Goal: Task Accomplishment & Management: Use online tool/utility

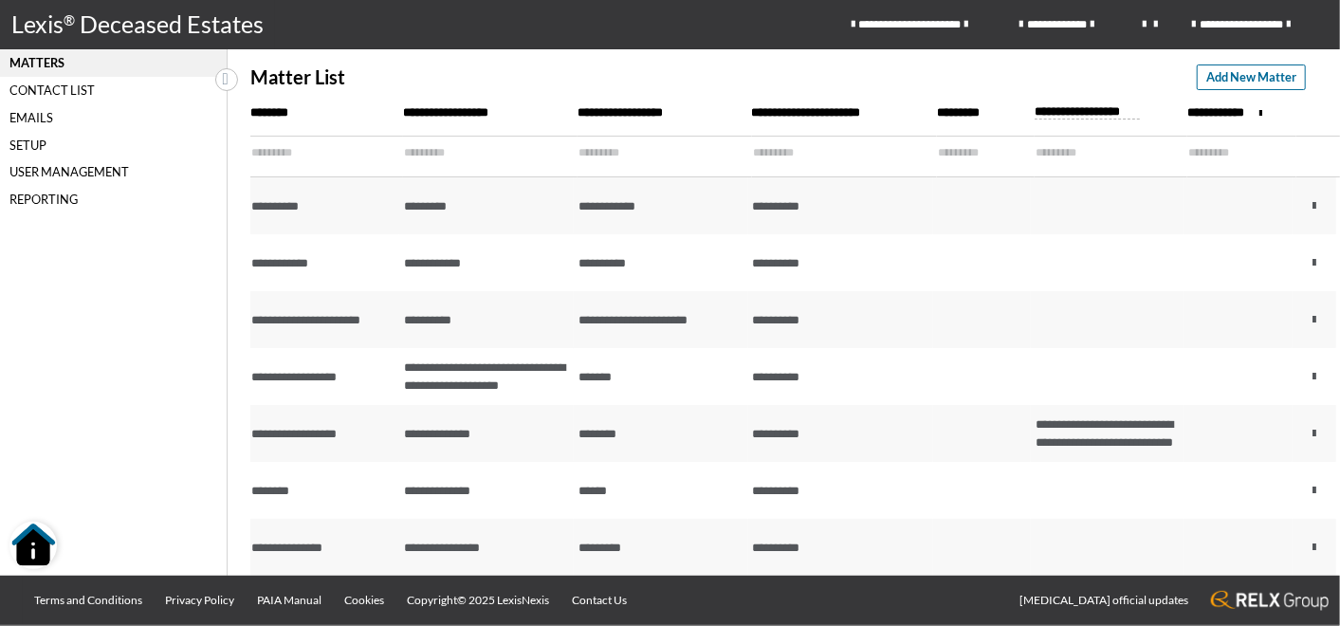
click at [21, 150] on div "Setup" at bounding box center [113, 144] width 227 height 27
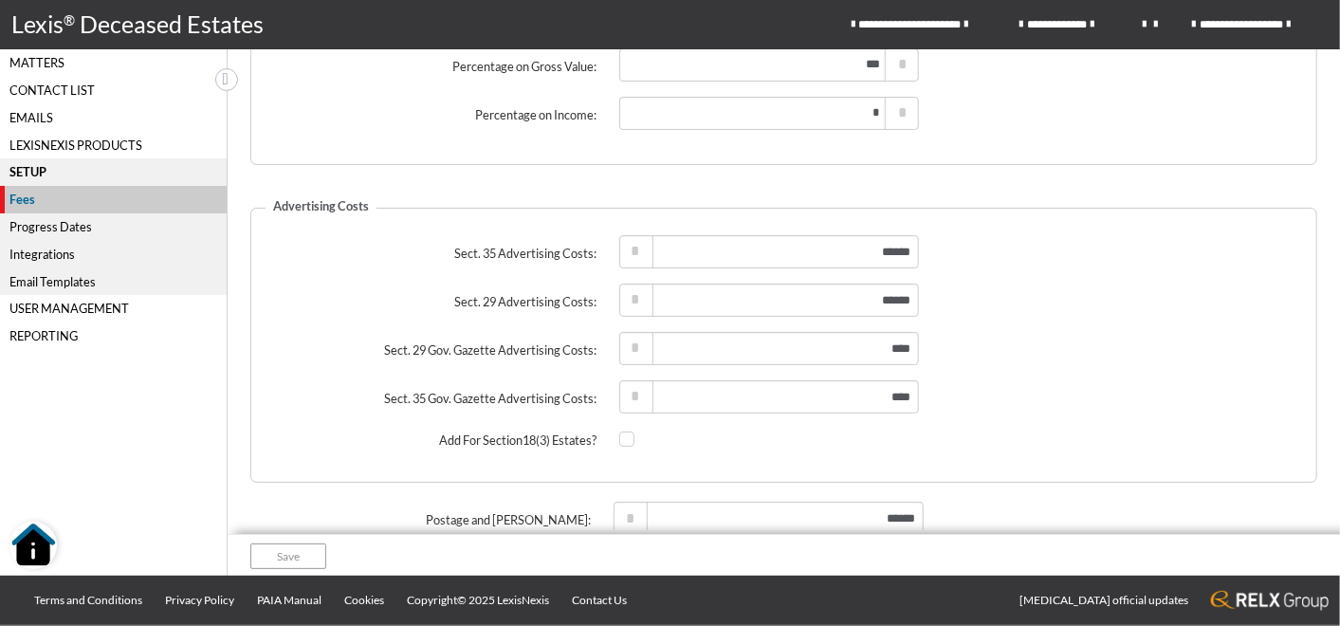
scroll to position [197, 0]
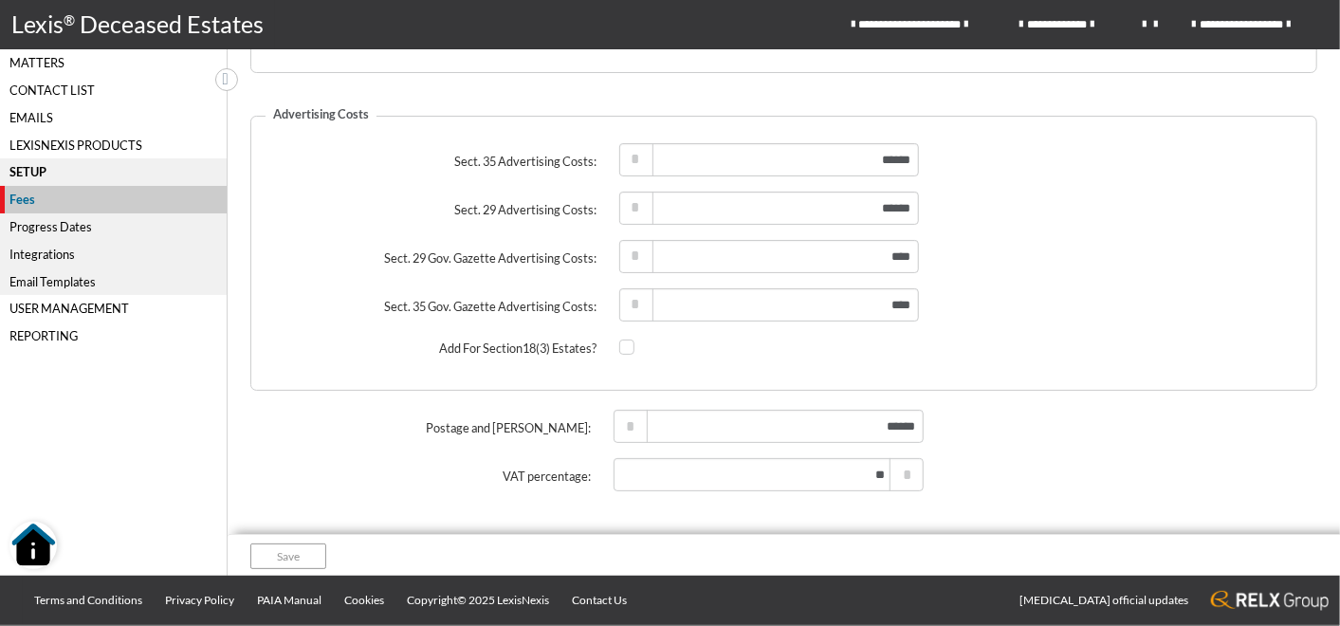
click at [27, 229] on div "Progress Dates" at bounding box center [113, 226] width 227 height 27
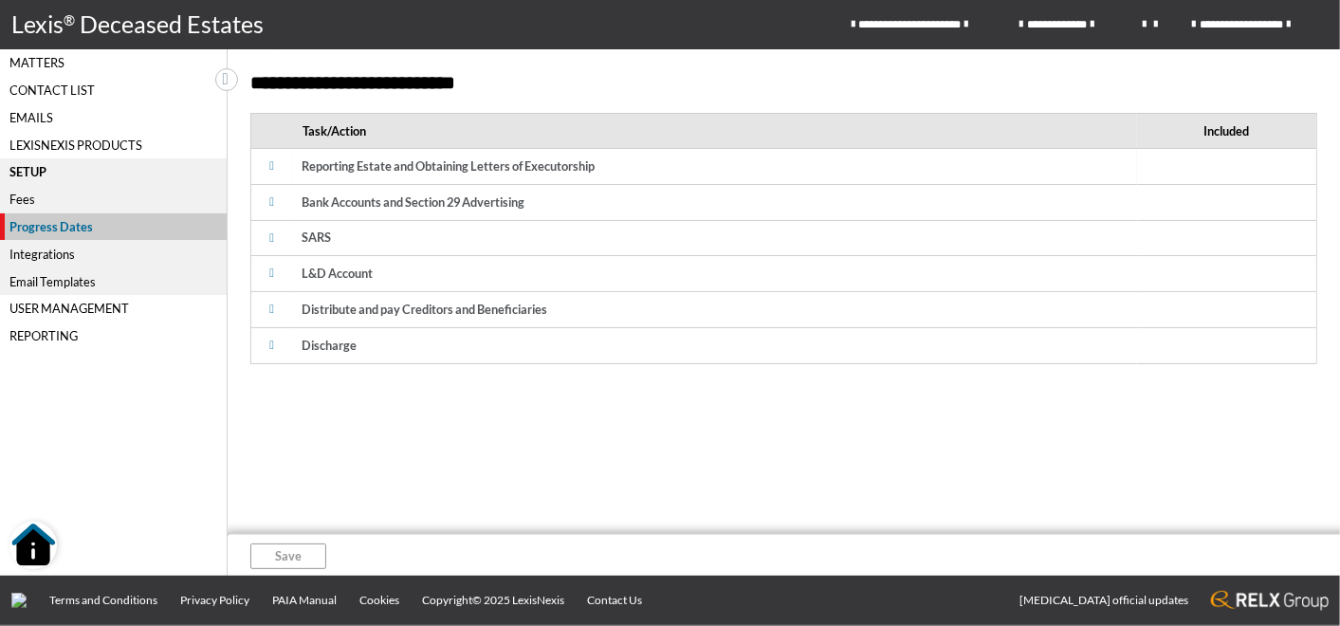
click at [277, 168] on span at bounding box center [272, 166] width 23 height 23
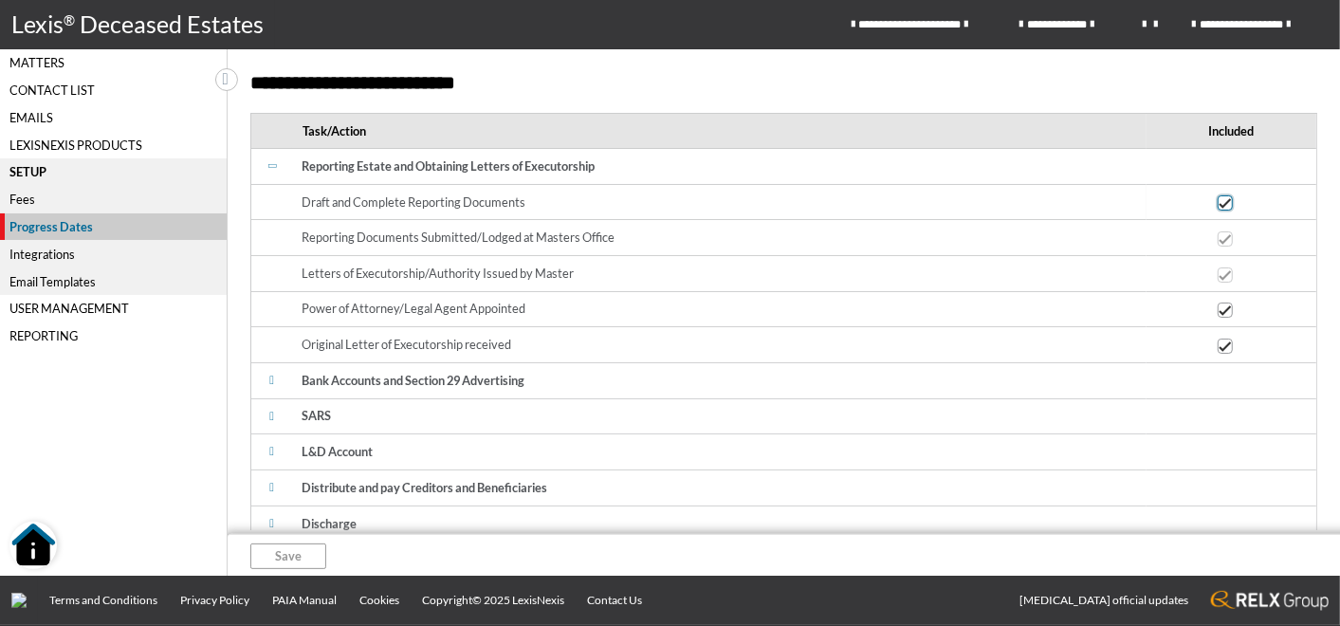
click at [1218, 205] on span at bounding box center [1225, 202] width 15 height 15
click at [1218, 205] on input "checkbox" at bounding box center [1224, 203] width 12 height 12
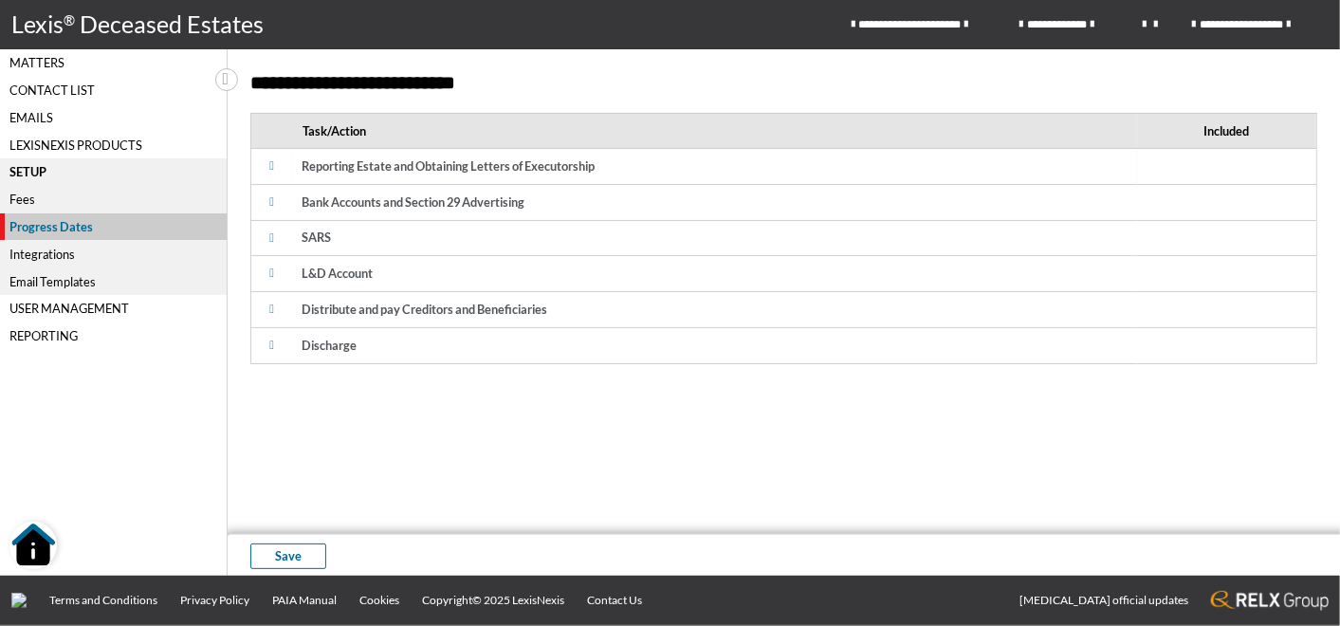
click at [267, 163] on span at bounding box center [272, 166] width 23 height 23
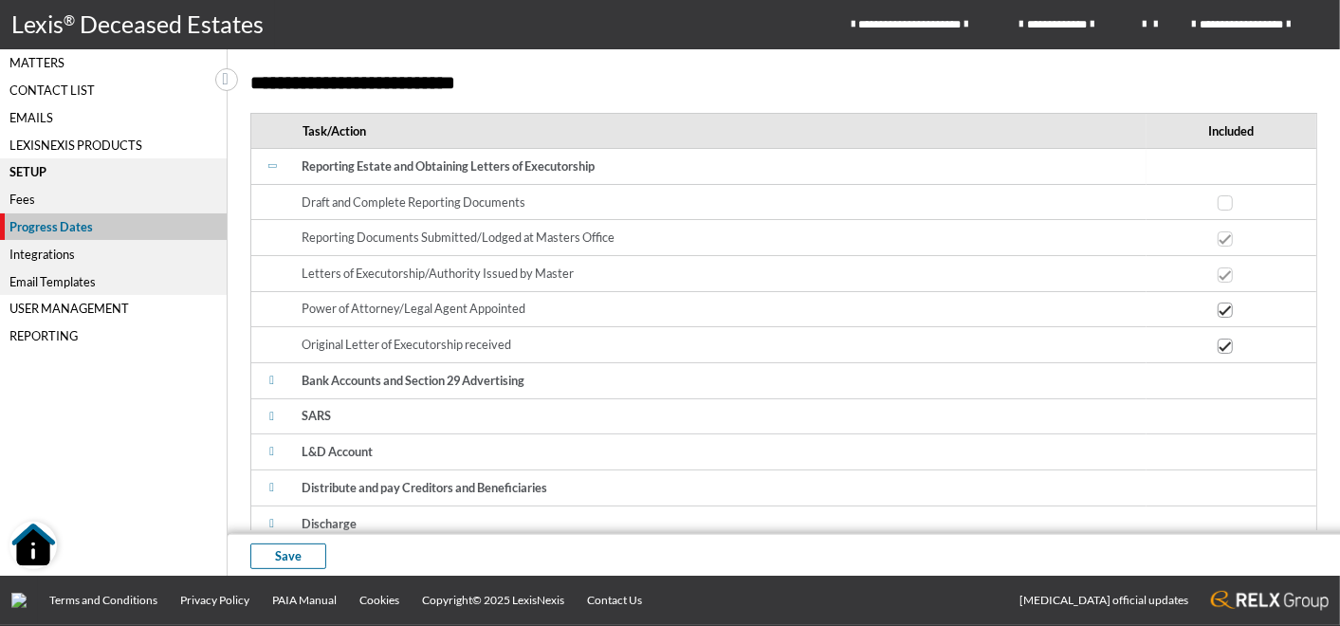
click at [270, 169] on span at bounding box center [272, 166] width 23 height 23
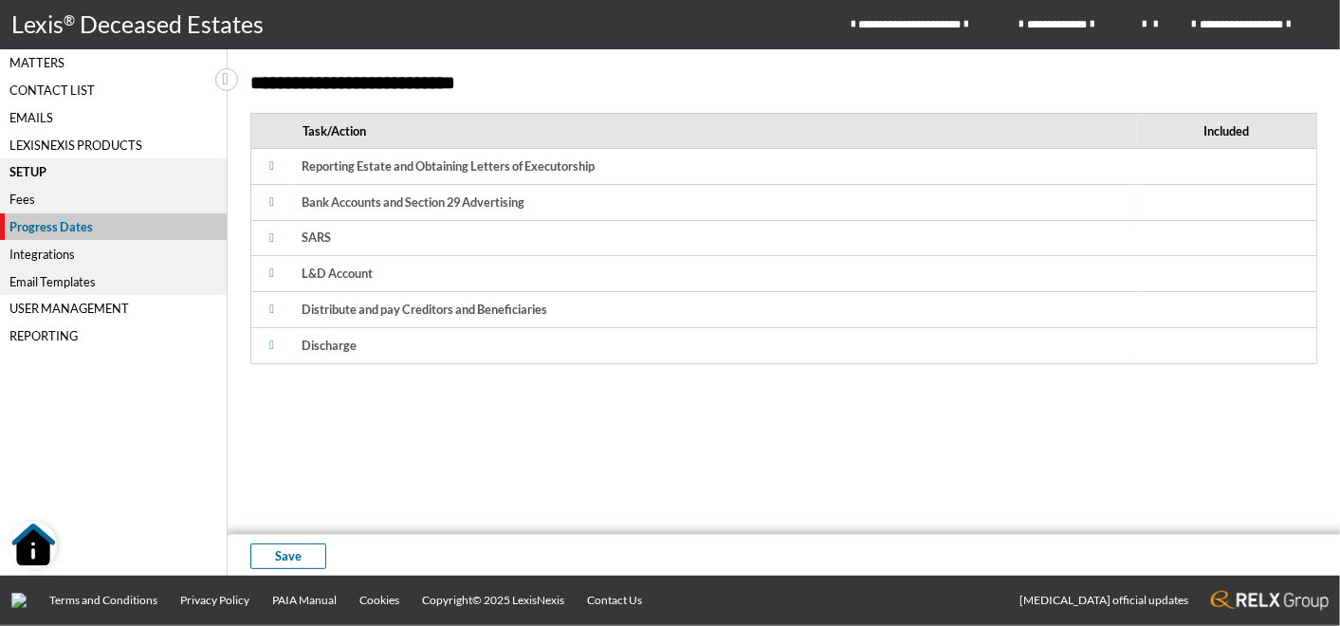
click at [269, 204] on icon at bounding box center [271, 202] width 5 height 12
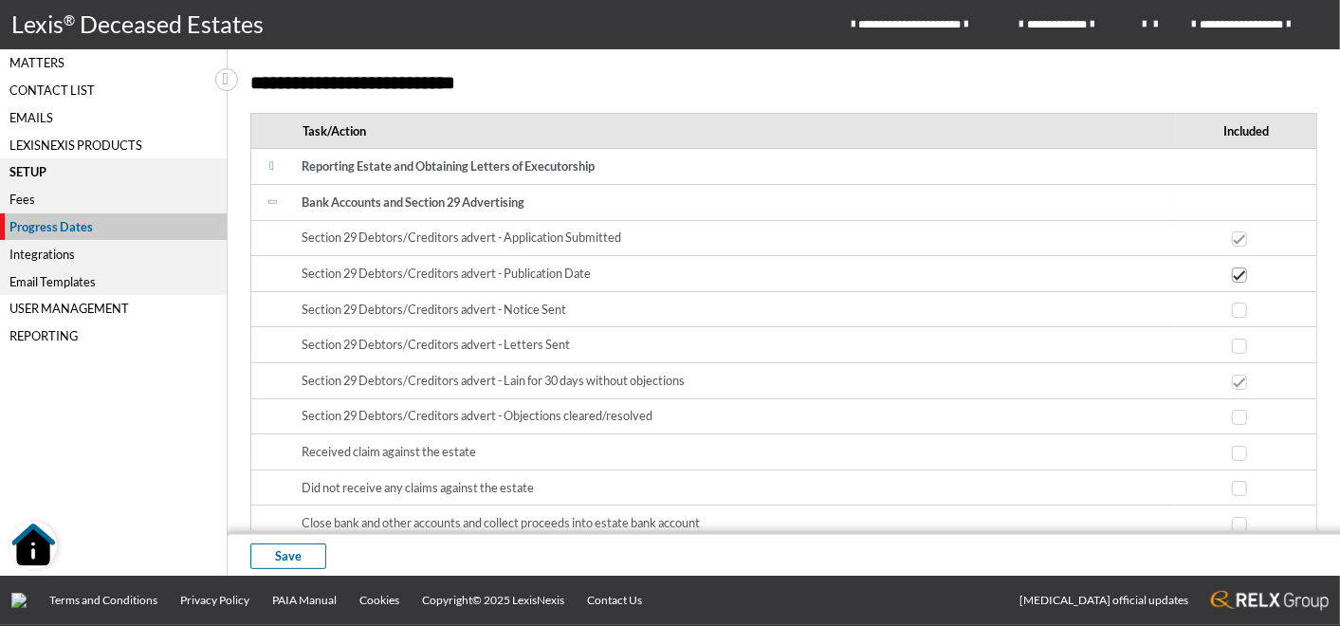
click at [269, 200] on icon at bounding box center [272, 202] width 12 height 5
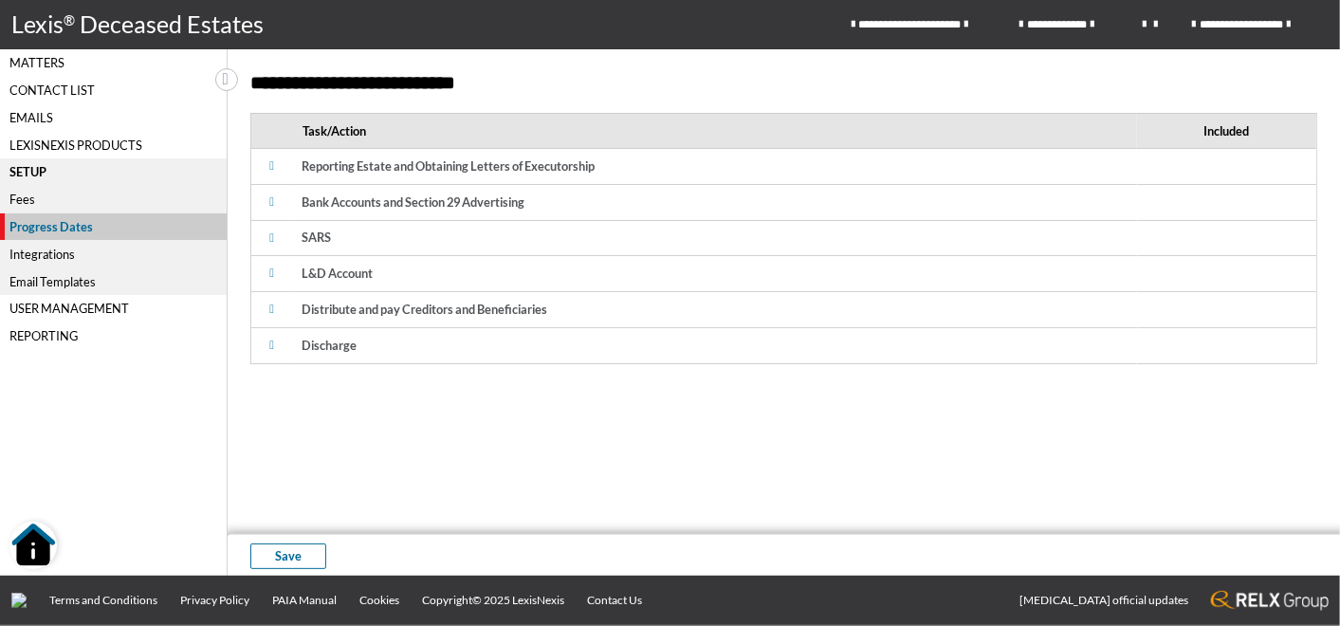
click at [82, 313] on div "User Management" at bounding box center [113, 308] width 227 height 27
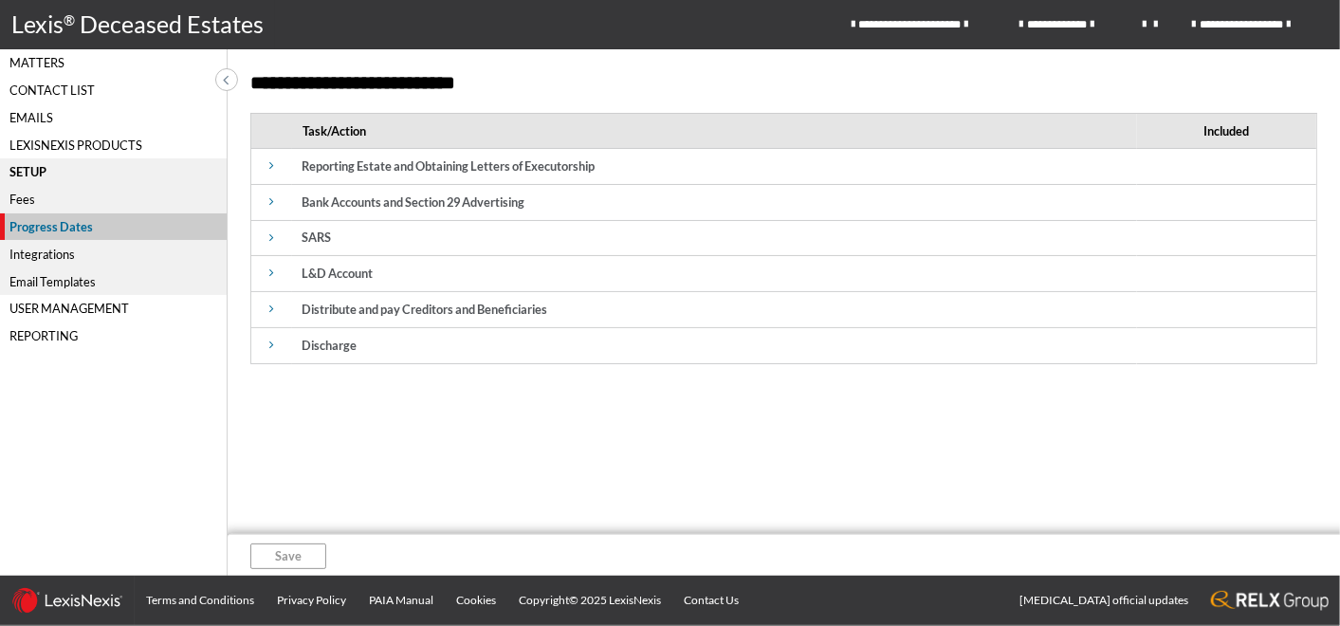
click at [64, 300] on div "User Management" at bounding box center [113, 308] width 227 height 27
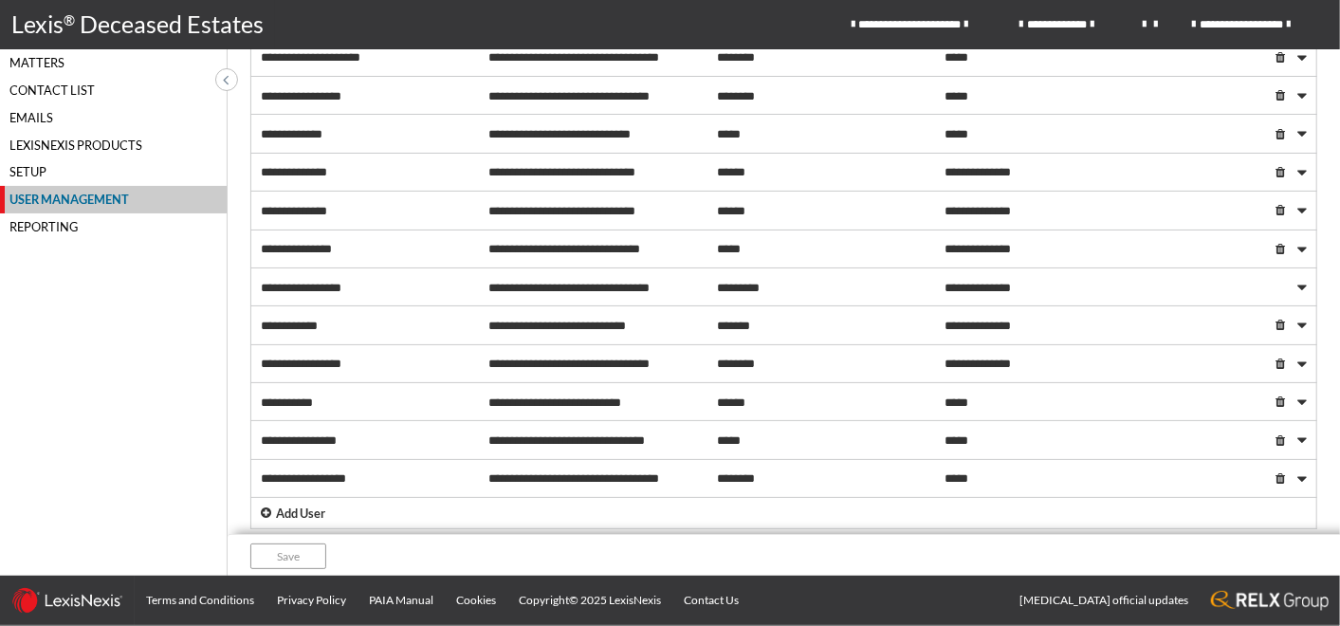
scroll to position [444, 0]
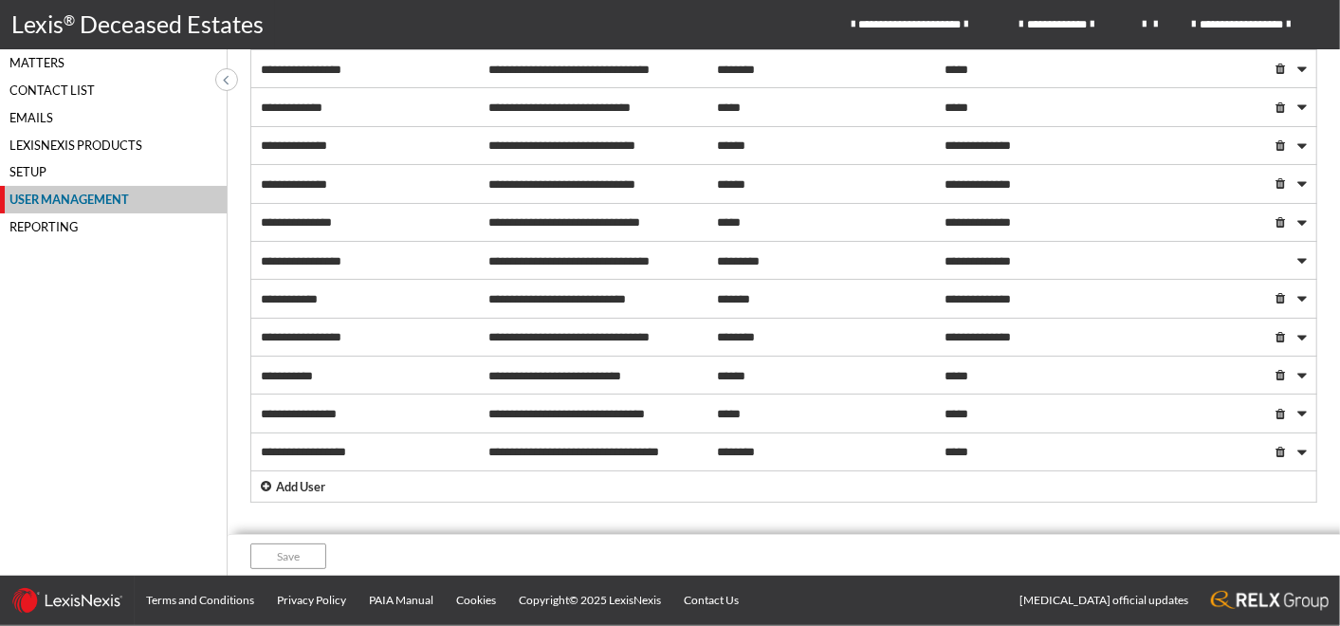
click at [301, 478] on p "Add User" at bounding box center [300, 487] width 49 height 18
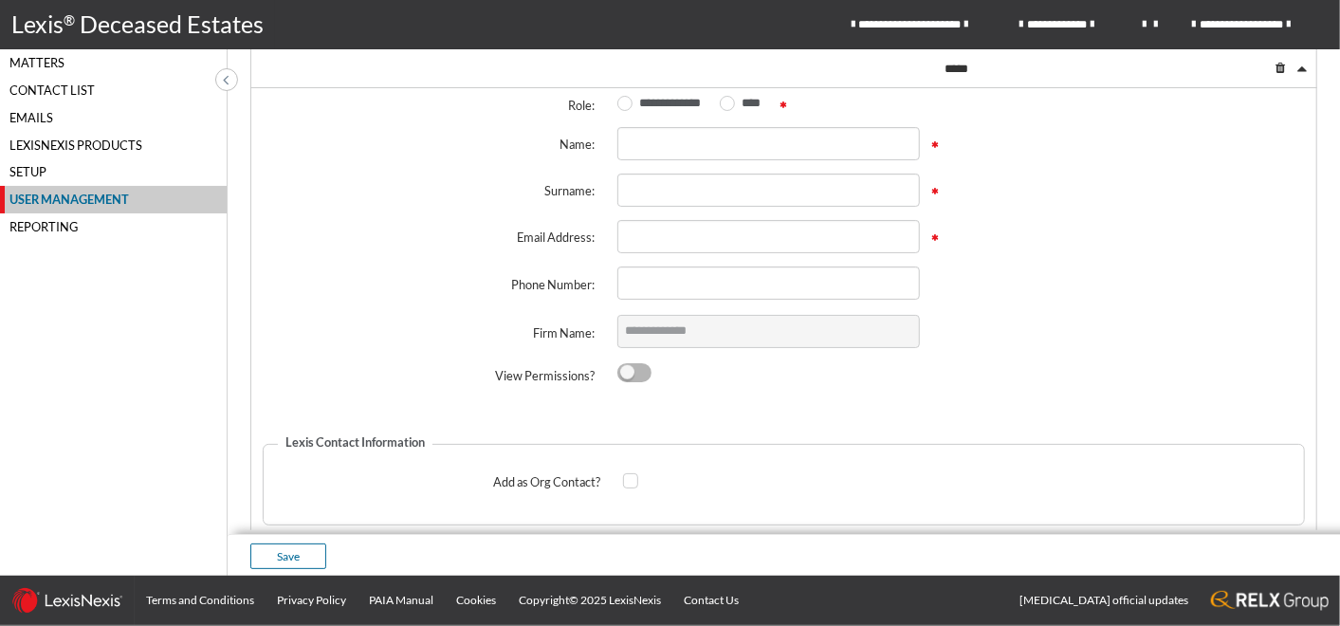
scroll to position [971, 0]
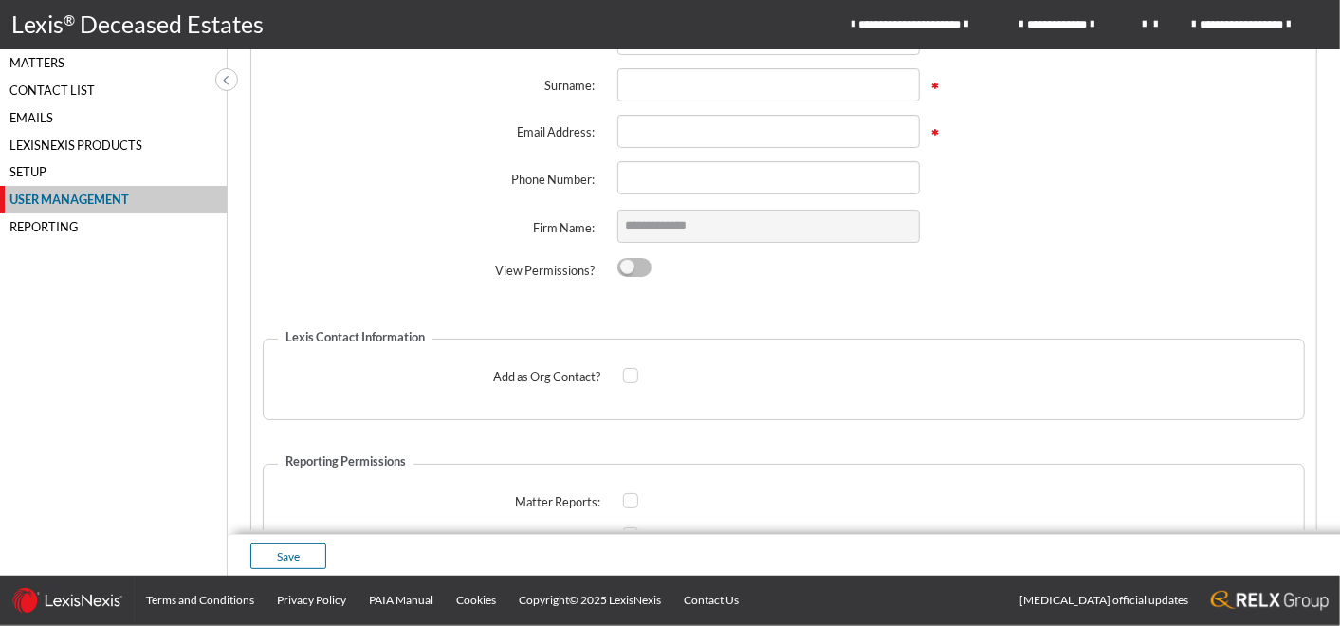
click at [638, 260] on span at bounding box center [633, 267] width 33 height 19
click at [630, 261] on input "checkbox" at bounding box center [623, 267] width 12 height 12
checkbox input "****"
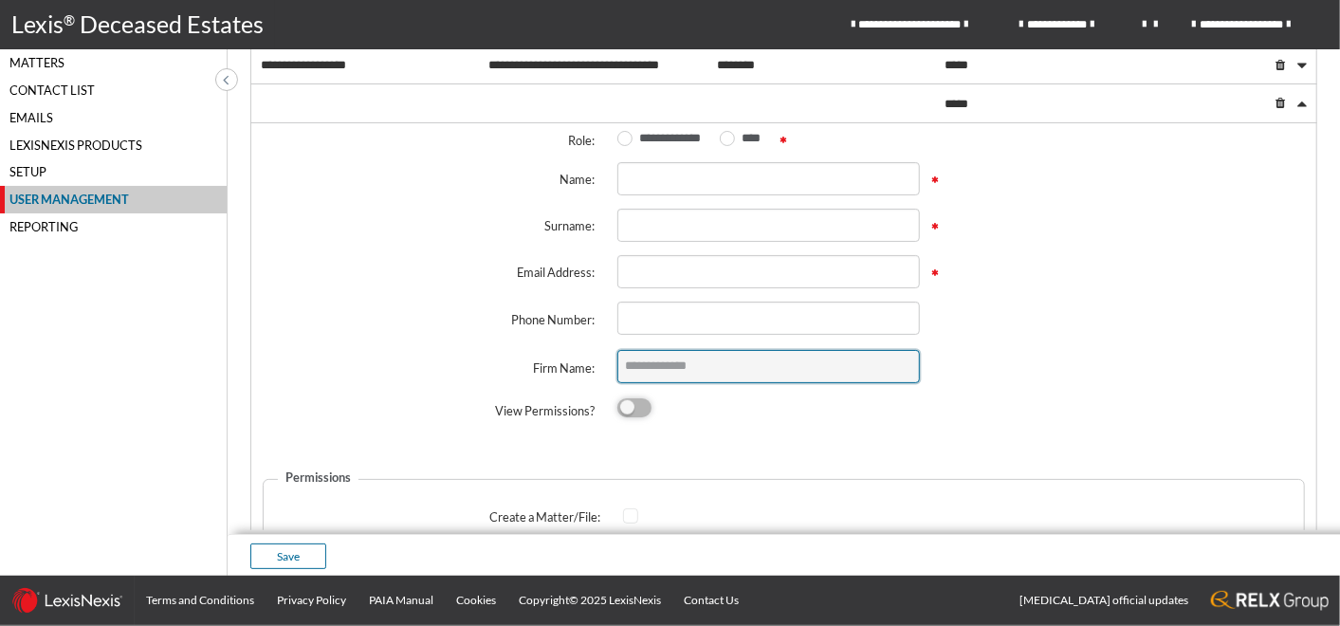
scroll to position [514, 0]
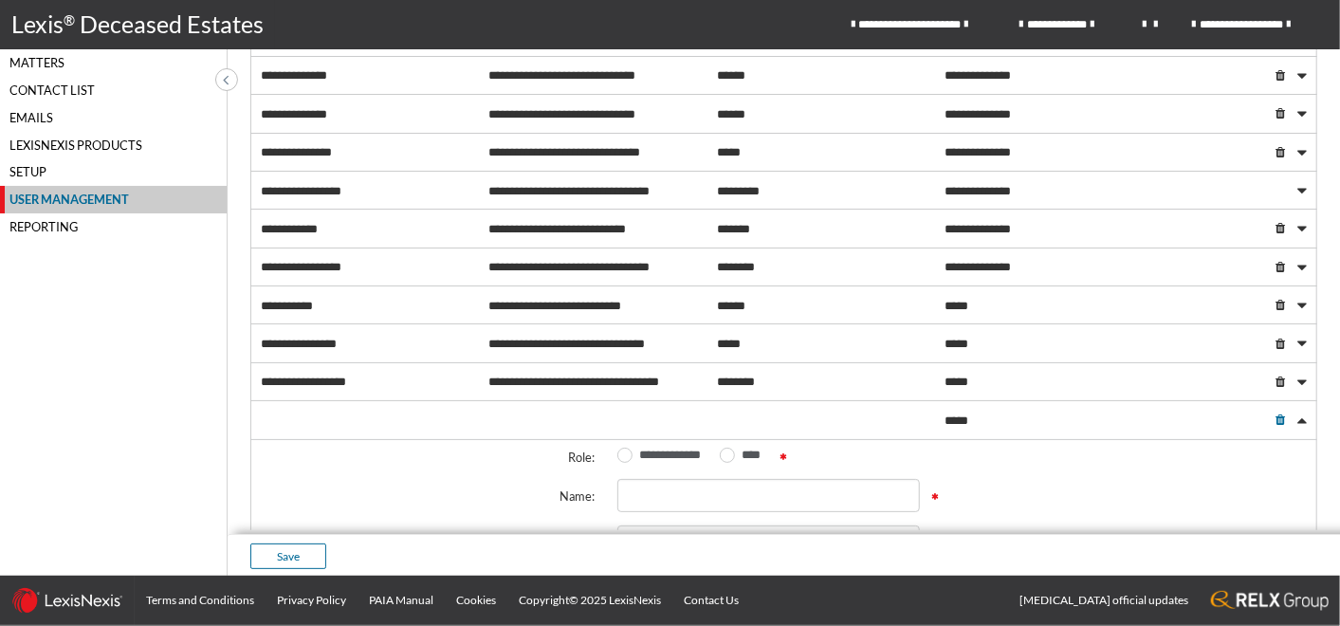
click at [1275, 414] on span at bounding box center [1279, 420] width 9 height 12
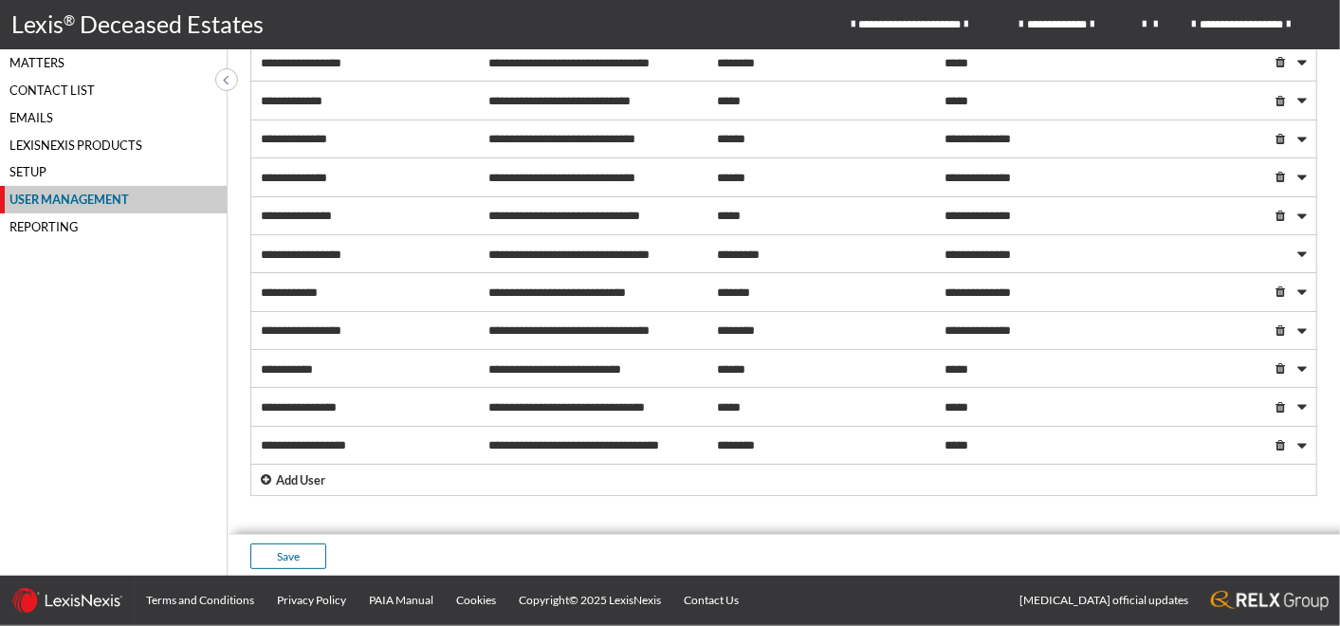
scroll to position [444, 0]
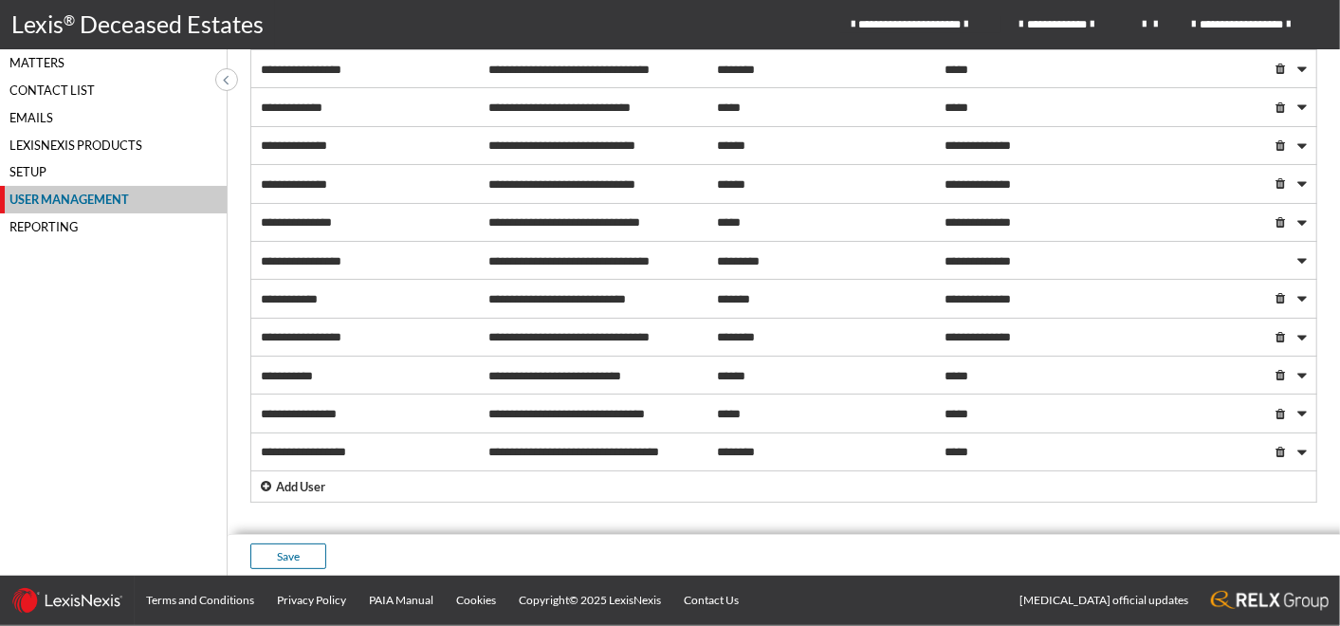
click at [973, 21] on icon "main navigation" at bounding box center [969, 24] width 8 height 11
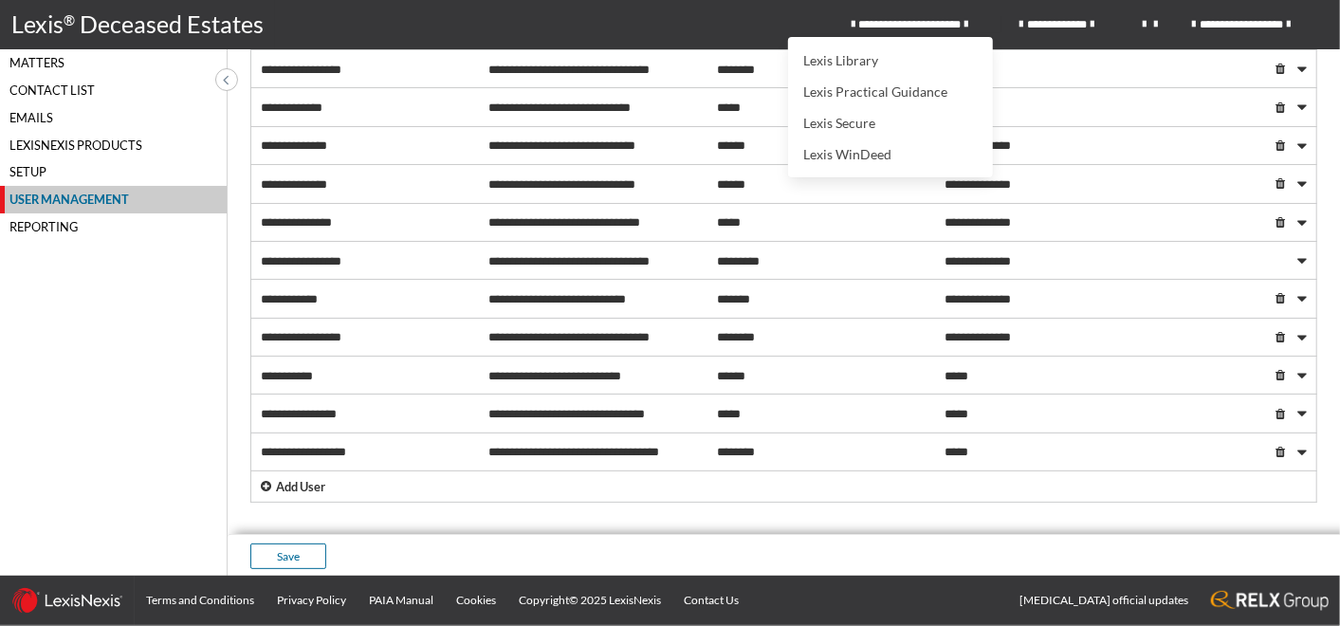
click at [967, 27] on icon "main navigation" at bounding box center [969, 24] width 8 height 11
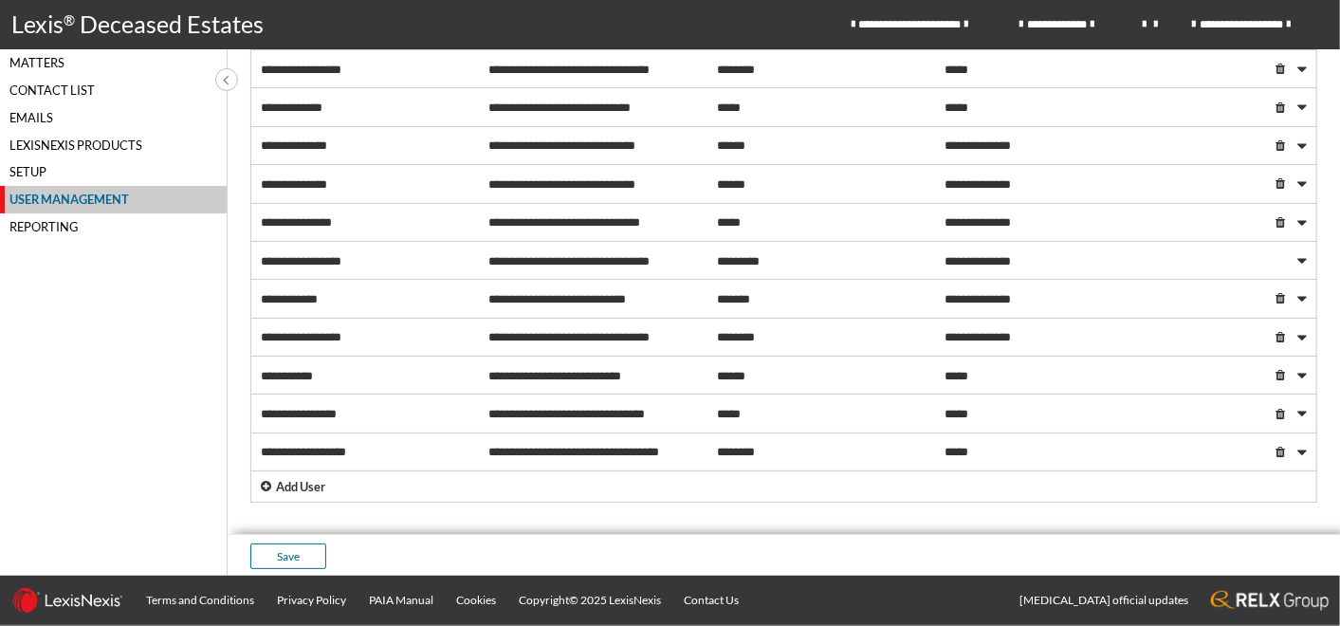
click at [1096, 20] on icon "main navigation" at bounding box center [1094, 24] width 8 height 11
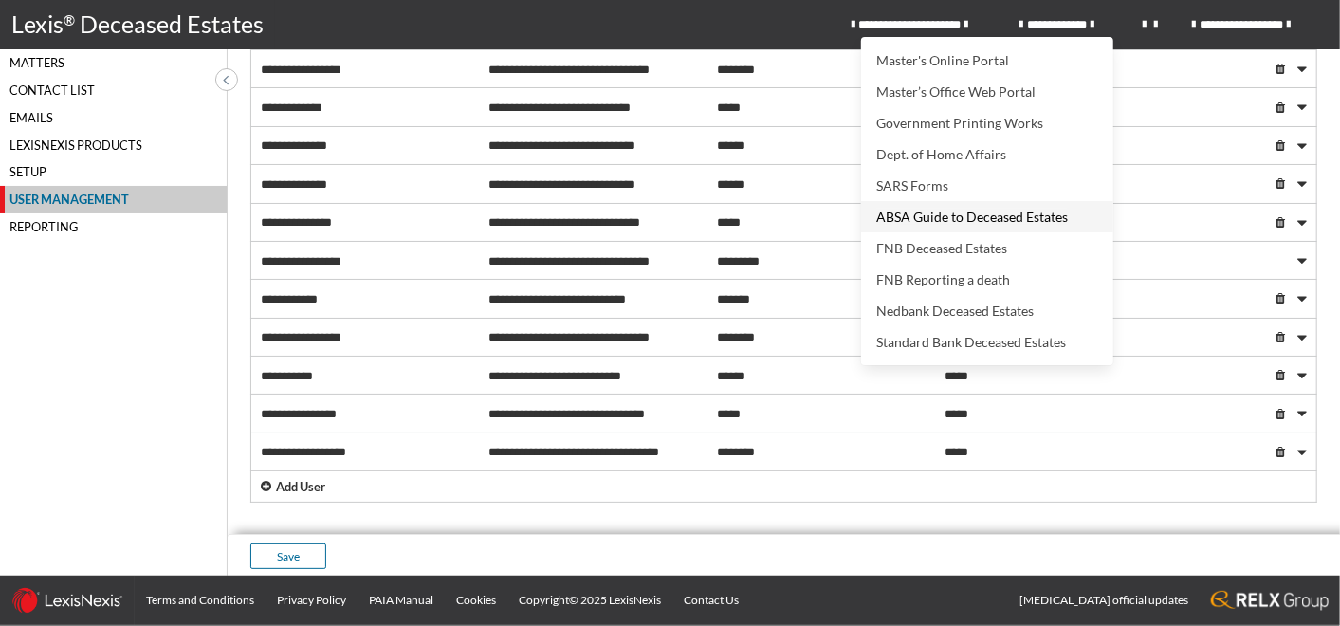
click at [929, 218] on link "ABSA Guide to Deceased Estates" at bounding box center [972, 217] width 192 height 16
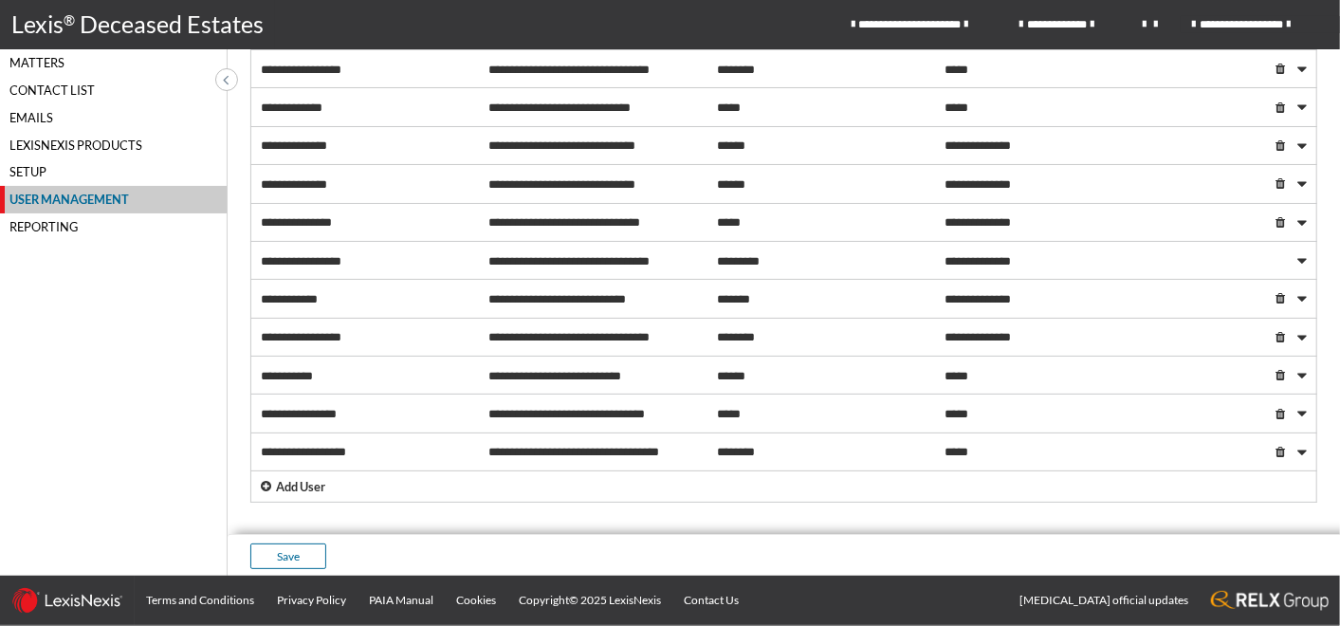
click at [1294, 24] on icon "main navigation" at bounding box center [1291, 24] width 8 height 11
click at [789, 24] on div "**********" at bounding box center [807, 24] width 1065 height 49
click at [227, 78] on icon at bounding box center [226, 79] width 6 height 16
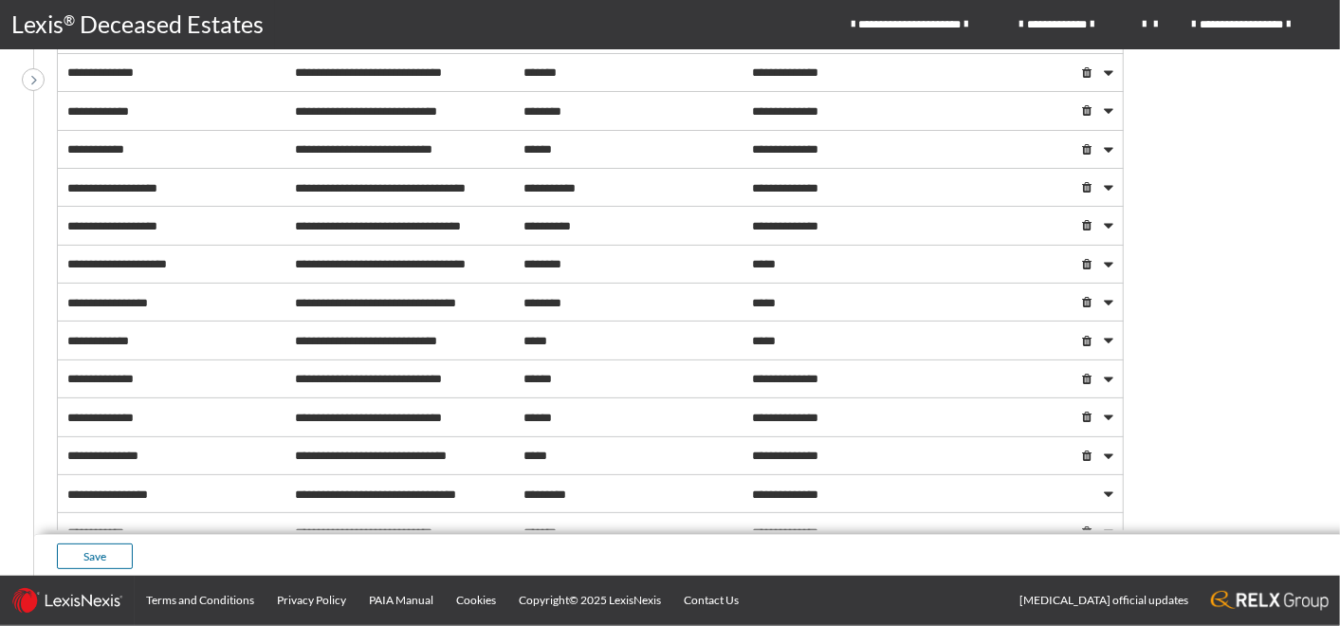
scroll to position [0, 0]
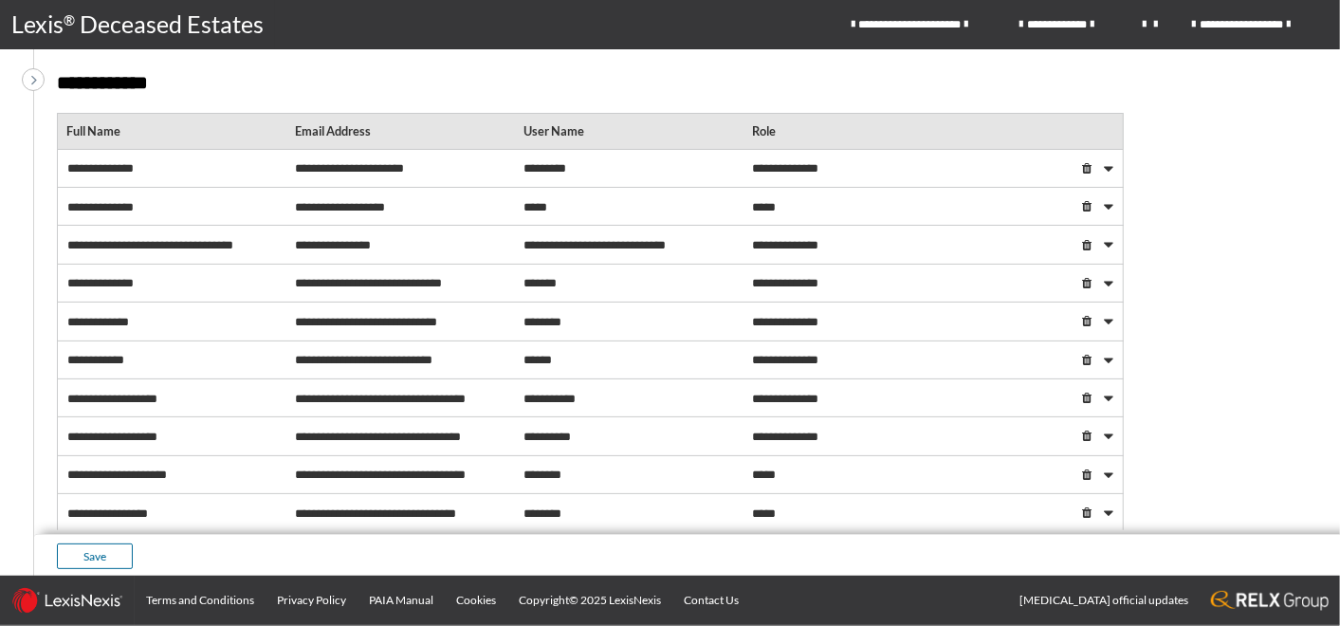
click at [35, 76] on icon at bounding box center [34, 79] width 6 height 16
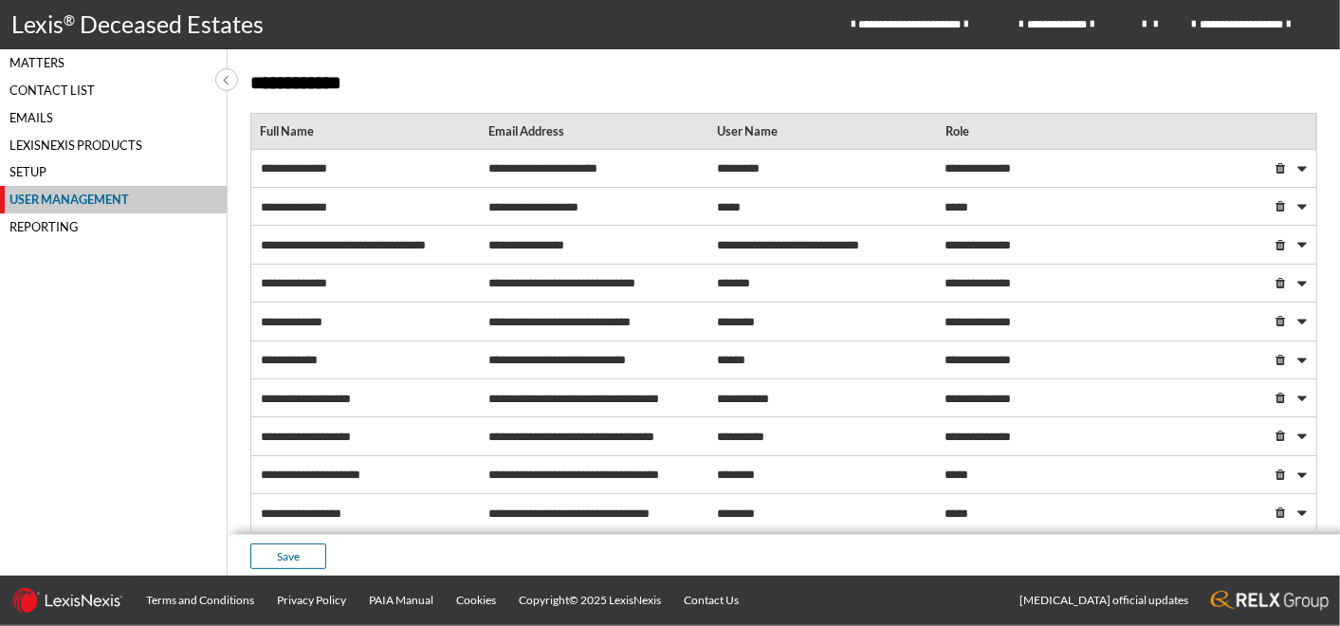
click at [29, 59] on div "Matters" at bounding box center [113, 62] width 227 height 27
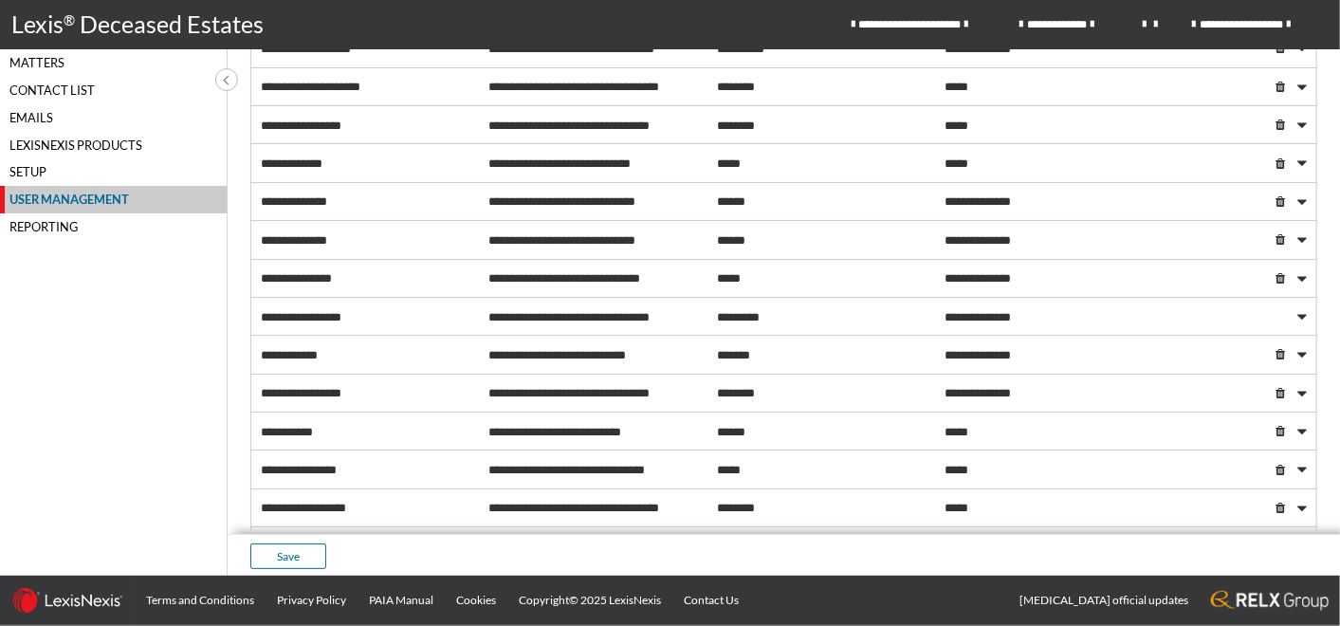
scroll to position [421, 0]
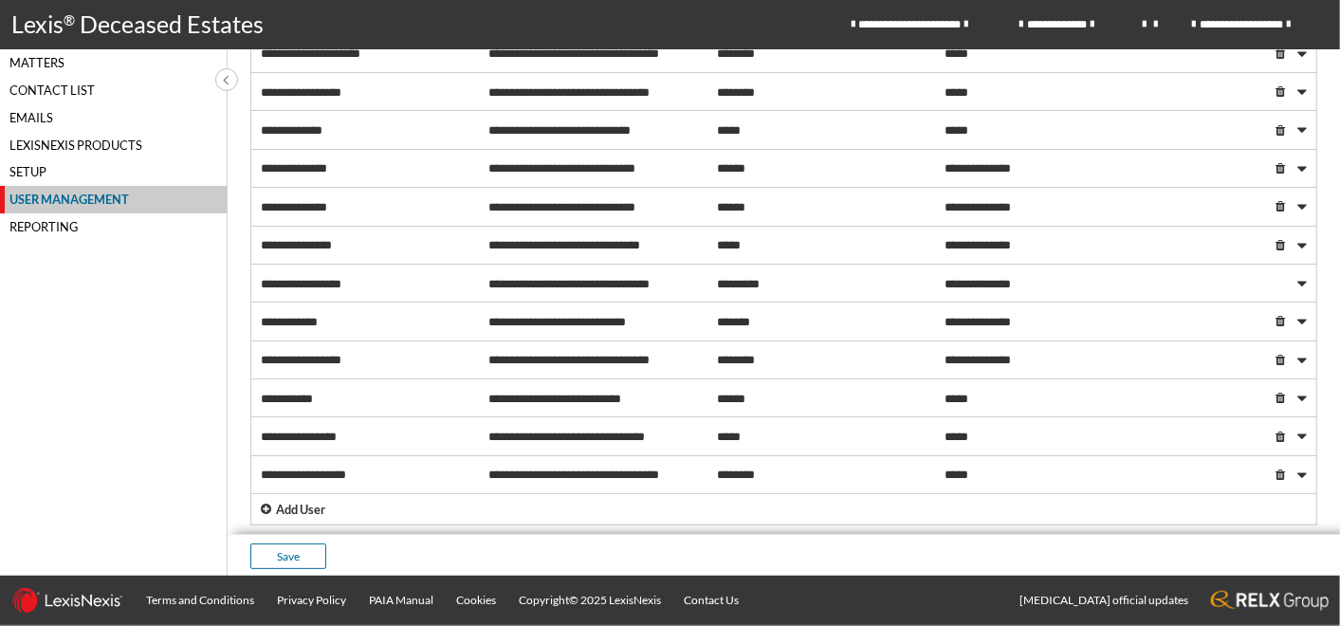
click at [279, 385] on div "**********" at bounding box center [363, 398] width 229 height 42
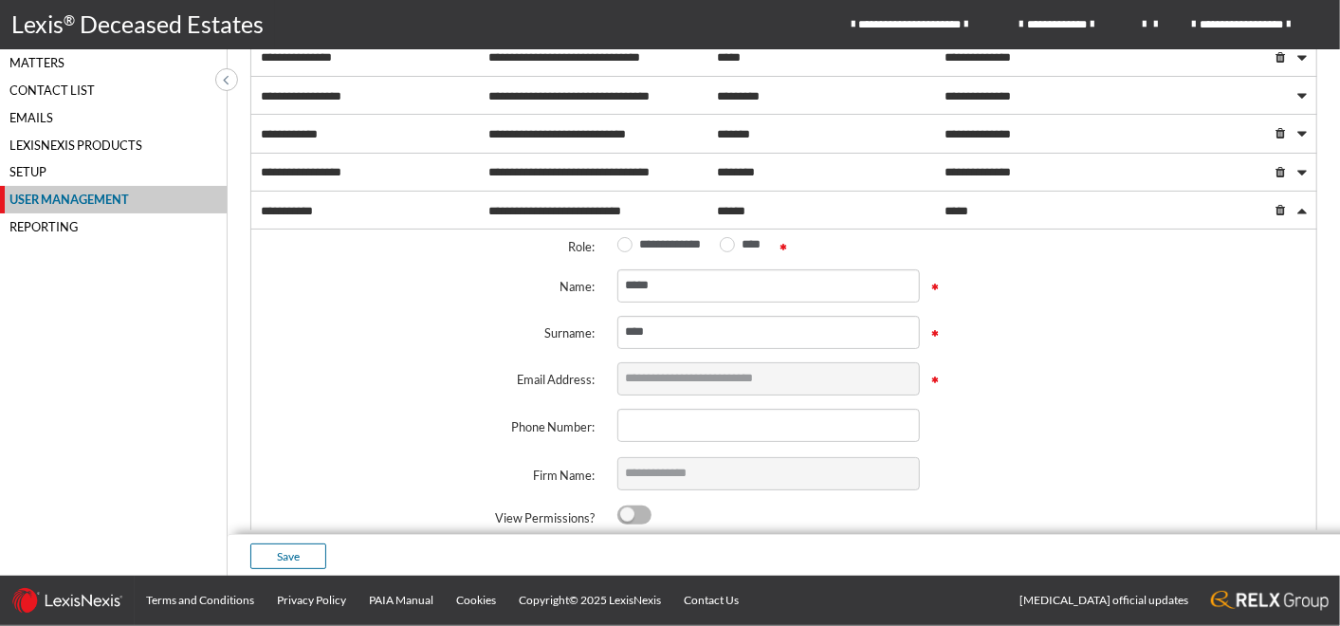
scroll to position [632, 0]
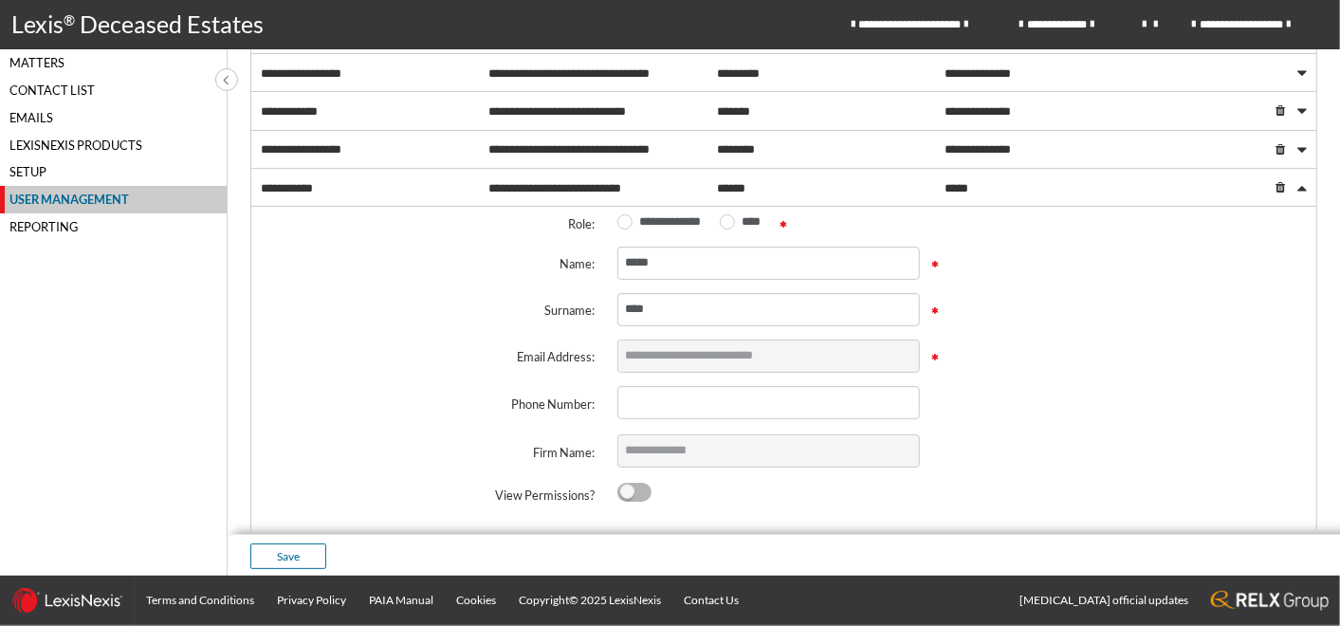
click at [1285, 187] on div at bounding box center [1301, 187] width 33 height 41
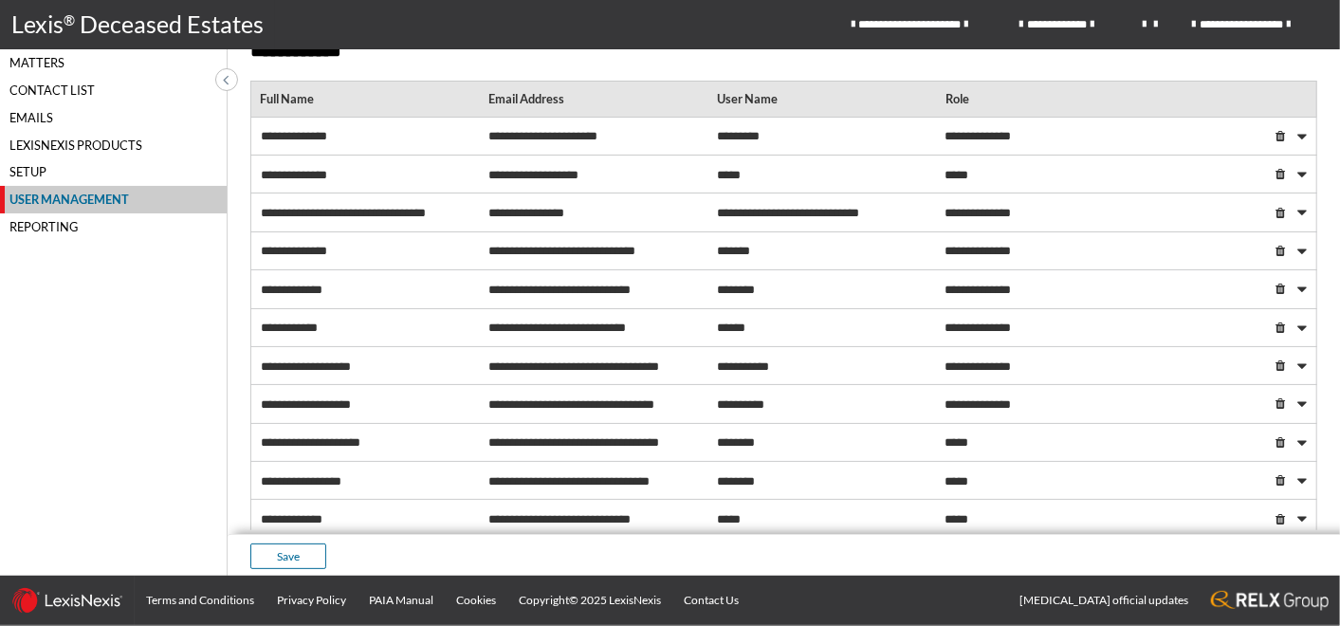
scroll to position [0, 0]
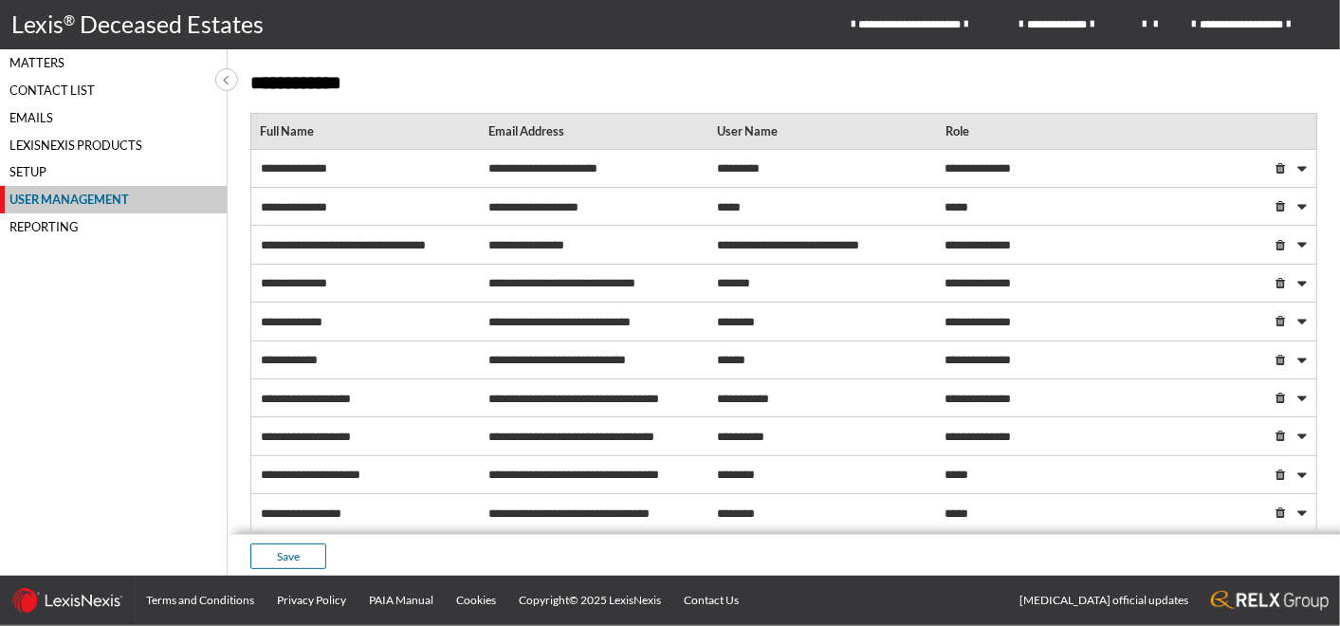
click at [302, 168] on span "**********" at bounding box center [294, 168] width 66 height 12
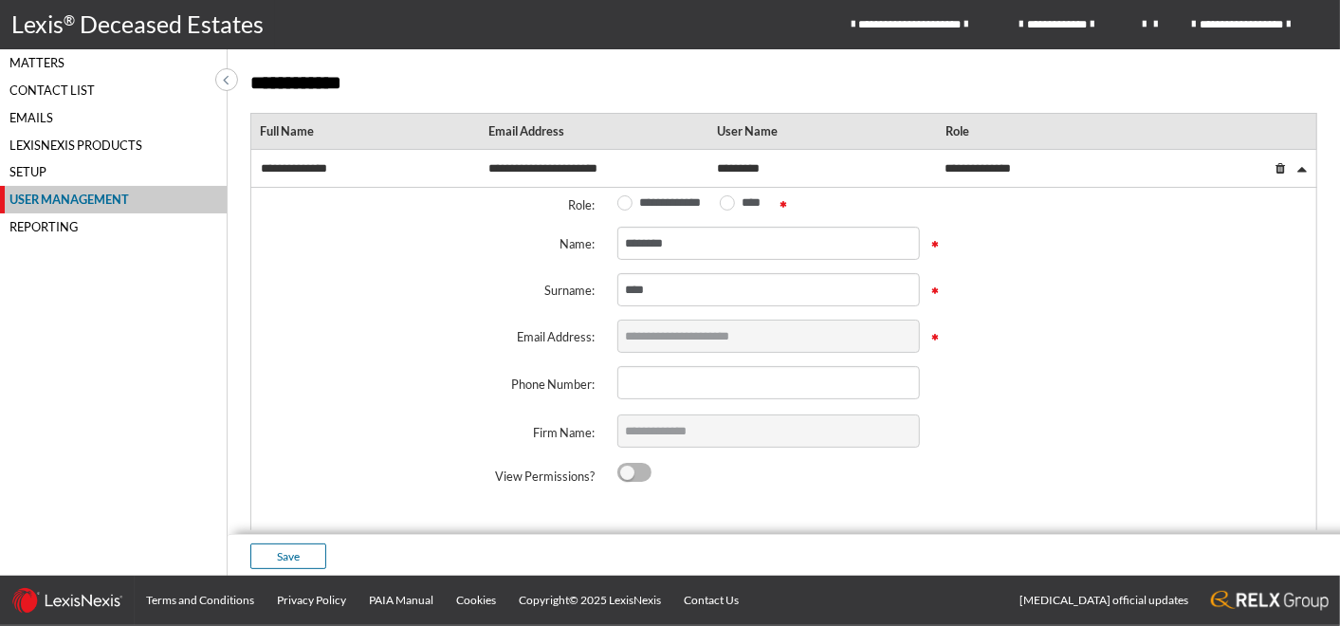
click at [284, 165] on span "**********" at bounding box center [294, 168] width 66 height 12
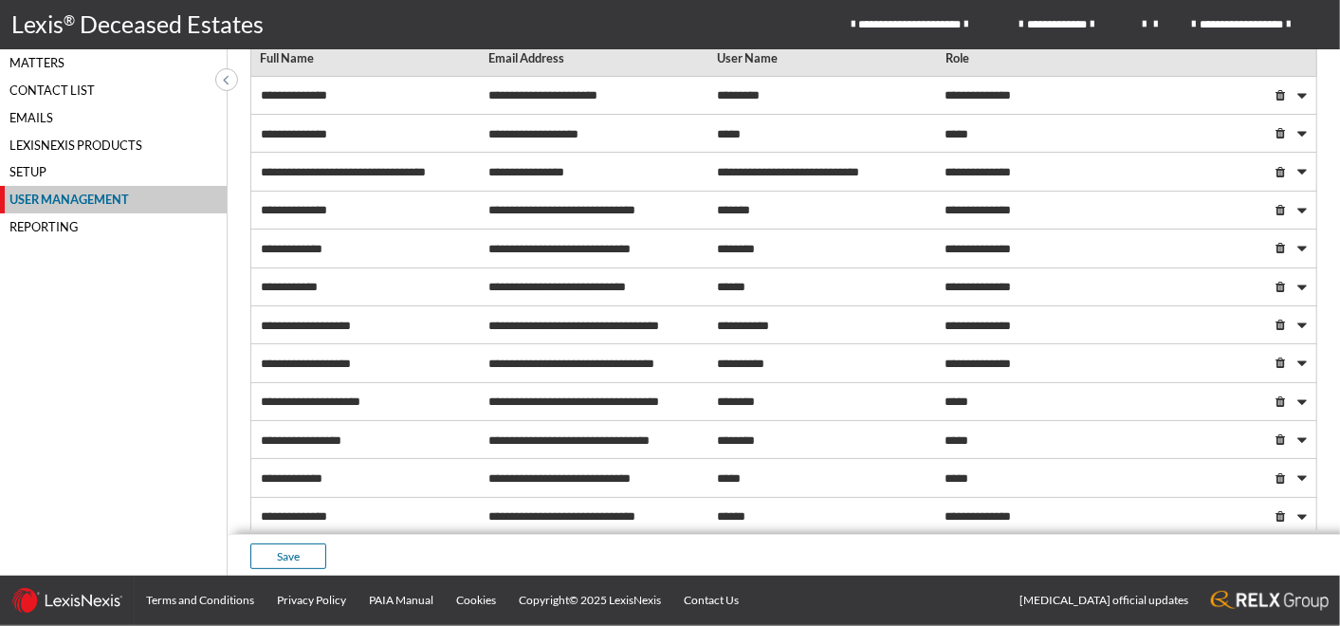
scroll to position [105, 0]
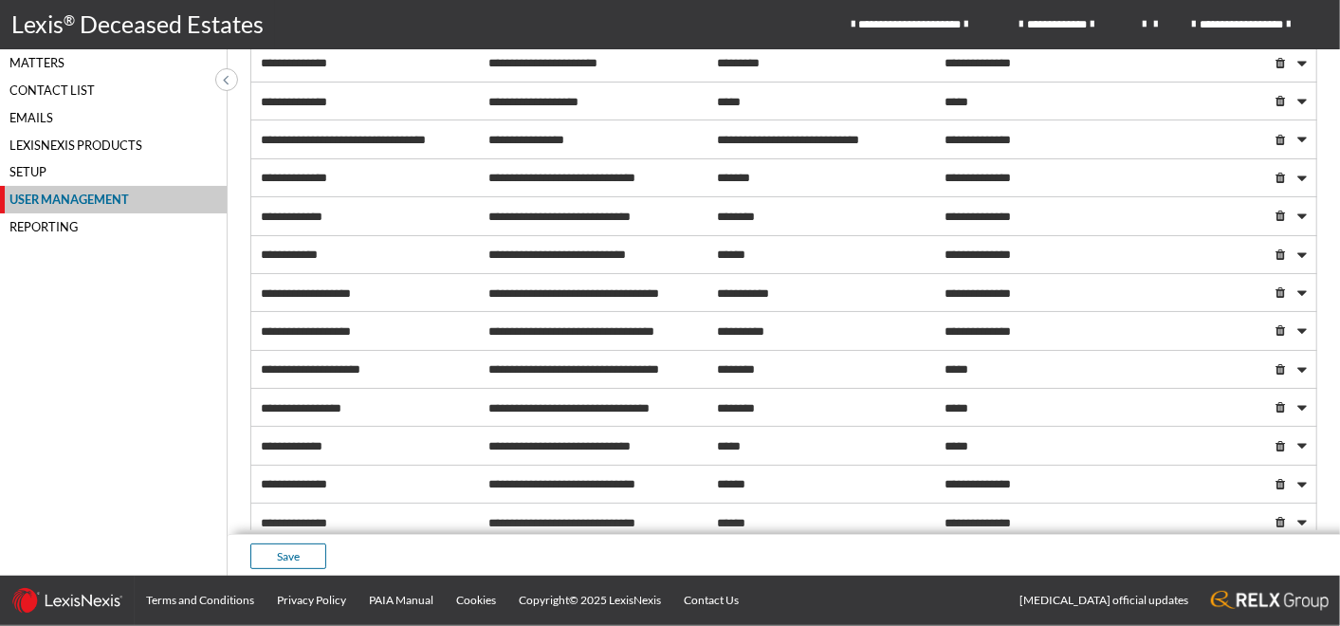
click at [24, 64] on div "Matters" at bounding box center [113, 62] width 227 height 27
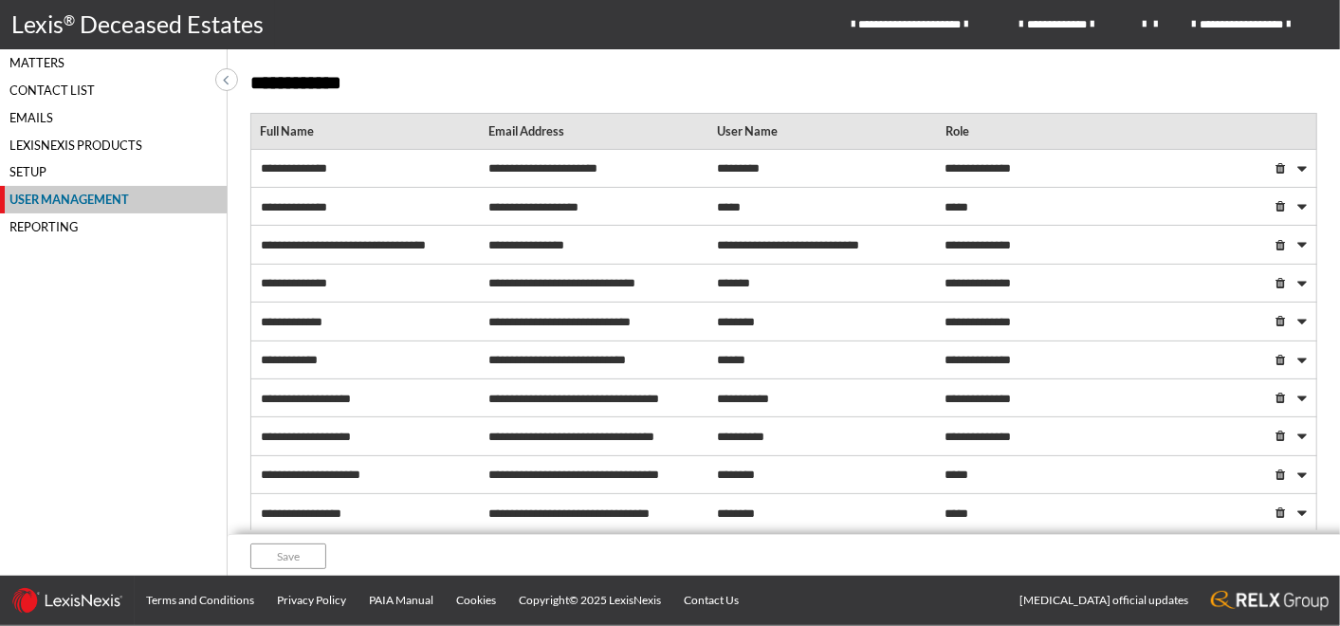
click at [288, 201] on span "**********" at bounding box center [294, 207] width 66 height 12
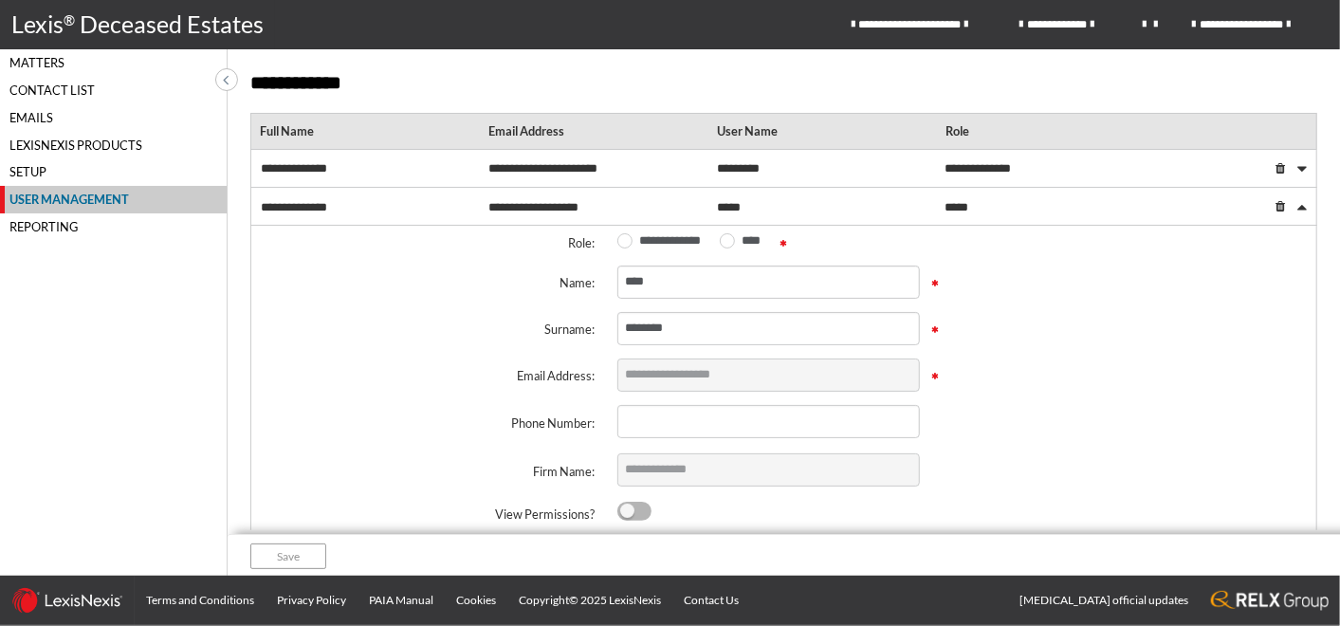
click at [289, 201] on span "**********" at bounding box center [294, 207] width 66 height 12
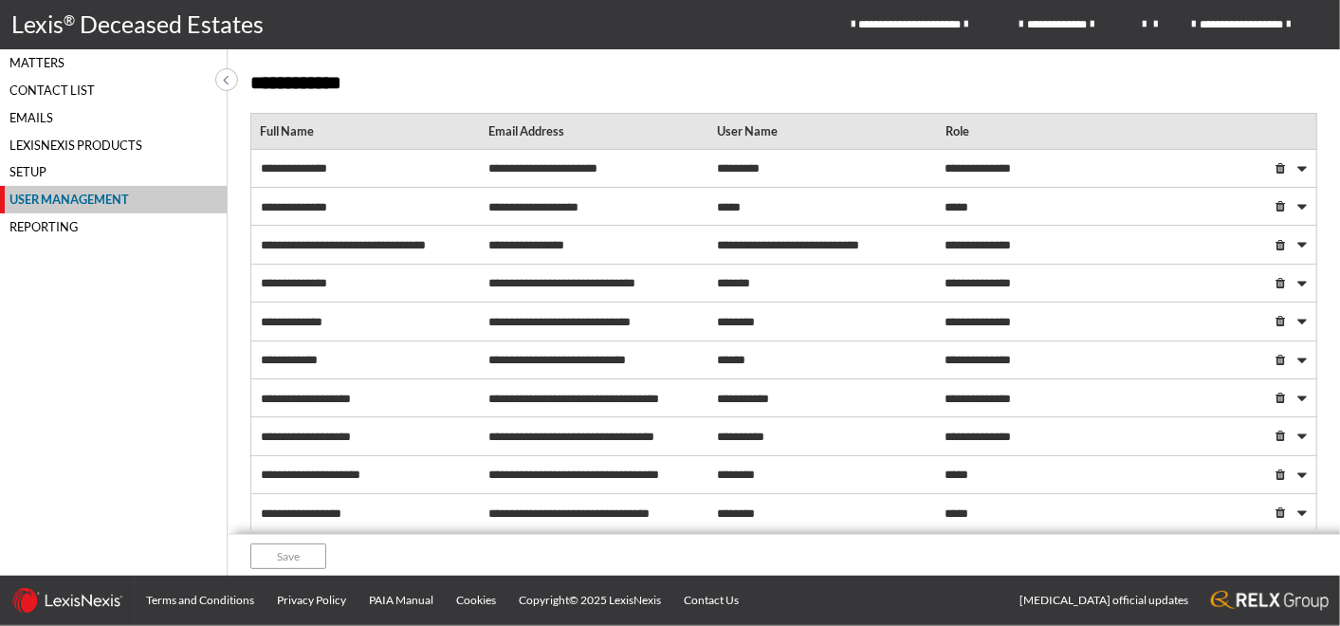
click at [31, 56] on div "Matters" at bounding box center [113, 62] width 227 height 27
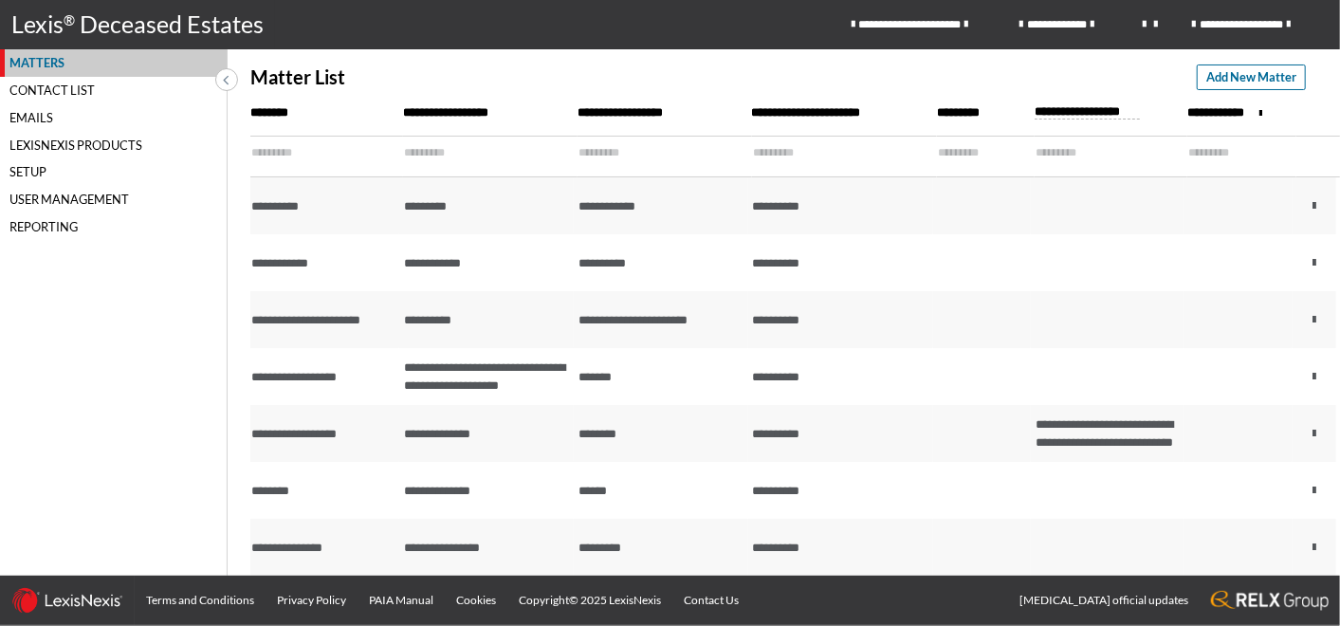
click at [274, 146] on input "text" at bounding box center [313, 153] width 125 height 33
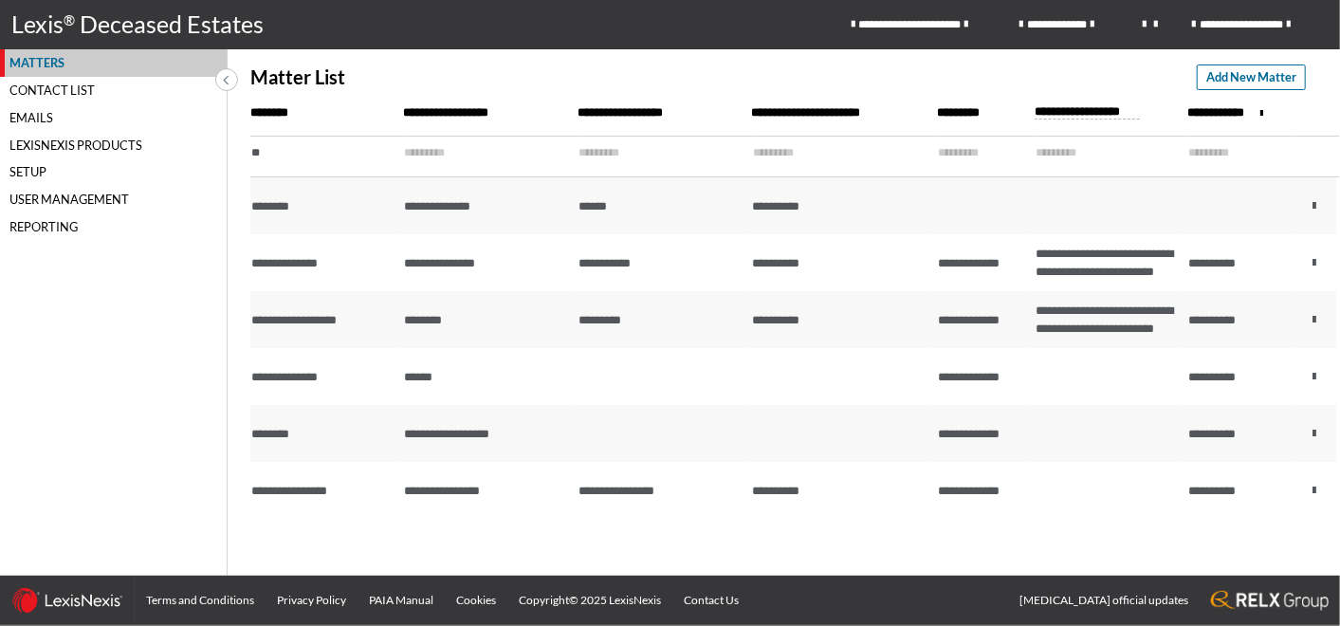
type input "*"
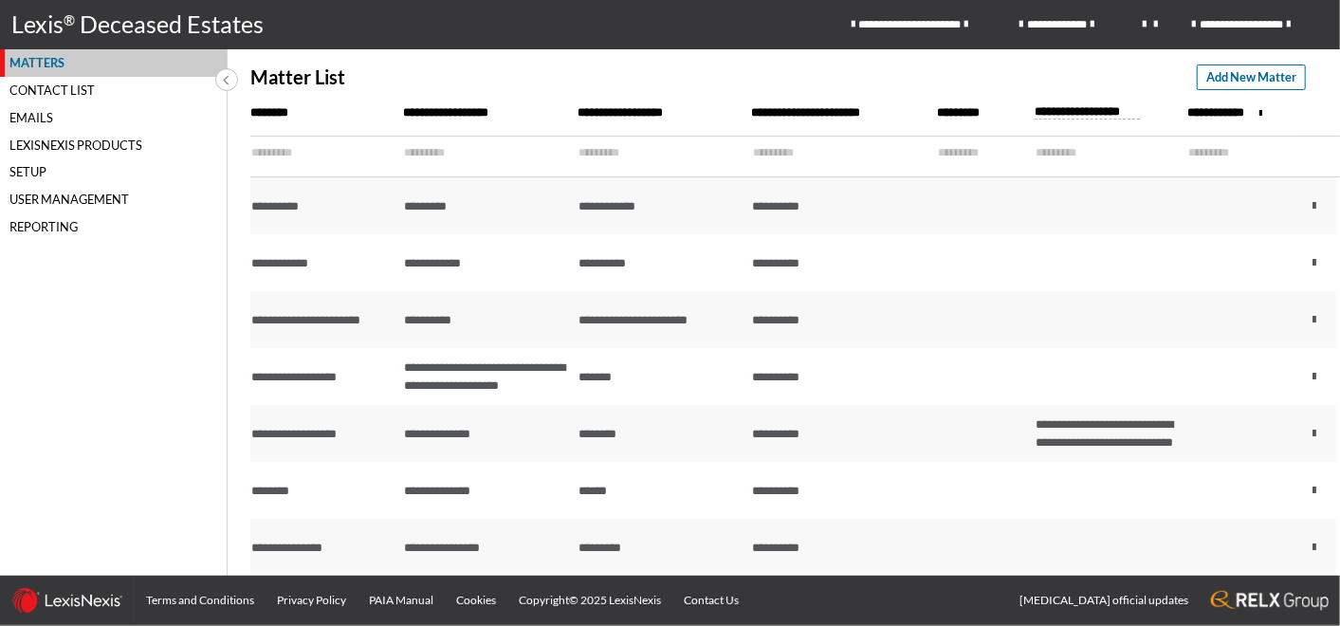
click at [423, 153] on input "text" at bounding box center [477, 153] width 146 height 33
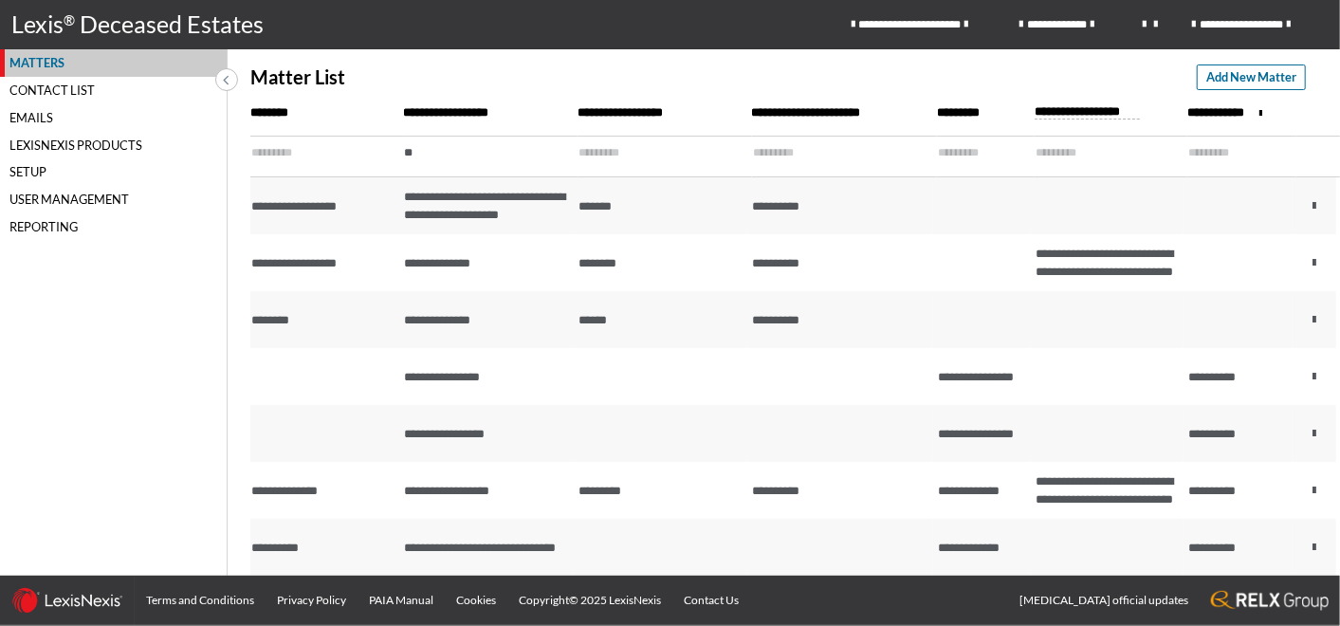
type input "*"
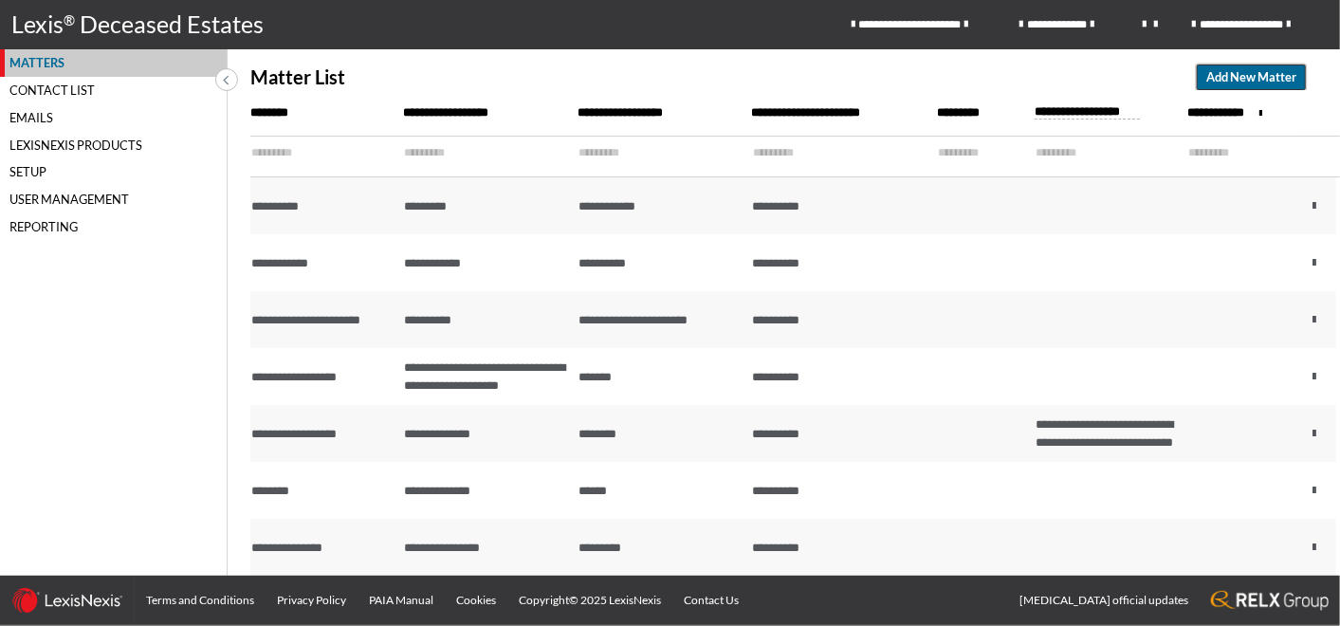
click at [1255, 81] on span "Add New Matter" at bounding box center [1251, 77] width 90 height 18
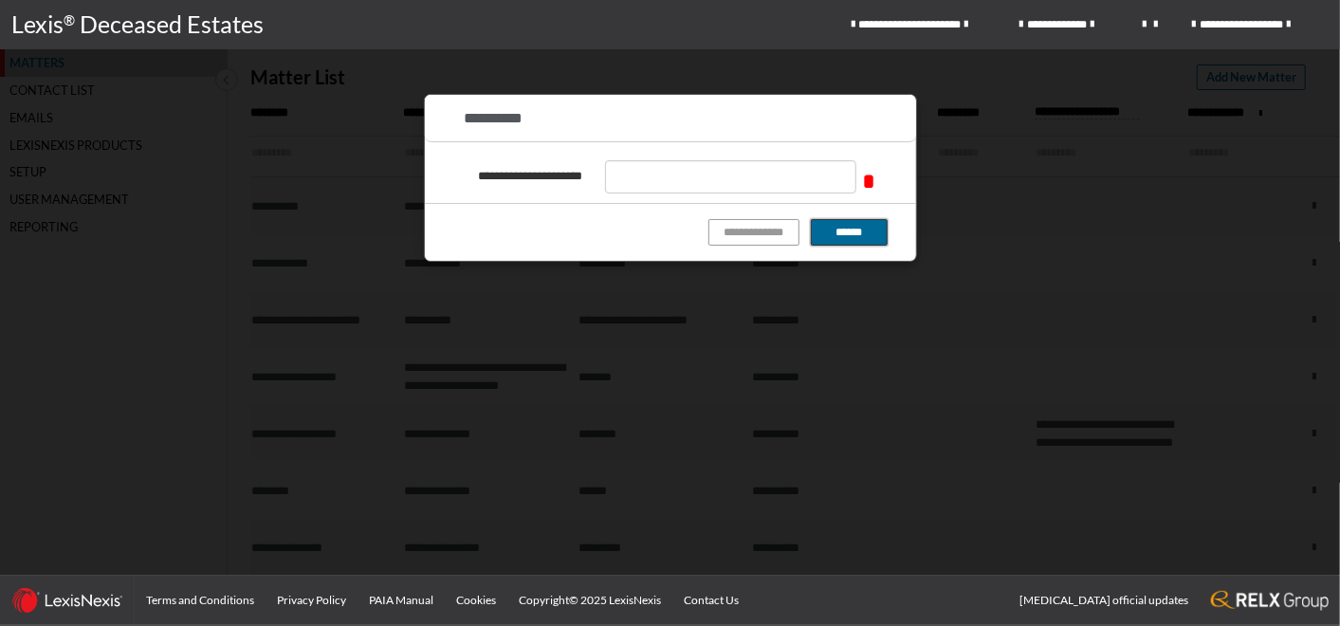
click at [852, 237] on button "******" at bounding box center [849, 232] width 77 height 26
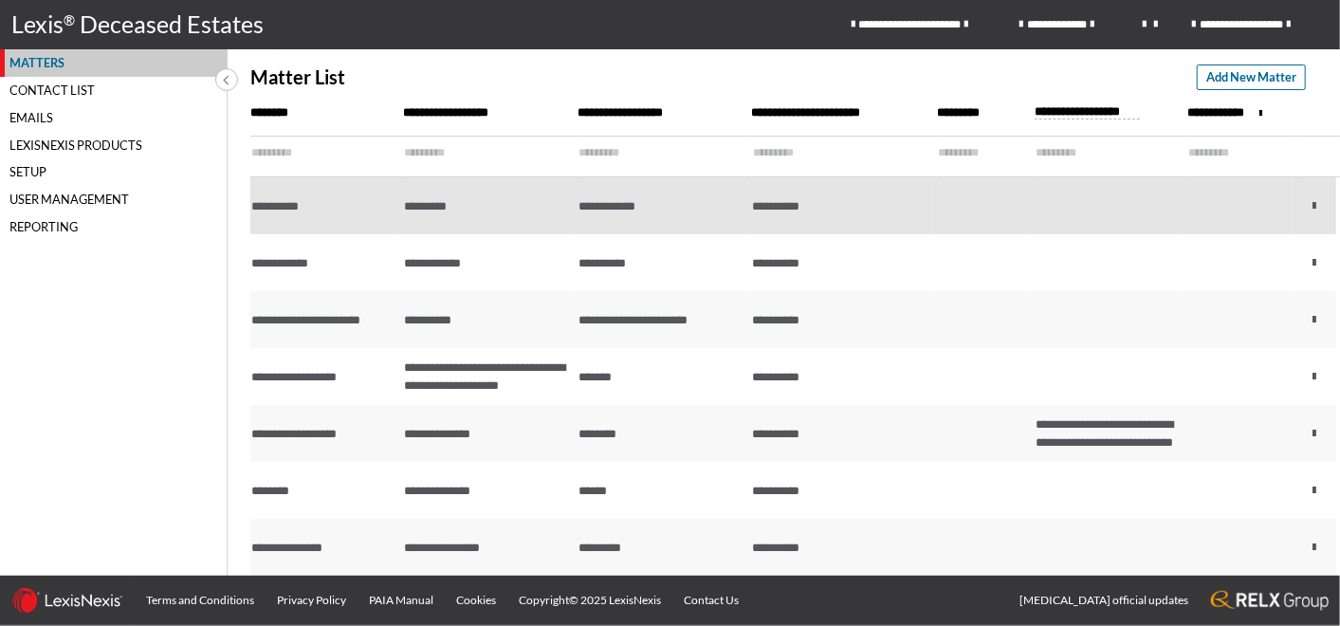
click at [279, 203] on div "**********" at bounding box center [321, 206] width 141 height 18
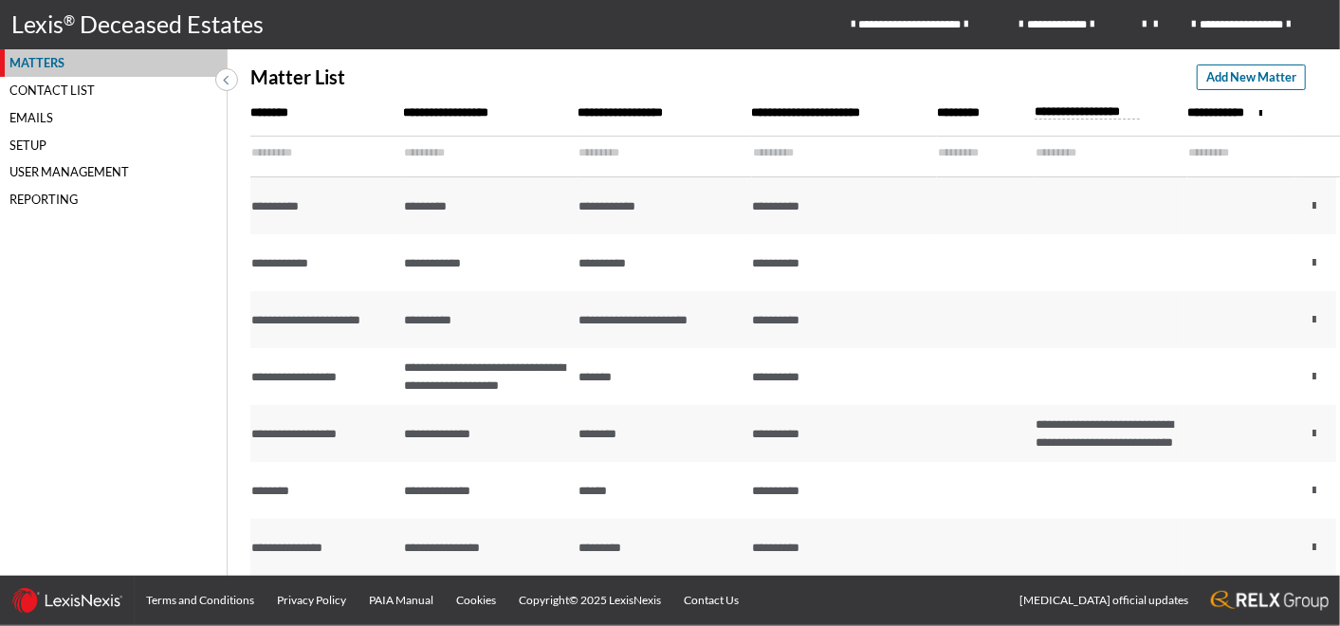
click at [270, 153] on input "text" at bounding box center [313, 153] width 125 height 33
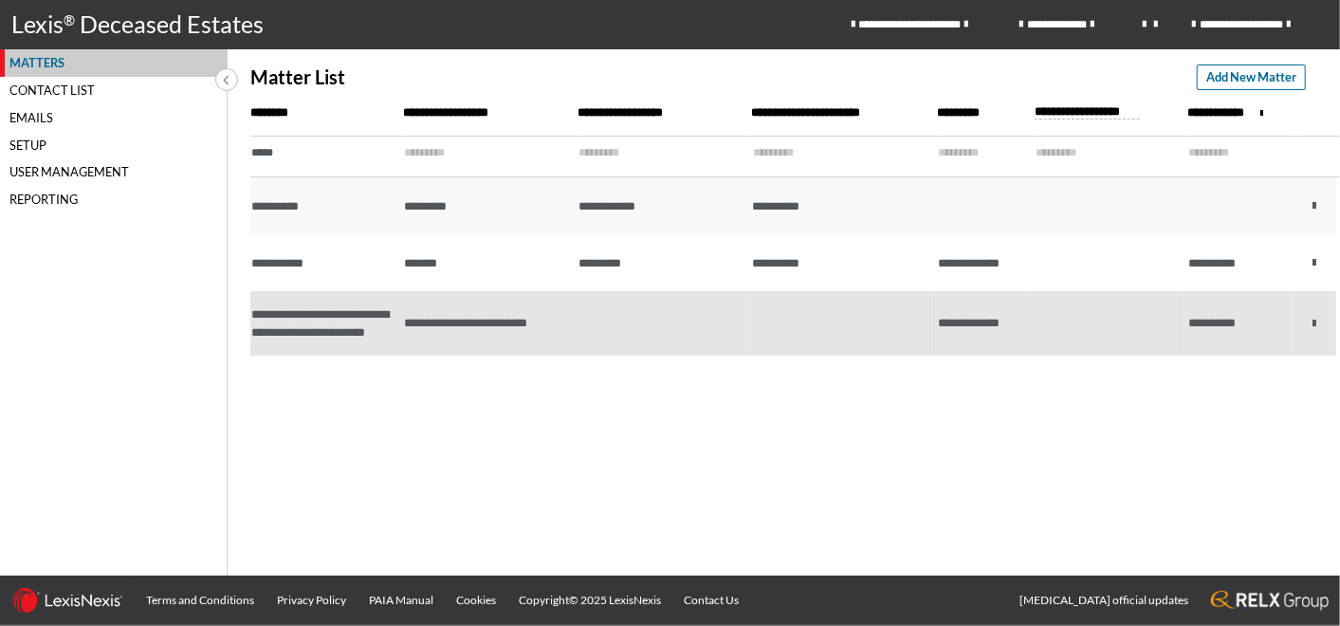
type input "*****"
click at [291, 310] on div "**********" at bounding box center [322, 323] width 143 height 55
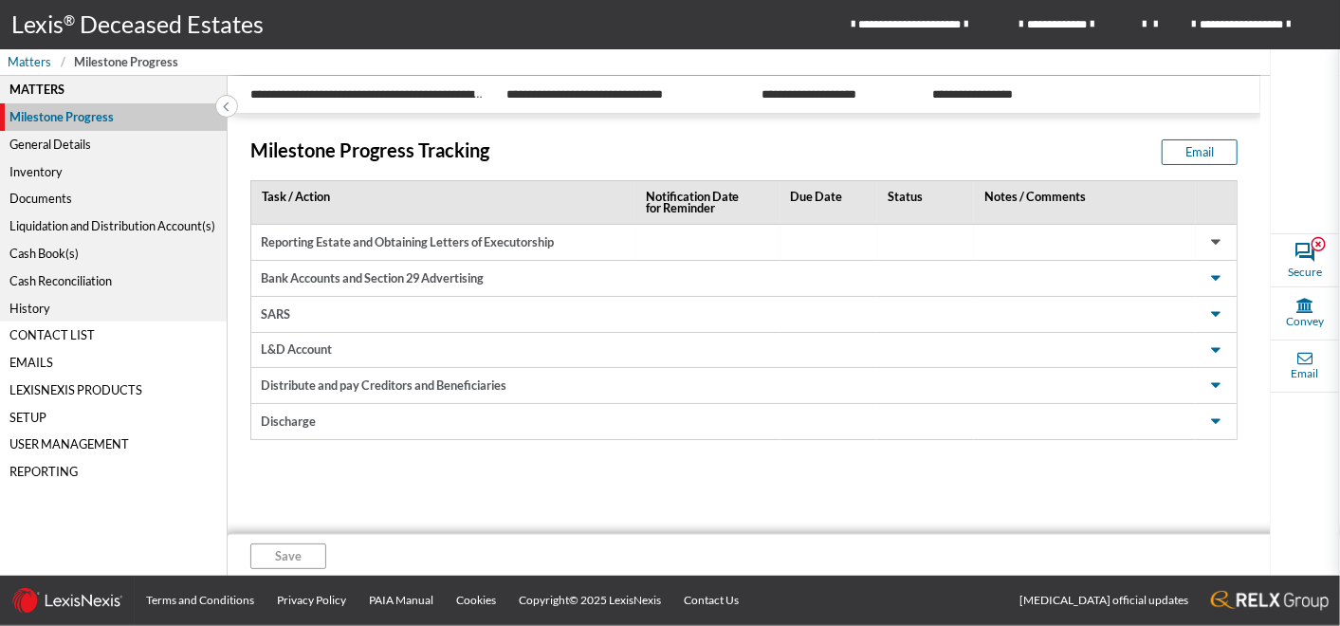
click at [1209, 242] on span at bounding box center [1215, 242] width 23 height 23
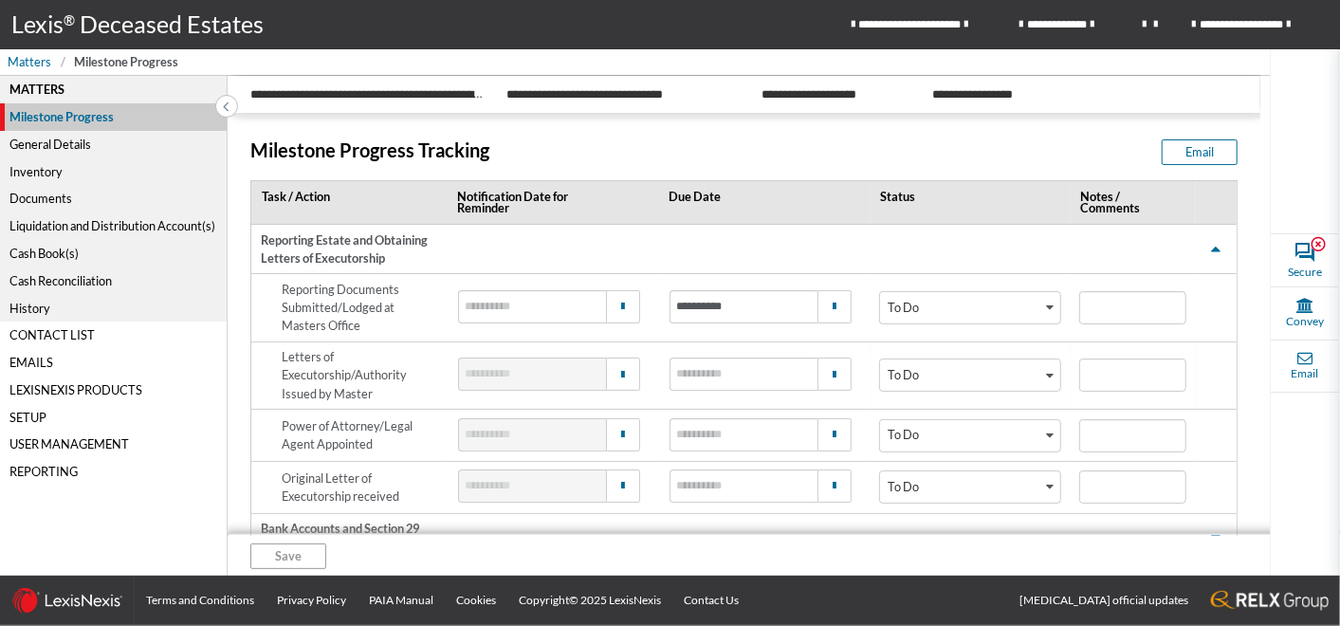
scroll to position [105, 0]
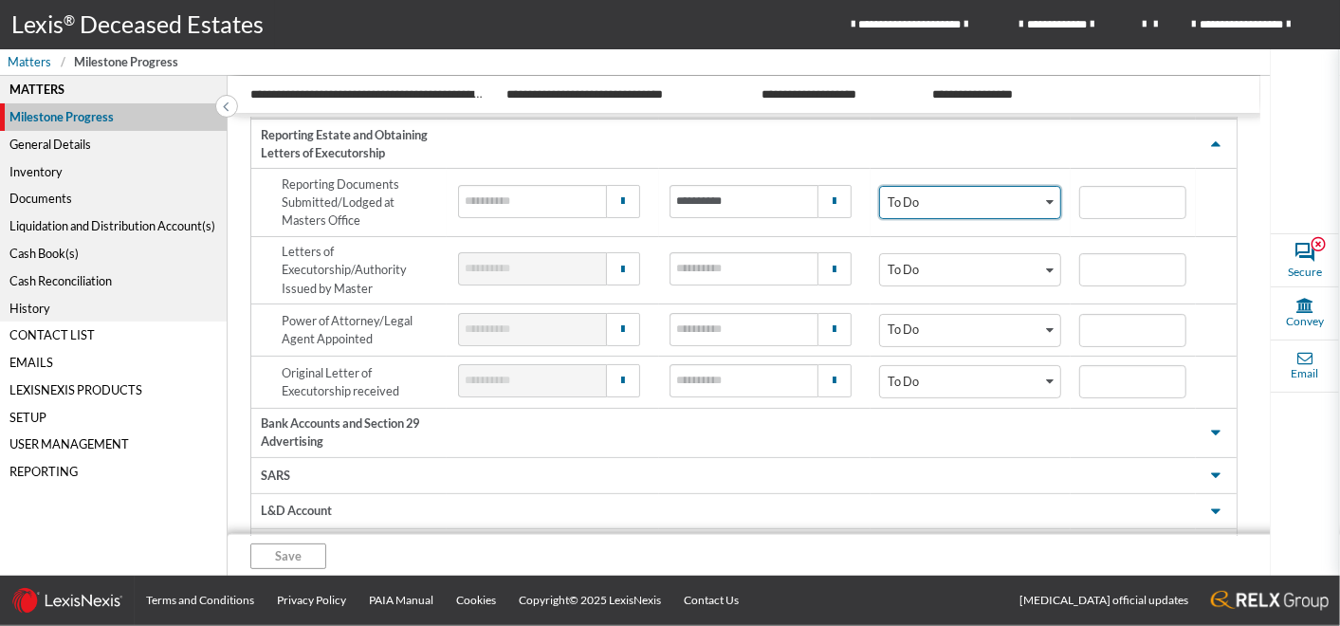
click at [1046, 203] on icon "Search for option" at bounding box center [1050, 201] width 8 height 9
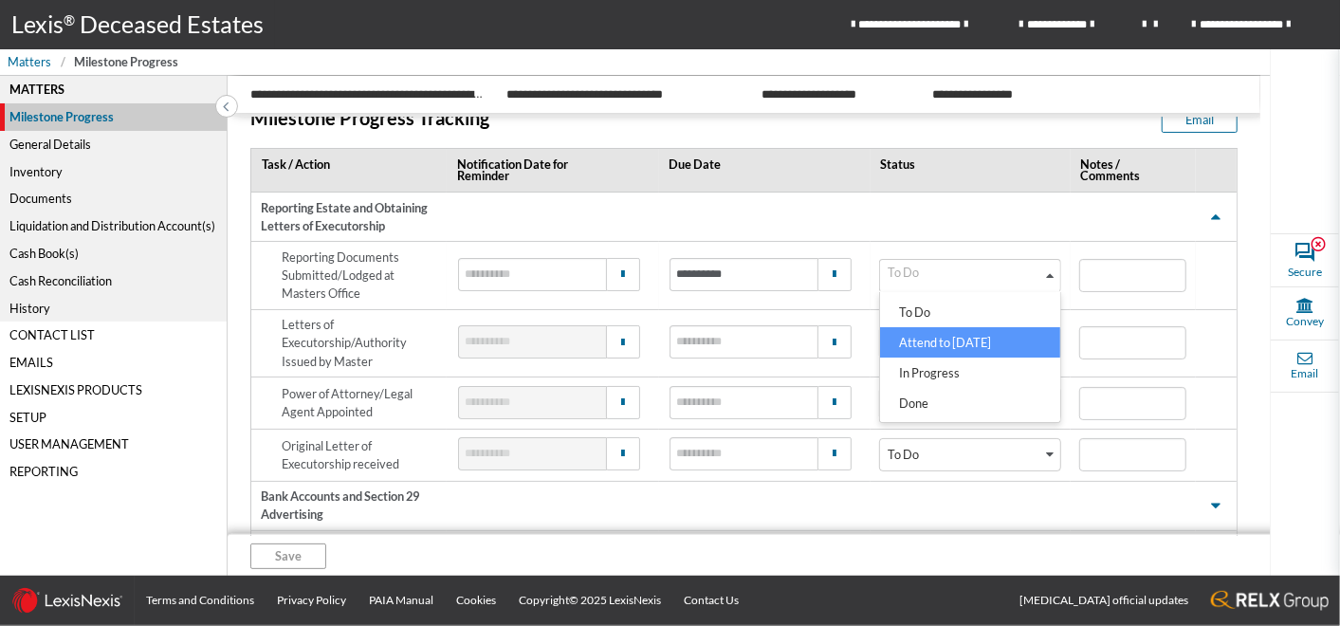
scroll to position [0, 0]
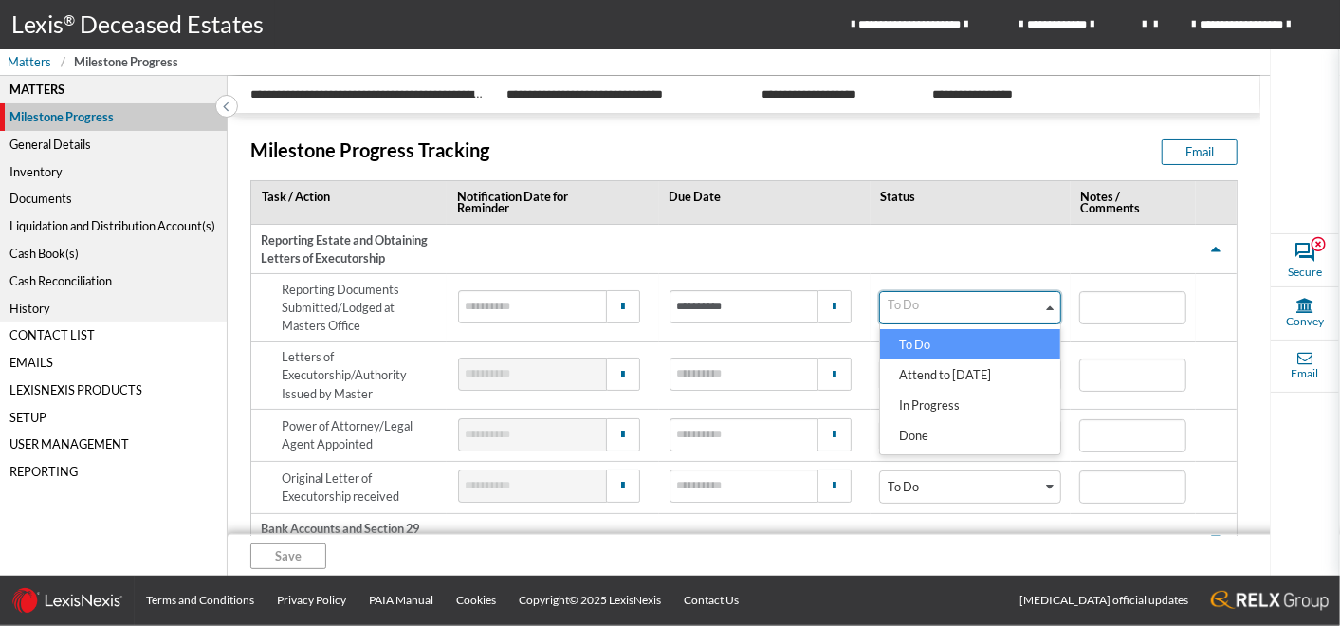
click at [972, 304] on input "Search for option" at bounding box center [961, 308] width 158 height 24
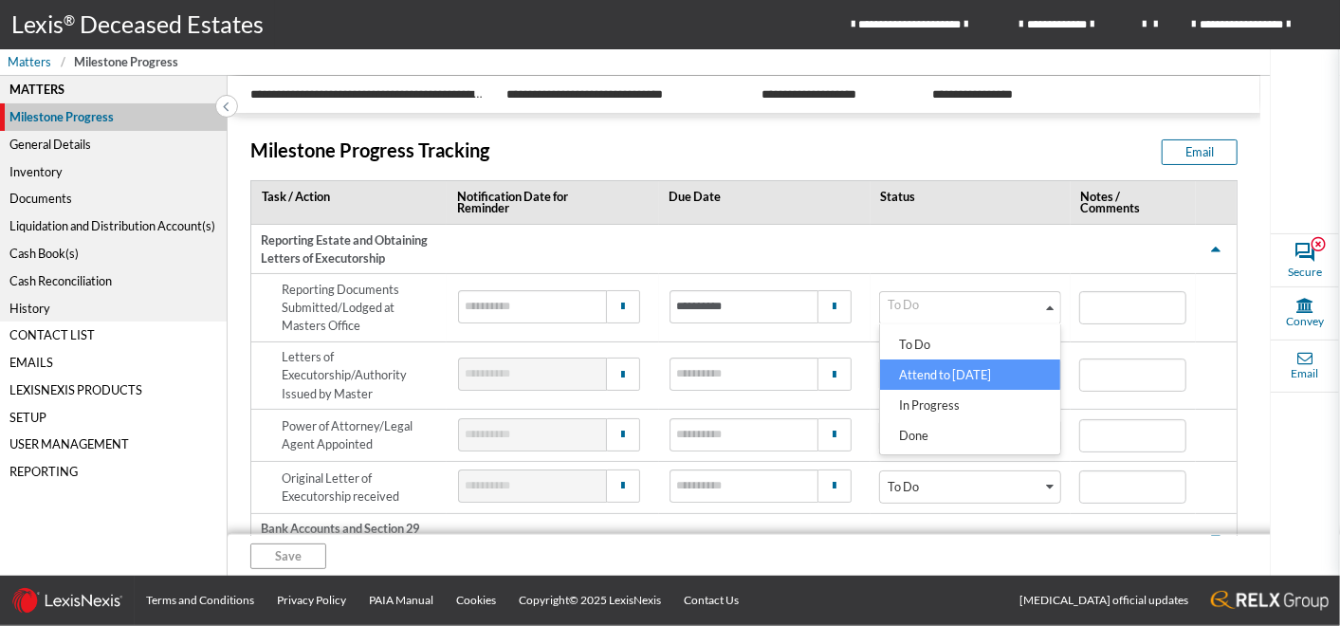
click at [934, 288] on td "To Do Loading... To Do Attend to Today In Progress Done Overdue" at bounding box center [970, 307] width 200 height 67
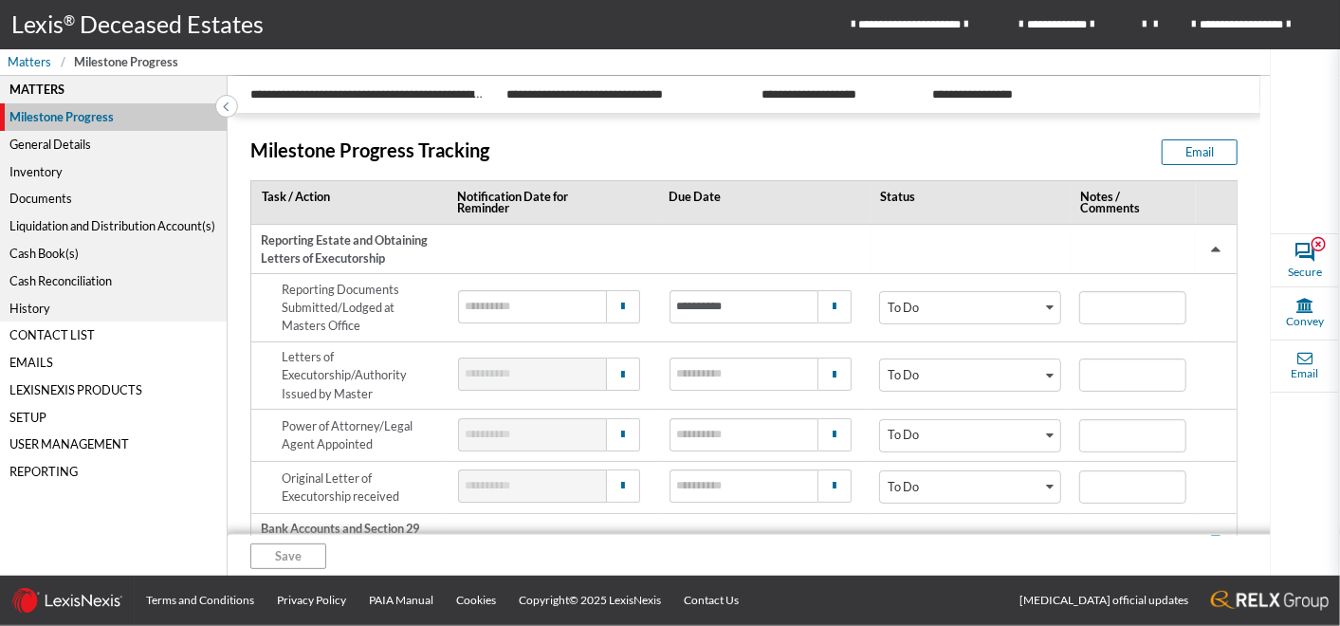
click at [1205, 249] on span at bounding box center [1215, 249] width 23 height 23
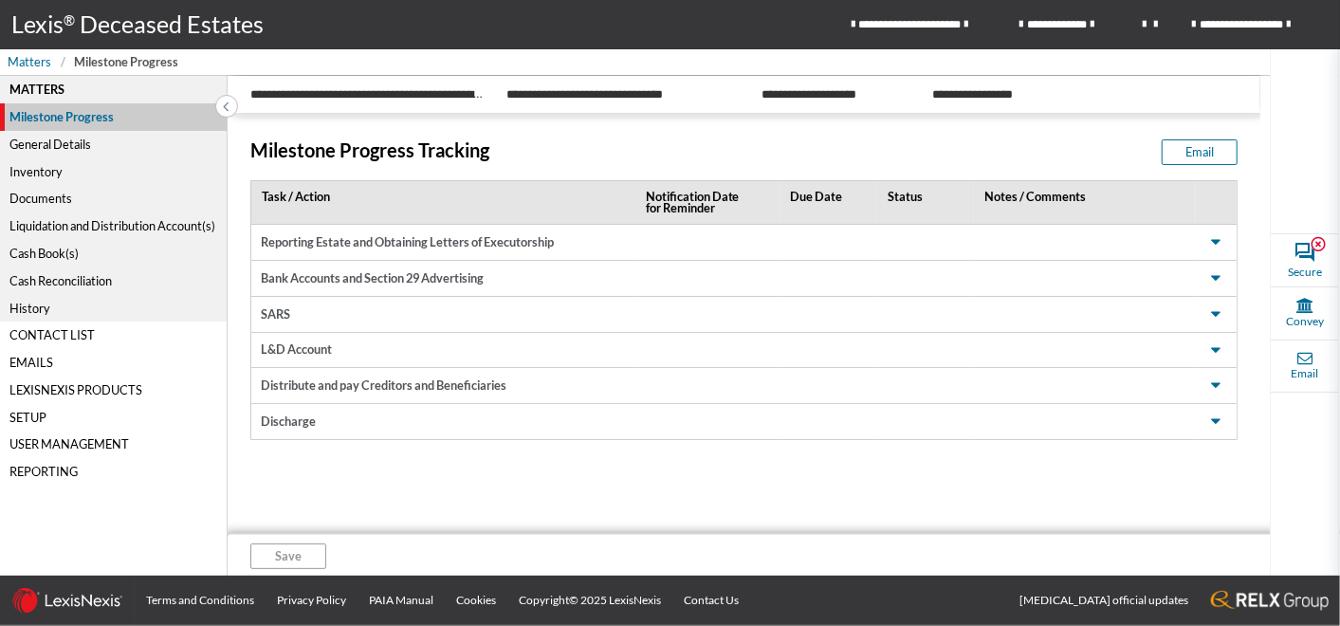
click at [50, 144] on div "General Details" at bounding box center [113, 144] width 227 height 27
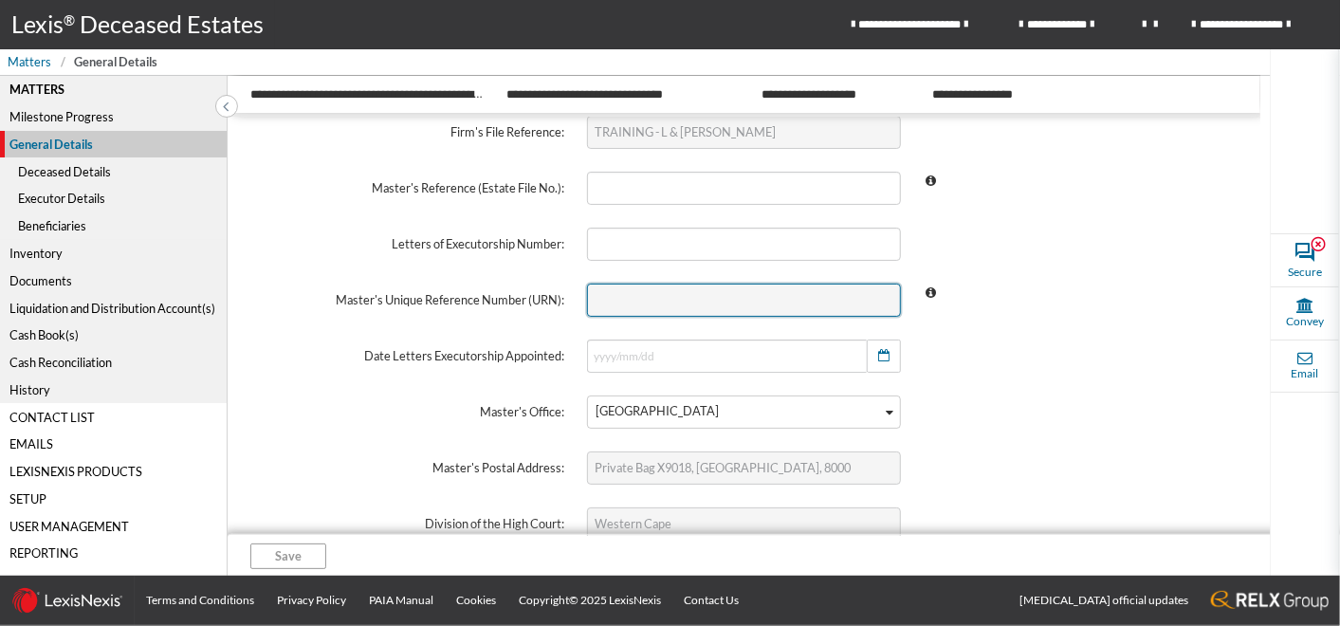
scroll to position [105, 0]
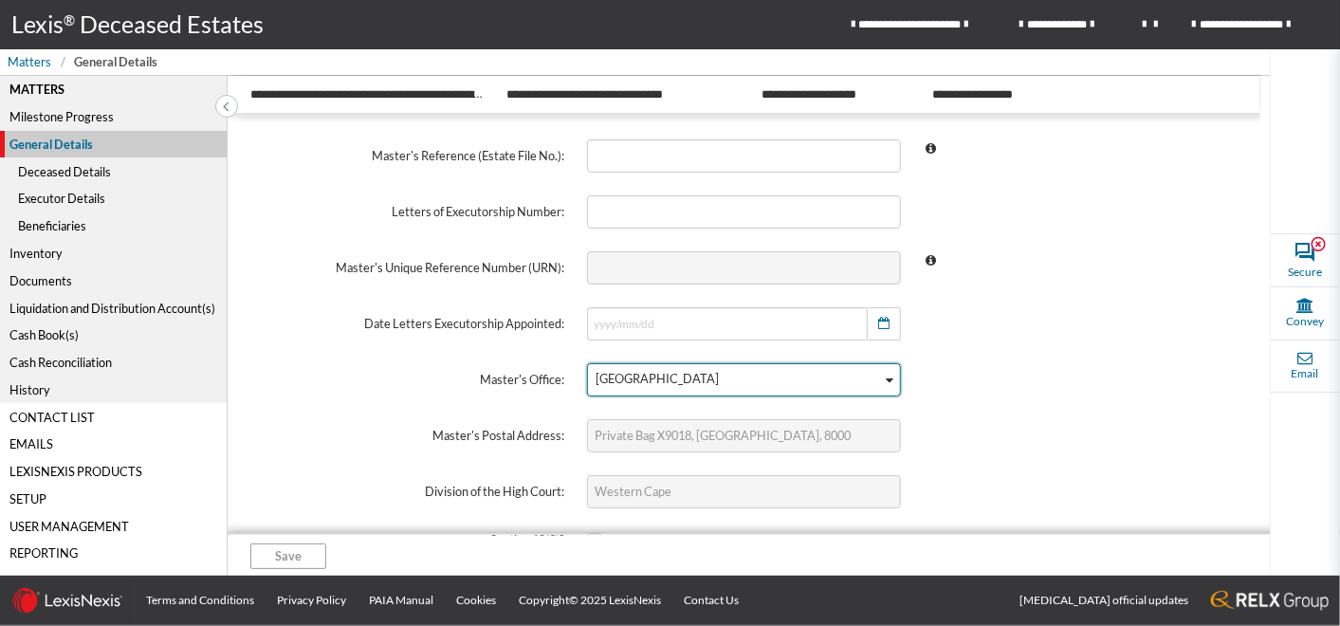
click at [882, 381] on div "Loading..." at bounding box center [891, 377] width 18 height 27
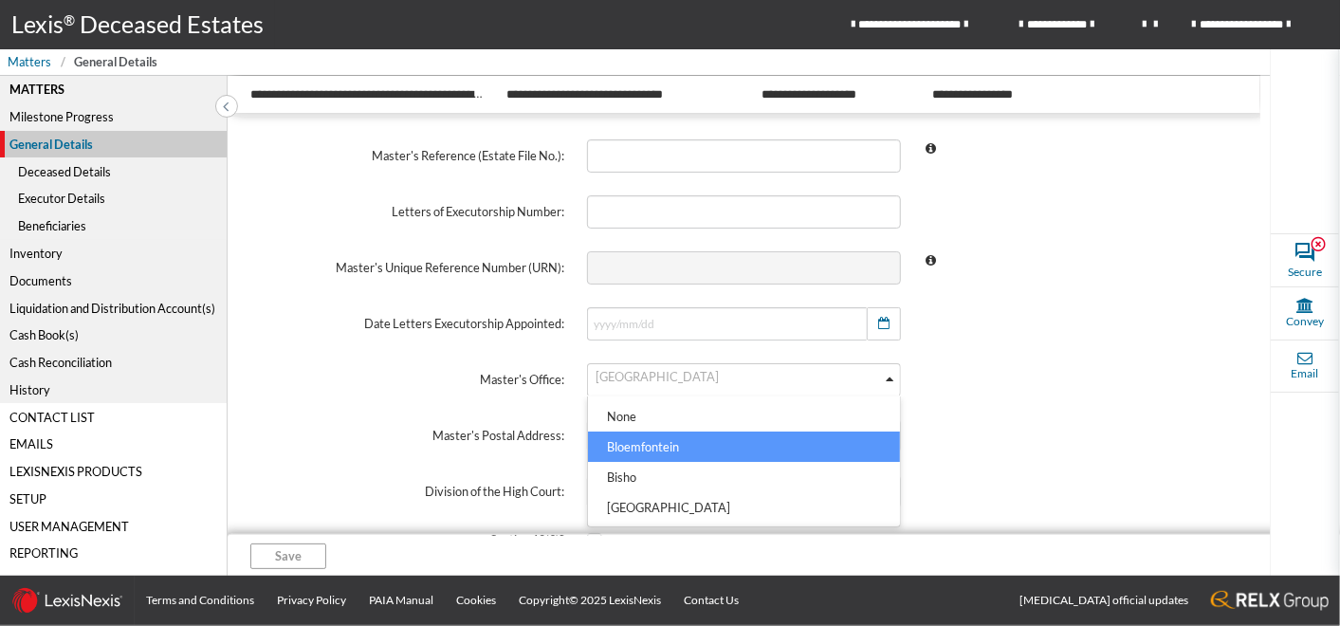
click at [641, 449] on li "Bloemfontein" at bounding box center [744, 446] width 312 height 30
type input "Private Bag X20584, Bloemfontein, 9300"
type input "Free State"
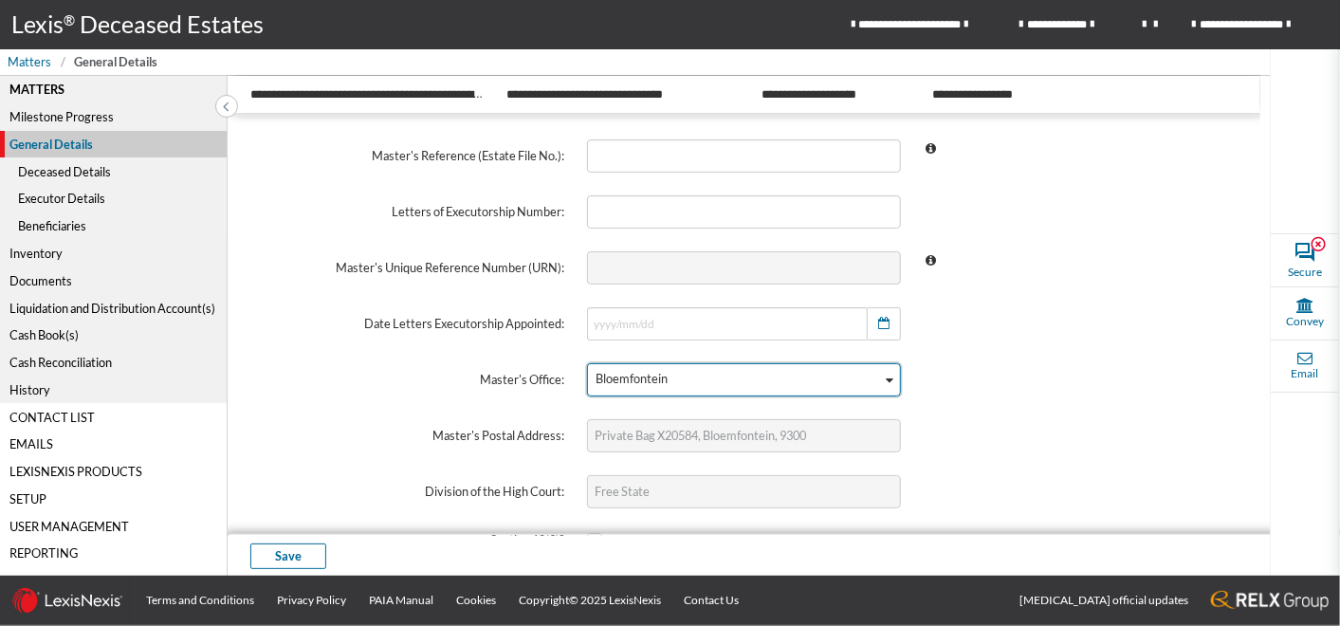
click at [882, 376] on div "Loading..." at bounding box center [891, 377] width 18 height 27
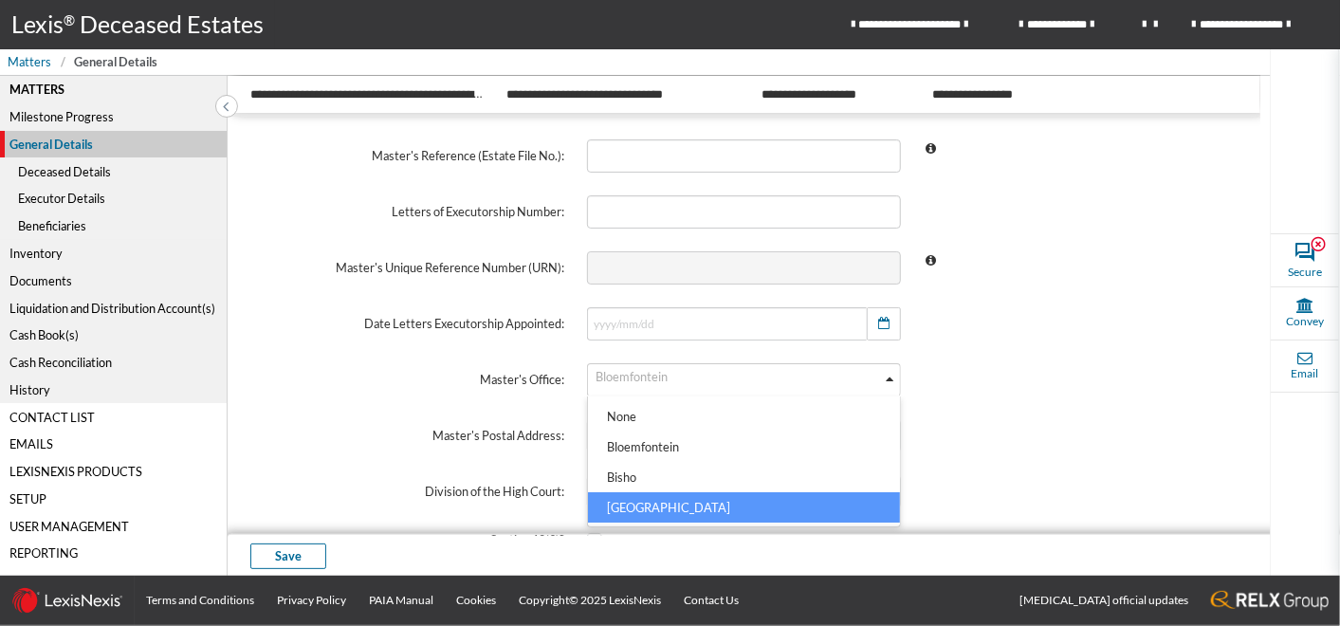
click at [643, 503] on li "Cape Town" at bounding box center [744, 507] width 312 height 30
type input "Private Bag X9018, Cape Town, 8000"
type input "Western Cape"
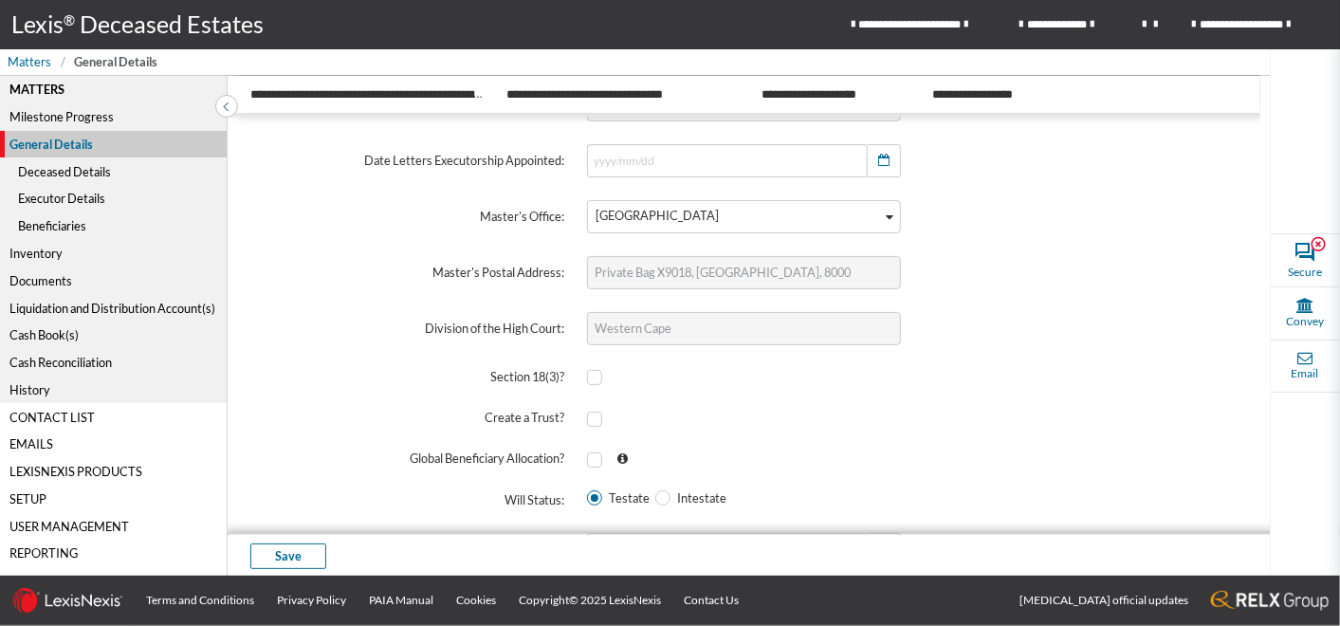
scroll to position [316, 0]
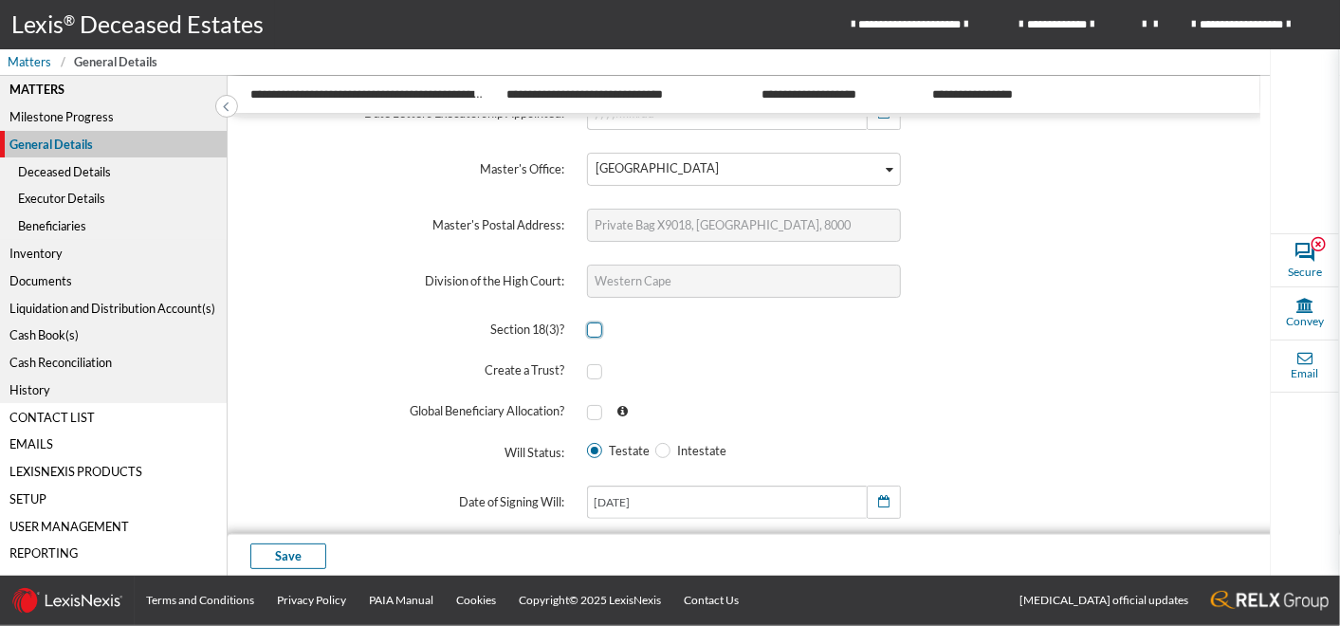
click at [597, 330] on span at bounding box center [594, 329] width 15 height 15
click at [597, 330] on input "checkbox" at bounding box center [593, 330] width 12 height 12
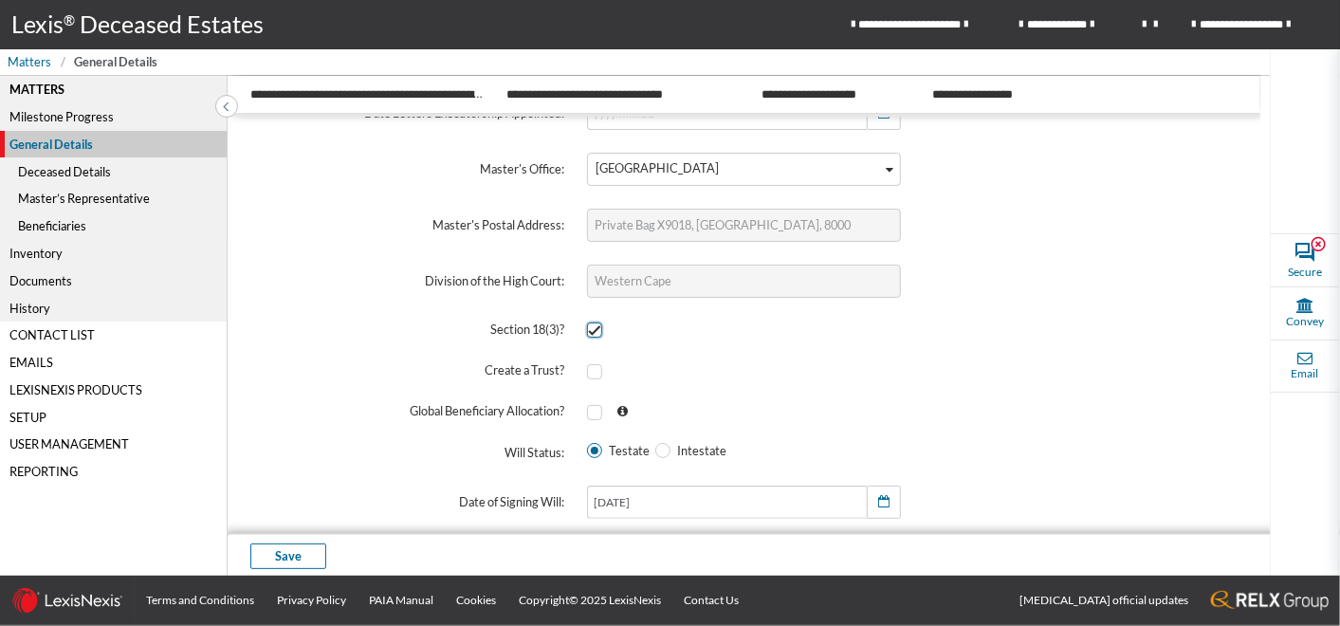
click at [595, 327] on span at bounding box center [594, 329] width 15 height 15
click at [595, 327] on input "checkbox" at bounding box center [593, 330] width 12 height 12
checkbox input "false"
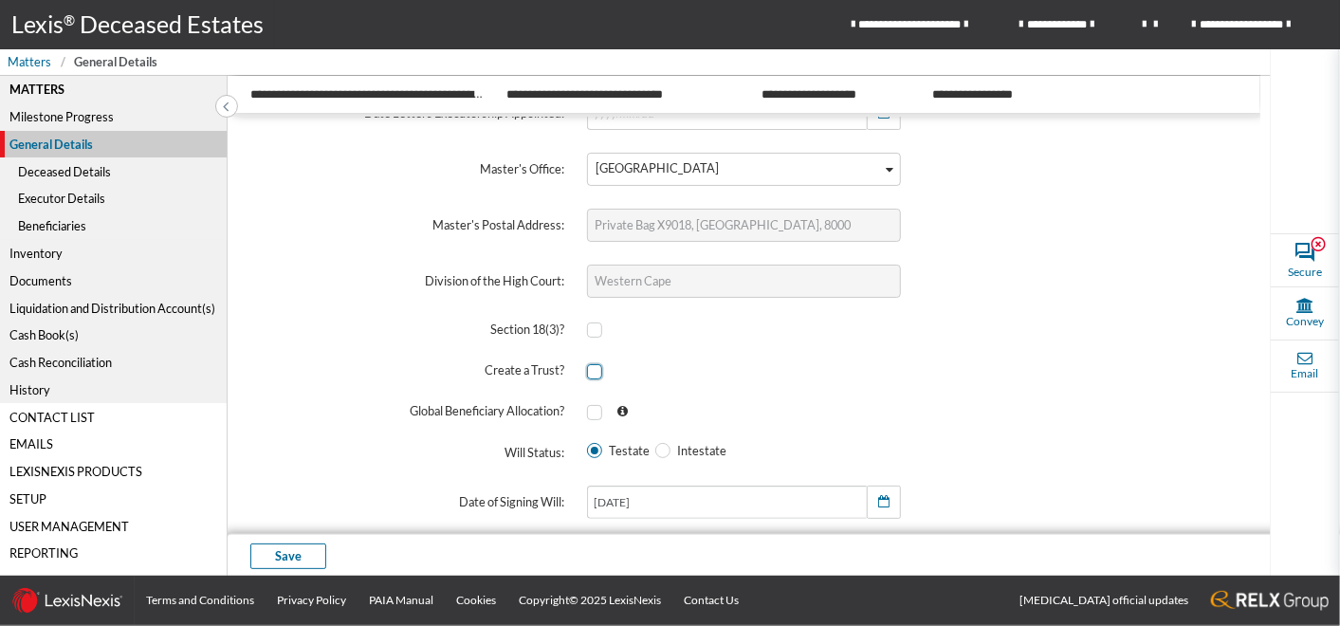
click at [593, 374] on span at bounding box center [594, 371] width 15 height 15
click at [593, 374] on input "checkbox" at bounding box center [593, 371] width 12 height 12
checkbox input "true"
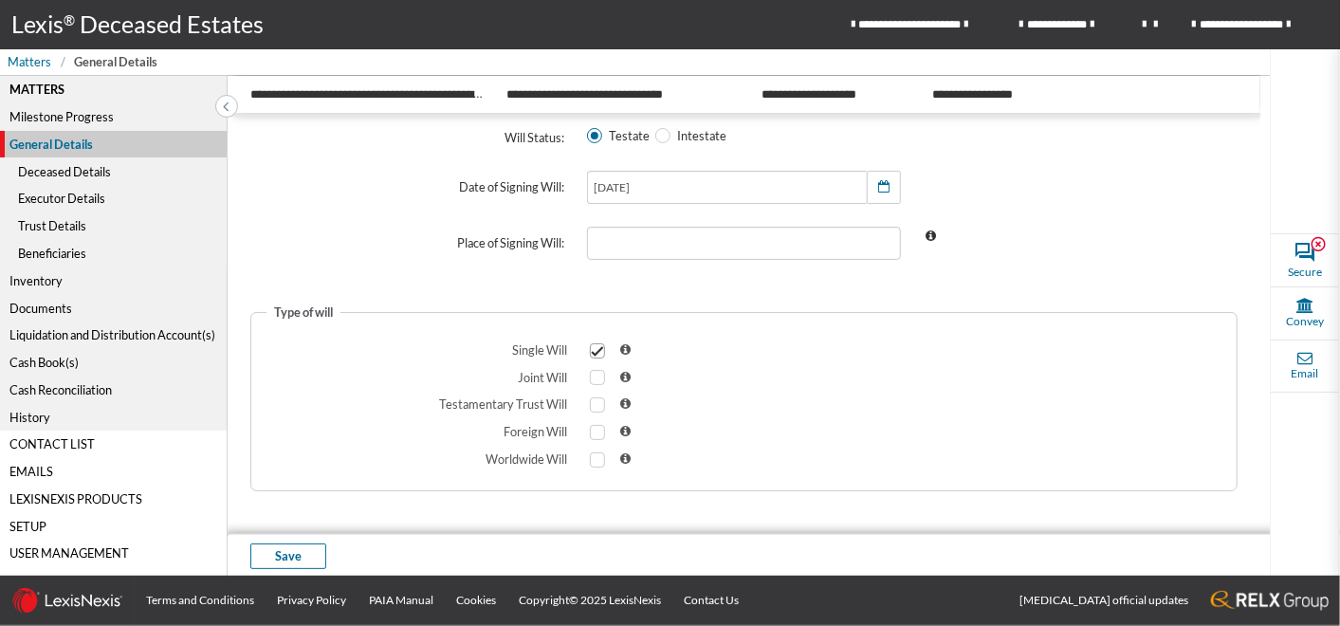
scroll to position [528, 0]
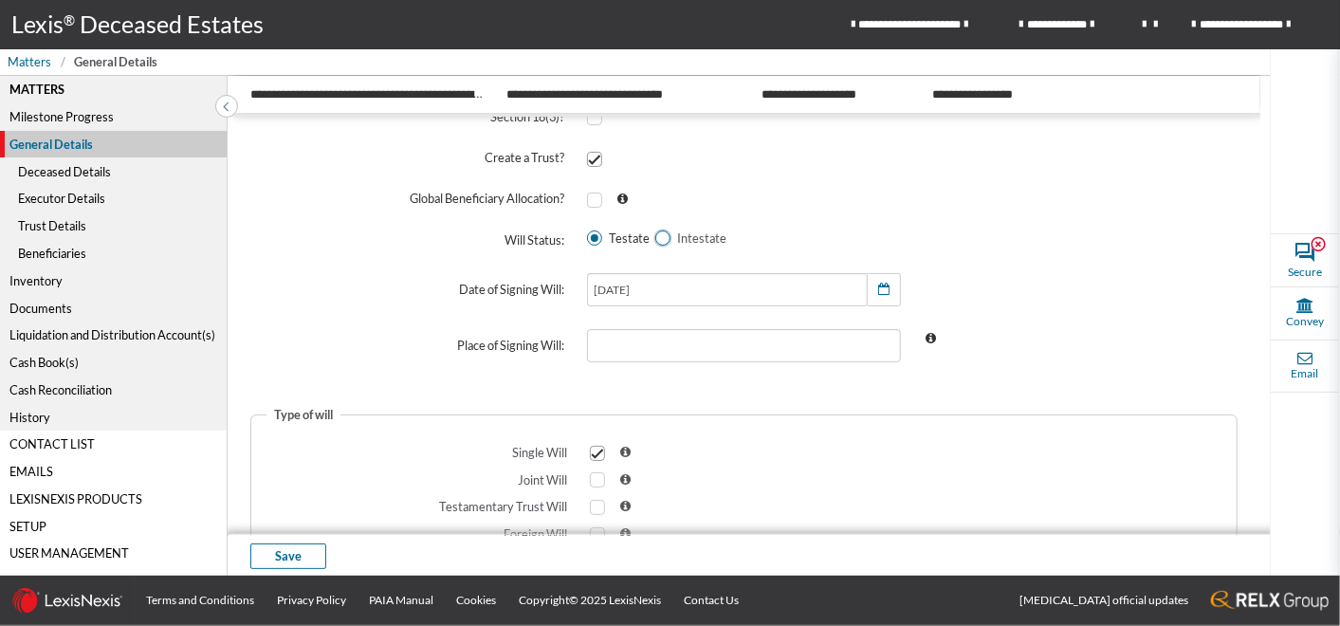
click at [663, 238] on span at bounding box center [662, 237] width 15 height 15
click at [663, 238] on input "Intestate" at bounding box center [661, 238] width 12 height 12
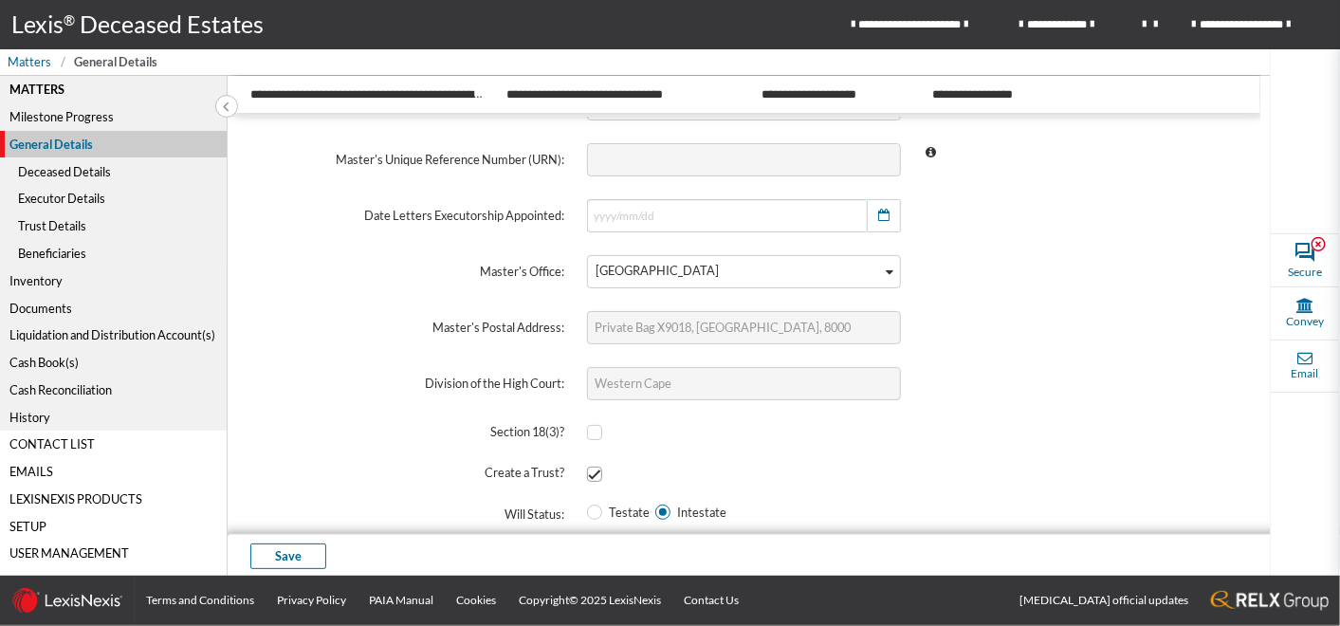
scroll to position [213, 0]
click at [591, 511] on span at bounding box center [594, 511] width 15 height 15
click at [591, 511] on input "Testate" at bounding box center [593, 511] width 12 height 12
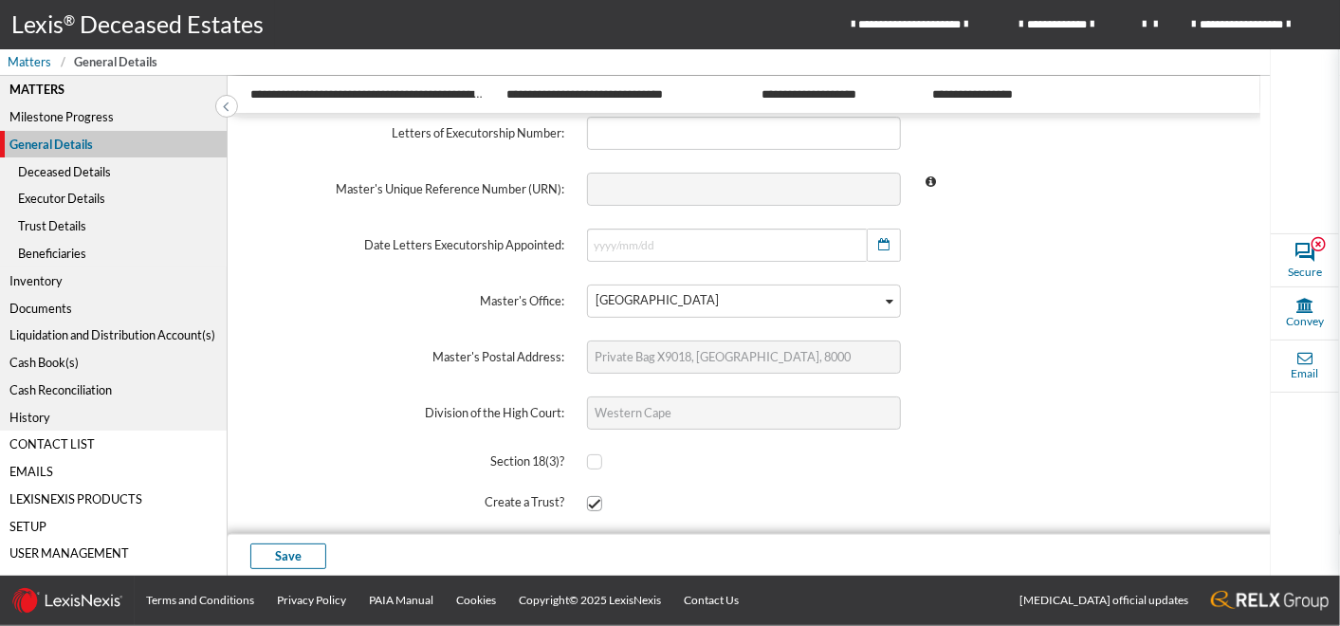
scroll to position [633, 0]
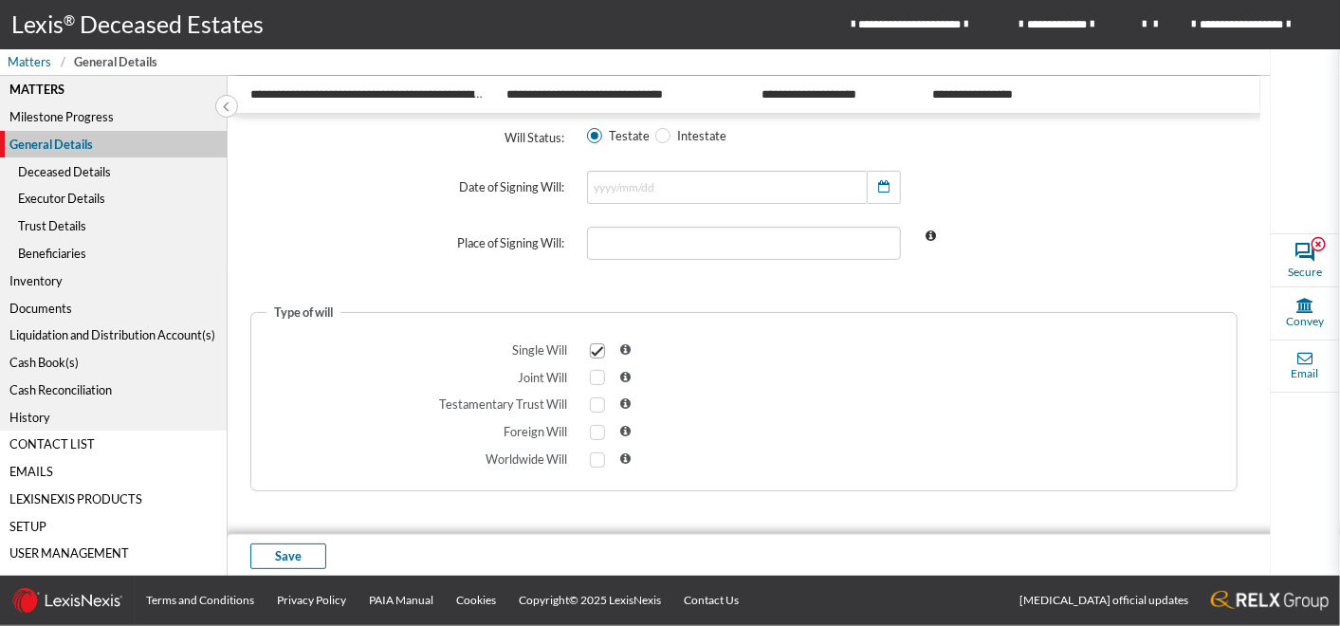
click at [44, 171] on div "Deceased Details" at bounding box center [113, 170] width 227 height 27
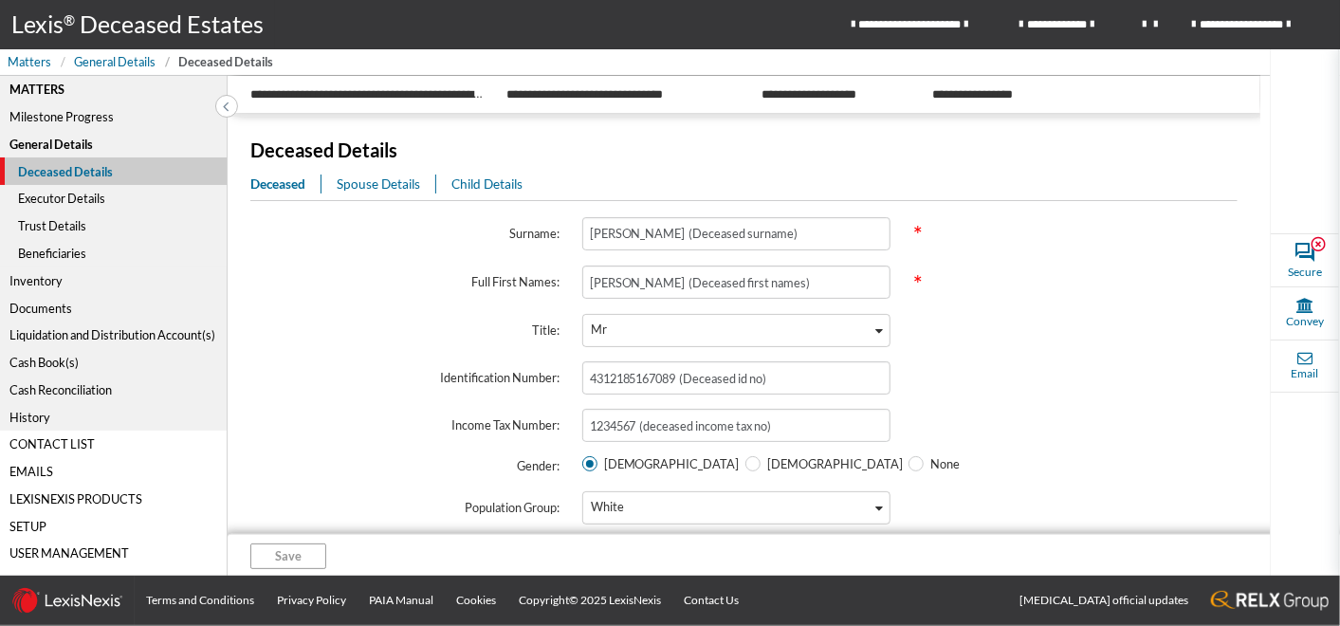
click at [362, 186] on span "Spouse Details" at bounding box center [378, 183] width 83 height 15
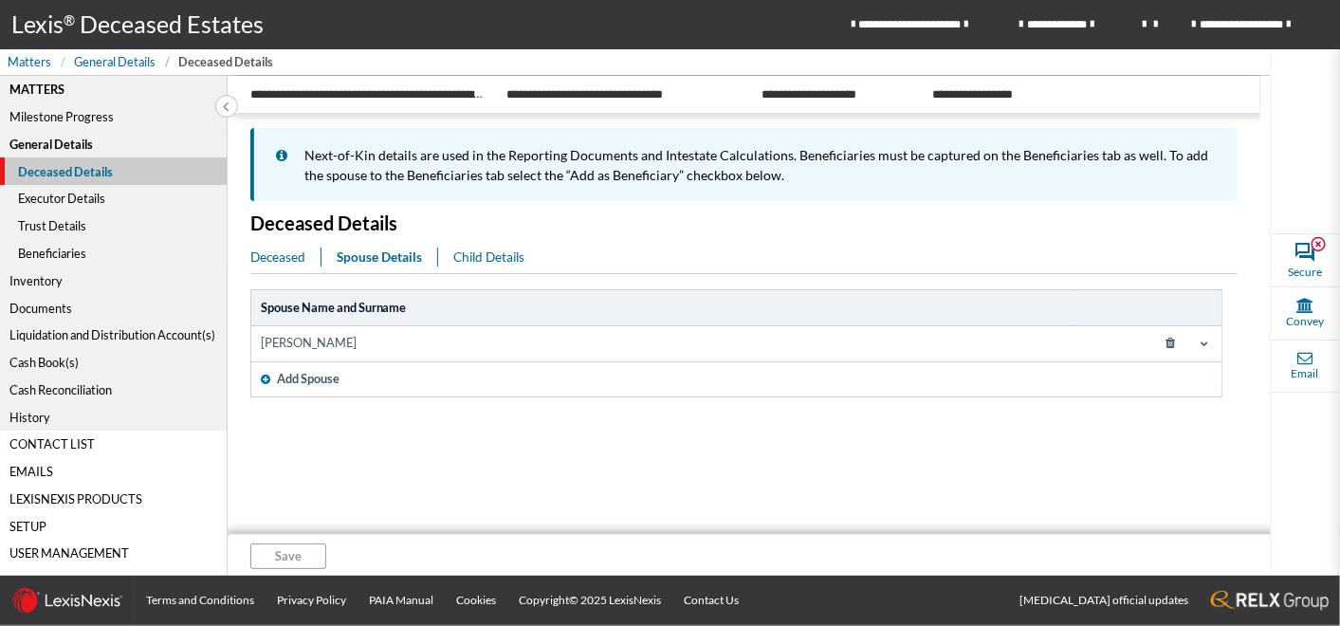
click at [302, 384] on span "Add Spouse" at bounding box center [308, 379] width 63 height 18
click at [1159, 381] on icon at bounding box center [1171, 379] width 34 height 27
click at [1198, 340] on span at bounding box center [1204, 343] width 15 height 15
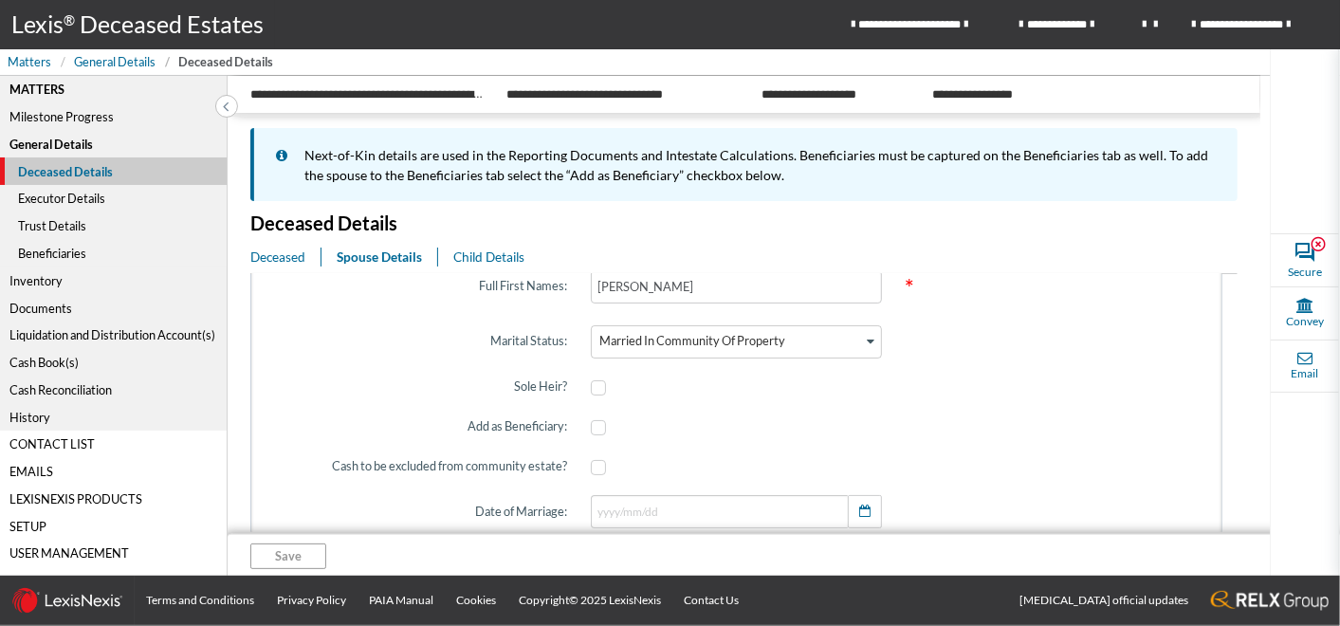
scroll to position [211, 0]
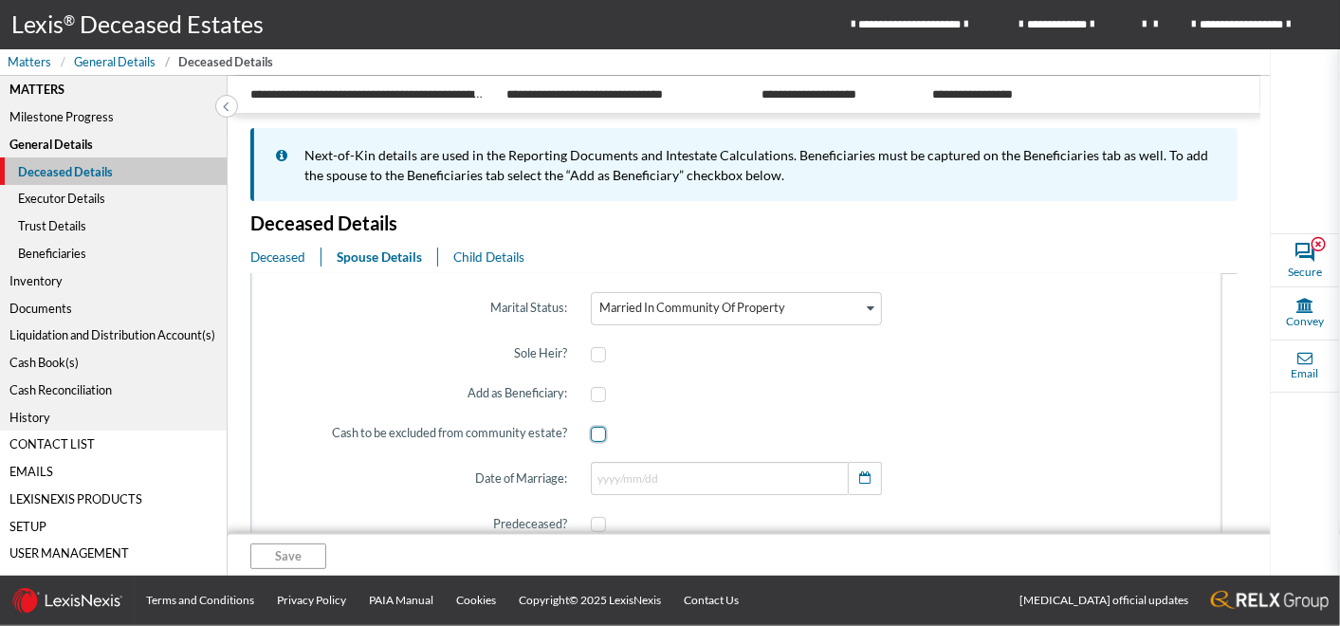
click at [591, 433] on span at bounding box center [598, 434] width 15 height 15
click at [591, 433] on input "checkbox" at bounding box center [597, 434] width 12 height 12
checkbox input "true"
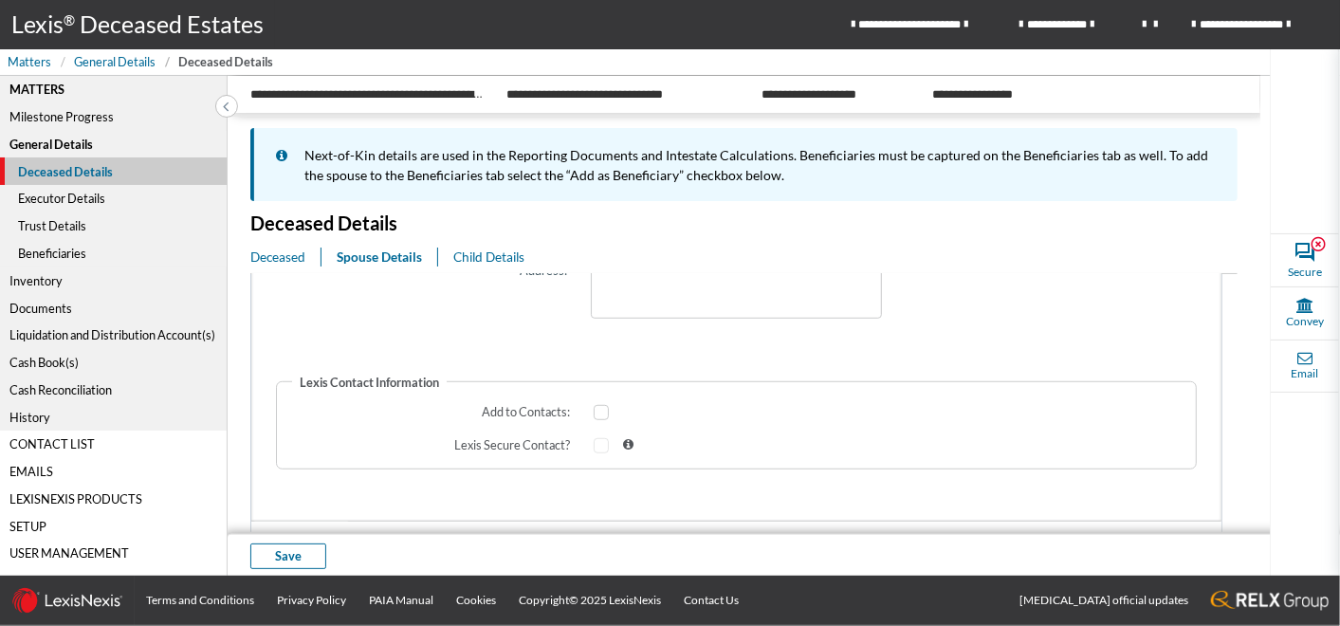
scroll to position [820, 0]
click at [309, 500] on span "Add Spouse" at bounding box center [308, 509] width 63 height 18
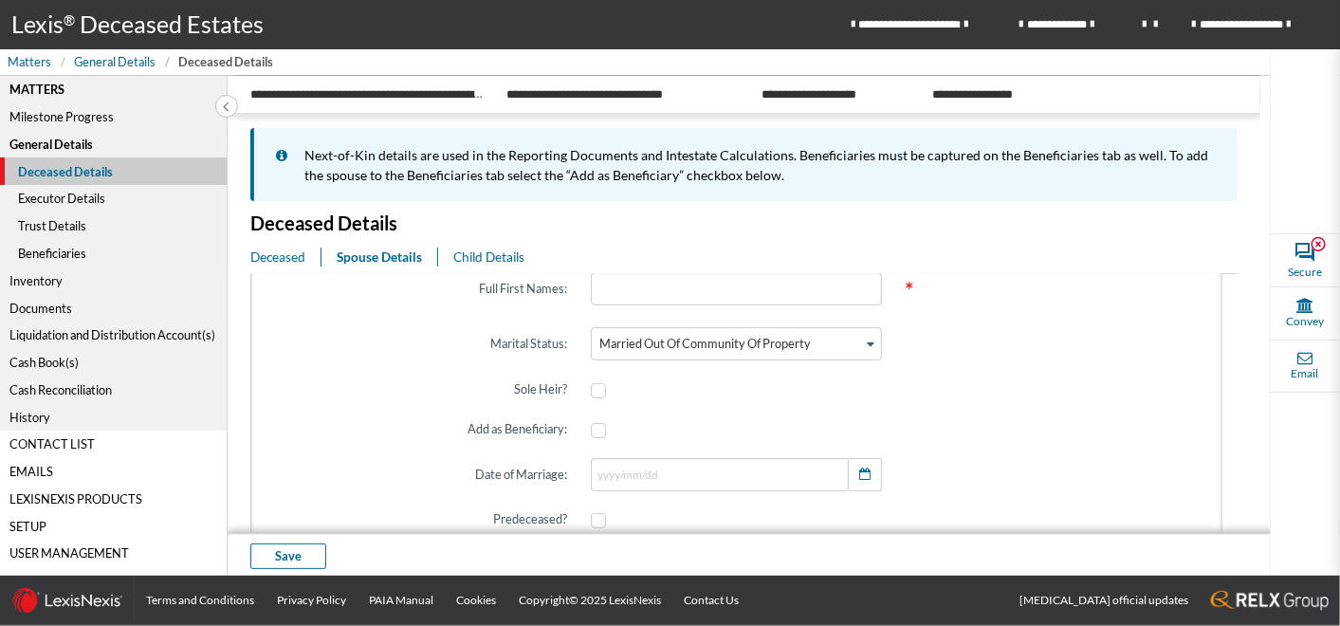
scroll to position [0, 0]
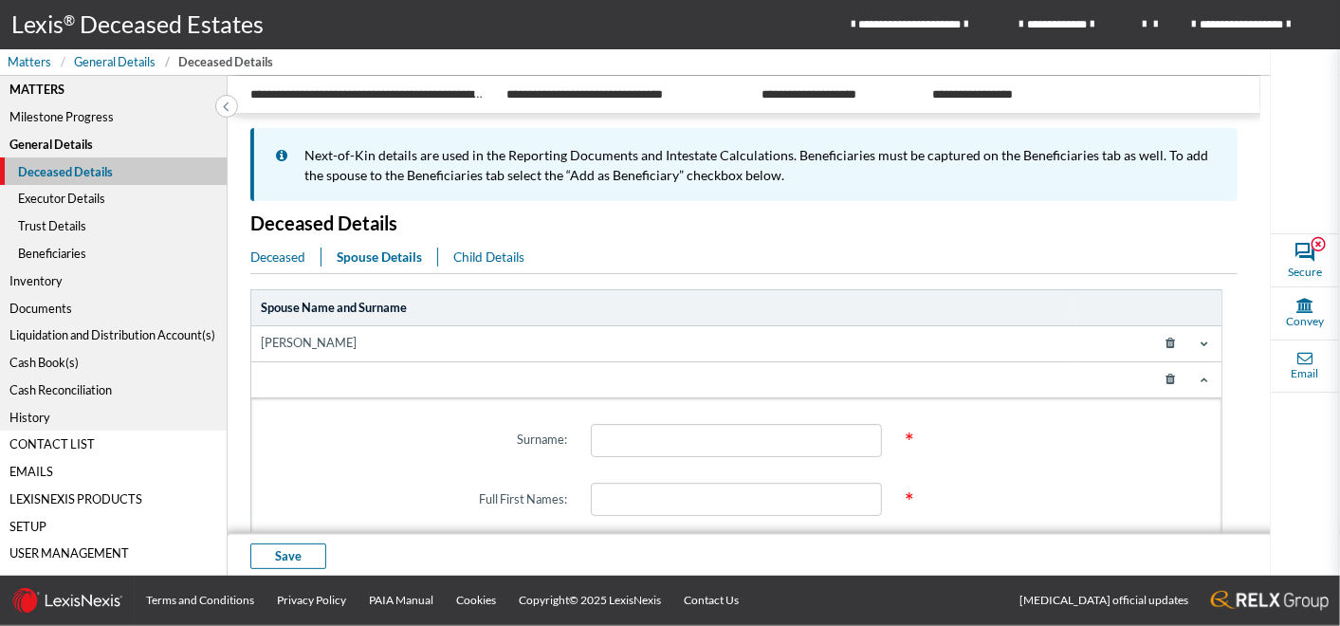
click at [1159, 377] on icon at bounding box center [1171, 379] width 34 height 27
click at [493, 257] on span "Child Details" at bounding box center [488, 256] width 71 height 15
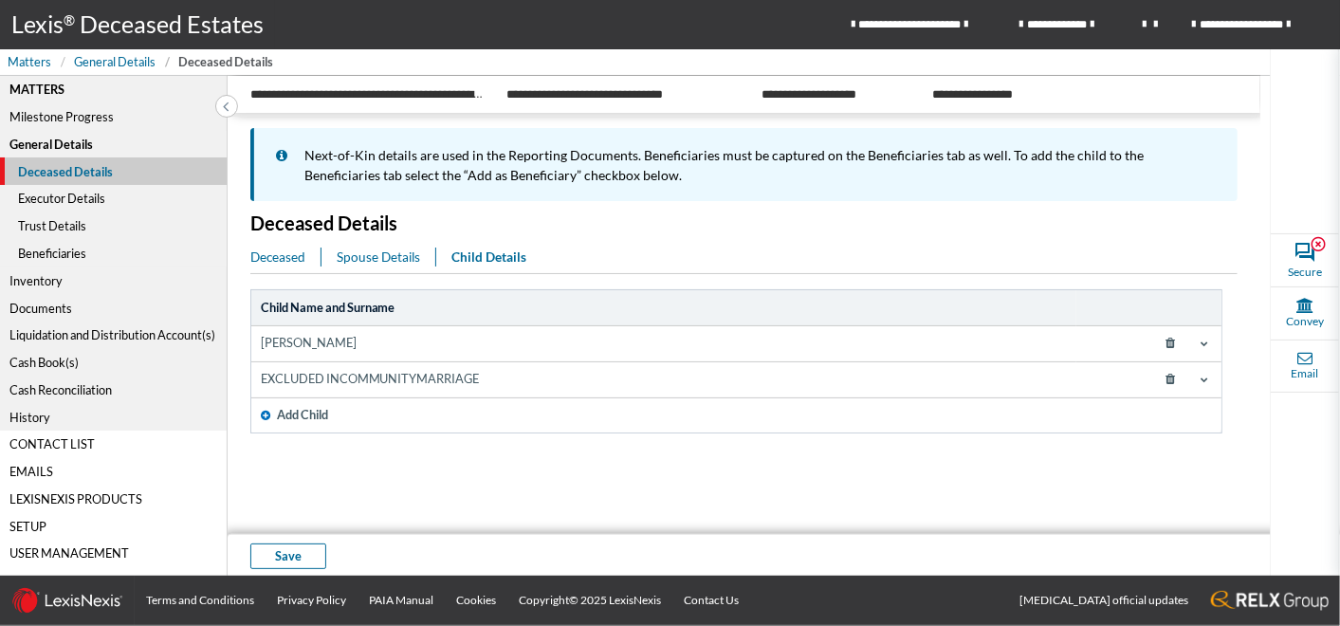
click at [1205, 345] on icon at bounding box center [1204, 343] width 8 height 8
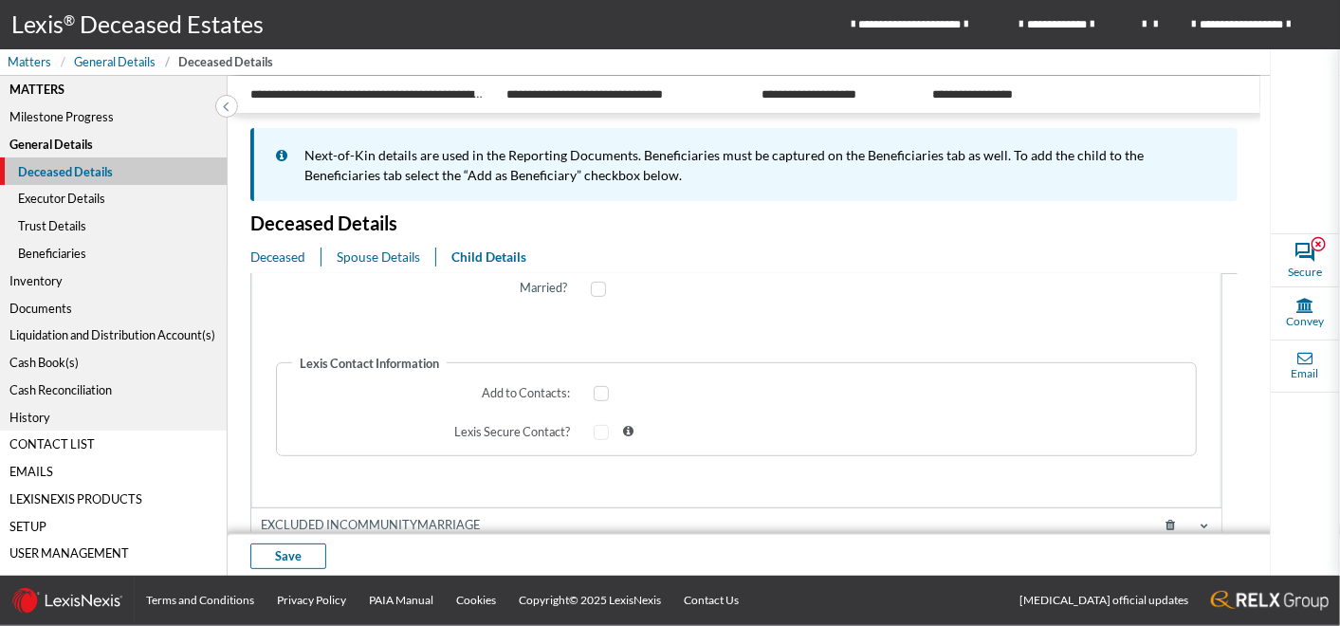
scroll to position [662, 0]
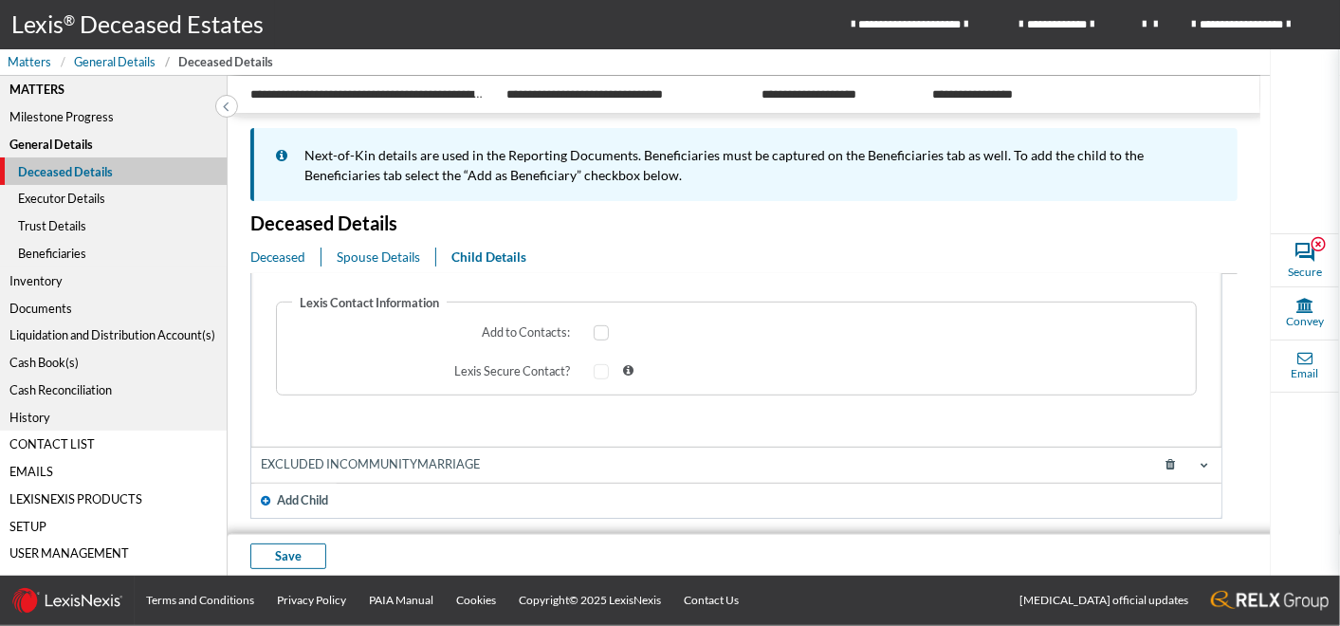
click at [1200, 466] on icon at bounding box center [1204, 465] width 8 height 8
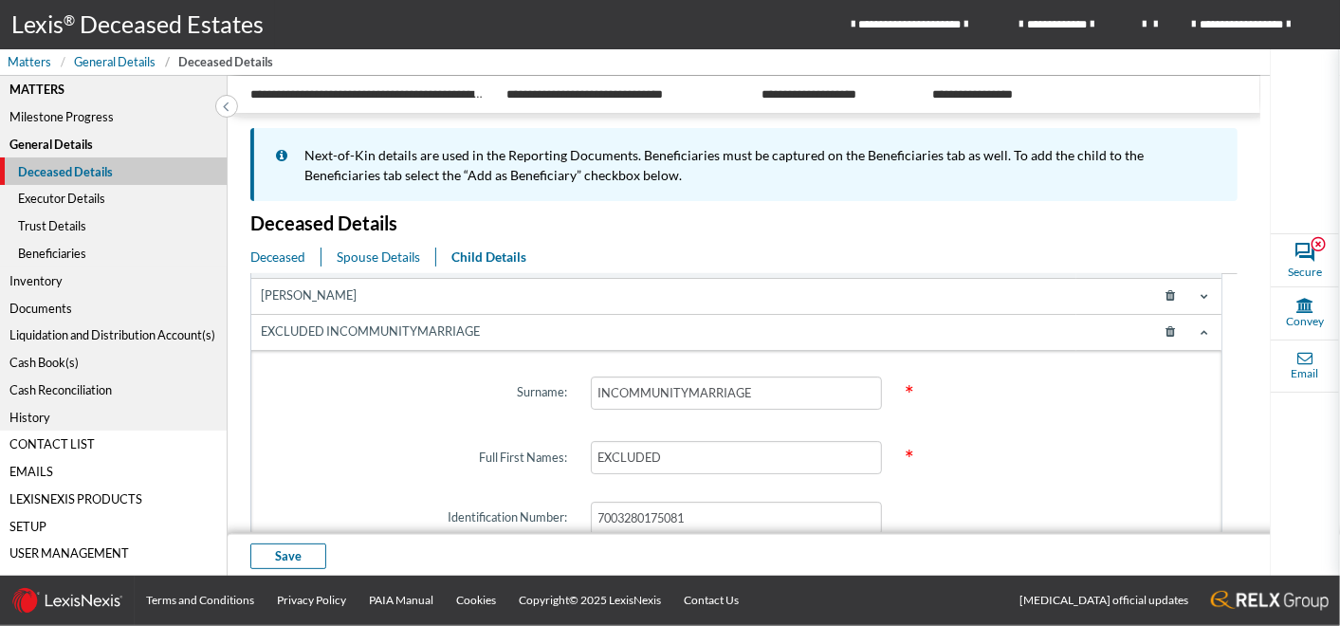
scroll to position [0, 0]
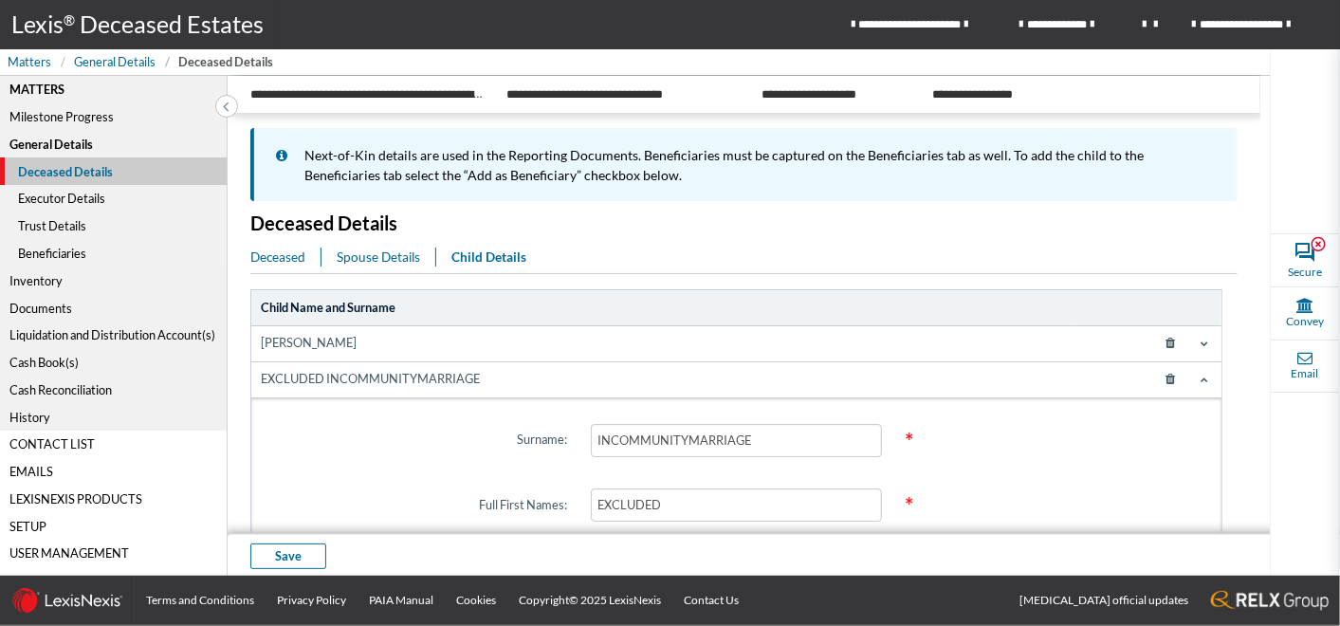
click at [1200, 376] on icon at bounding box center [1204, 380] width 8 height 8
click at [1210, 341] on span at bounding box center [1204, 343] width 15 height 15
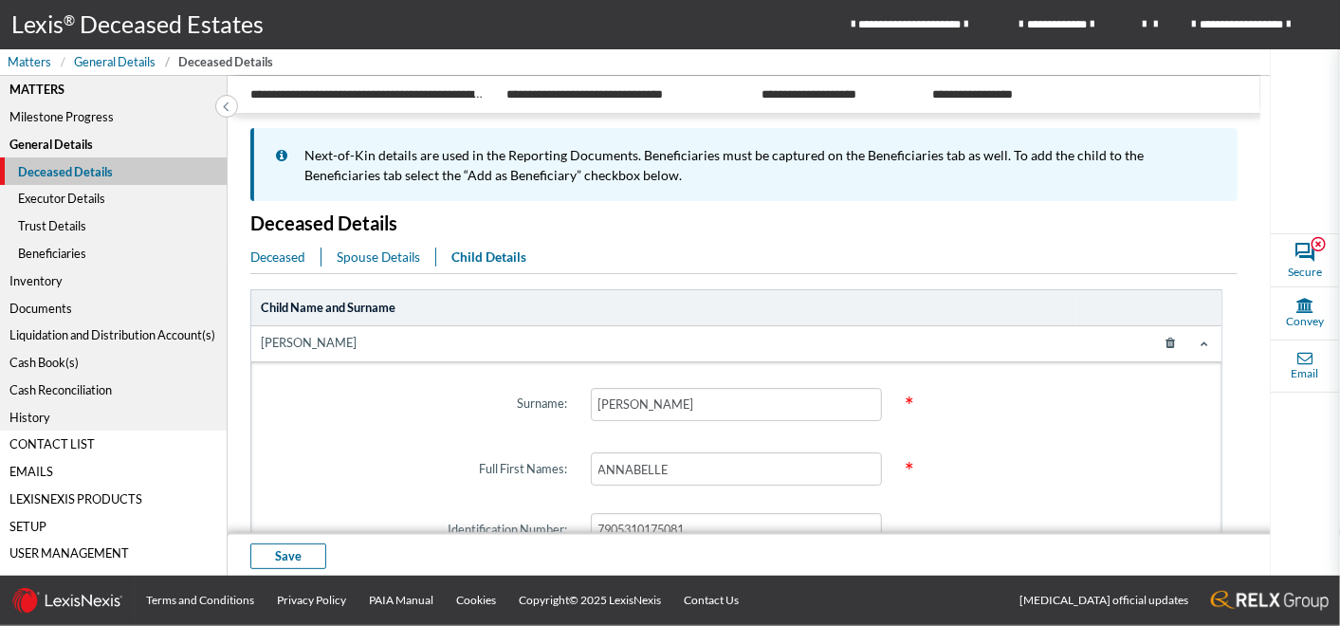
click at [65, 200] on div "Executor Details" at bounding box center [113, 198] width 227 height 27
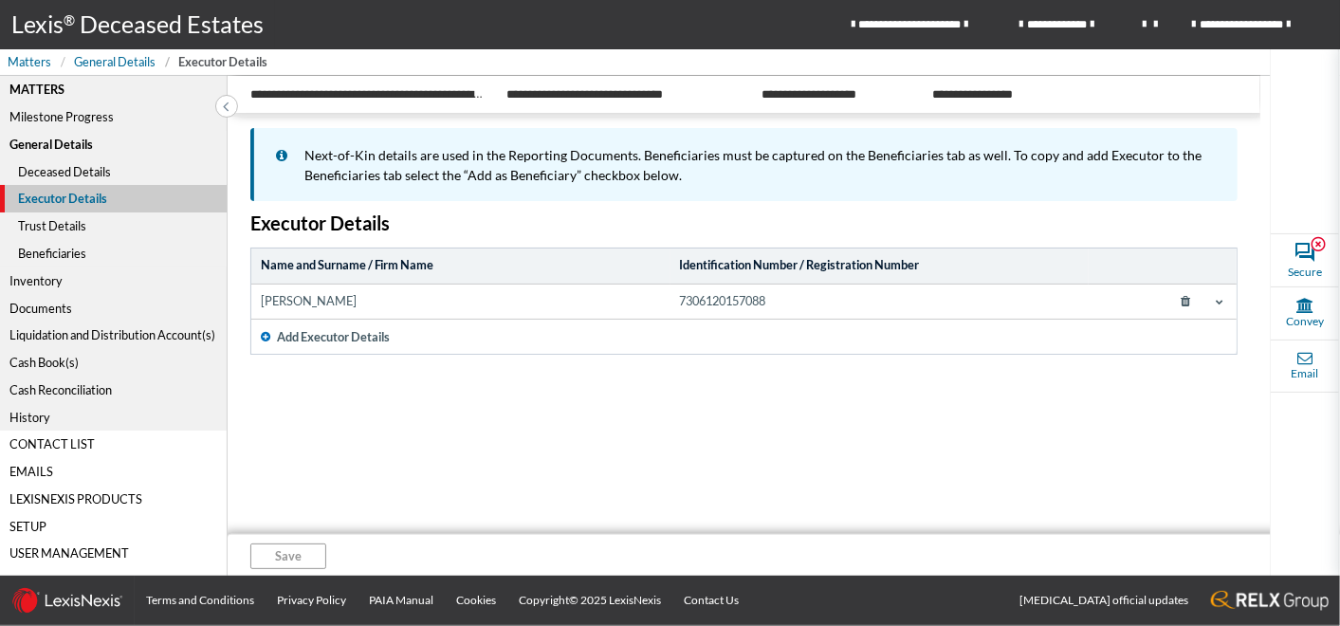
click at [343, 337] on span "Add Executor Details" at bounding box center [333, 337] width 113 height 18
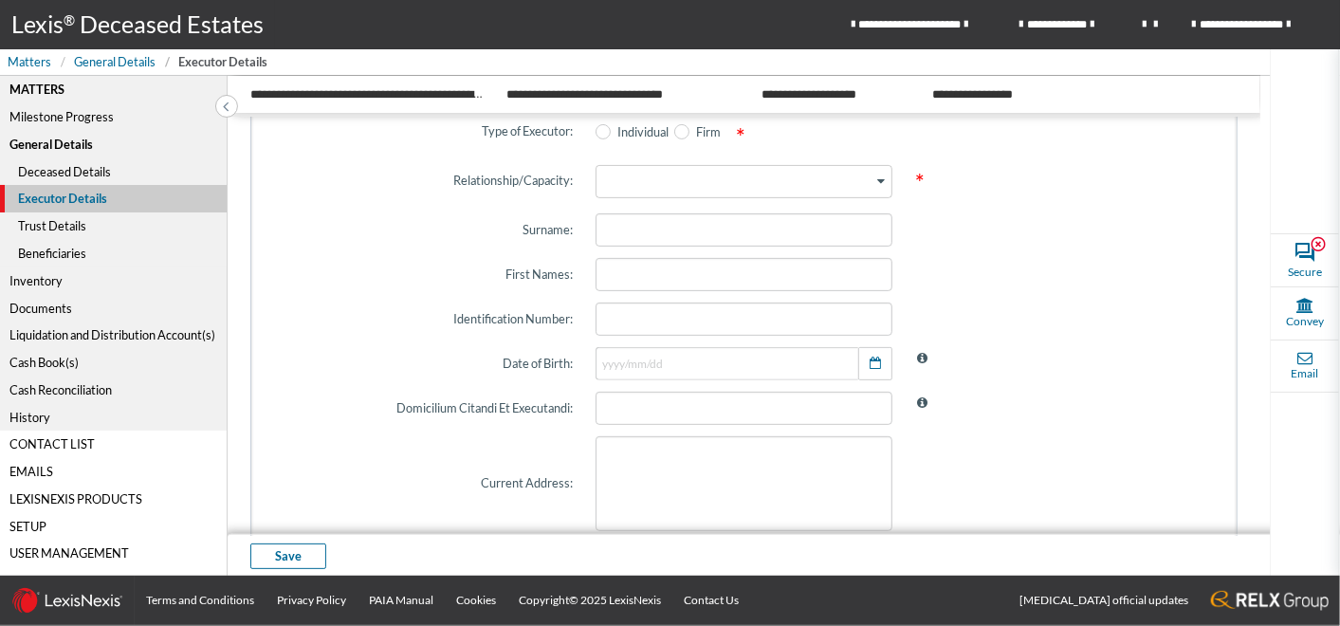
scroll to position [211, 0]
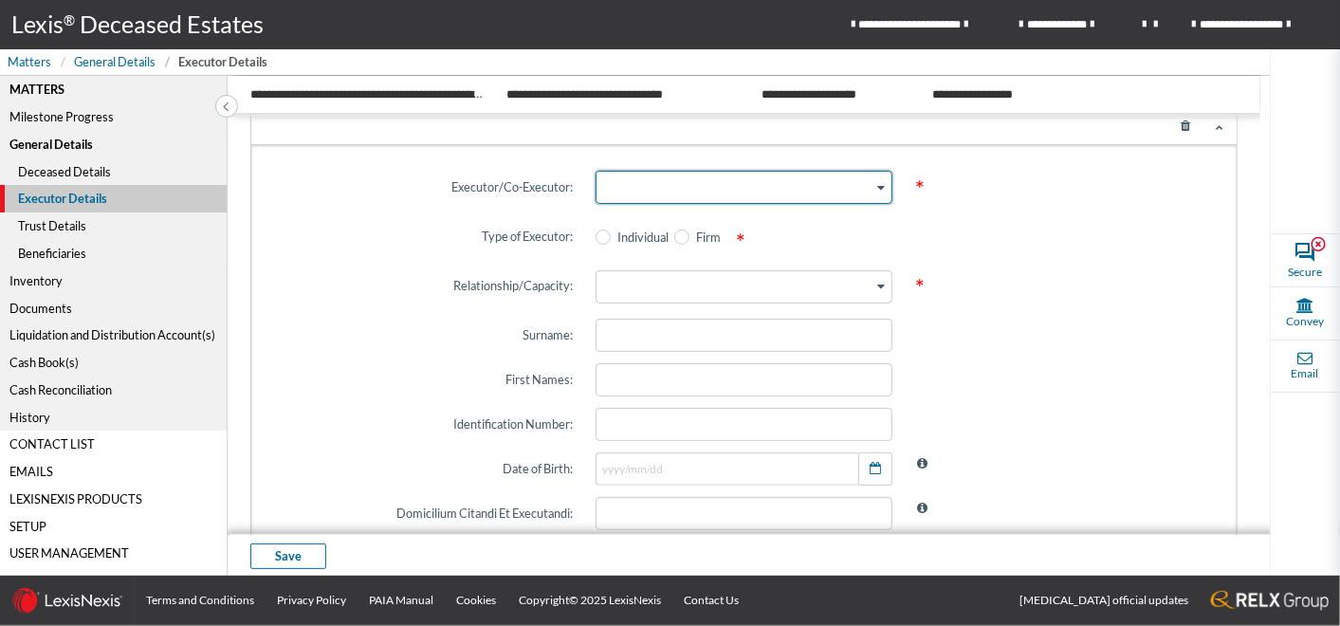
click at [877, 192] on span "Search for option" at bounding box center [881, 187] width 8 height 18
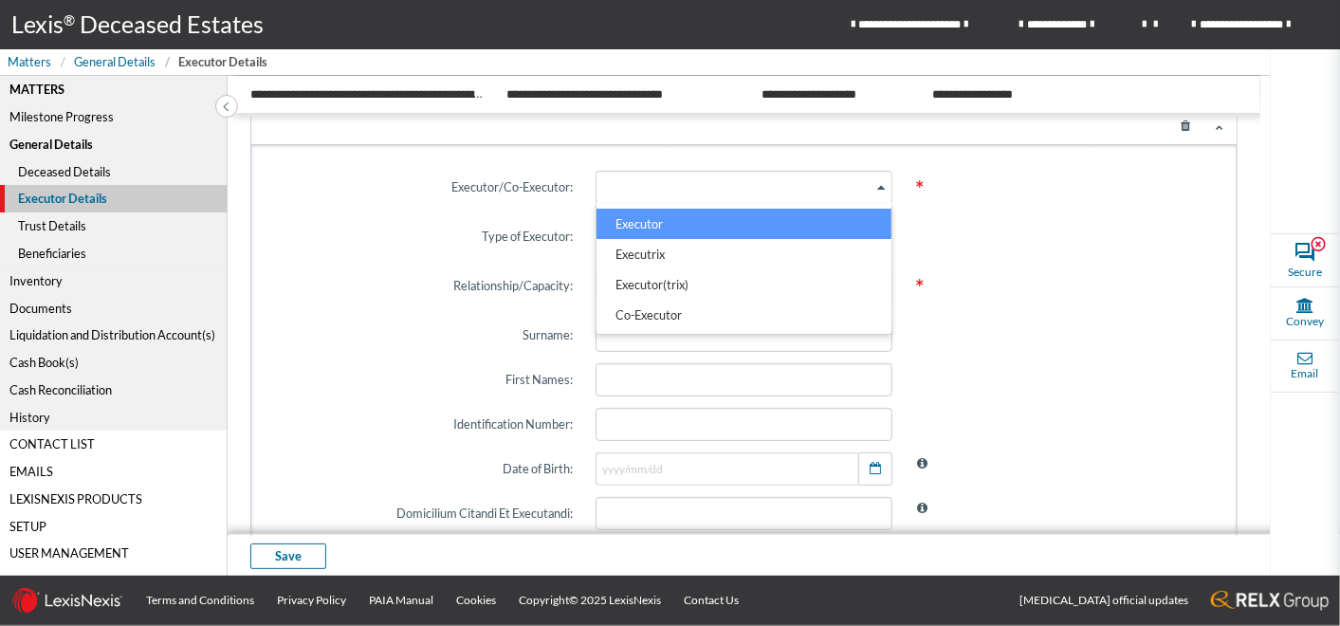
click at [637, 223] on li "Executor" at bounding box center [743, 224] width 295 height 30
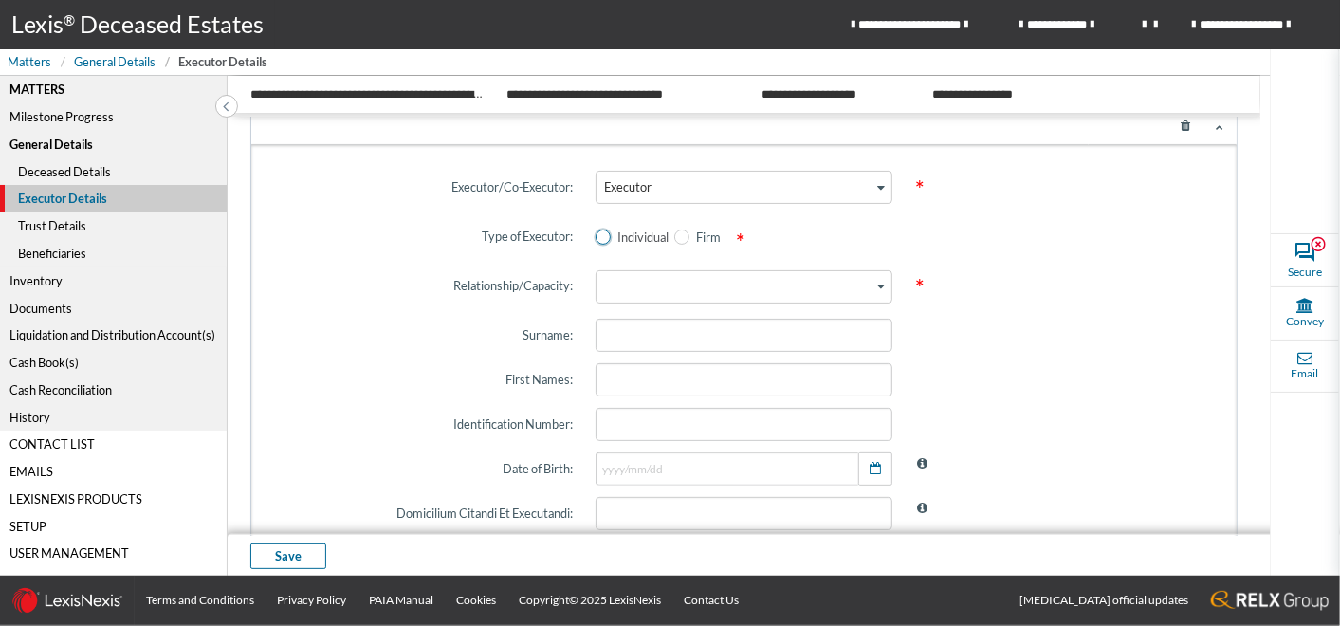
click at [598, 238] on span at bounding box center [602, 236] width 15 height 15
click at [598, 238] on input "Individual" at bounding box center [601, 236] width 12 height 12
radio input "true"
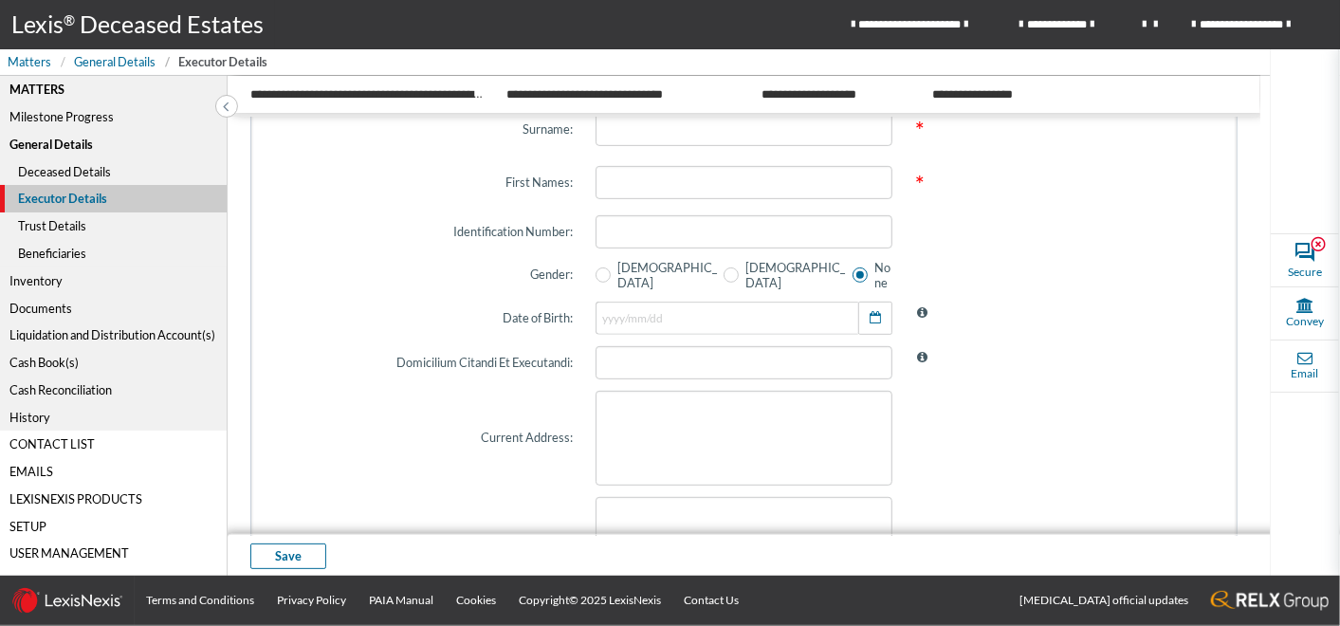
scroll to position [316, 0]
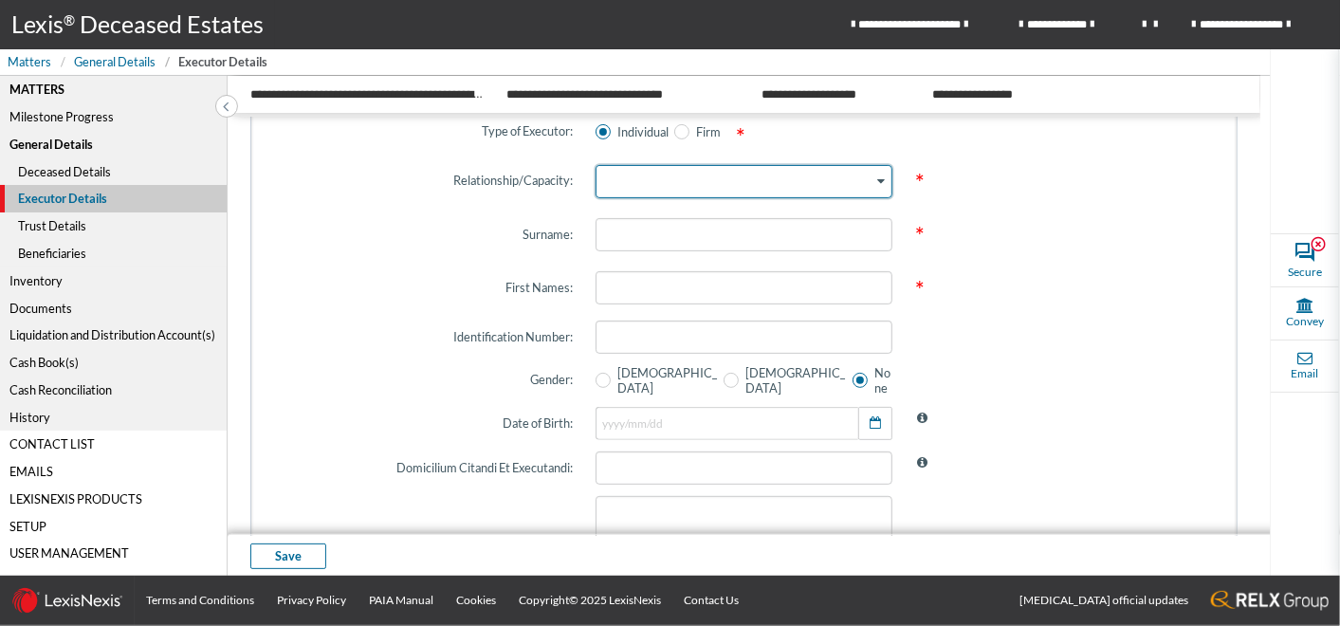
click at [877, 176] on icon "Search for option" at bounding box center [881, 180] width 8 height 9
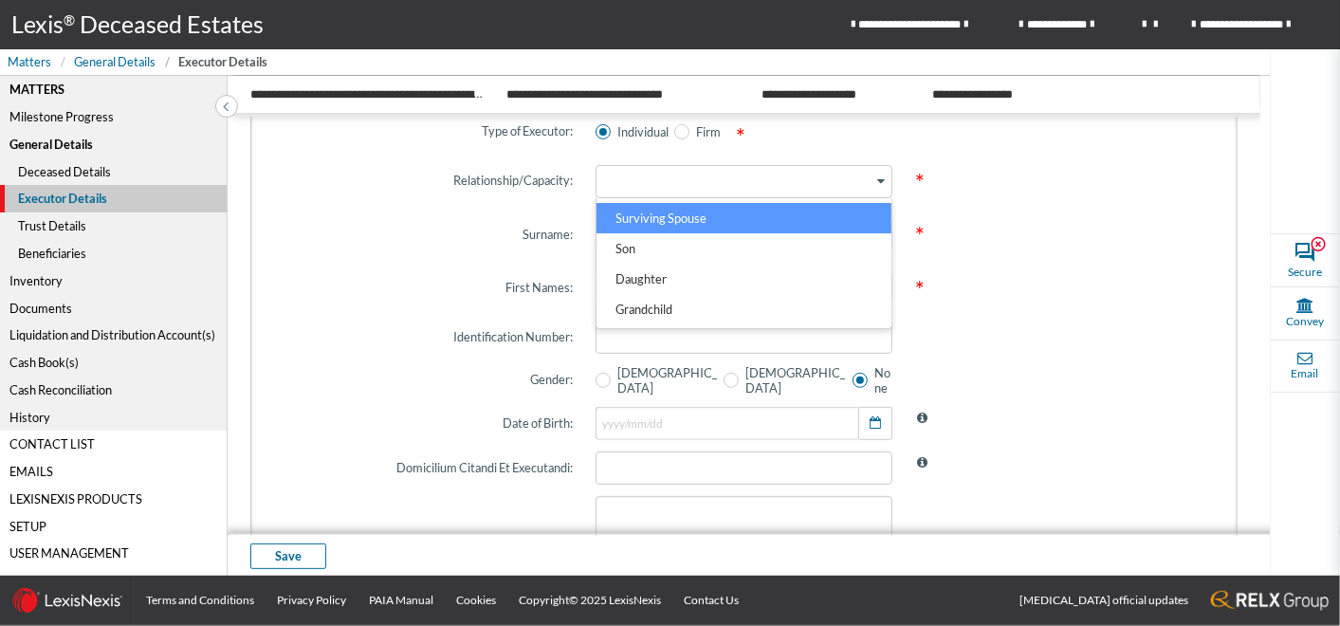
click at [1035, 219] on span "*" at bounding box center [1064, 234] width 320 height 64
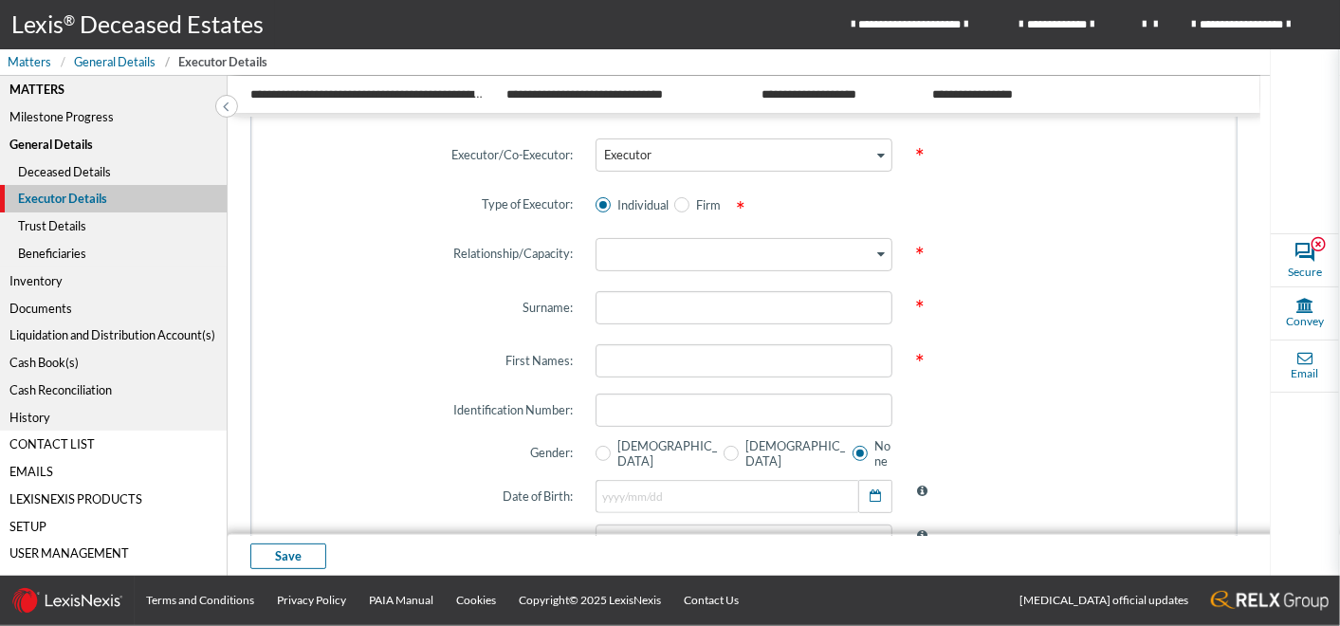
scroll to position [211, 0]
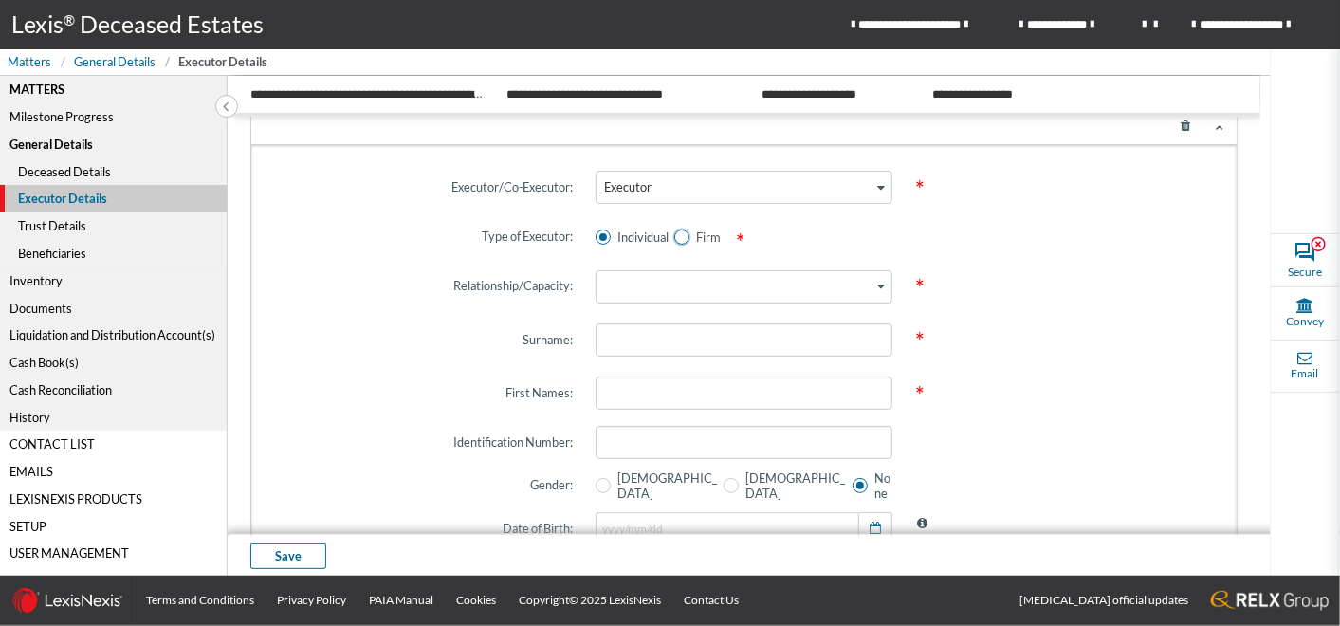
click at [686, 234] on span at bounding box center [681, 236] width 15 height 15
click at [686, 234] on input "Firm" at bounding box center [680, 236] width 12 height 12
radio input "true"
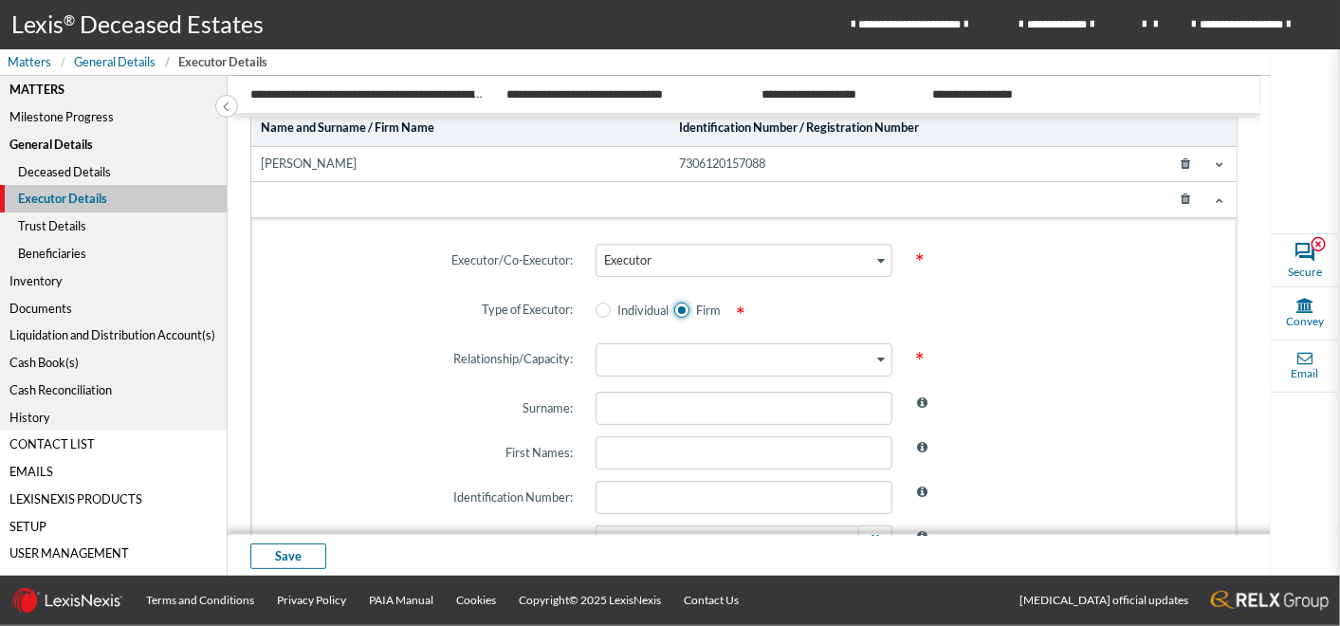
scroll to position [105, 0]
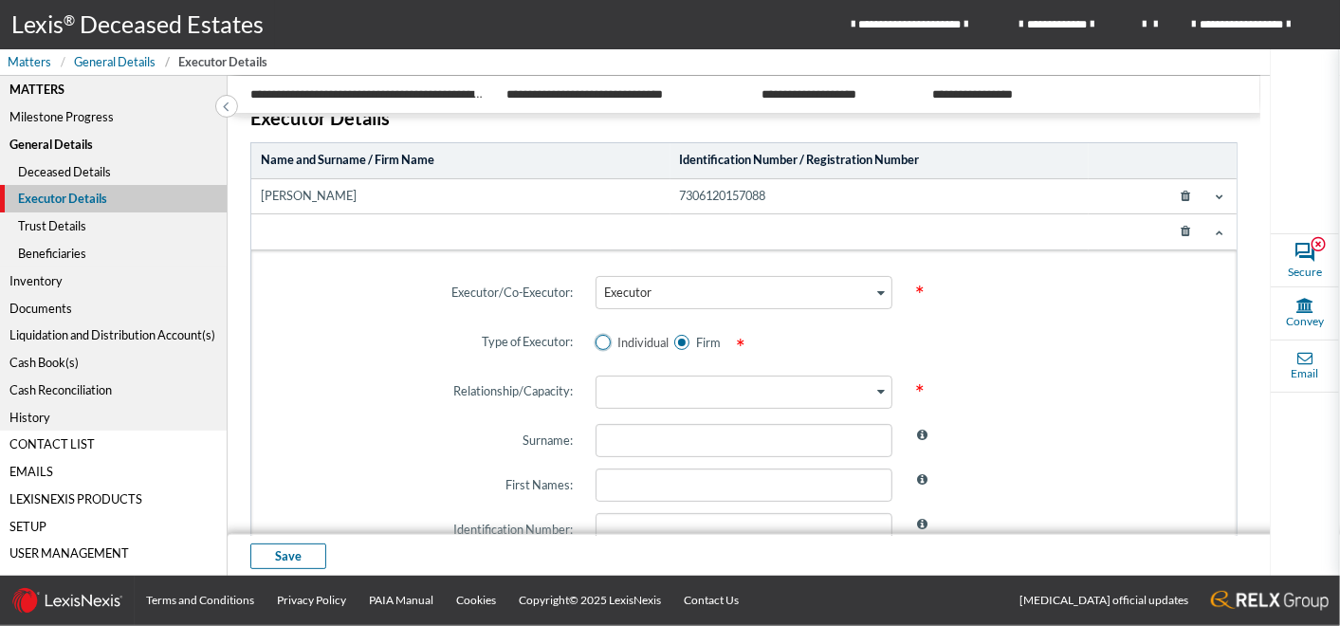
click at [599, 341] on span at bounding box center [602, 342] width 15 height 15
click at [599, 341] on input "Individual" at bounding box center [601, 342] width 12 height 12
radio input "true"
radio input "false"
click at [1176, 232] on icon at bounding box center [1186, 231] width 34 height 27
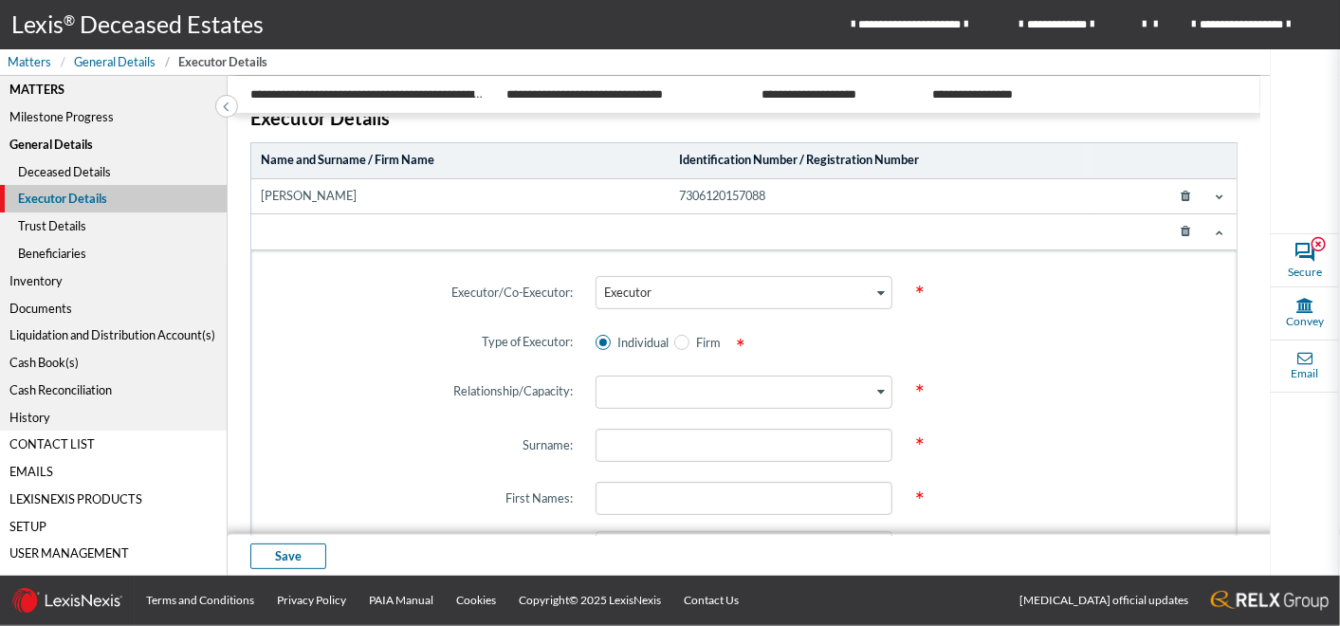
scroll to position [0, 0]
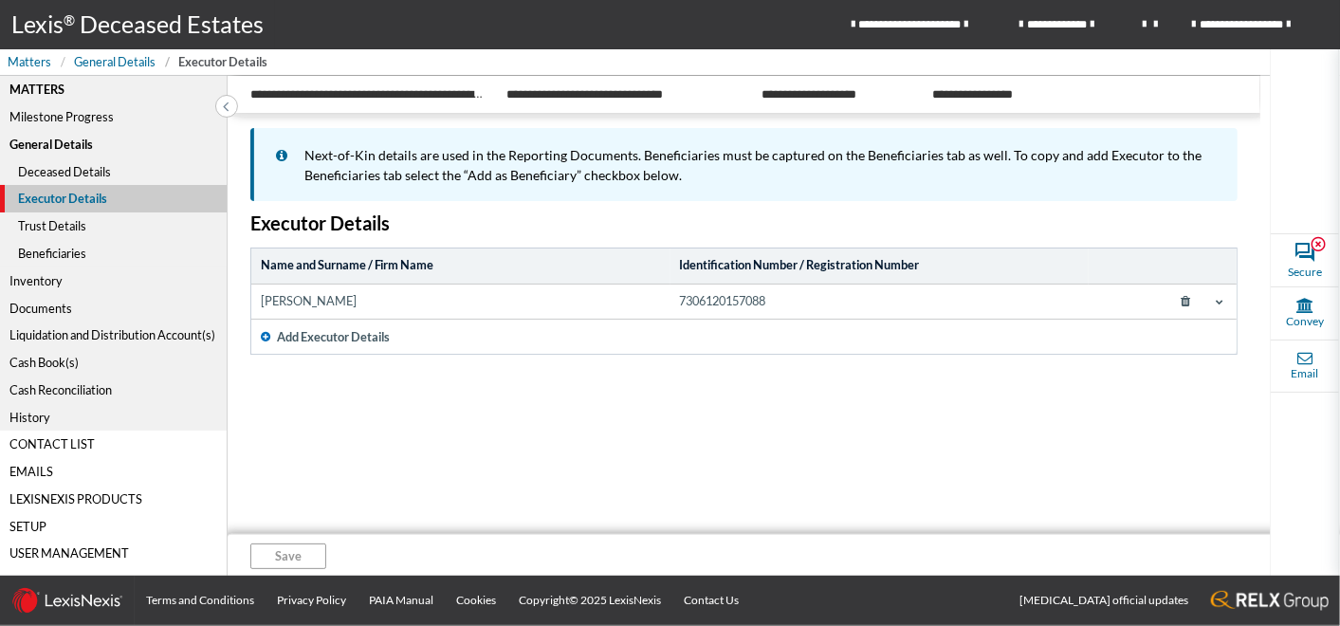
click at [1223, 298] on icon at bounding box center [1220, 302] width 8 height 8
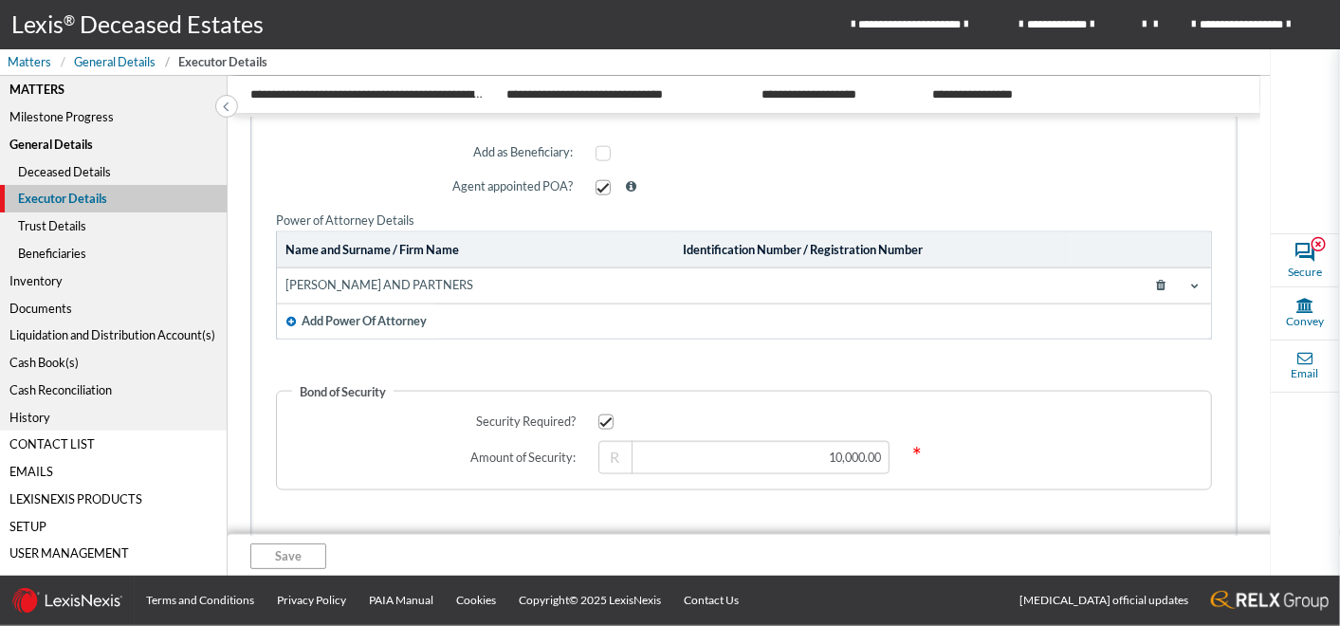
scroll to position [1343, 0]
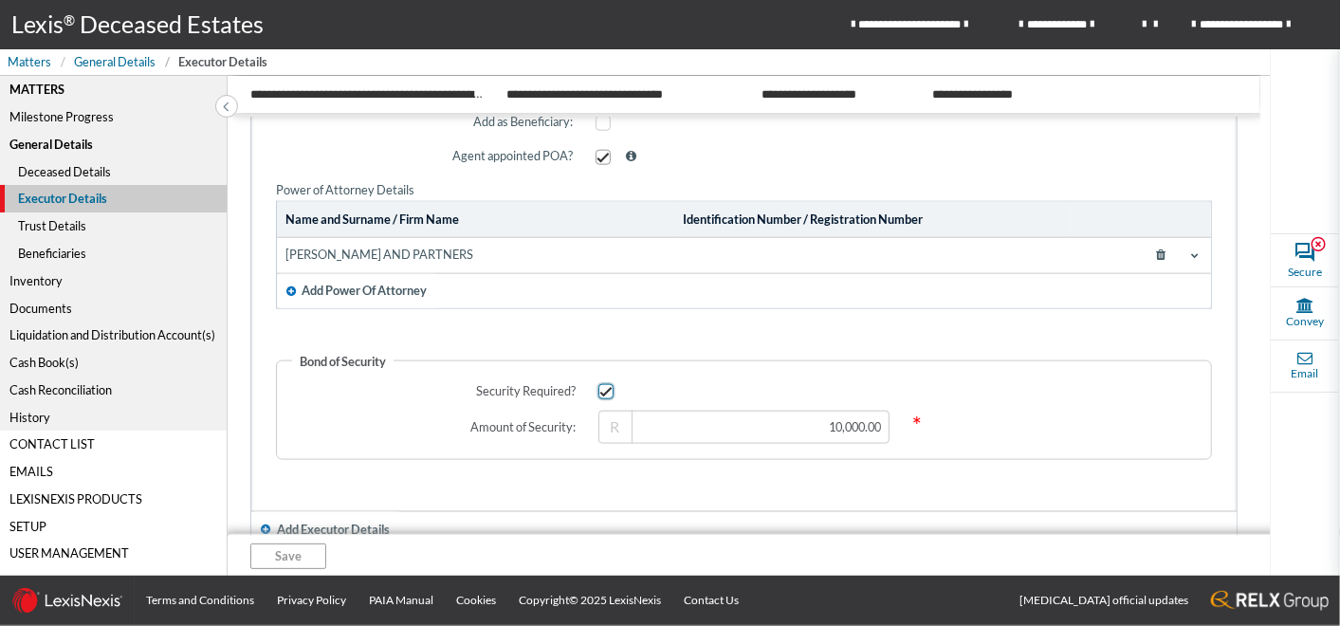
click at [598, 384] on span at bounding box center [605, 391] width 15 height 15
click at [598, 385] on input "checkbox" at bounding box center [604, 391] width 12 height 12
click at [609, 384] on span at bounding box center [605, 391] width 15 height 15
click at [609, 385] on input "checkbox" at bounding box center [604, 391] width 12 height 12
checkbox input "true"
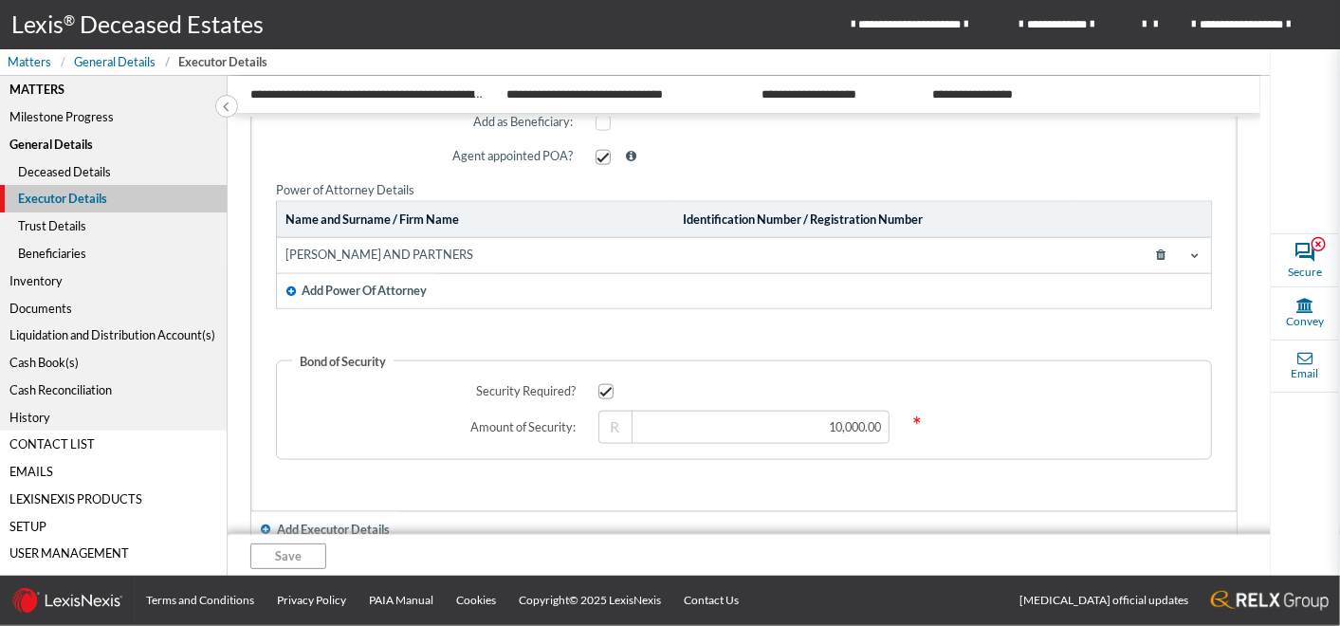
click at [52, 227] on div "Trust Details" at bounding box center [113, 225] width 227 height 27
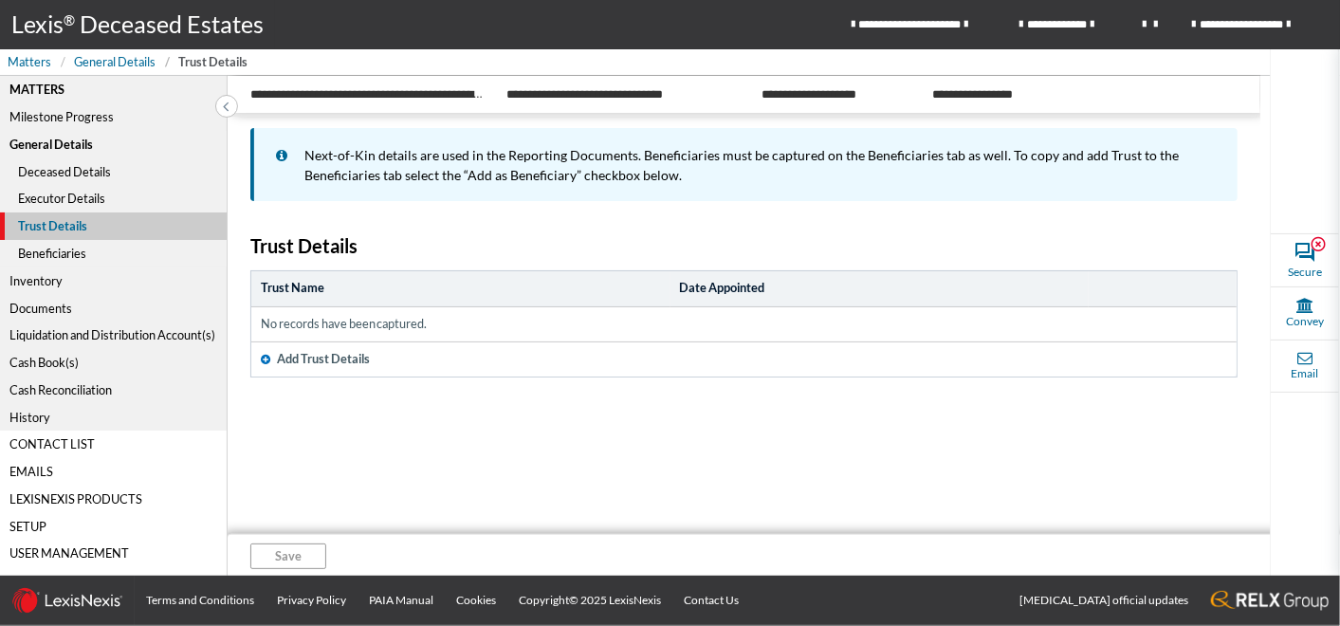
click at [330, 359] on span "Add Trust Details" at bounding box center [323, 359] width 93 height 18
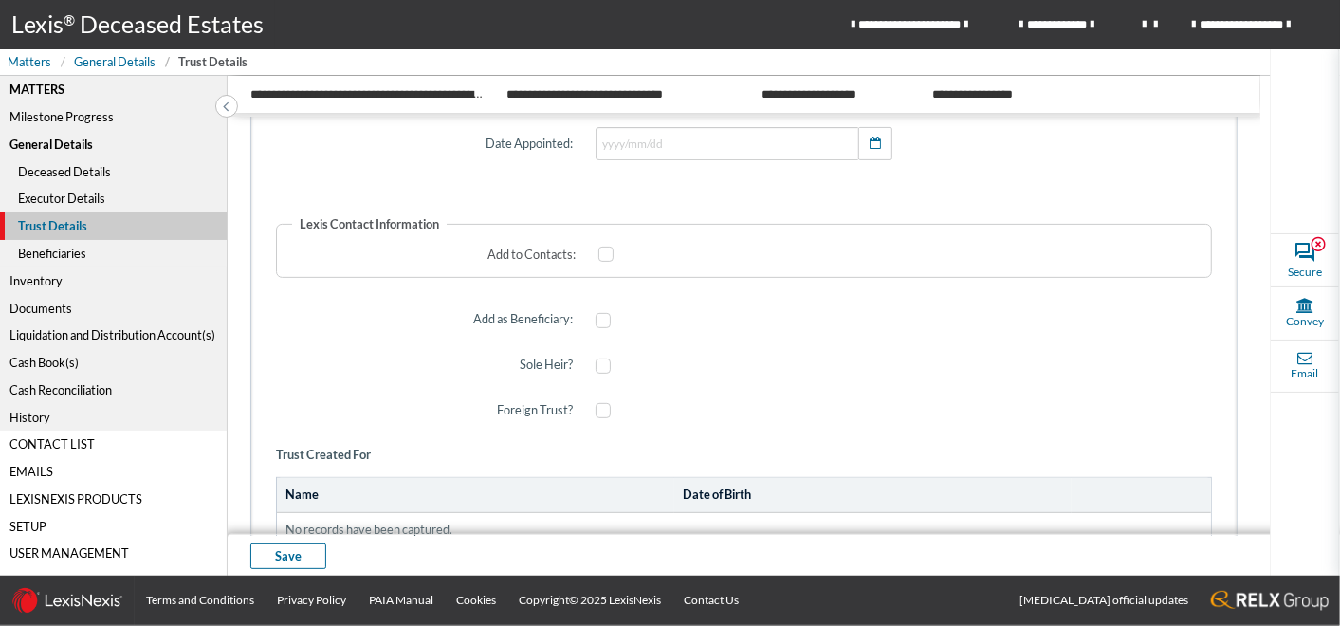
scroll to position [689, 0]
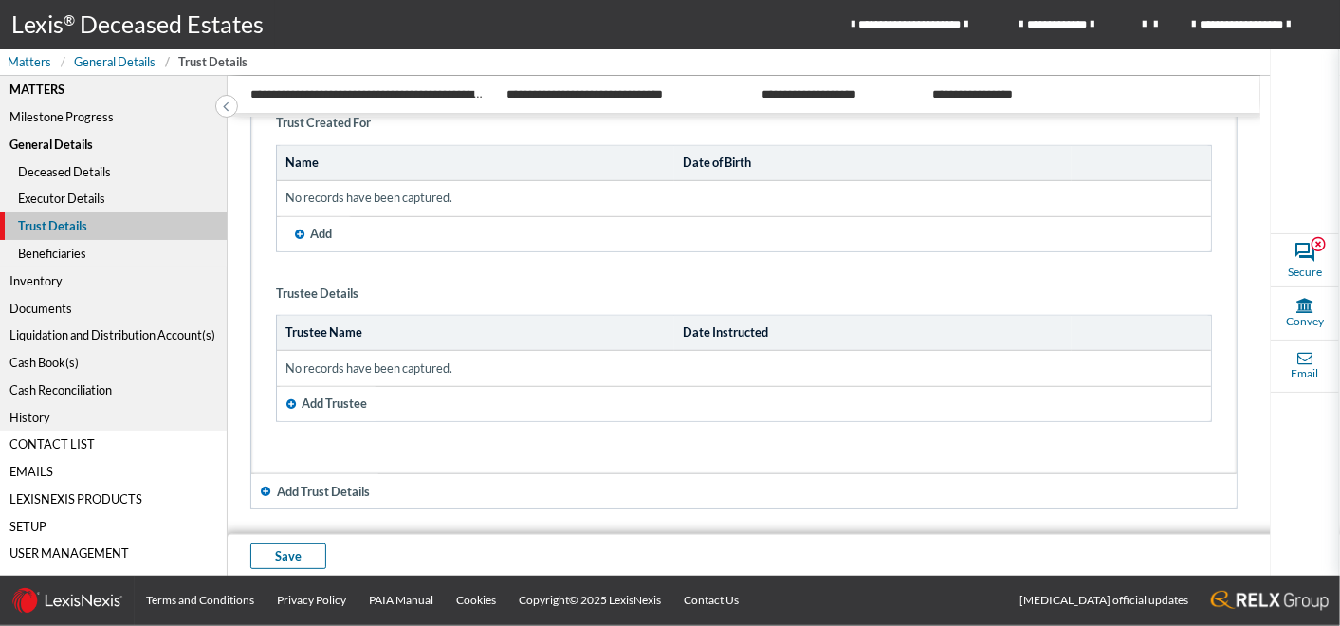
click at [339, 401] on span "Add Trustee" at bounding box center [334, 403] width 65 height 18
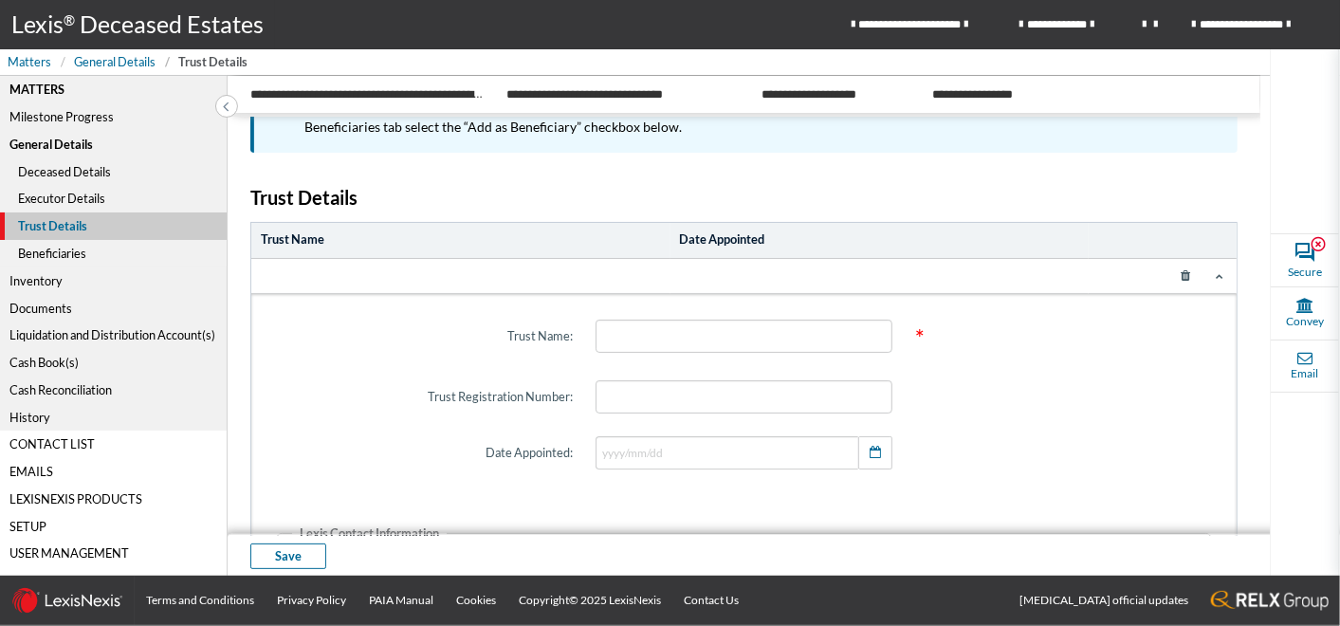
scroll to position [0, 0]
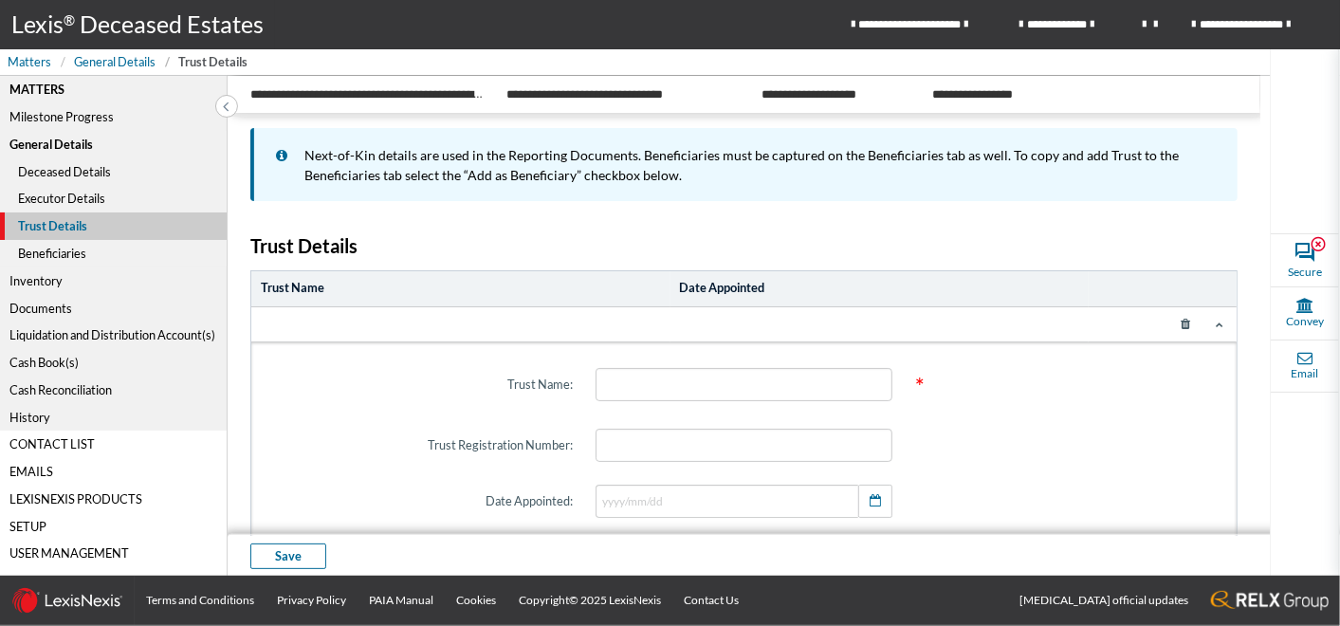
click at [38, 251] on div "Beneficiaries" at bounding box center [113, 253] width 227 height 27
click at [1177, 318] on icon at bounding box center [1186, 324] width 34 height 27
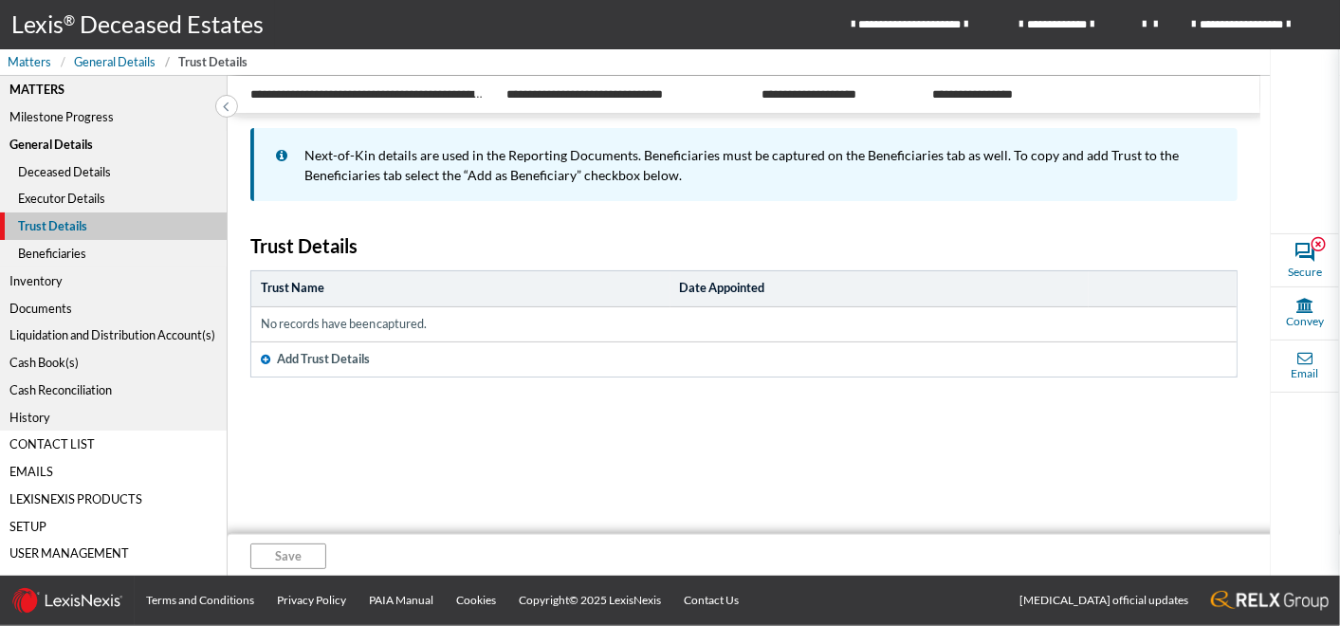
click at [40, 248] on div "Beneficiaries" at bounding box center [113, 253] width 227 height 27
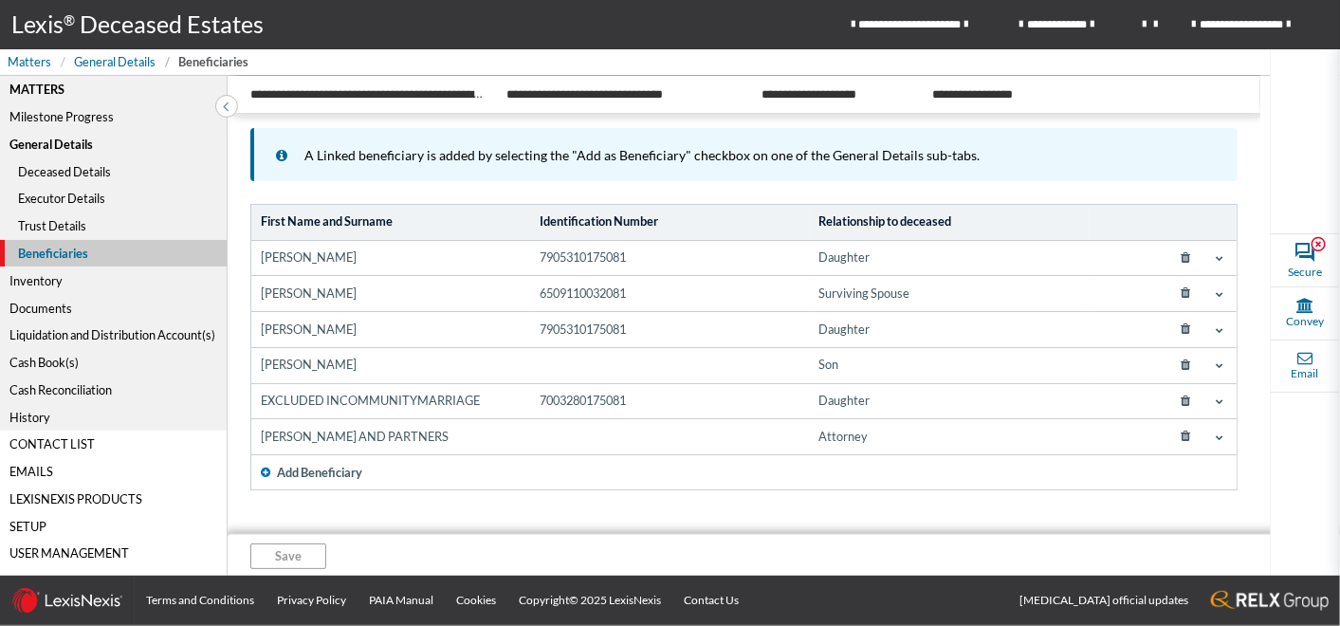
click at [322, 468] on span "Add Beneficiary" at bounding box center [319, 473] width 85 height 18
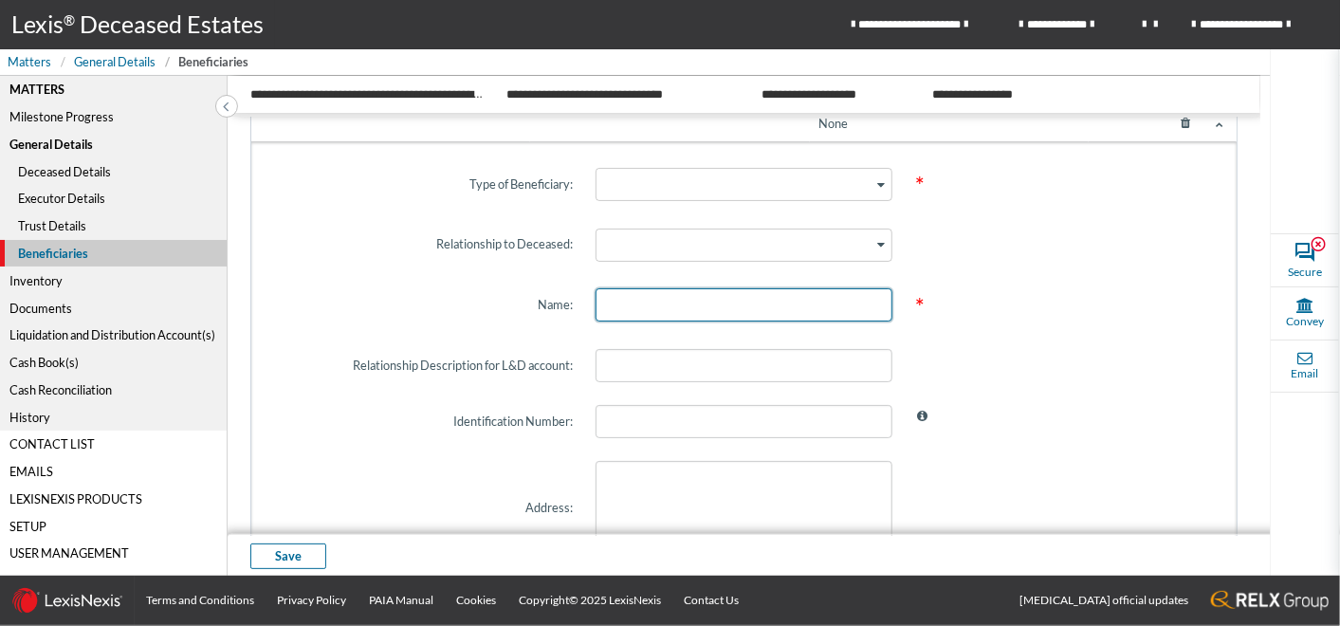
scroll to position [316, 0]
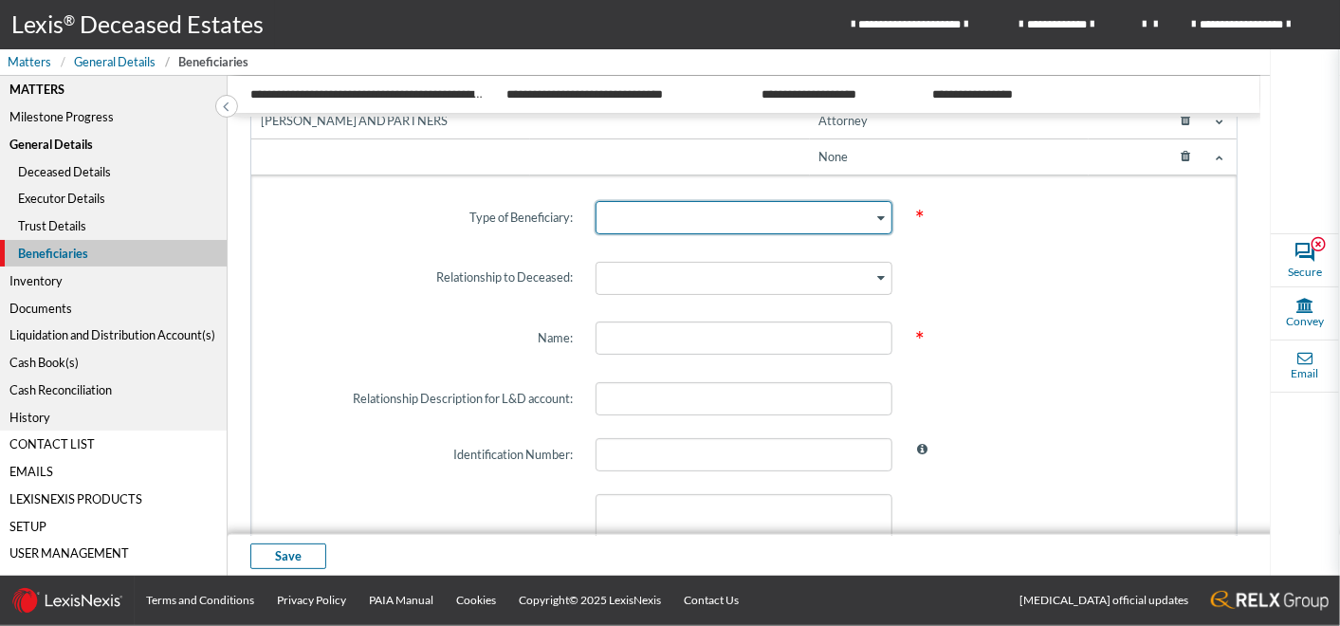
click at [877, 223] on span "Search for option" at bounding box center [881, 218] width 8 height 18
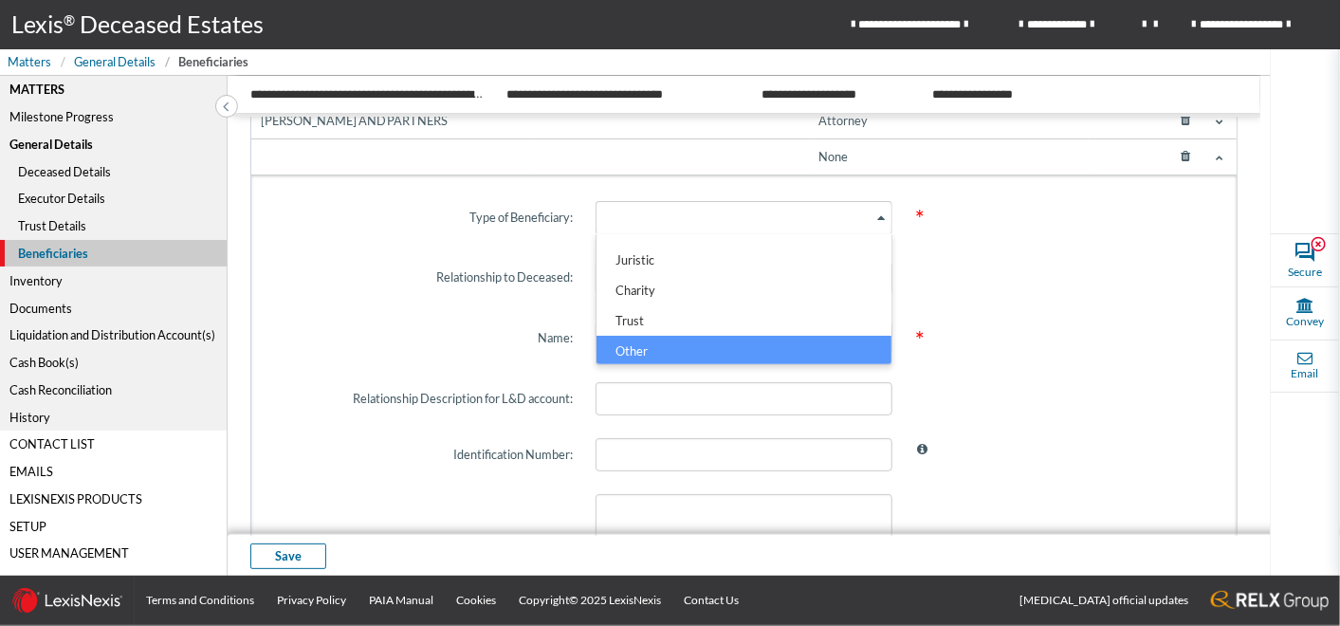
scroll to position [30, 0]
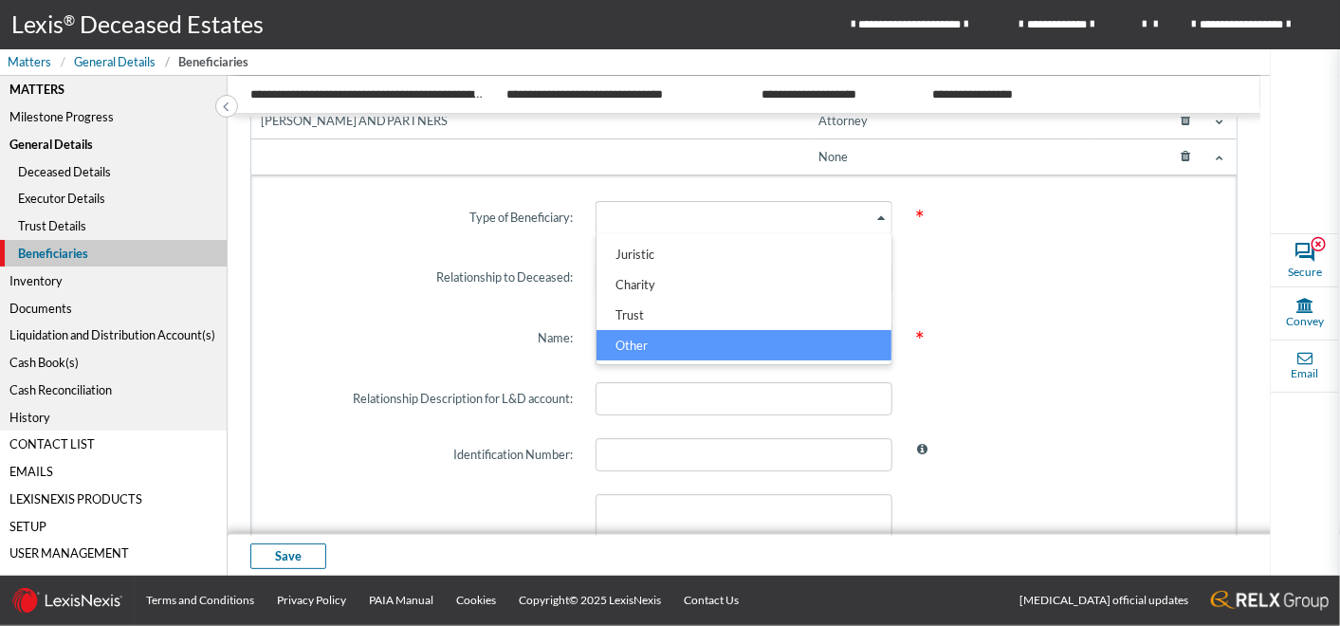
click at [946, 229] on span "*" at bounding box center [1064, 217] width 320 height 64
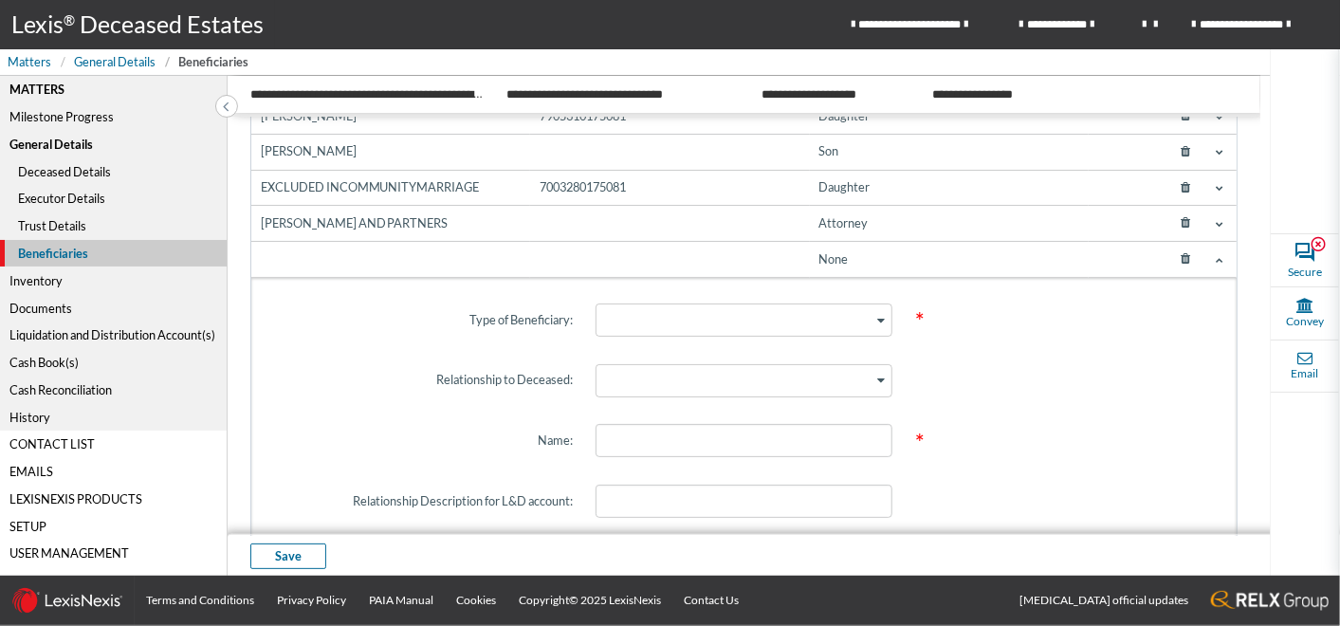
scroll to position [181, 0]
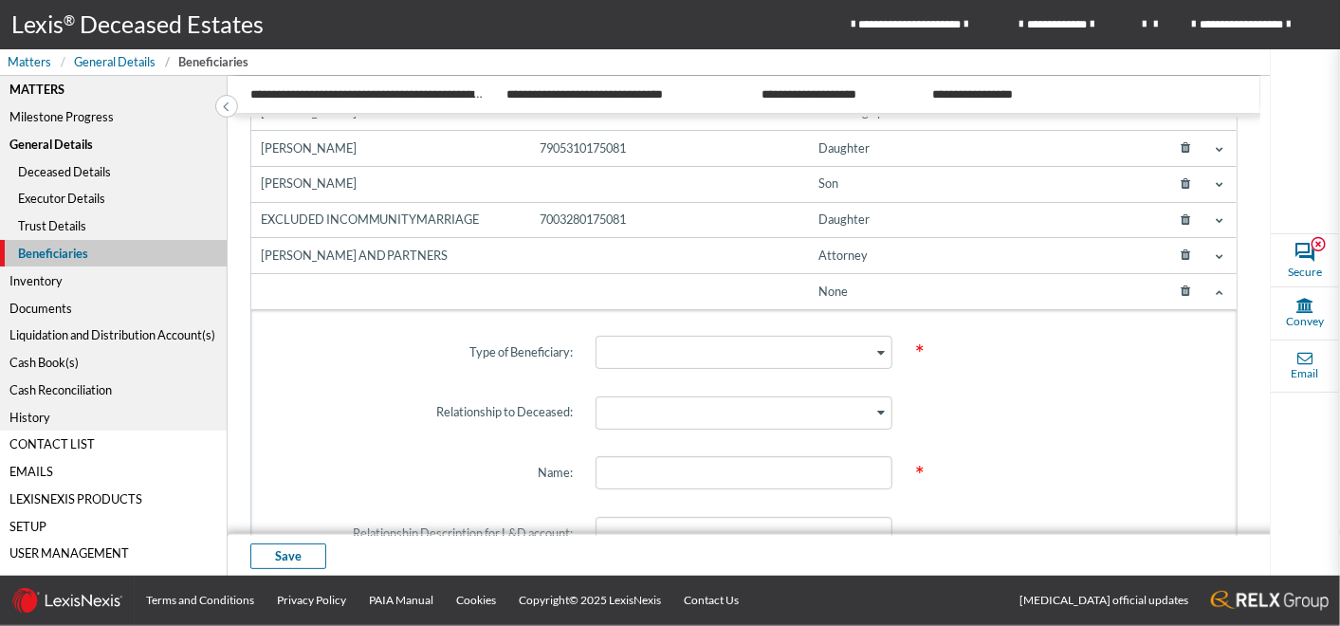
click at [1176, 291] on icon at bounding box center [1186, 291] width 34 height 27
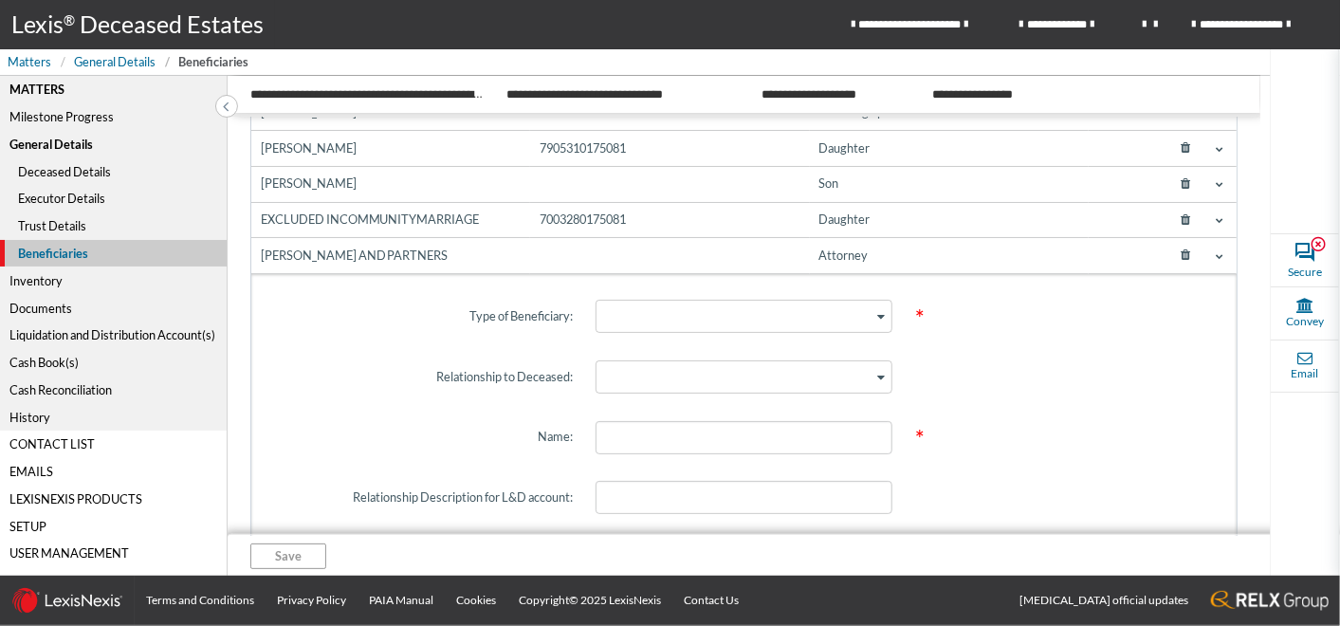
scroll to position [6, 0]
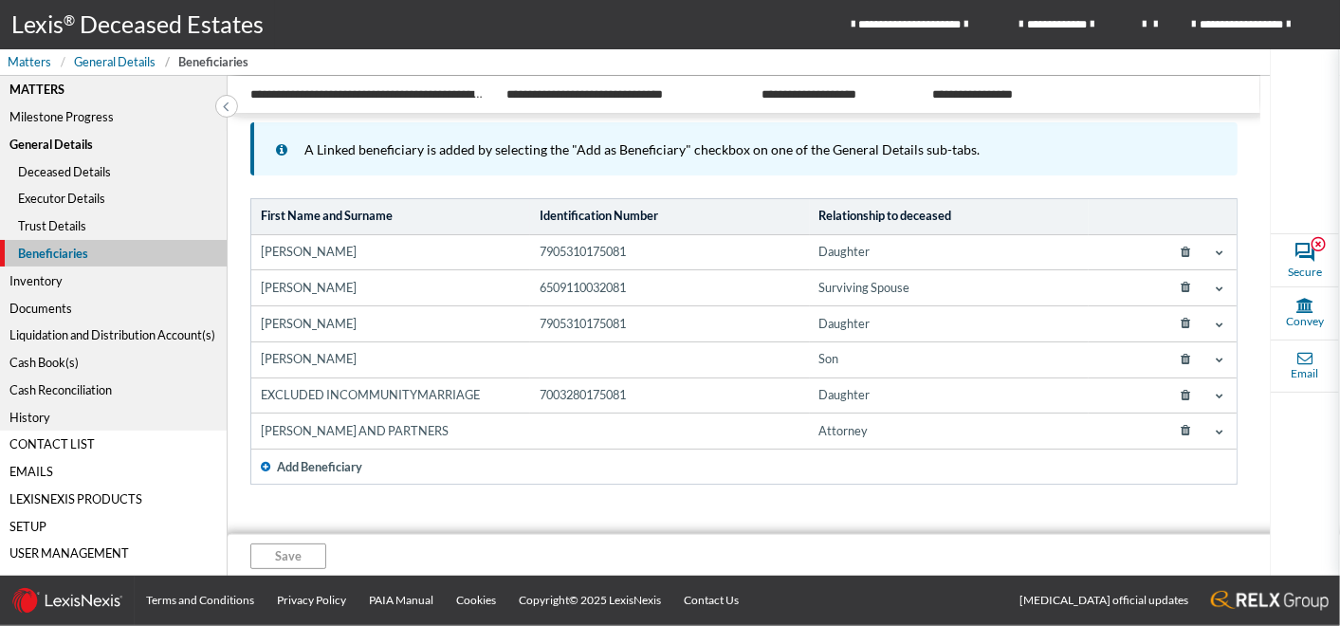
click at [1212, 257] on span at bounding box center [1219, 252] width 15 height 15
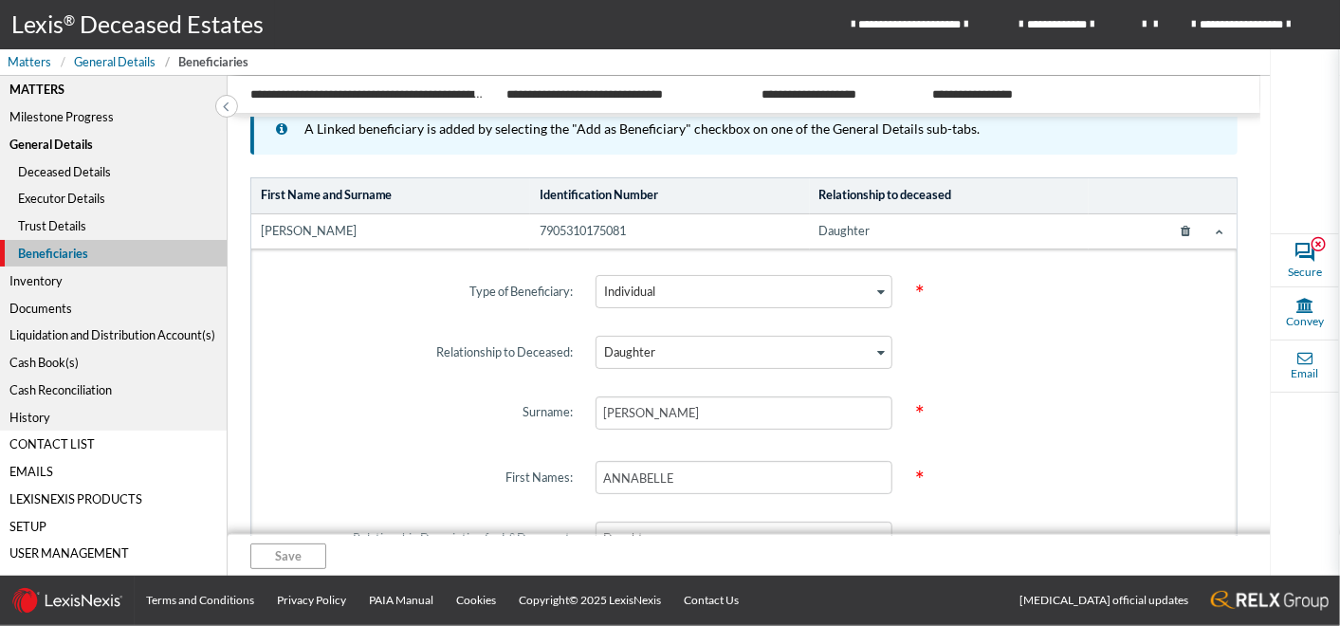
scroll to position [0, 0]
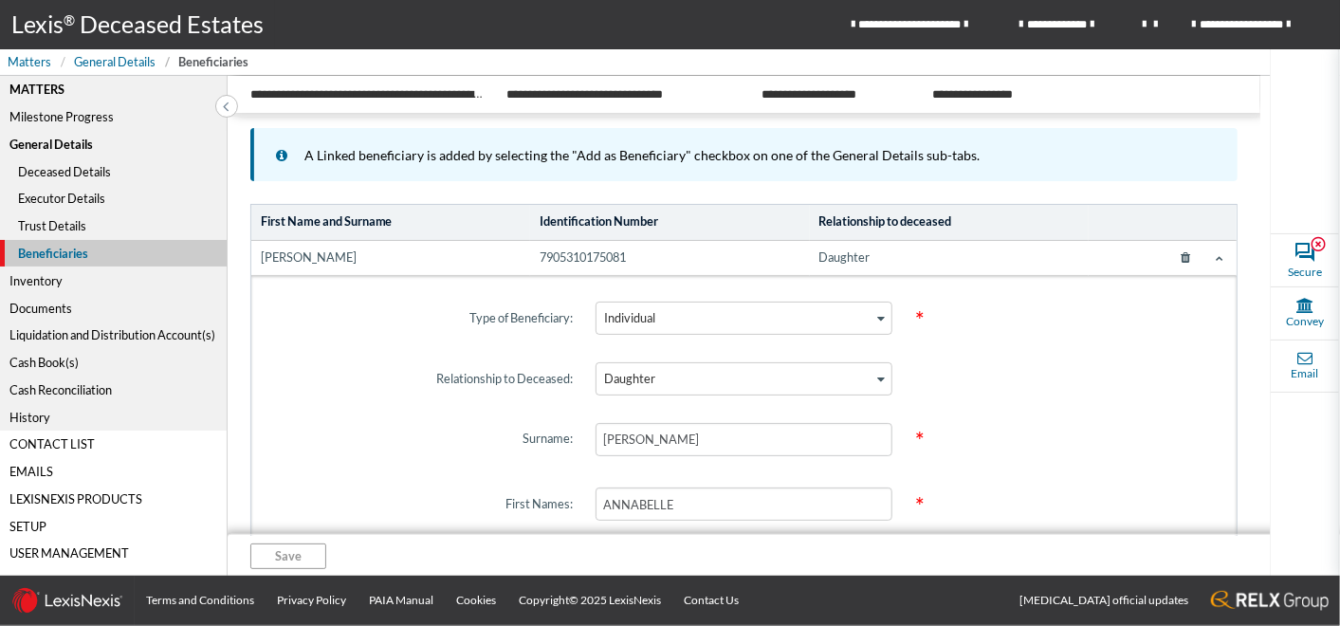
click at [1216, 254] on icon at bounding box center [1220, 258] width 8 height 8
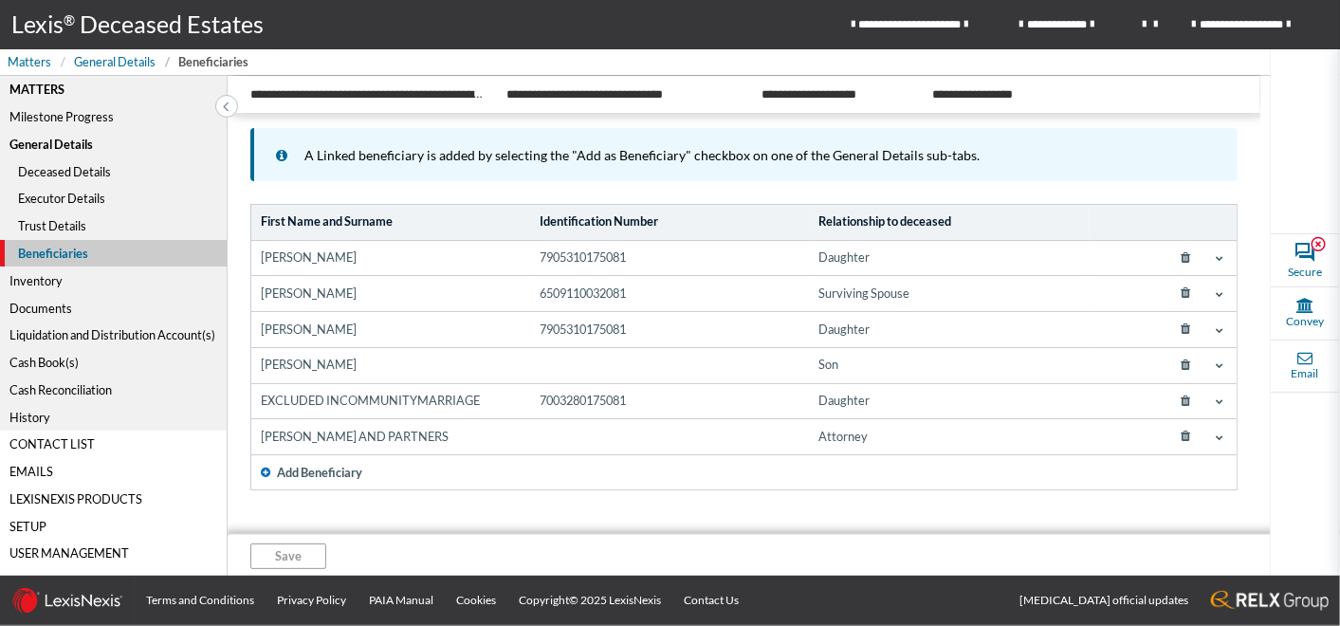
click at [38, 283] on div "Inventory" at bounding box center [113, 279] width 227 height 27
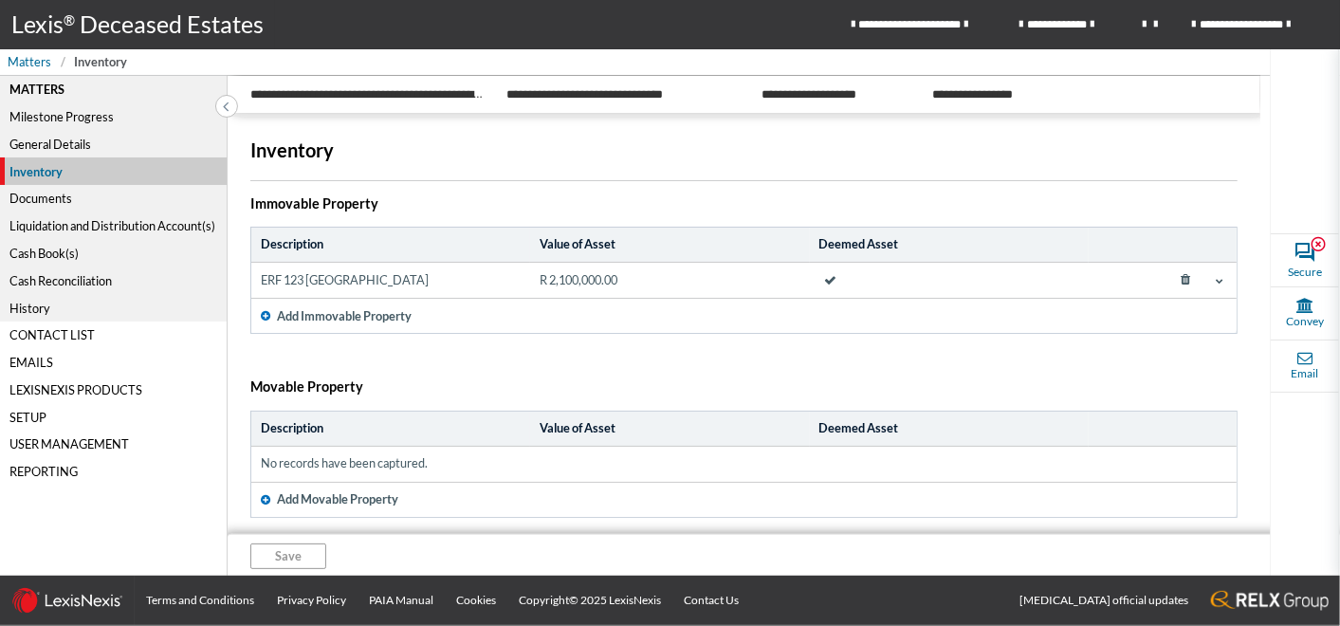
click at [1216, 279] on icon at bounding box center [1220, 281] width 8 height 8
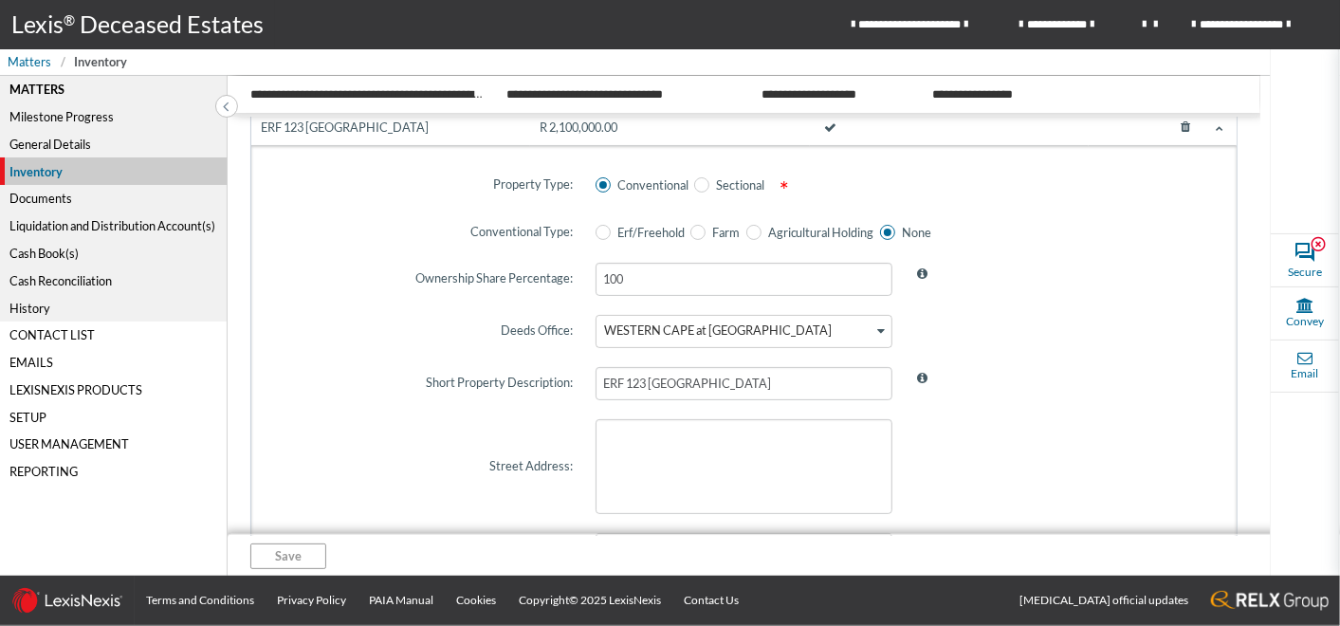
scroll to position [105, 0]
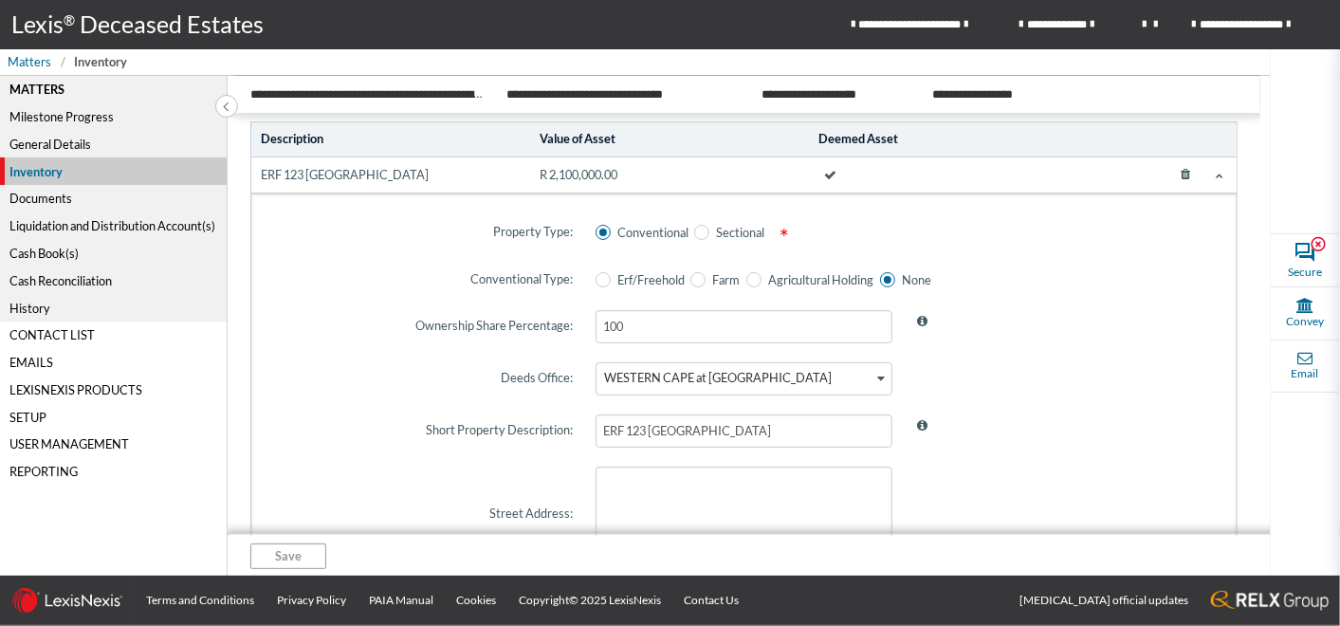
click at [1216, 174] on icon at bounding box center [1220, 176] width 8 height 8
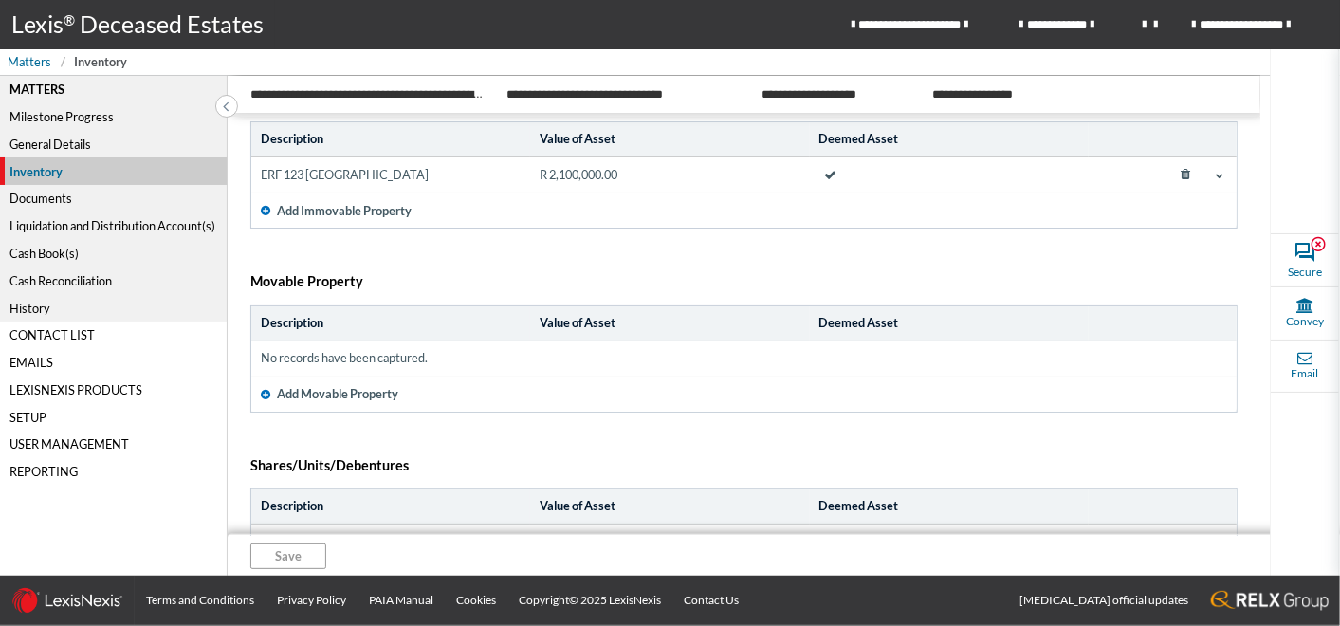
click at [35, 88] on div "Matters" at bounding box center [113, 89] width 227 height 27
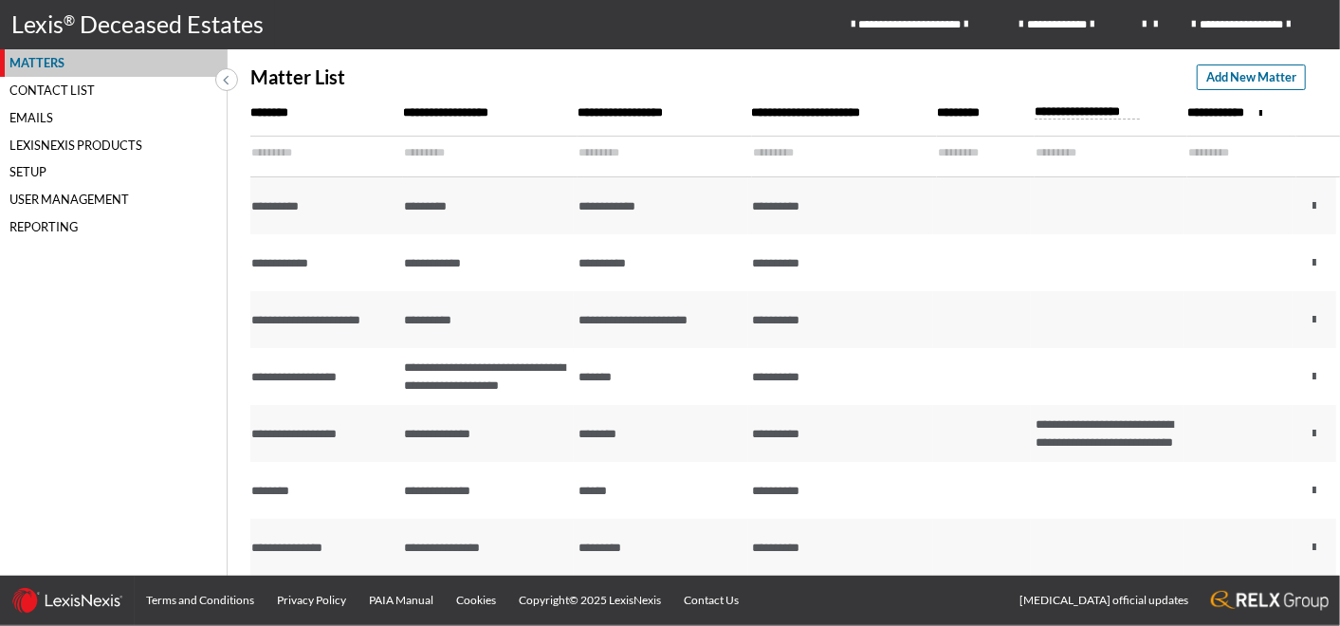
click at [295, 490] on div "********" at bounding box center [321, 491] width 141 height 18
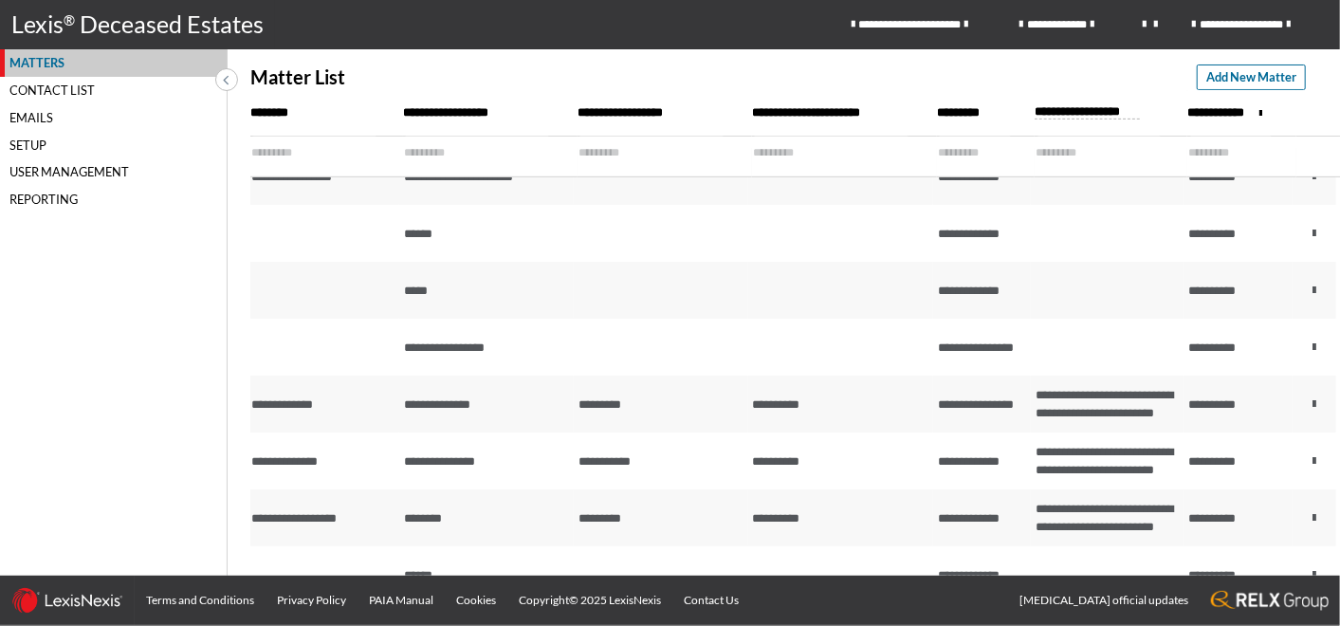
scroll to position [632, 0]
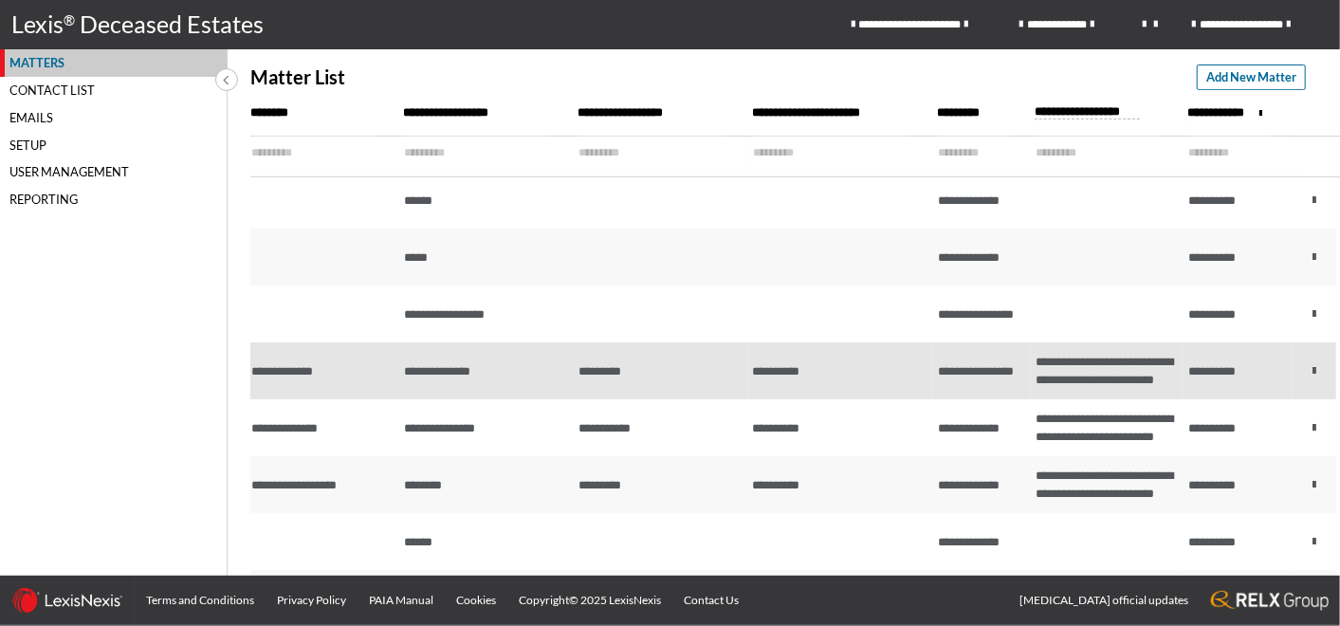
click at [280, 380] on div "**********" at bounding box center [321, 371] width 141 height 18
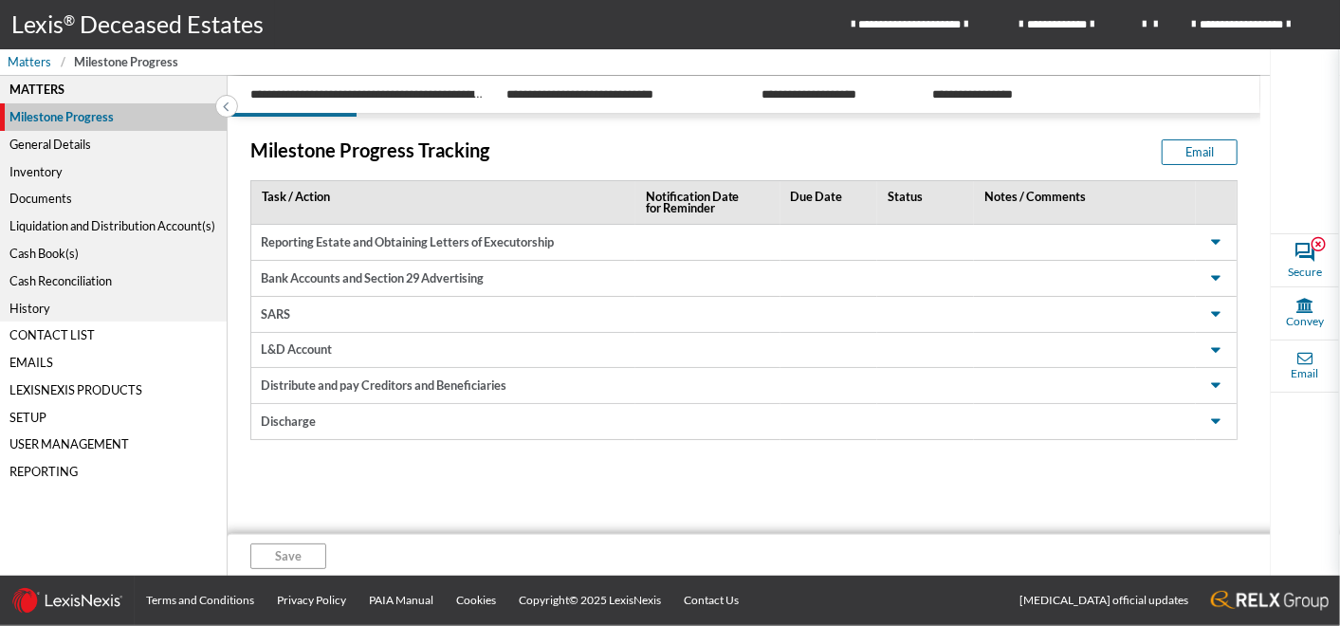
click at [39, 173] on div "Inventory" at bounding box center [113, 170] width 227 height 27
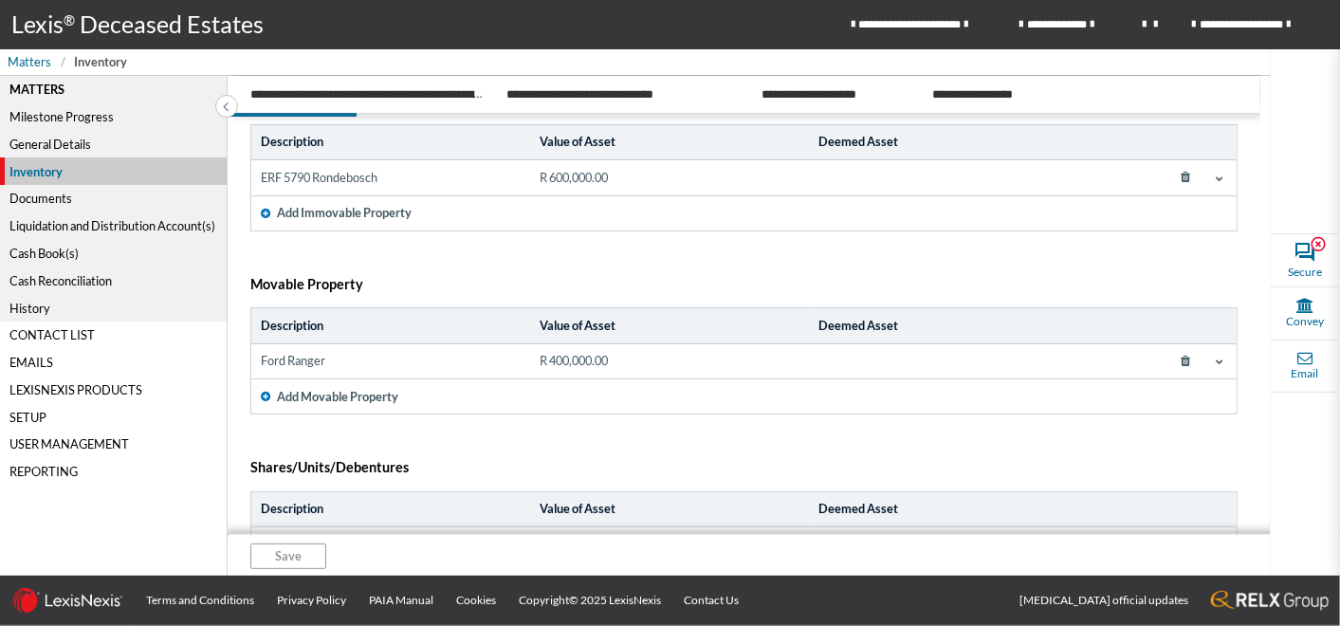
scroll to position [105, 0]
click at [1216, 357] on icon at bounding box center [1220, 359] width 8 height 8
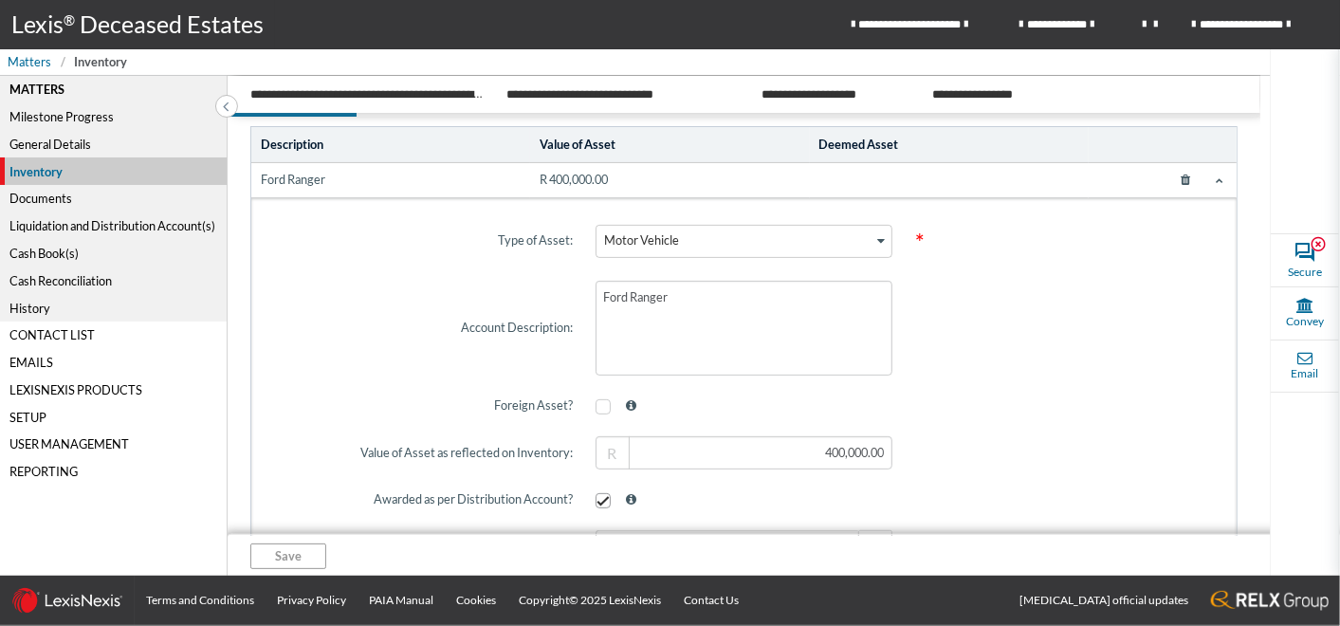
scroll to position [316, 0]
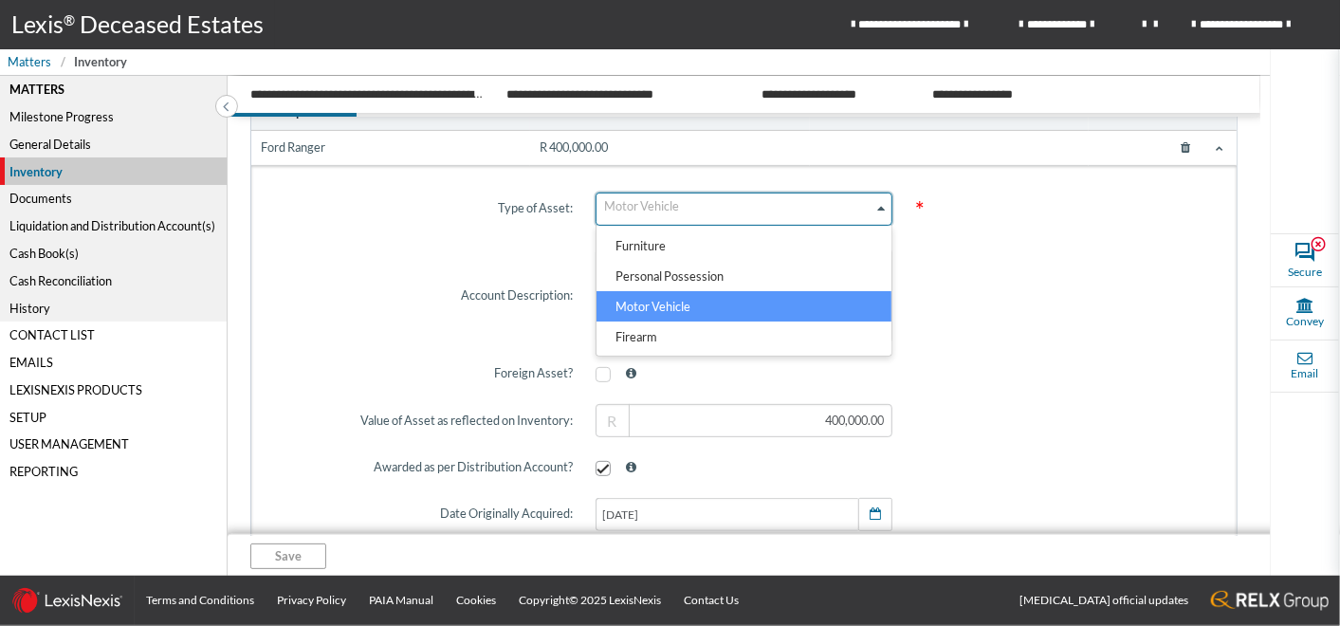
click at [877, 204] on icon "Search for option" at bounding box center [881, 208] width 8 height 9
click at [693, 306] on li "Motor Vehicle" at bounding box center [743, 306] width 295 height 30
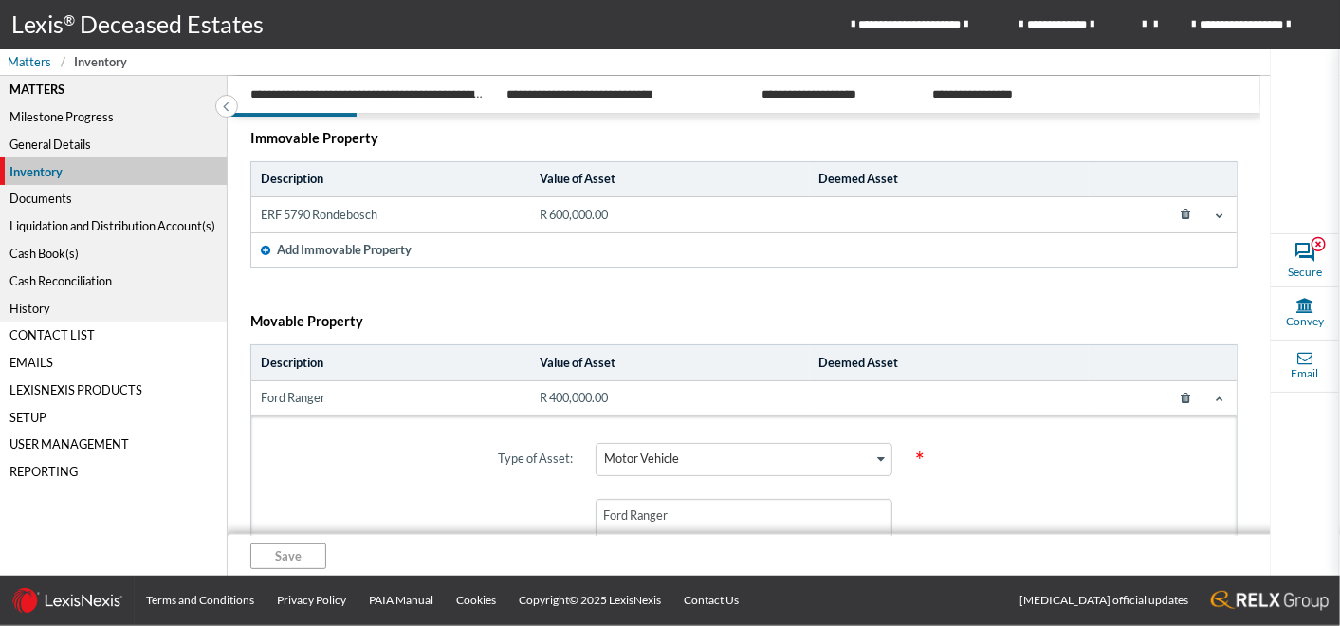
scroll to position [38, 0]
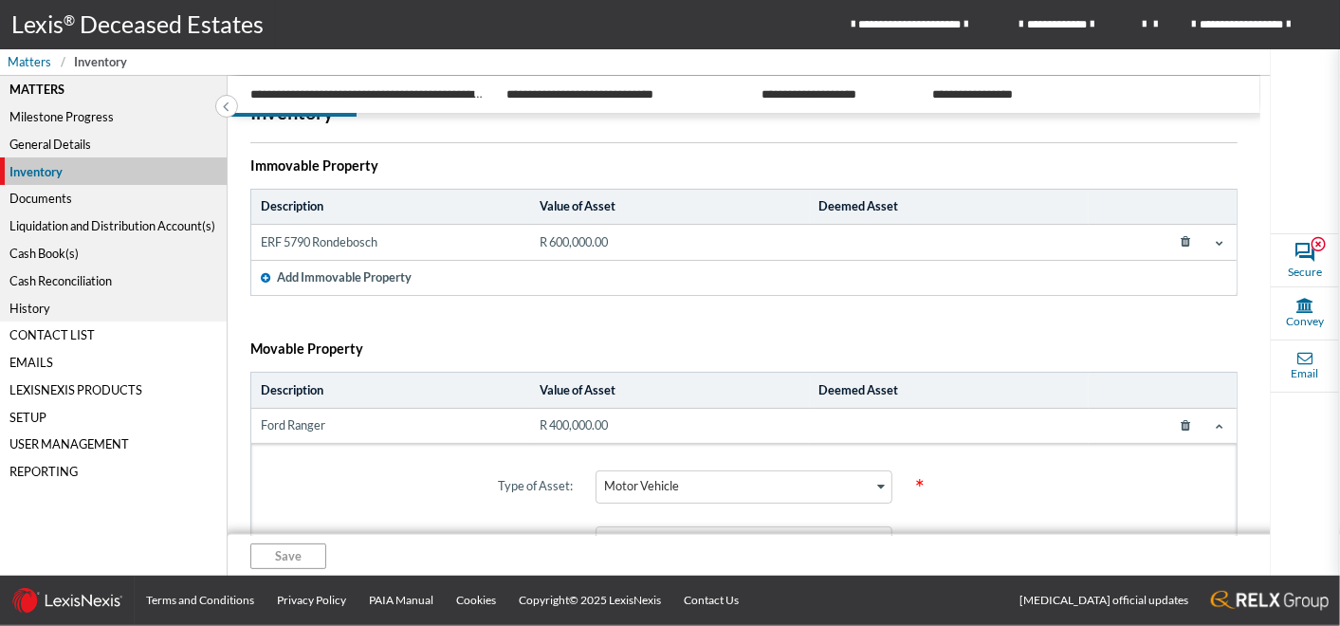
click at [1214, 239] on span at bounding box center [1219, 242] width 15 height 15
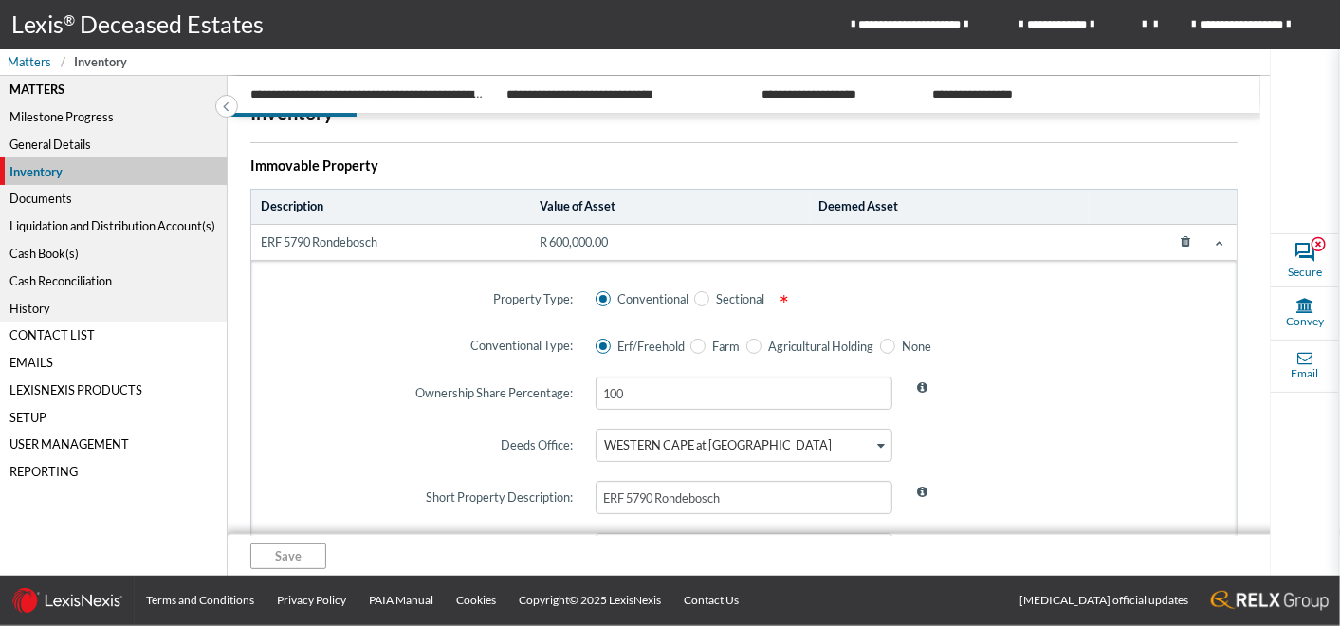
click at [1216, 240] on icon at bounding box center [1220, 243] width 8 height 8
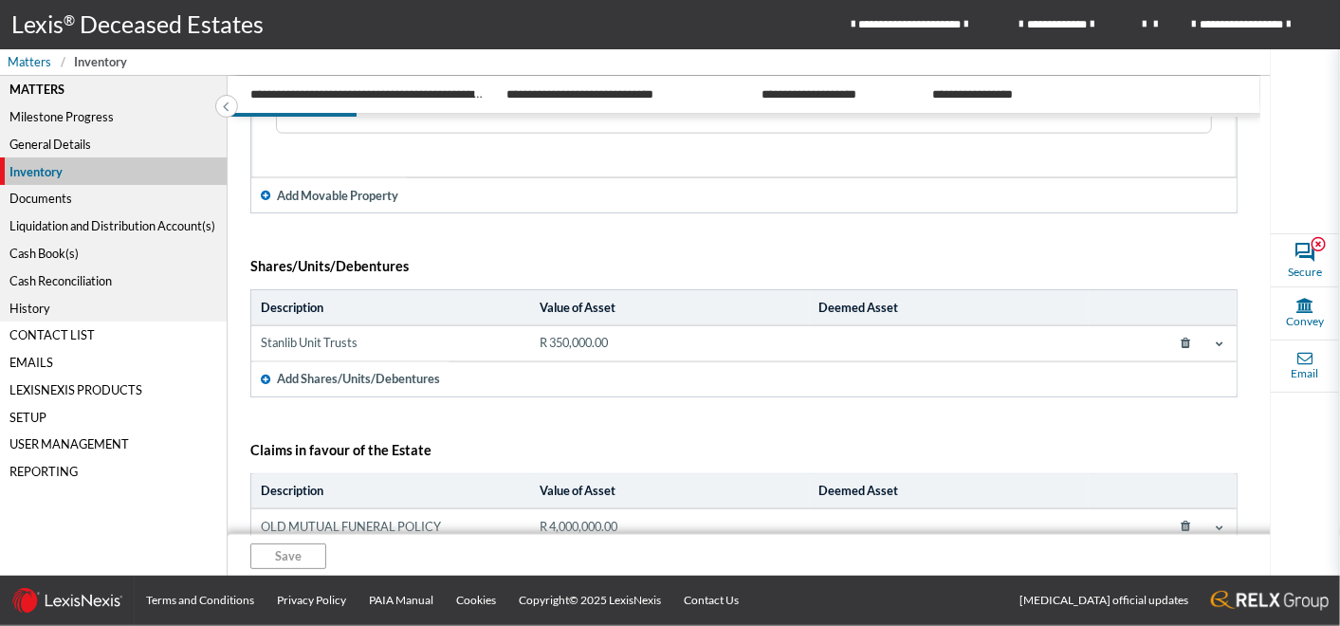
scroll to position [1487, 0]
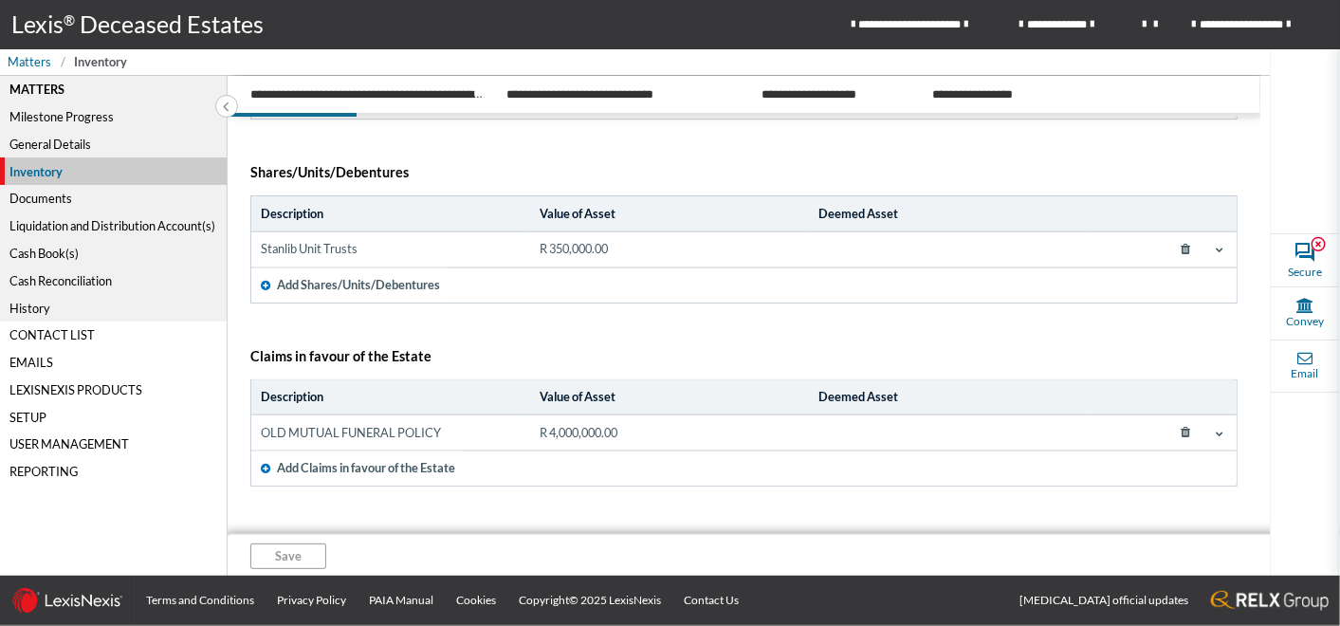
click at [1216, 246] on icon at bounding box center [1220, 250] width 8 height 8
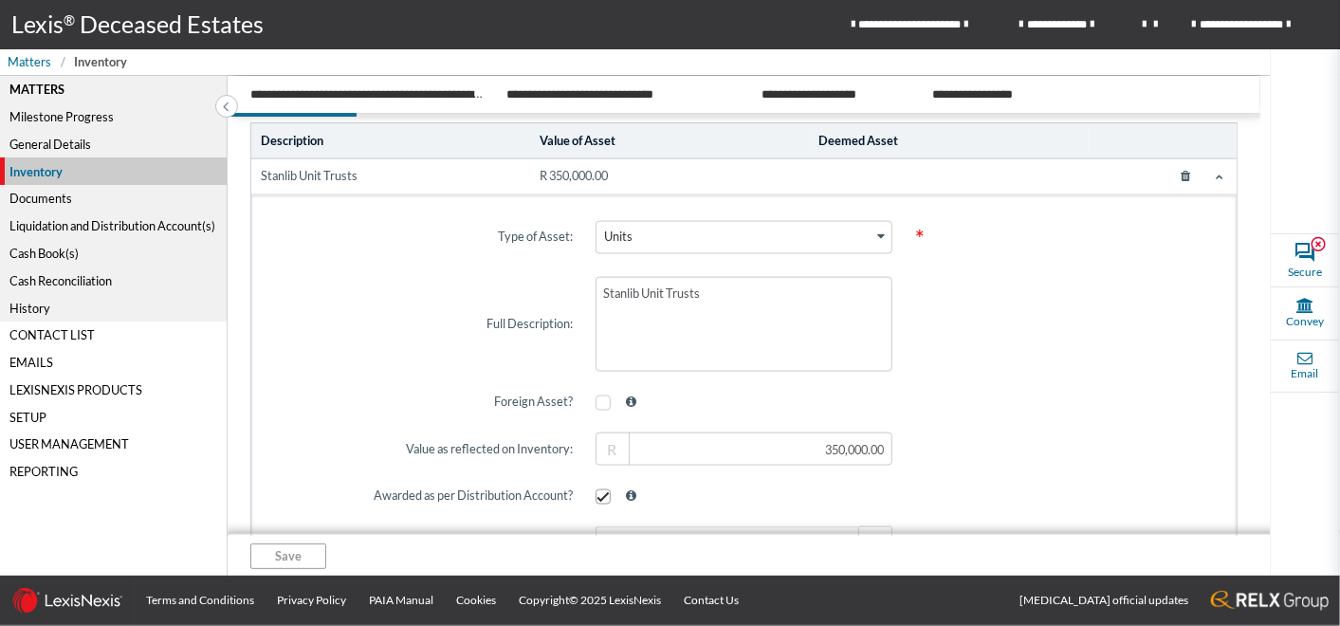
scroll to position [1593, 0]
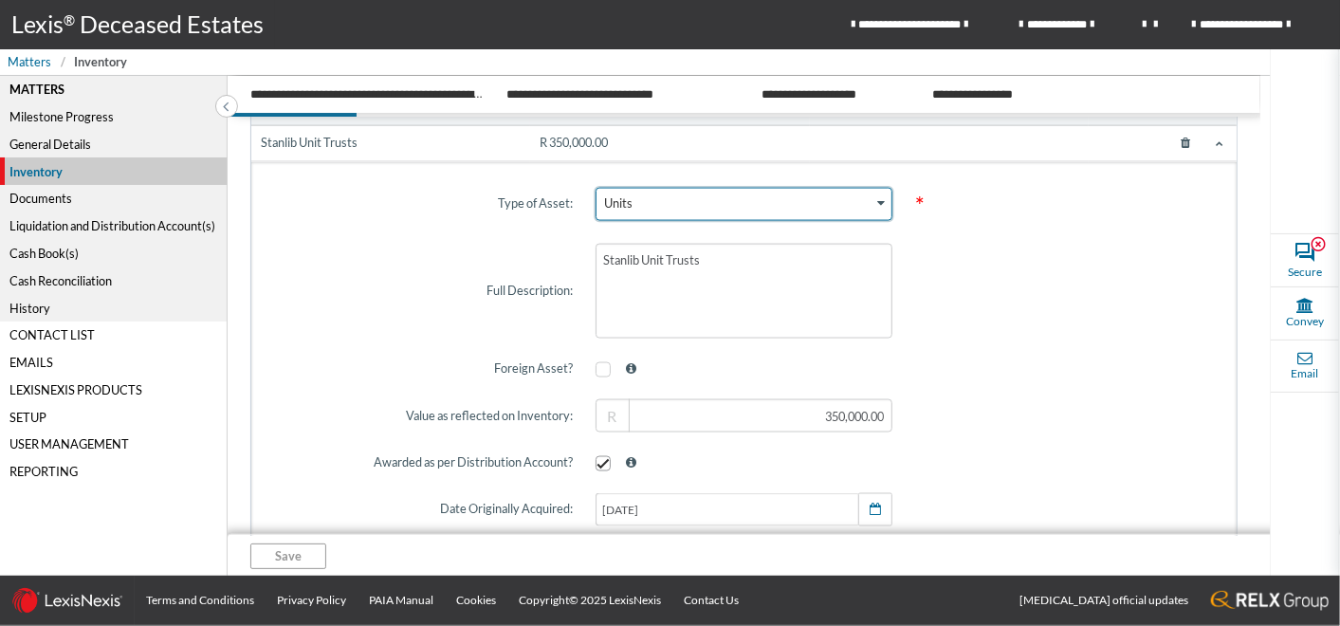
click at [877, 201] on icon "Search for option" at bounding box center [881, 203] width 8 height 9
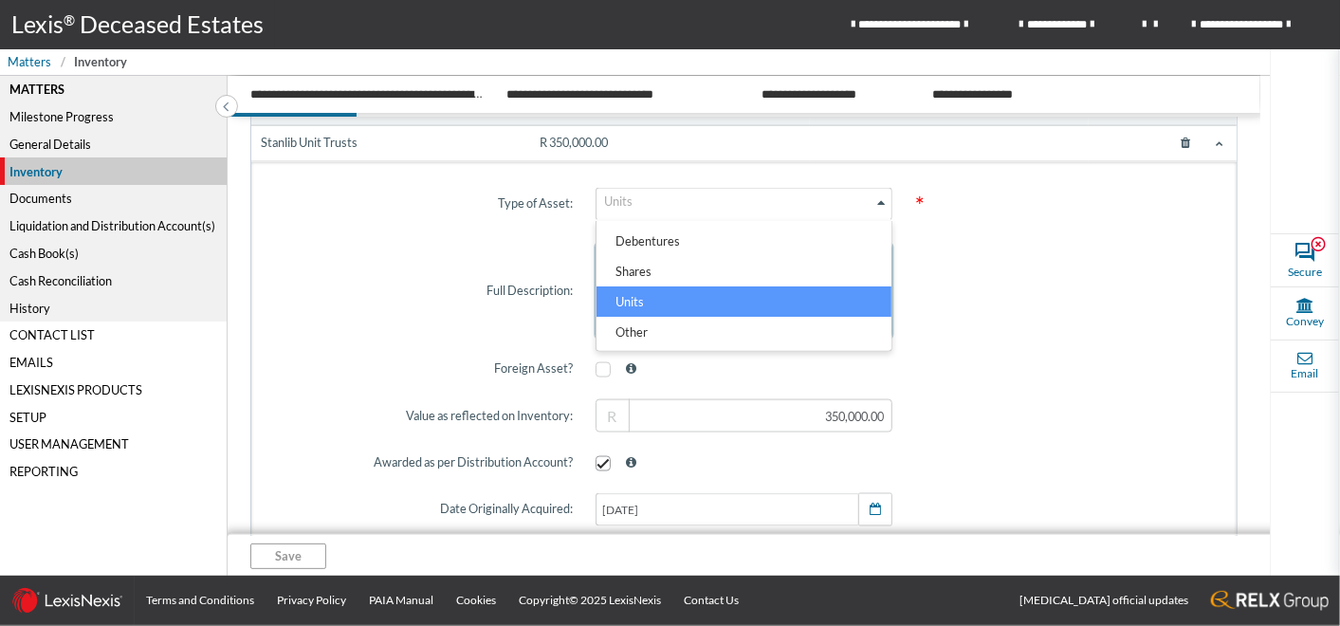
click at [809, 301] on li "Units" at bounding box center [743, 301] width 295 height 30
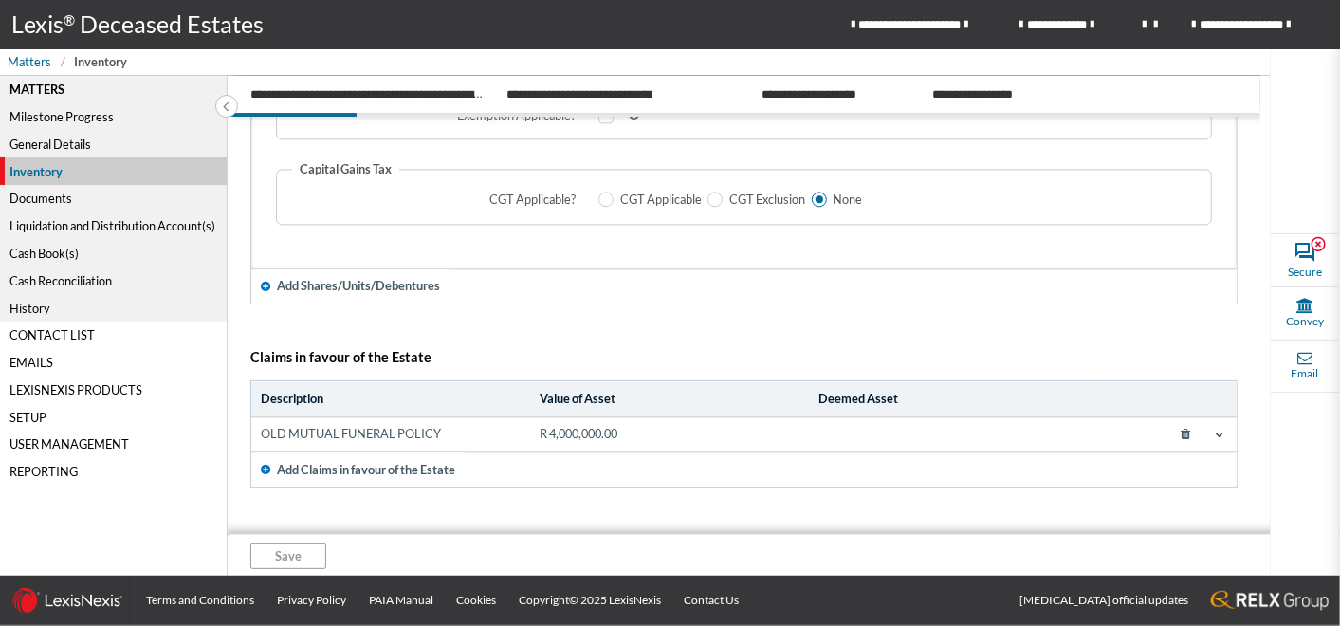
scroll to position [2436, 0]
click at [1216, 430] on icon at bounding box center [1220, 434] width 8 height 8
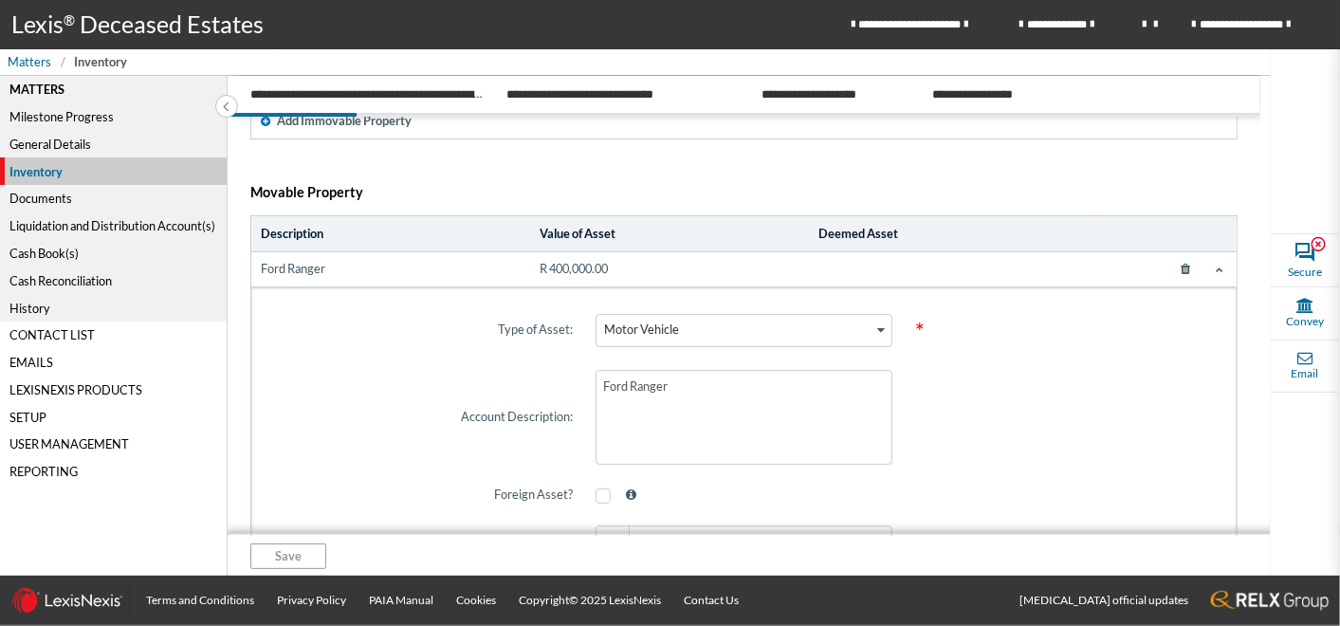
scroll to position [119, 0]
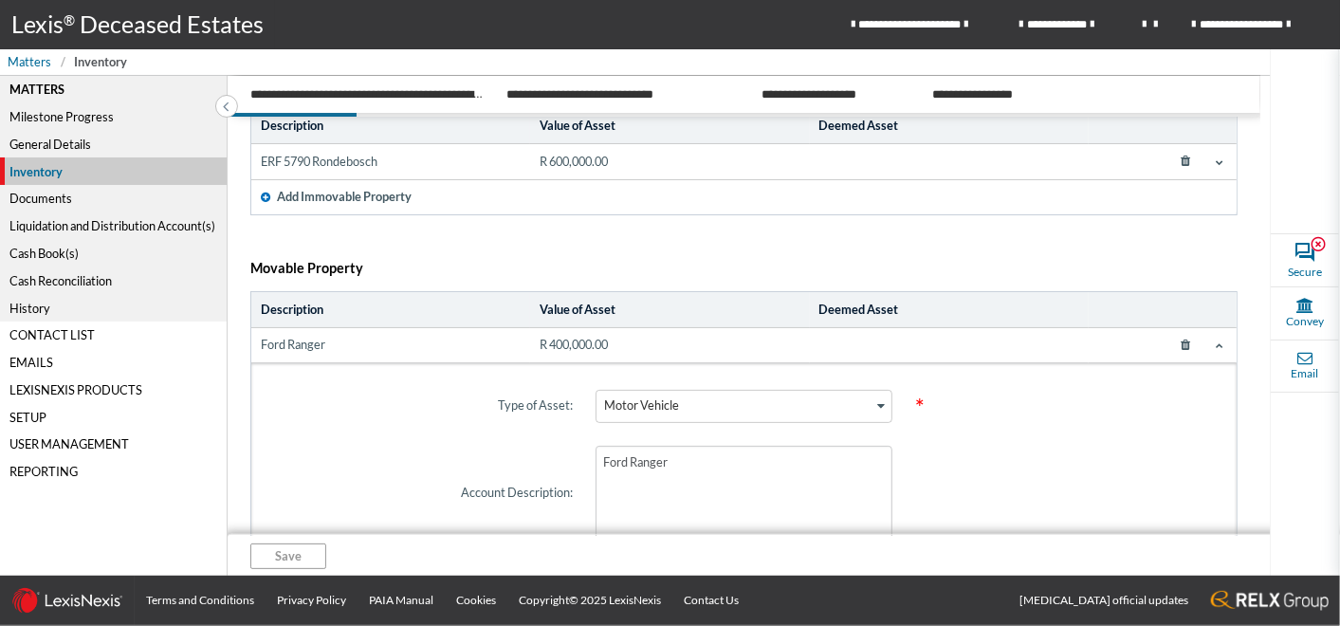
click at [1216, 341] on icon at bounding box center [1220, 345] width 8 height 8
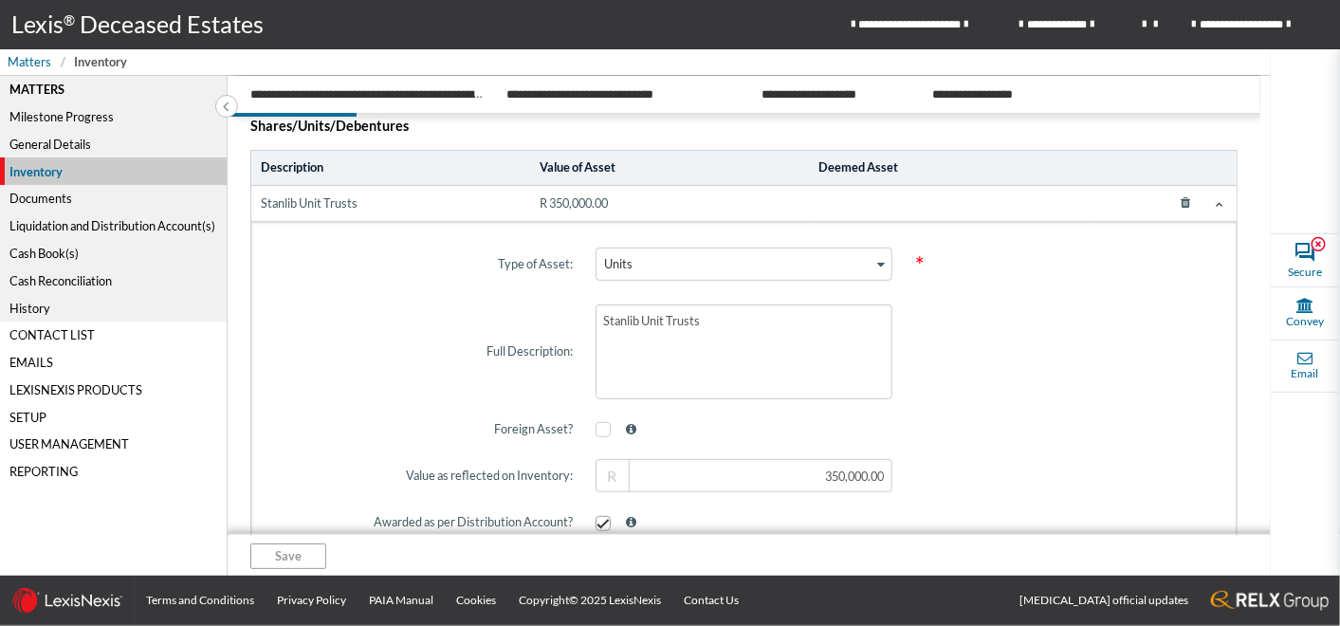
scroll to position [329, 0]
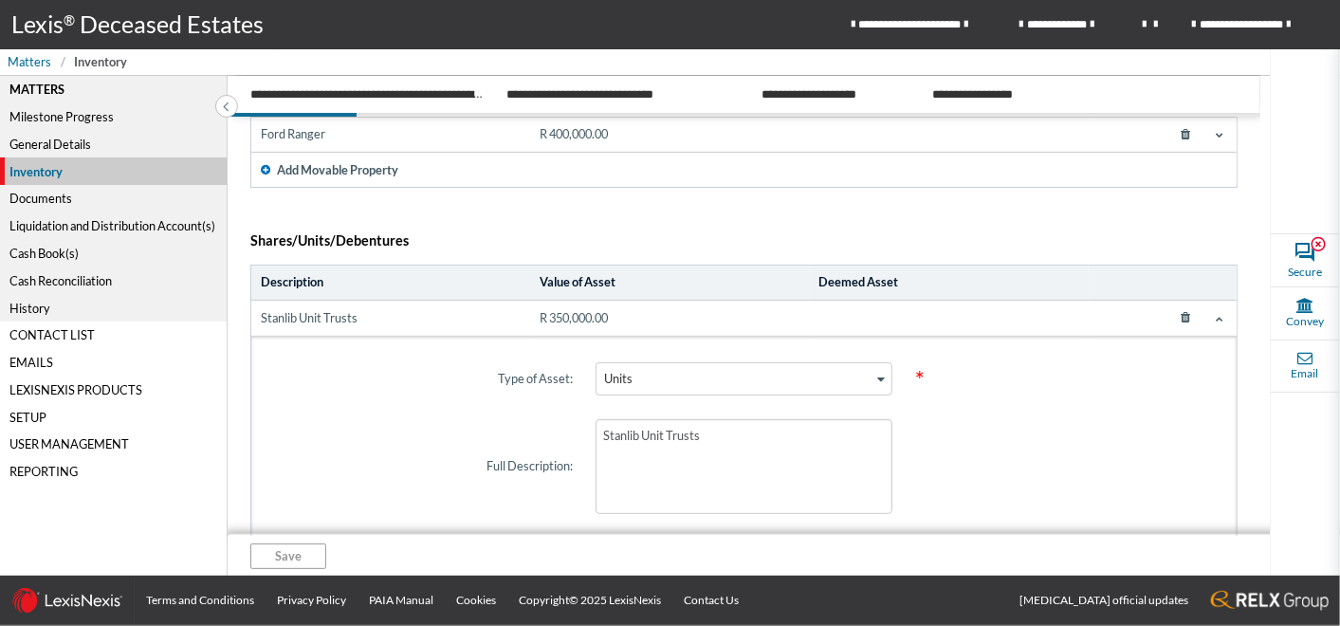
click at [1216, 316] on icon at bounding box center [1220, 319] width 8 height 8
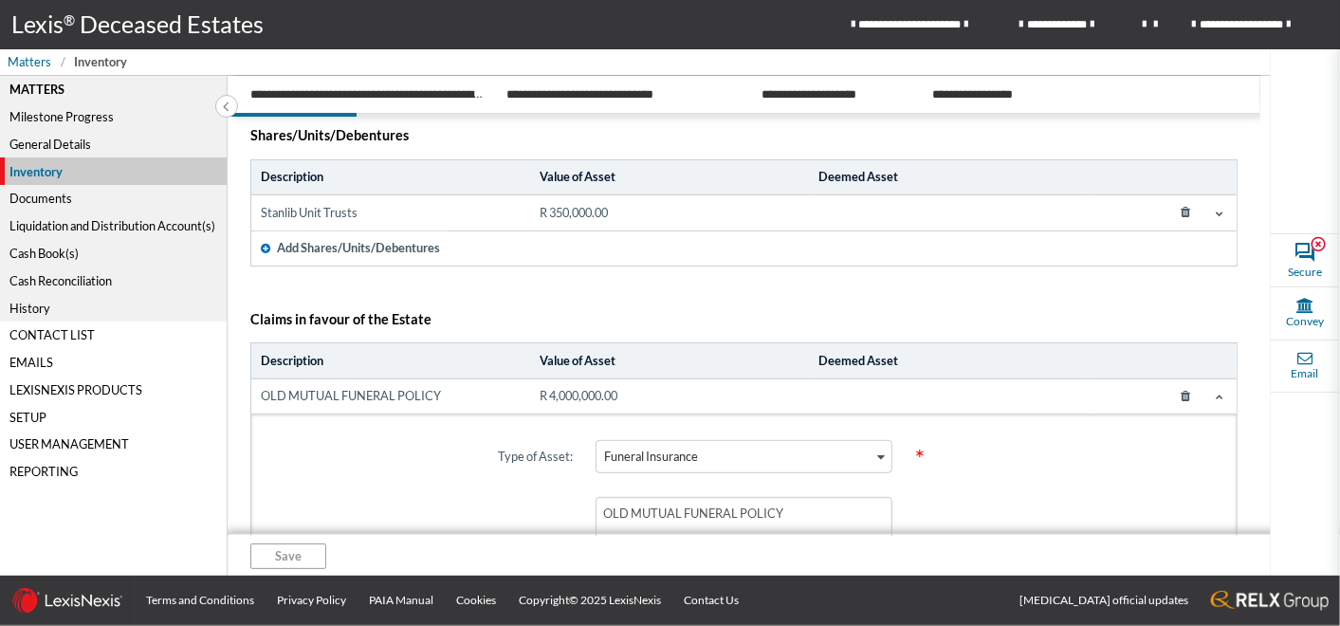
scroll to position [540, 0]
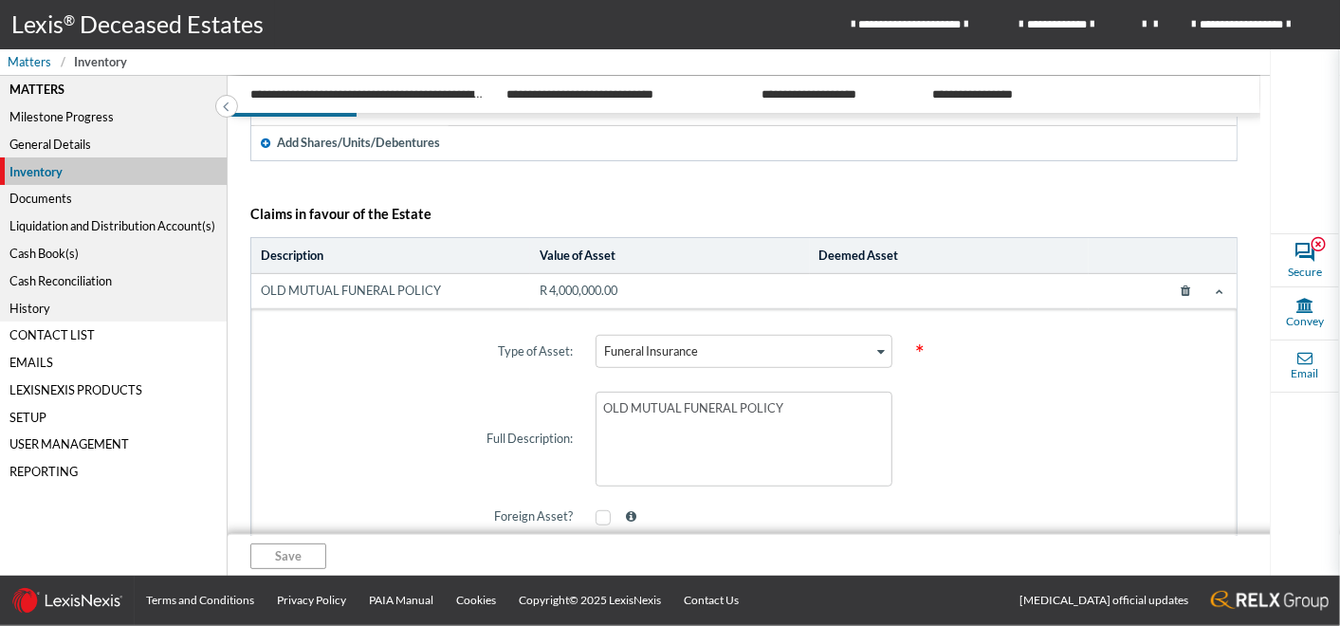
click at [1216, 287] on icon at bounding box center [1220, 291] width 8 height 8
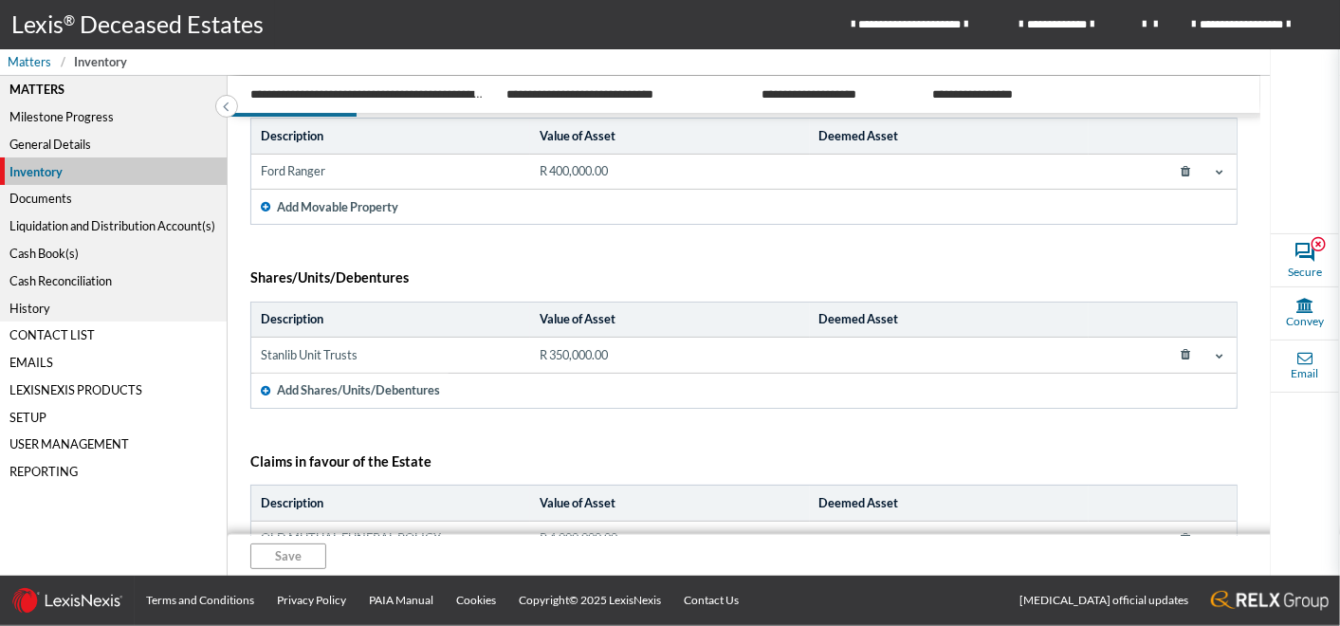
scroll to position [398, 0]
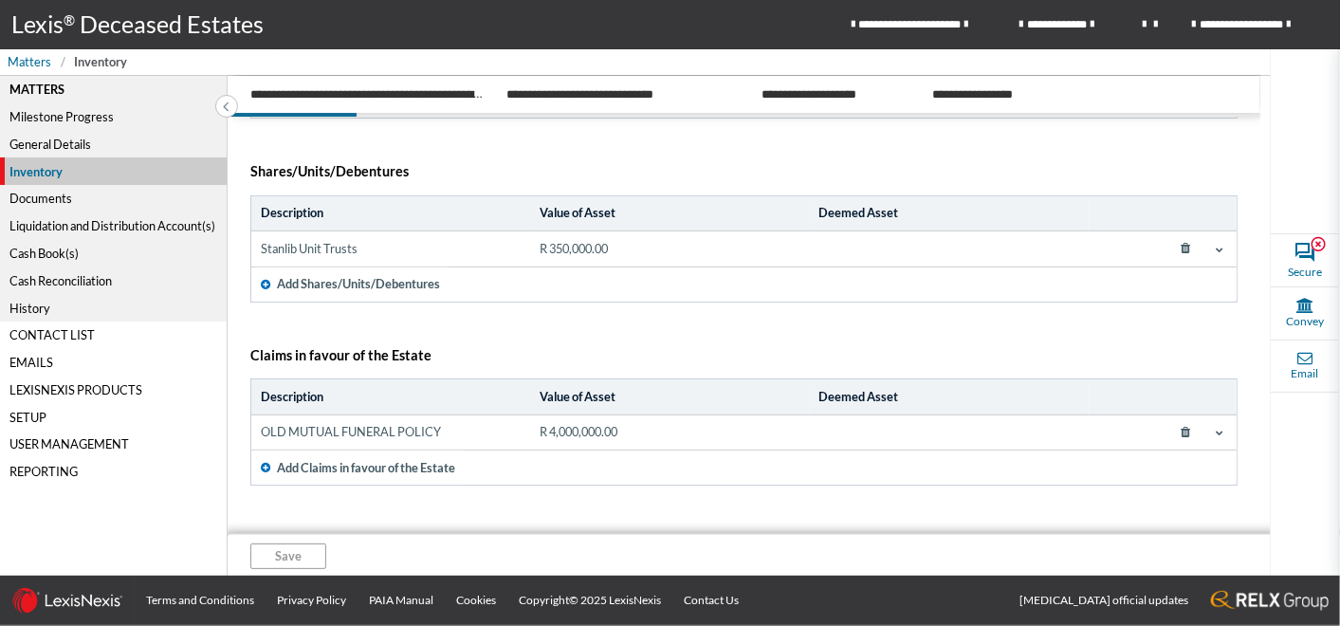
click at [1214, 429] on span at bounding box center [1219, 432] width 15 height 15
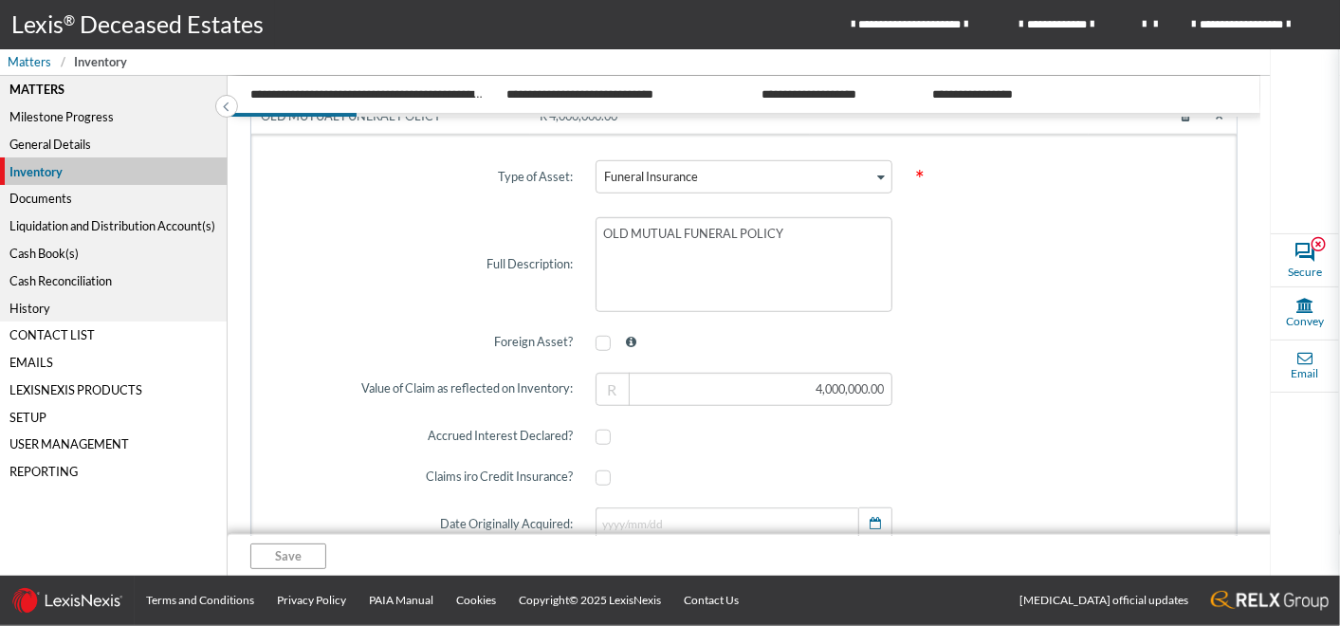
scroll to position [609, 0]
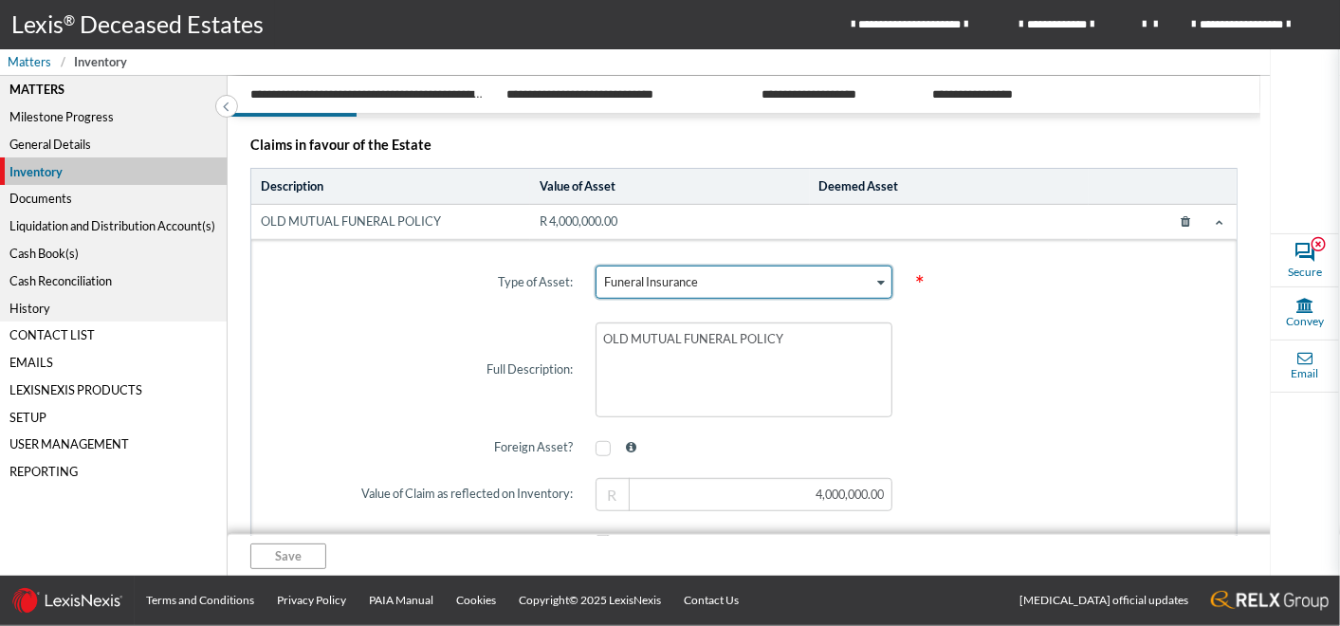
click at [877, 278] on icon "Search for option" at bounding box center [881, 282] width 8 height 9
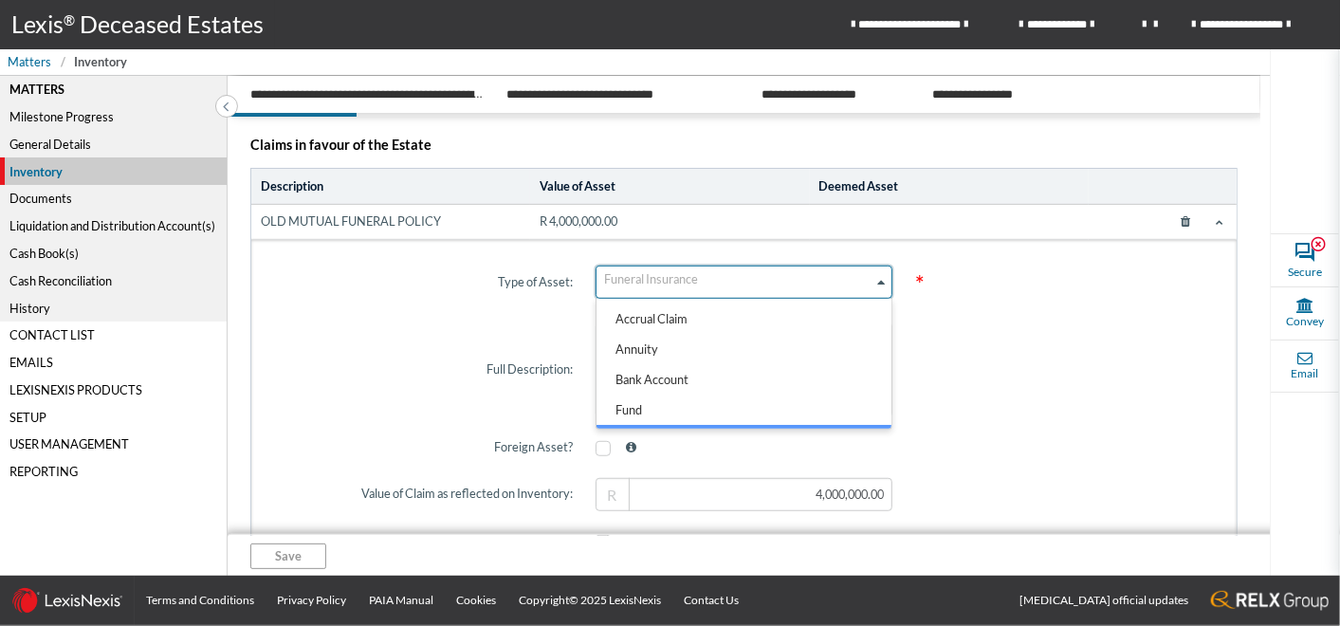
scroll to position [25, 0]
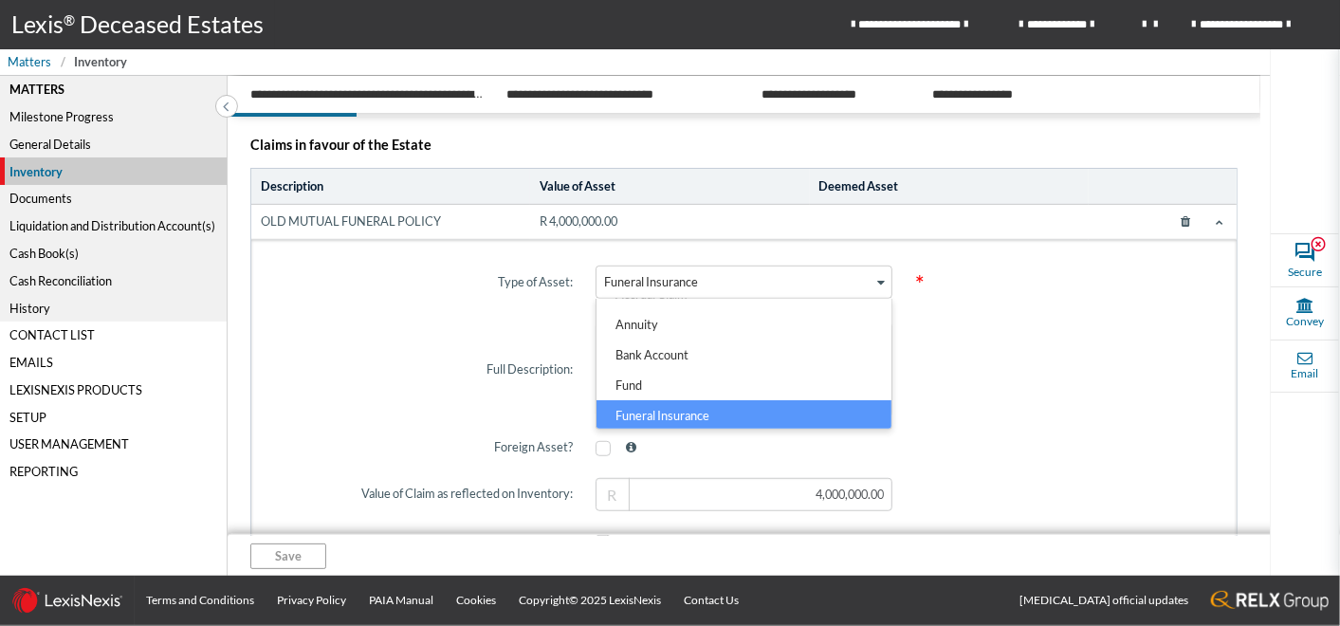
click at [994, 293] on span "*" at bounding box center [1064, 282] width 320 height 64
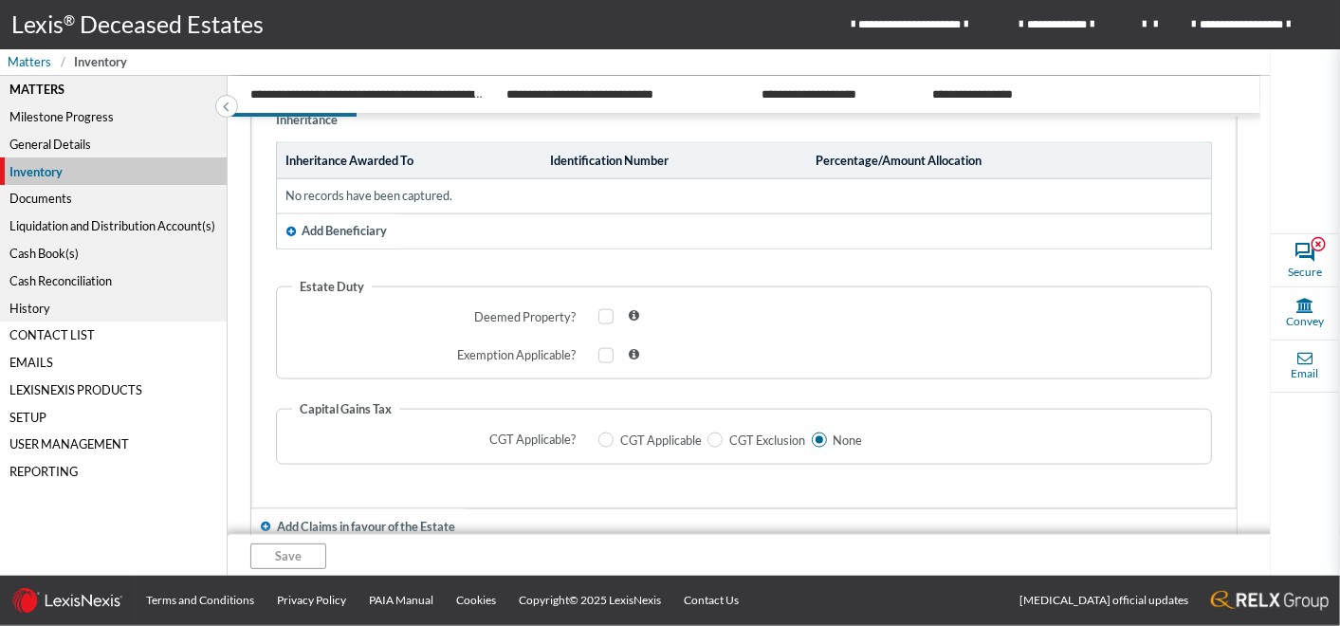
scroll to position [1430, 0]
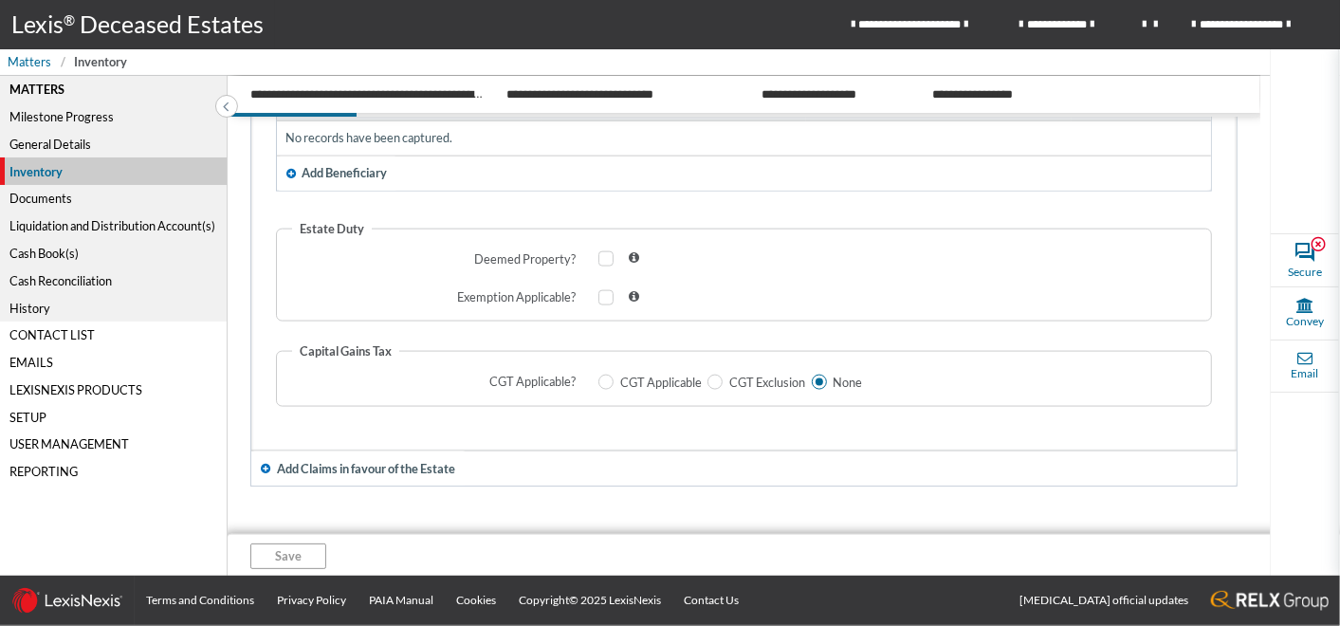
click at [389, 464] on span "Add Claims in favour of the Estate" at bounding box center [366, 469] width 178 height 18
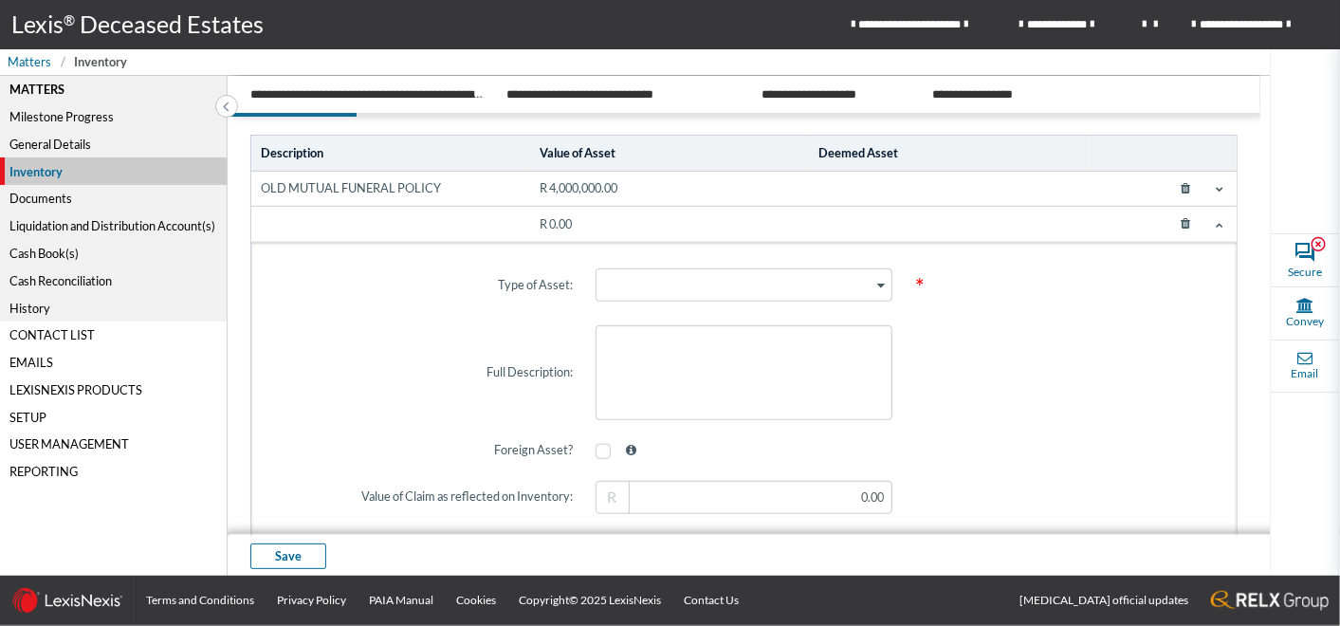
scroll to position [609, 0]
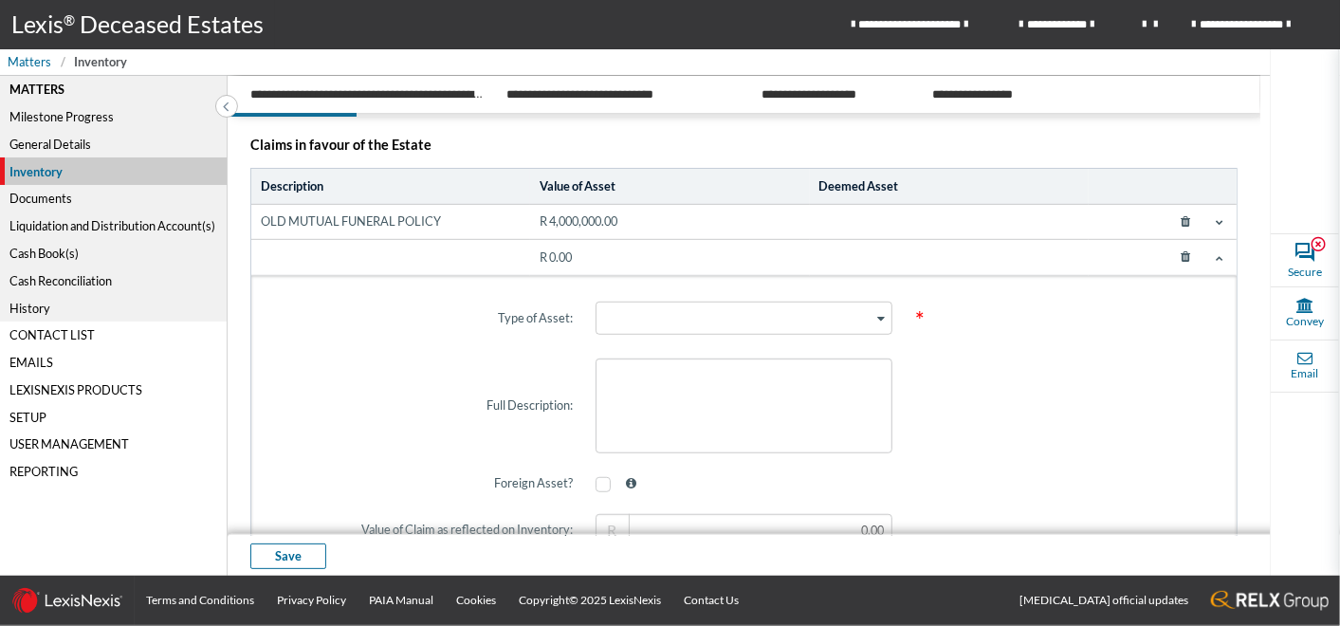
click at [1216, 254] on icon at bounding box center [1220, 258] width 8 height 8
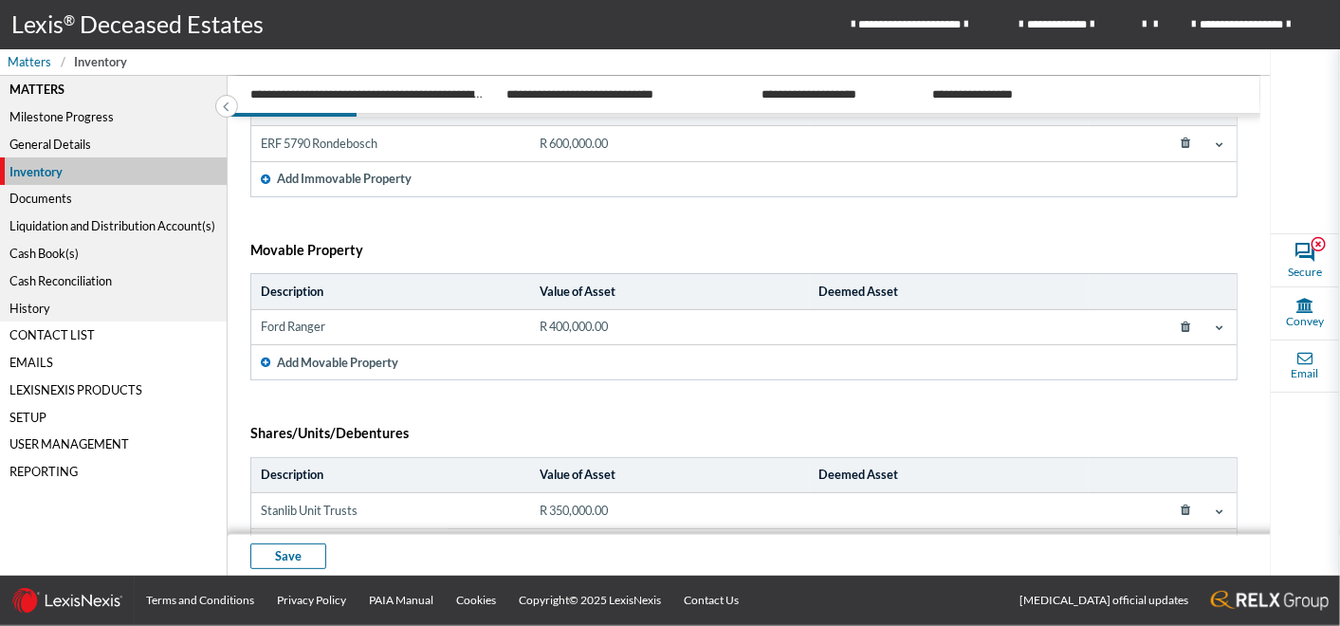
scroll to position [118, 0]
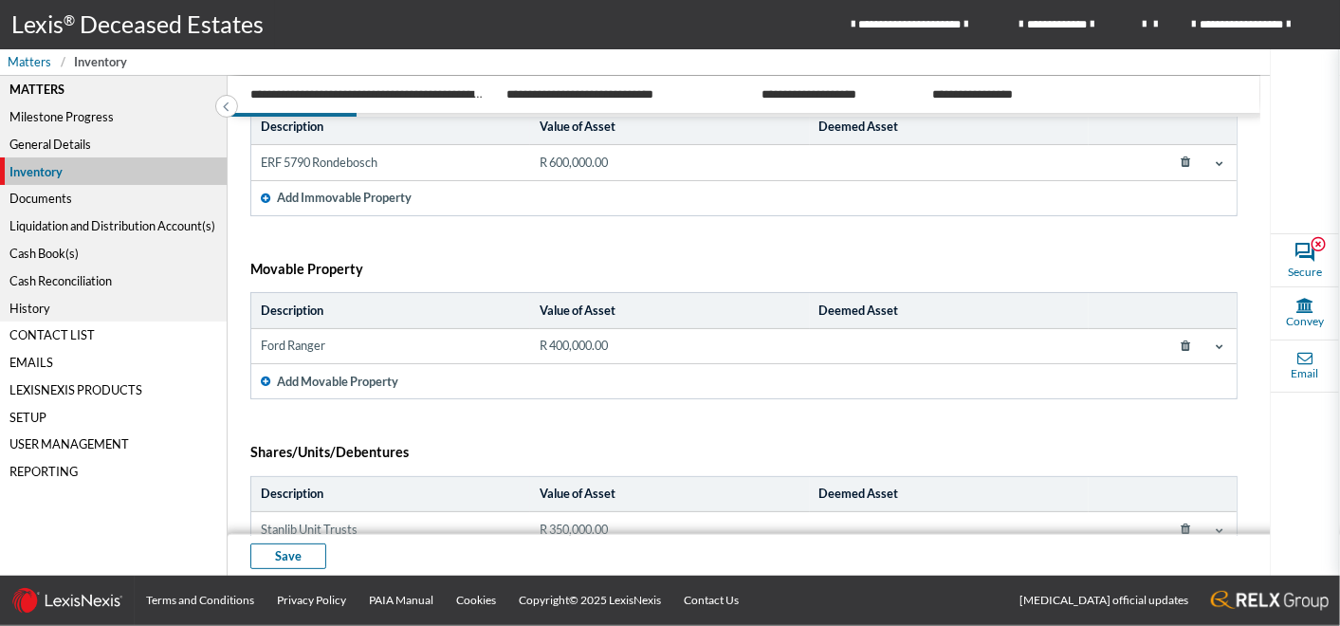
click at [43, 194] on div "Documents" at bounding box center [113, 198] width 227 height 27
click at [54, 192] on div "Documents" at bounding box center [113, 198] width 227 height 27
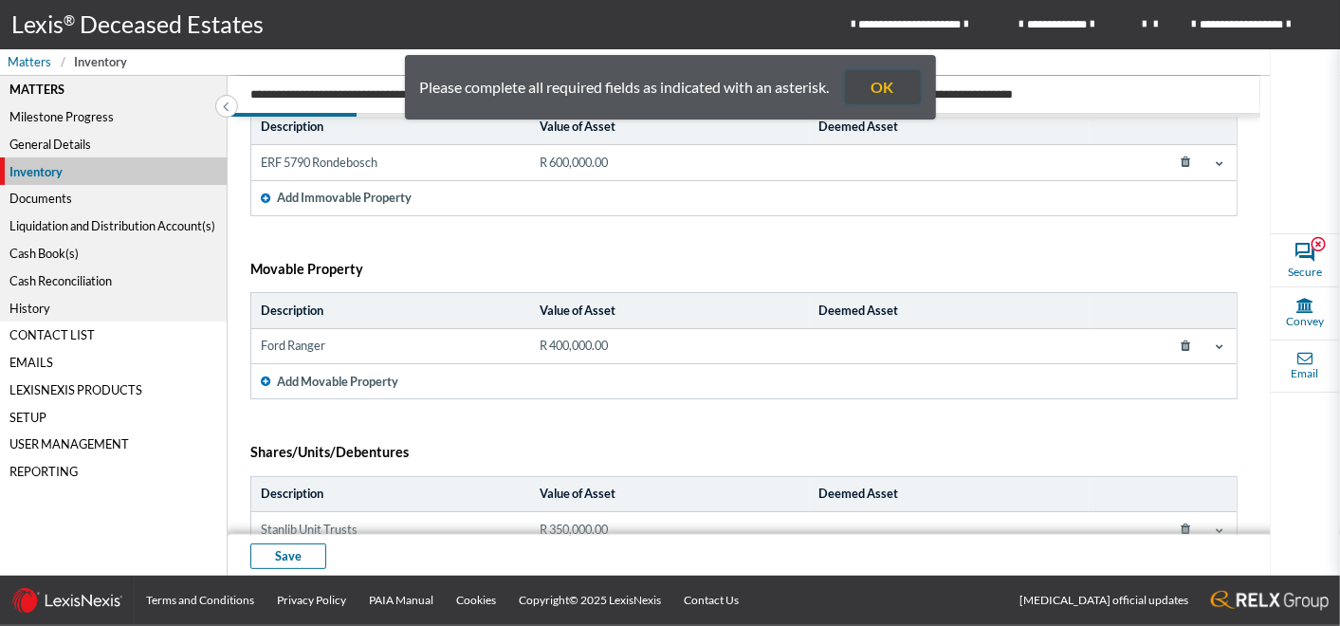
click at [889, 82] on button "OK" at bounding box center [883, 87] width 76 height 34
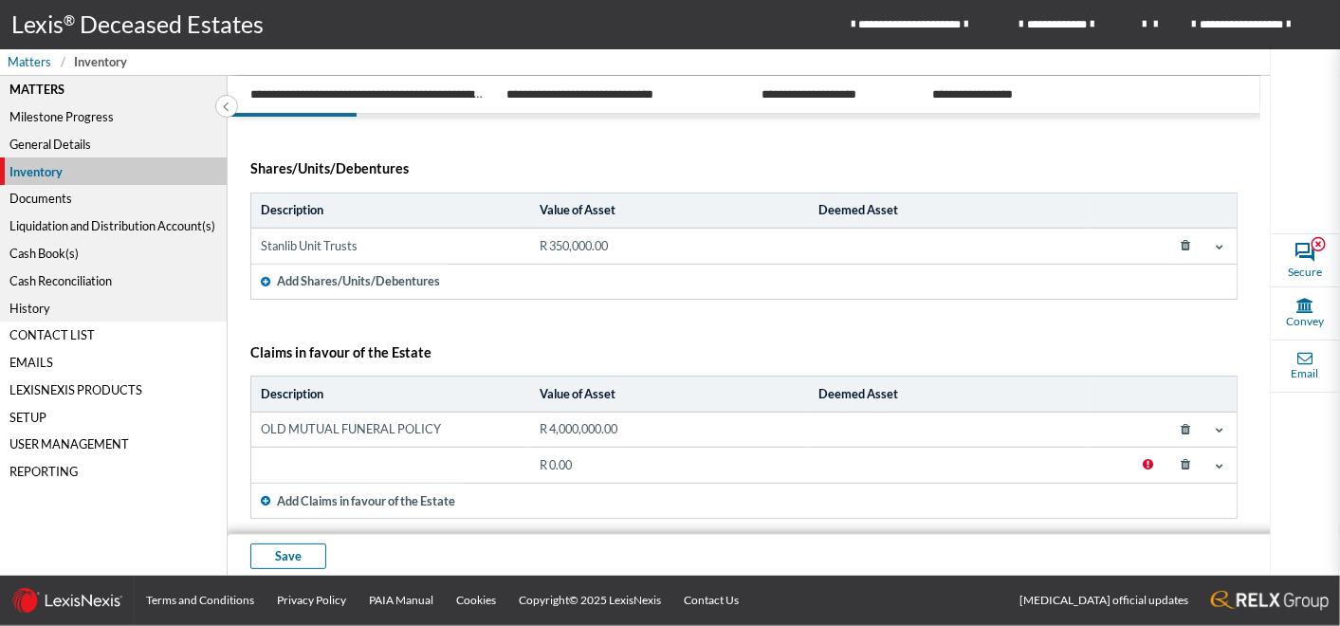
scroll to position [433, 0]
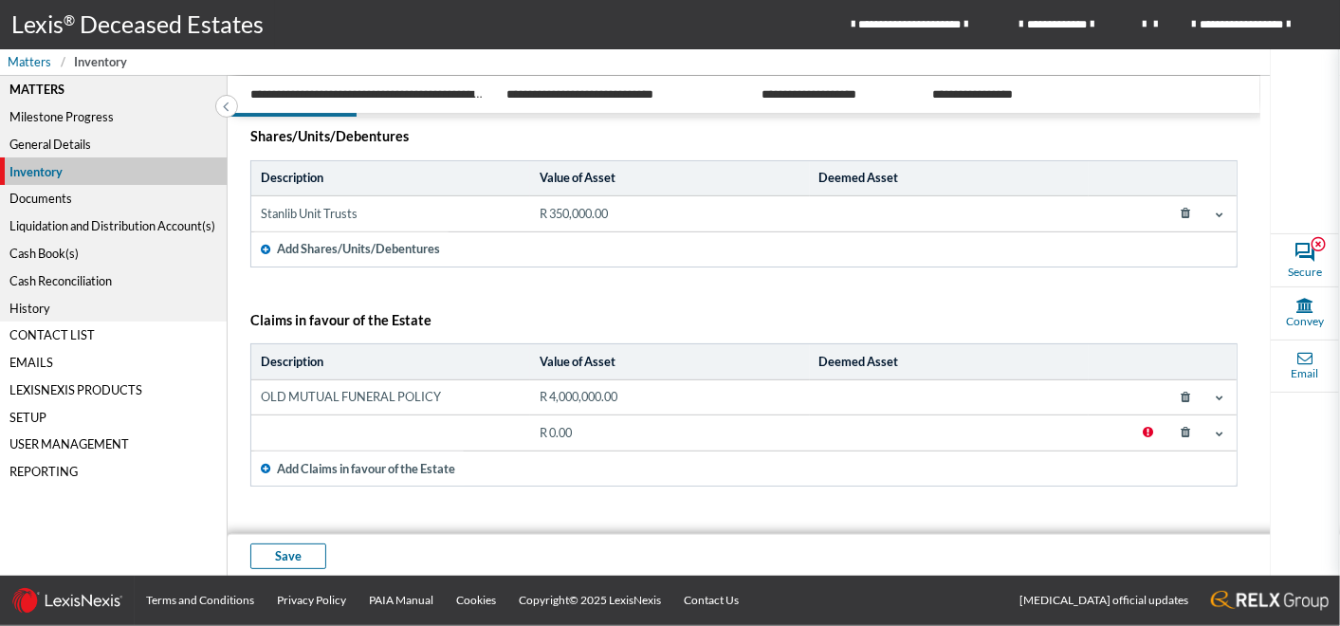
click at [1175, 428] on icon at bounding box center [1186, 432] width 34 height 27
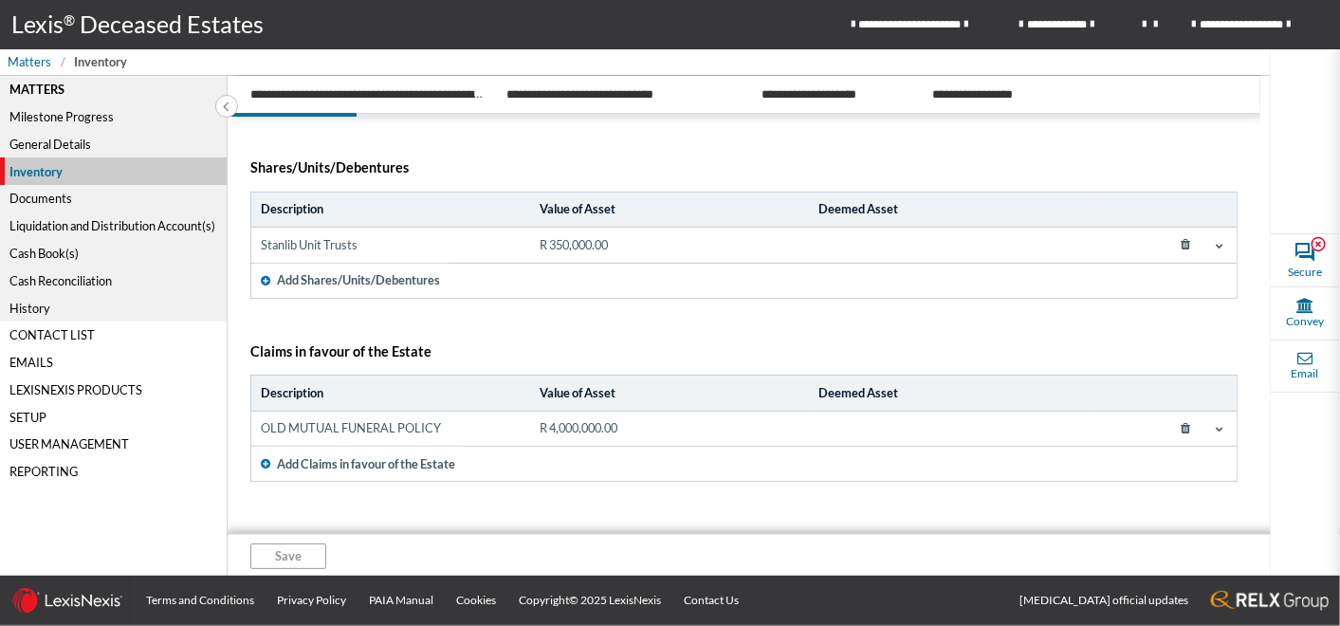
scroll to position [398, 0]
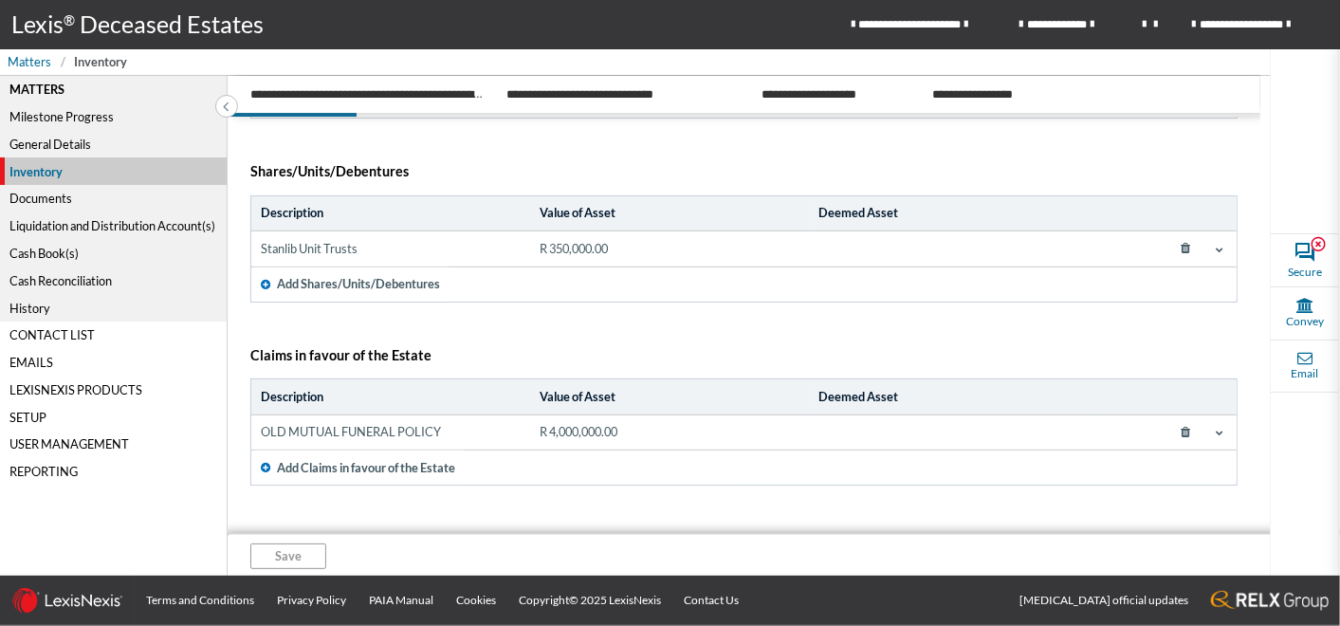
click at [43, 196] on div "Documents" at bounding box center [113, 198] width 227 height 27
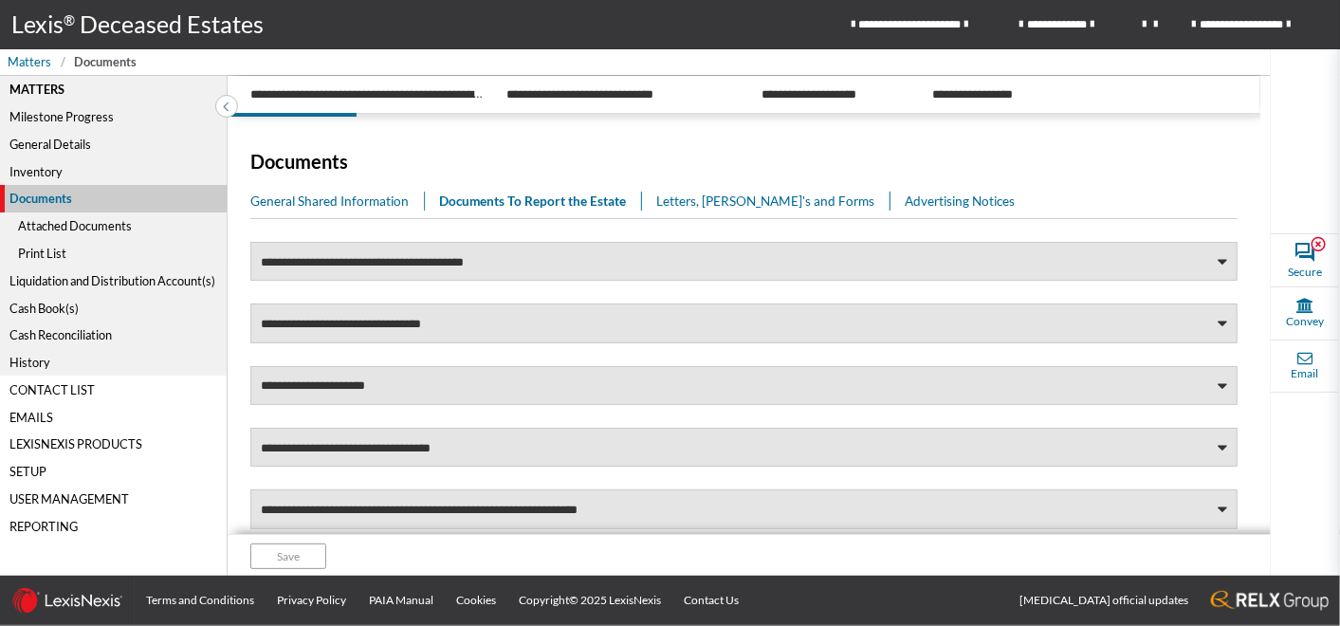
click at [340, 201] on link "General Shared Information" at bounding box center [337, 201] width 174 height 19
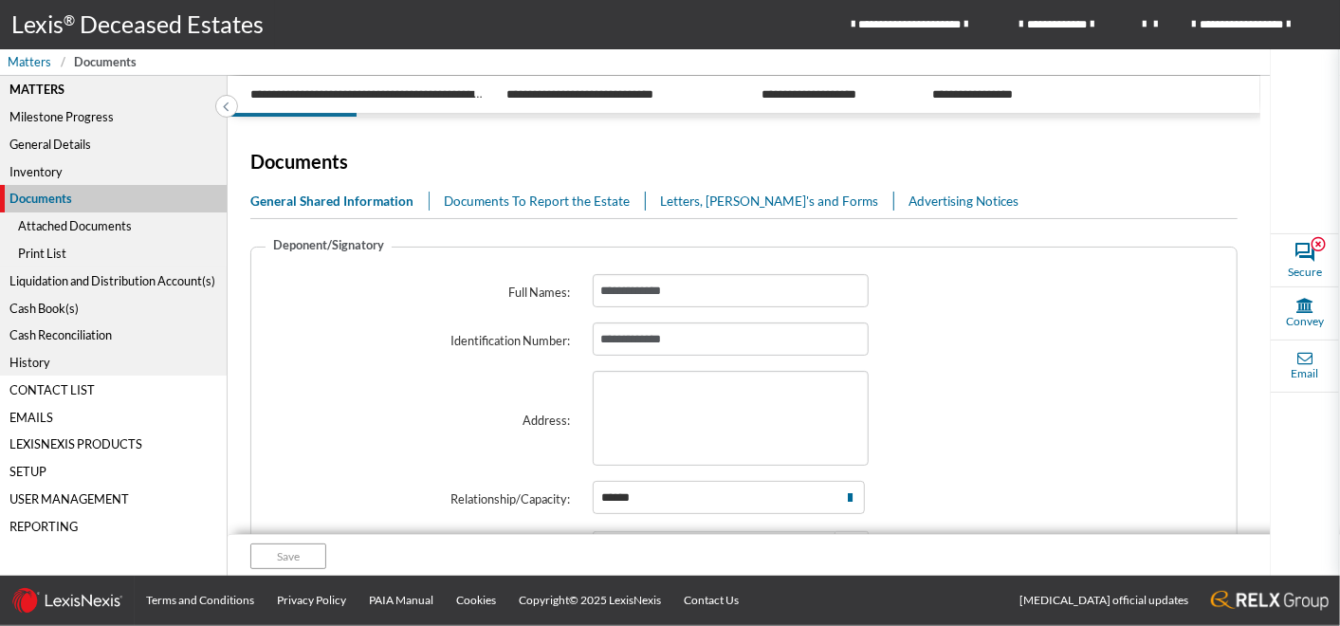
click at [511, 201] on link "Documents To Report the Estate" at bounding box center [545, 201] width 202 height 19
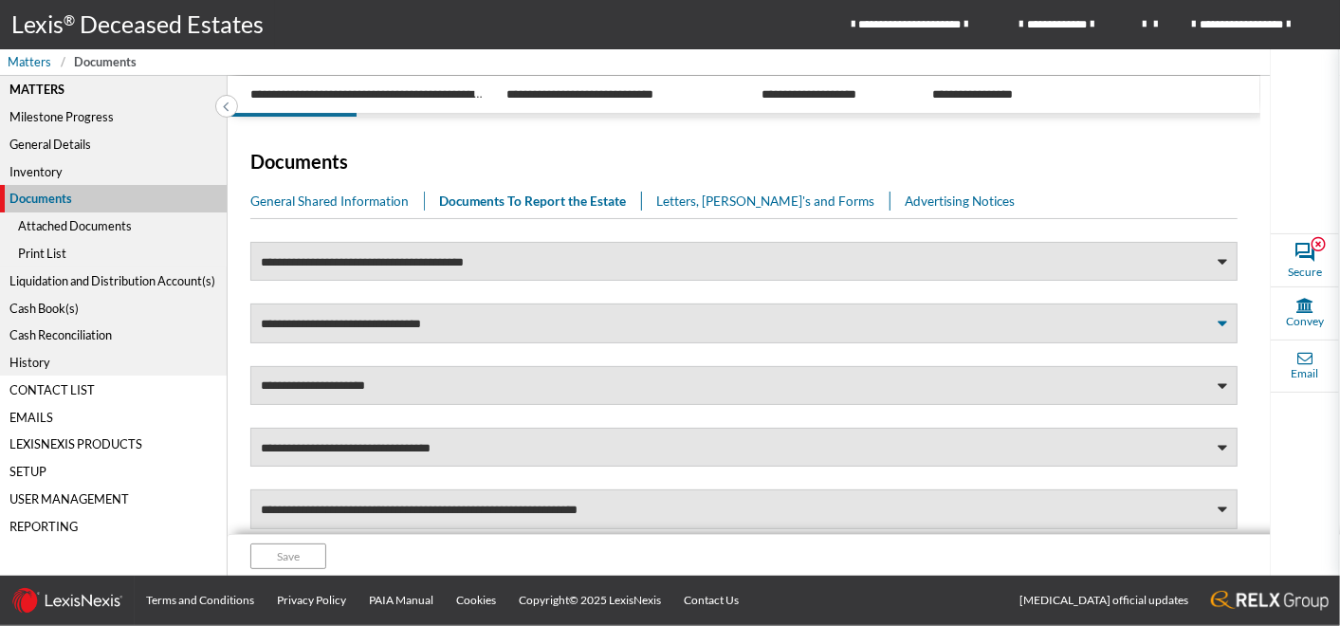
click at [1218, 323] on span at bounding box center [1222, 324] width 9 height 12
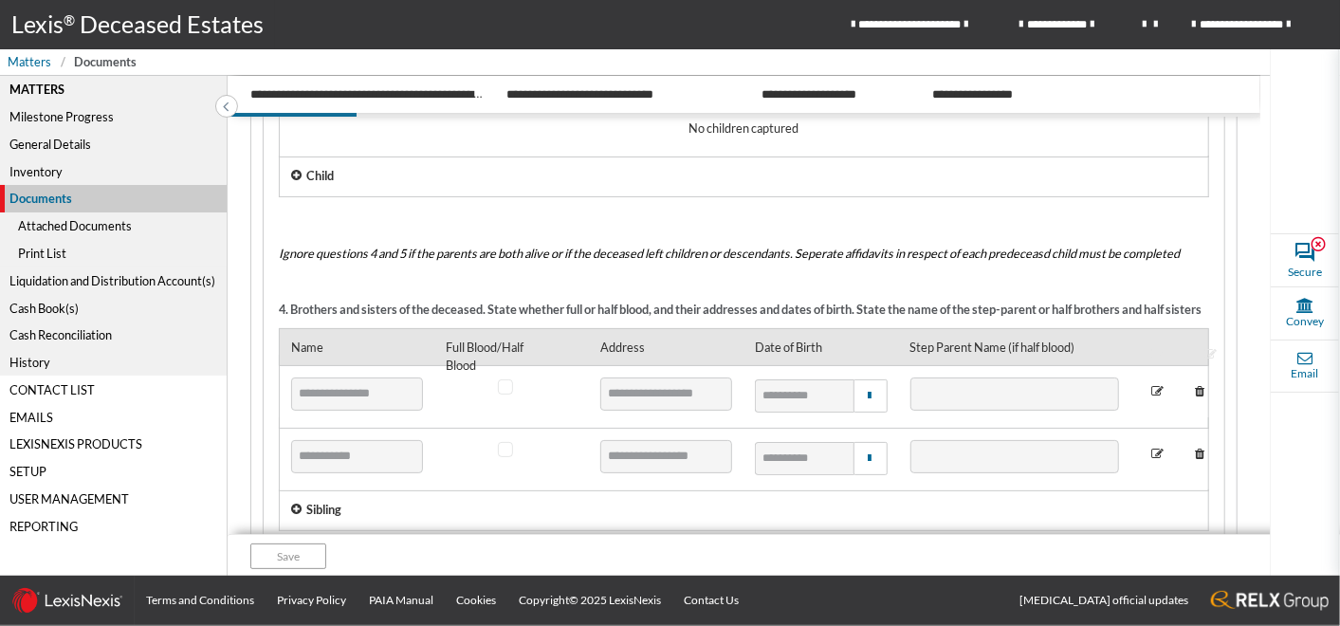
scroll to position [1032, 0]
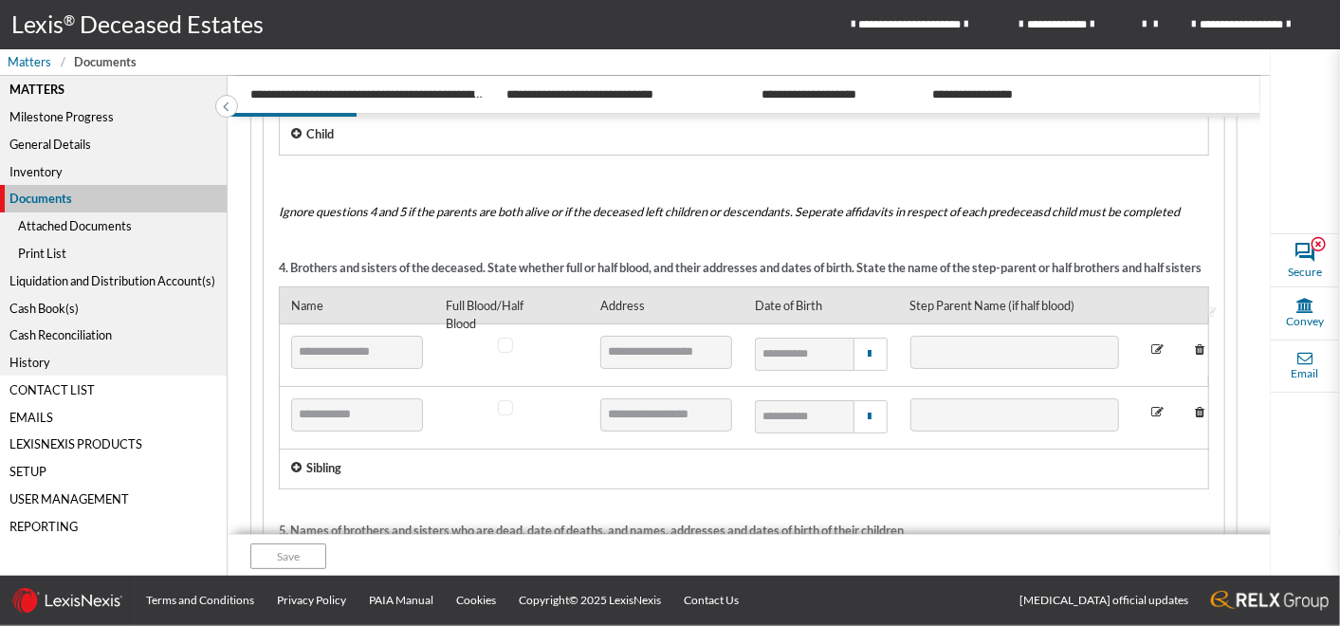
click at [324, 468] on p "Sibling" at bounding box center [323, 468] width 35 height 18
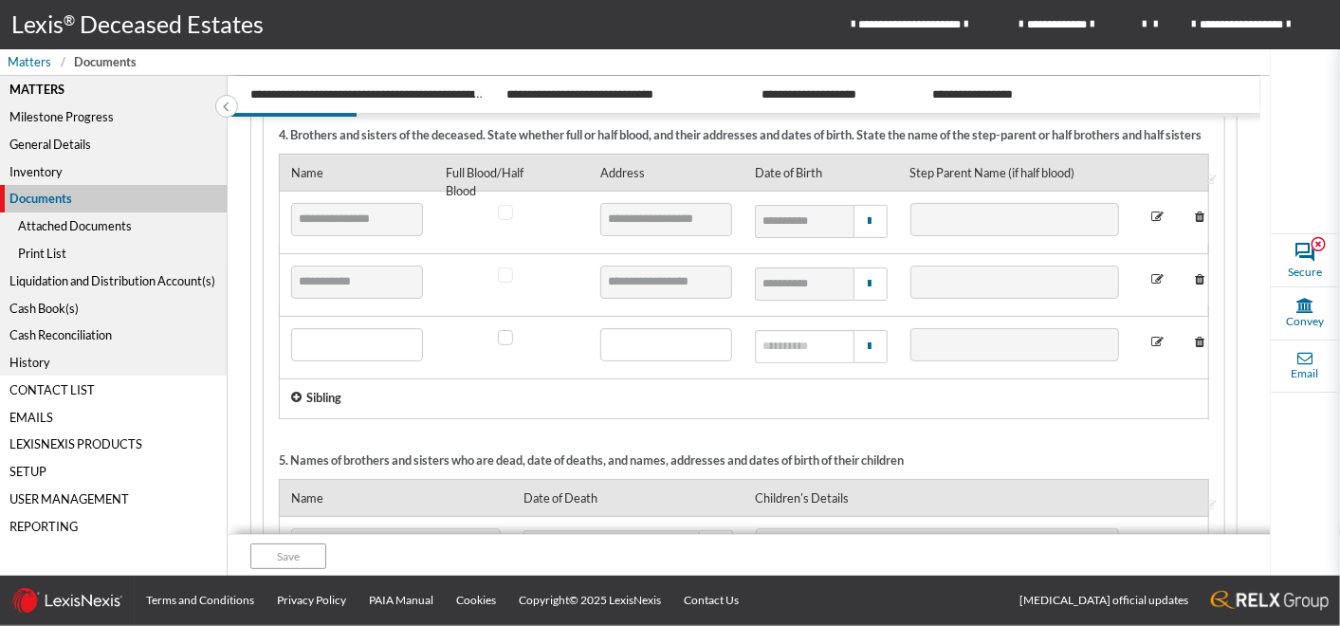
scroll to position [1200, 0]
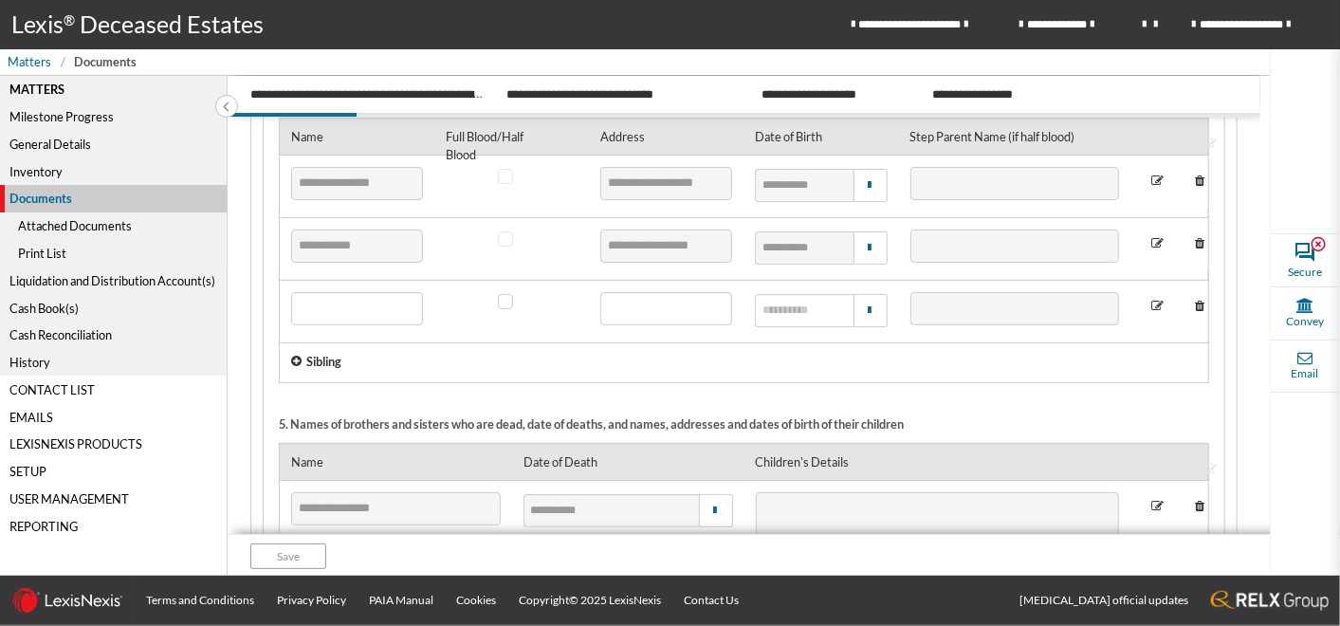
click at [1193, 308] on icon at bounding box center [1199, 307] width 27 height 30
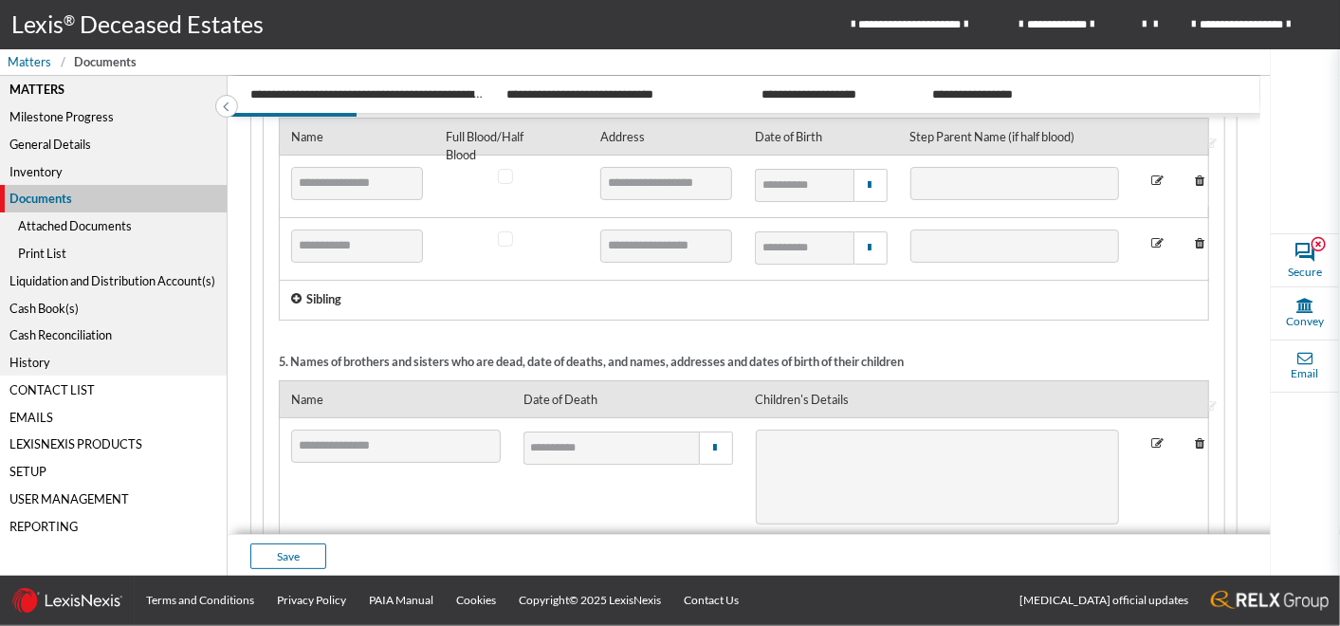
scroll to position [1306, 0]
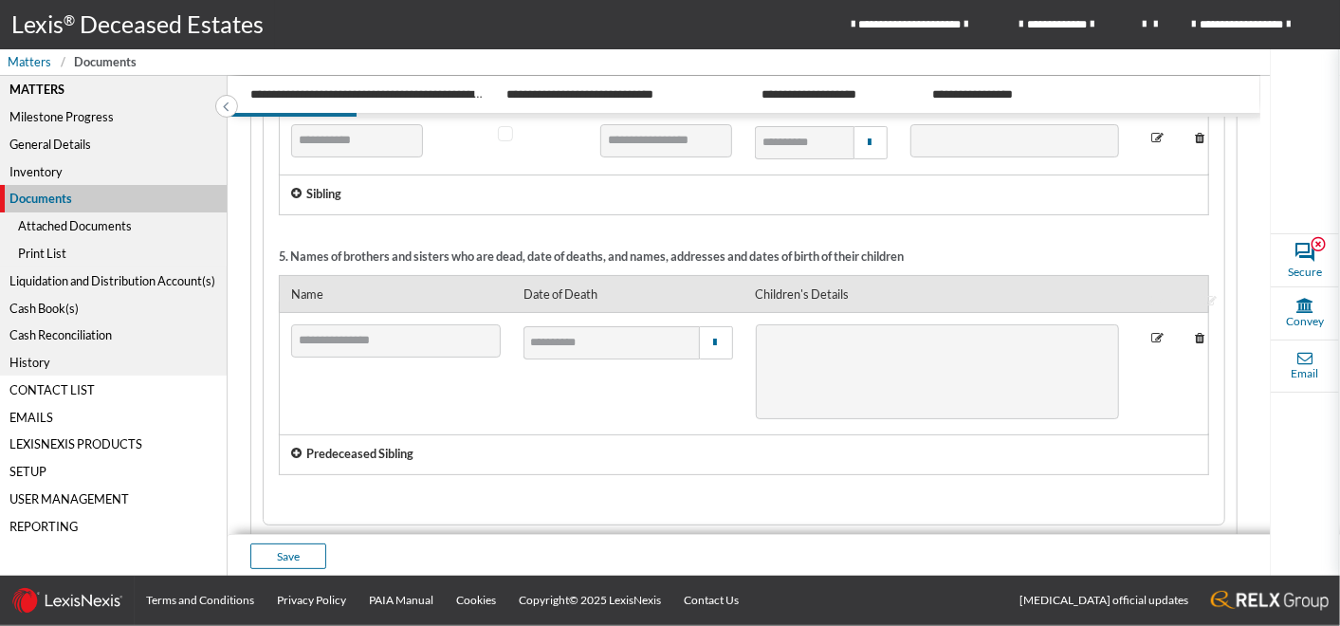
click at [346, 455] on p "Predeceased Sibling" at bounding box center [359, 454] width 107 height 18
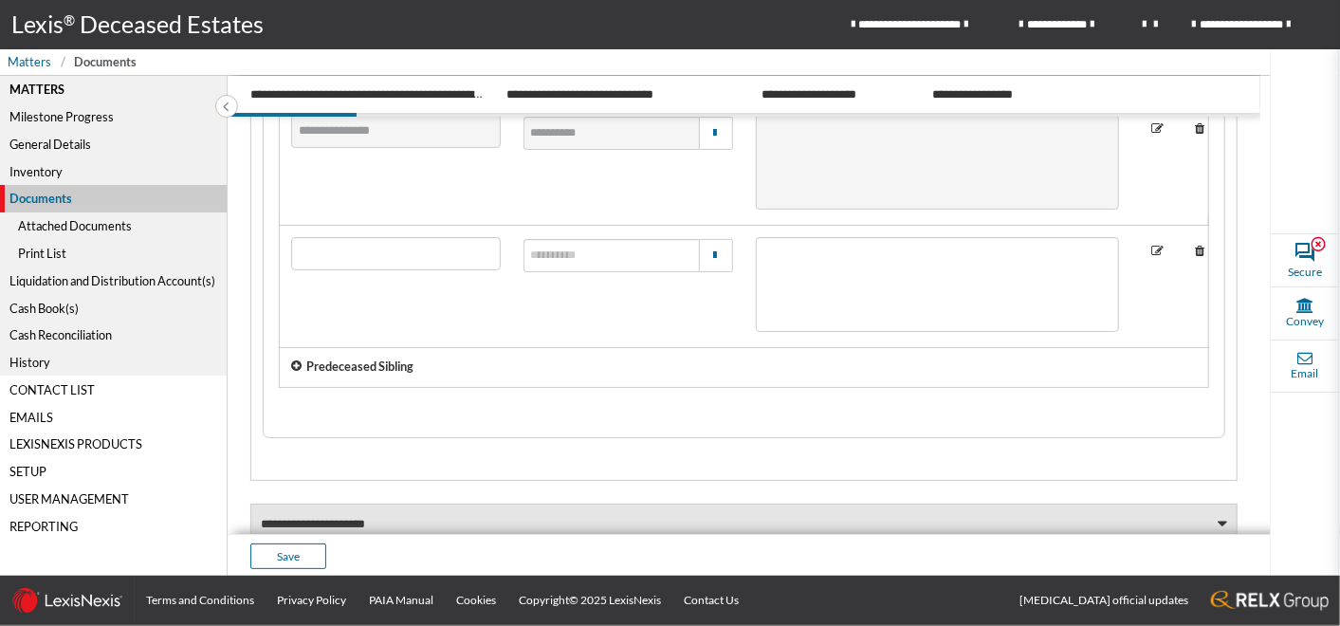
scroll to position [1517, 0]
click at [1190, 251] on icon at bounding box center [1199, 250] width 27 height 30
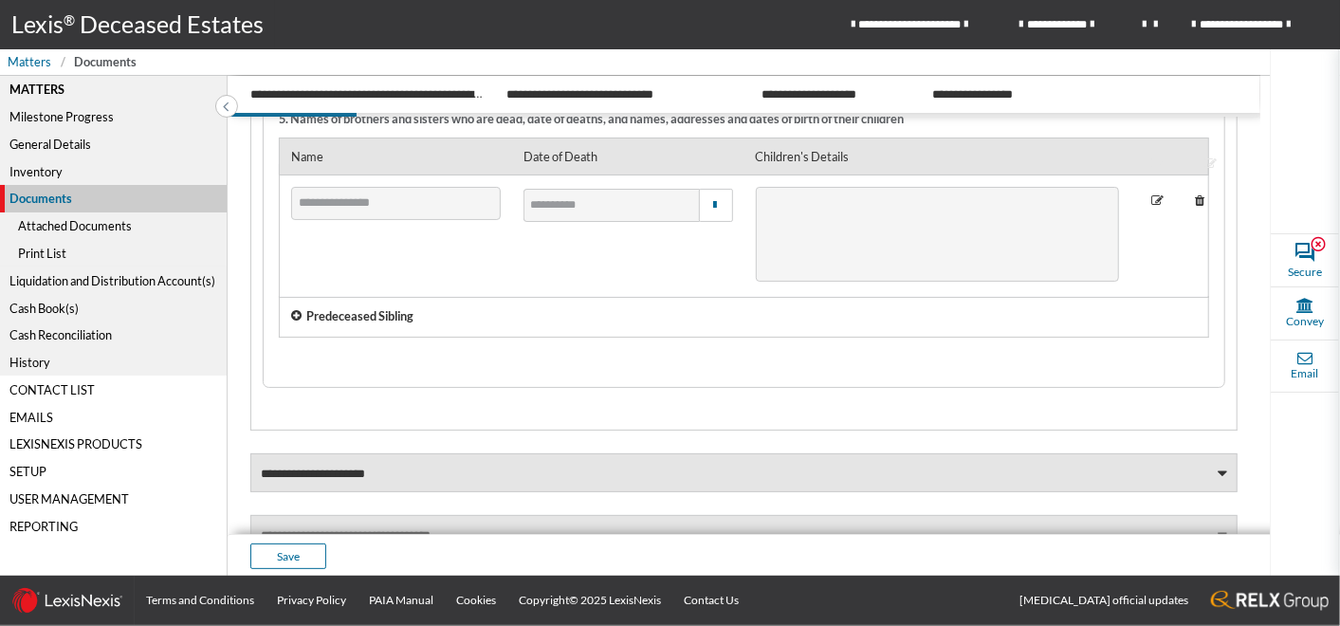
scroll to position [1411, 0]
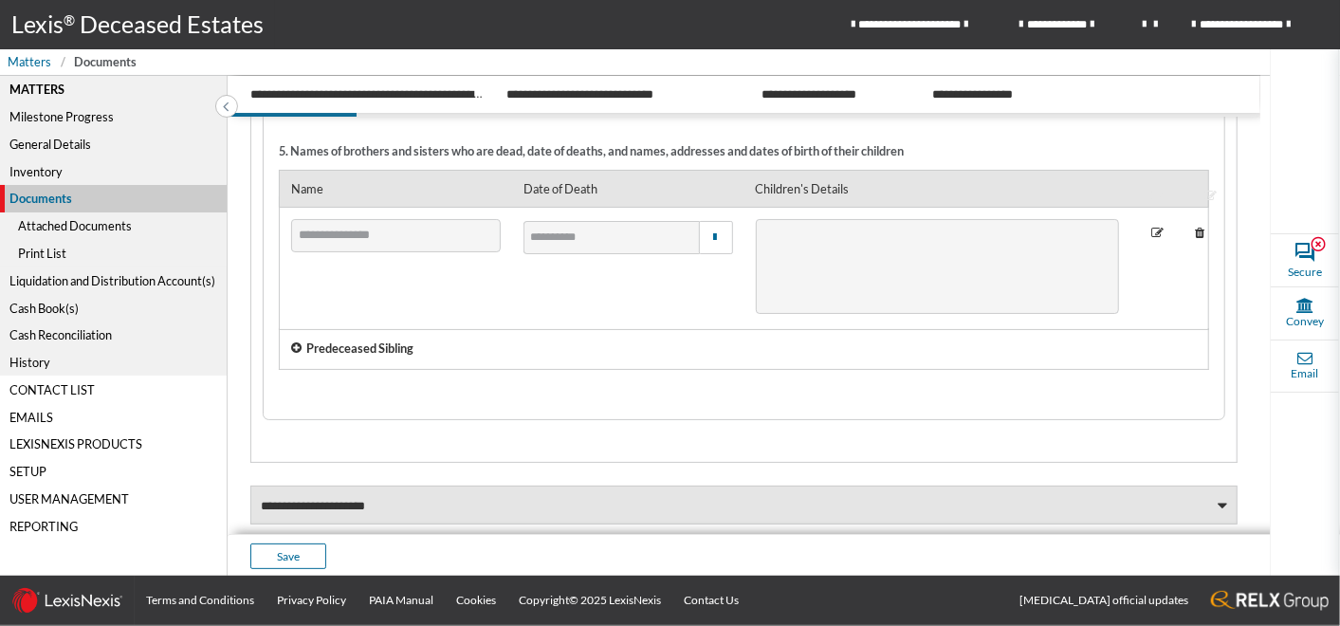
click at [72, 222] on div "Attached Documents" at bounding box center [113, 225] width 227 height 27
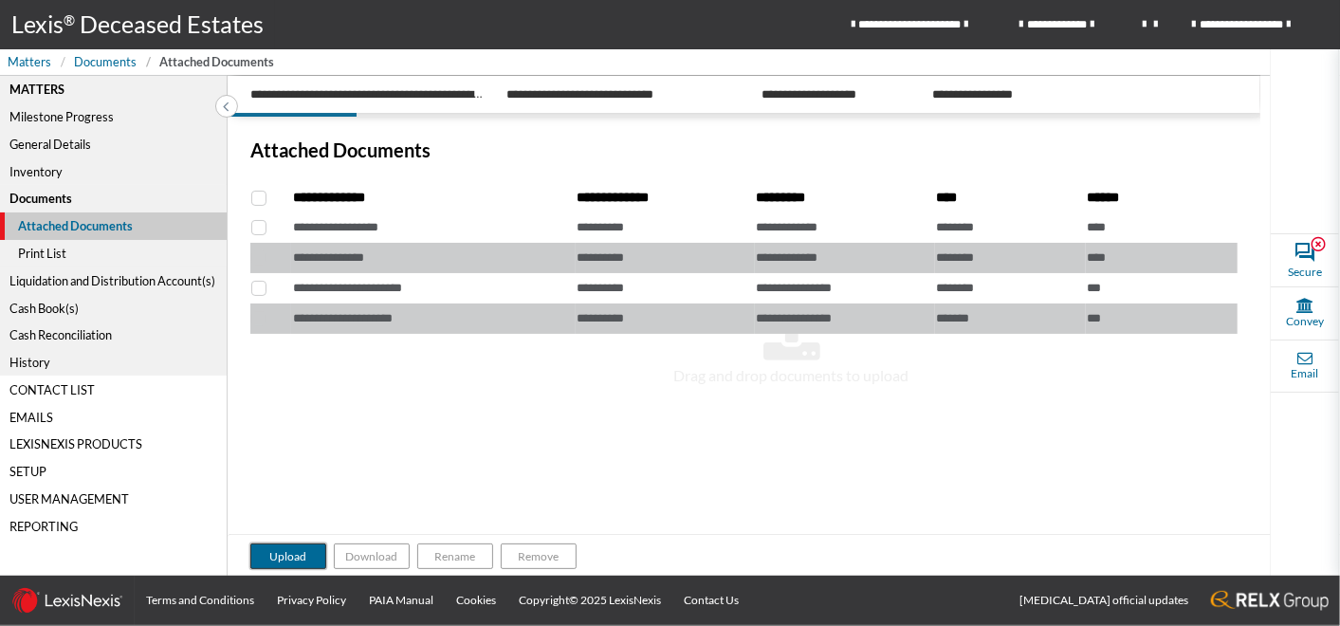
click at [289, 555] on button "Upload" at bounding box center [288, 556] width 76 height 26
click at [290, 555] on button "Upload" at bounding box center [288, 556] width 76 height 26
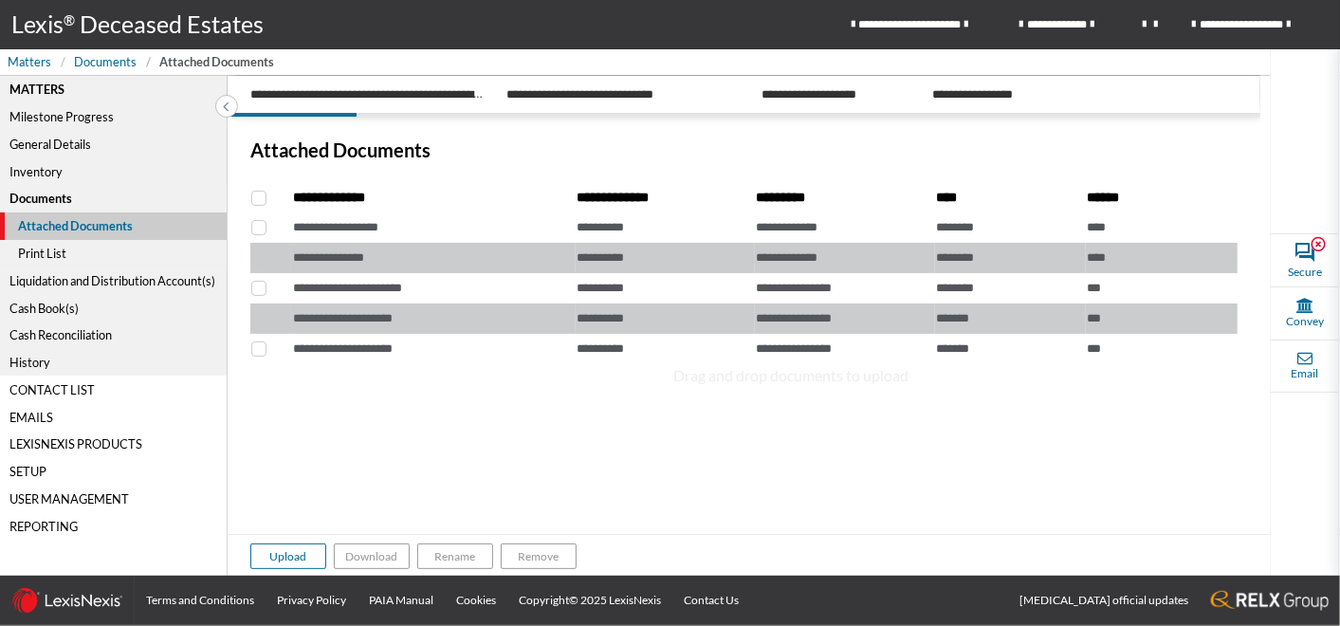
click at [248, 291] on section "**********" at bounding box center [744, 246] width 1033 height 259
click at [259, 289] on span at bounding box center [258, 288] width 15 height 15
checkbox input "****"
click at [456, 561] on button "Rename" at bounding box center [455, 556] width 76 height 26
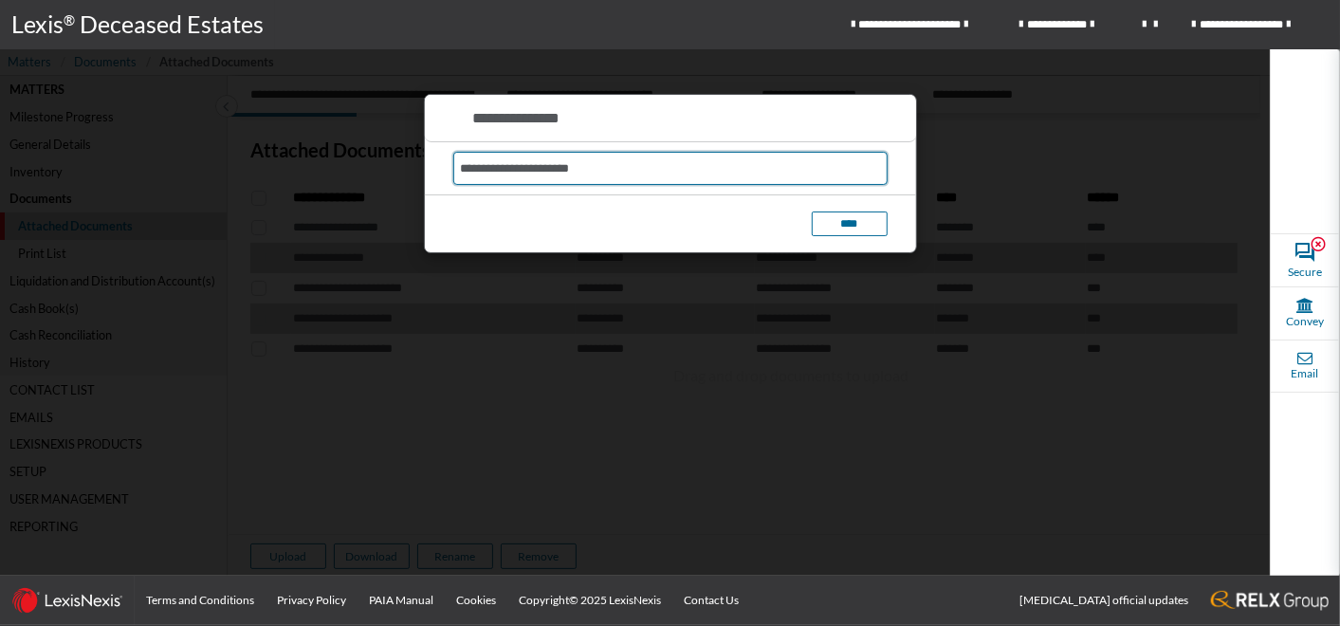
click at [600, 168] on input "**********" at bounding box center [670, 168] width 434 height 33
type input "**********"
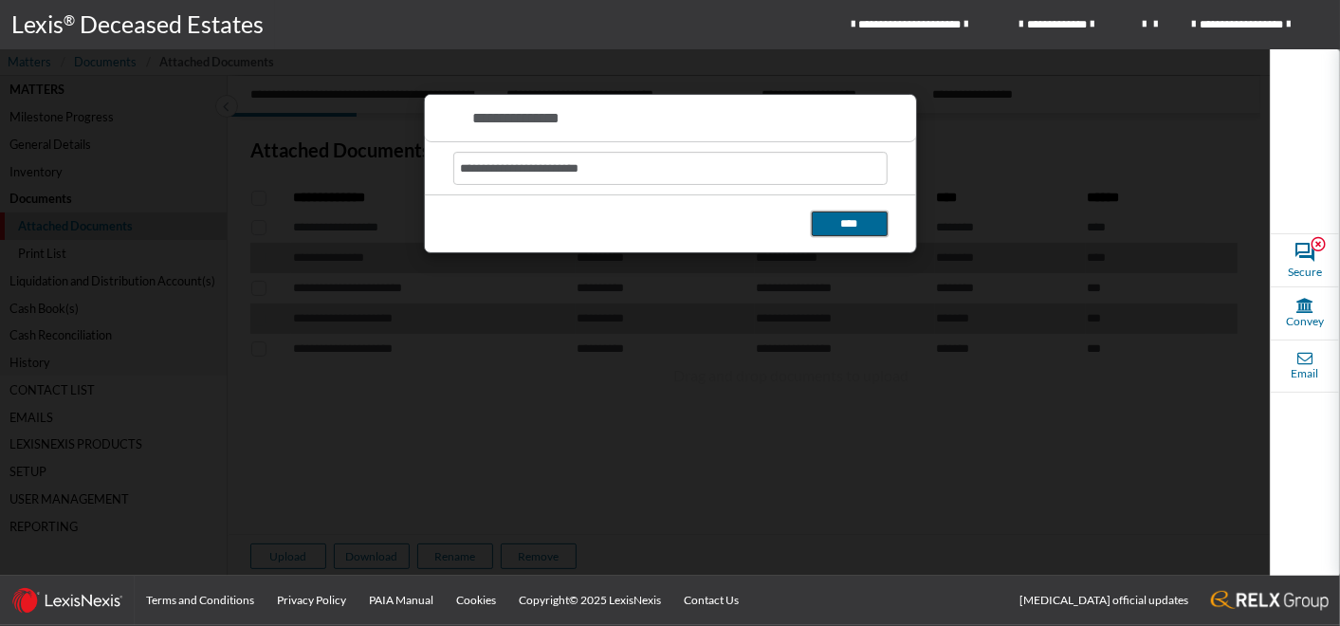
click at [853, 222] on button "****" at bounding box center [850, 224] width 76 height 26
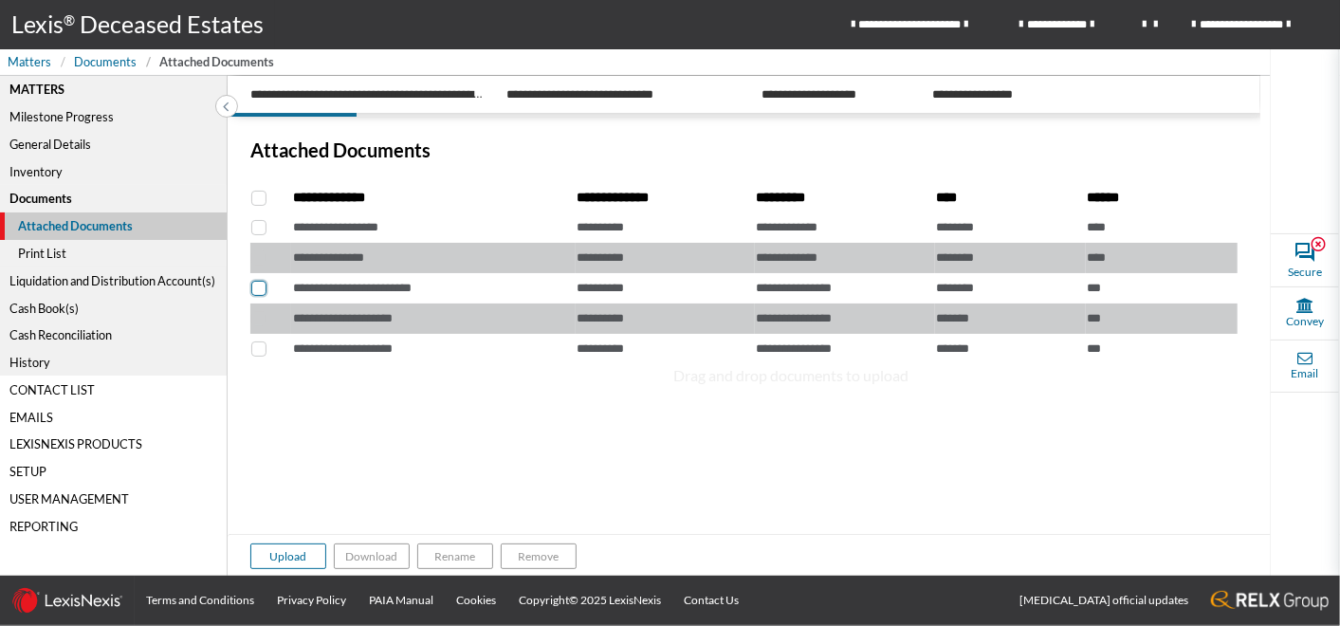
click at [261, 287] on span at bounding box center [258, 288] width 15 height 15
click at [260, 287] on span at bounding box center [258, 288] width 15 height 15
checkbox input "*****"
click at [42, 250] on div "Print List" at bounding box center [113, 253] width 227 height 27
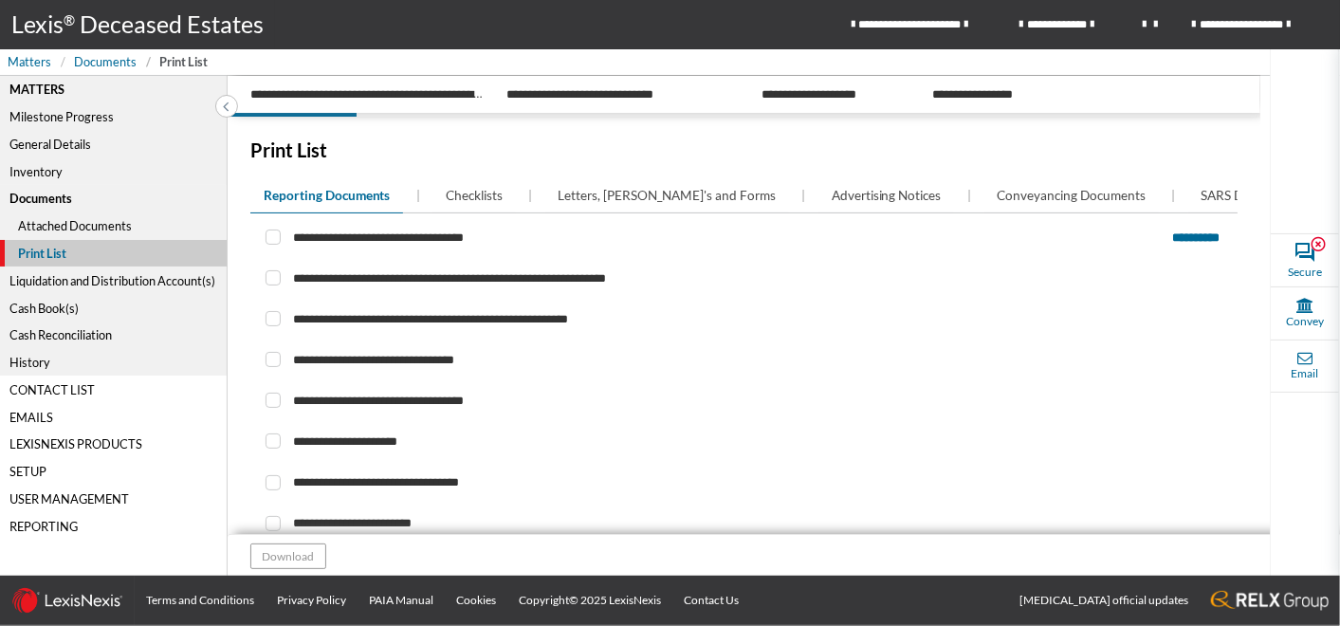
scroll to position [0, 17]
click at [322, 192] on span "Reporting Documents" at bounding box center [310, 195] width 127 height 19
click at [267, 285] on span at bounding box center [273, 277] width 15 height 15
click at [267, 284] on input "checkbox" at bounding box center [272, 278] width 12 height 12
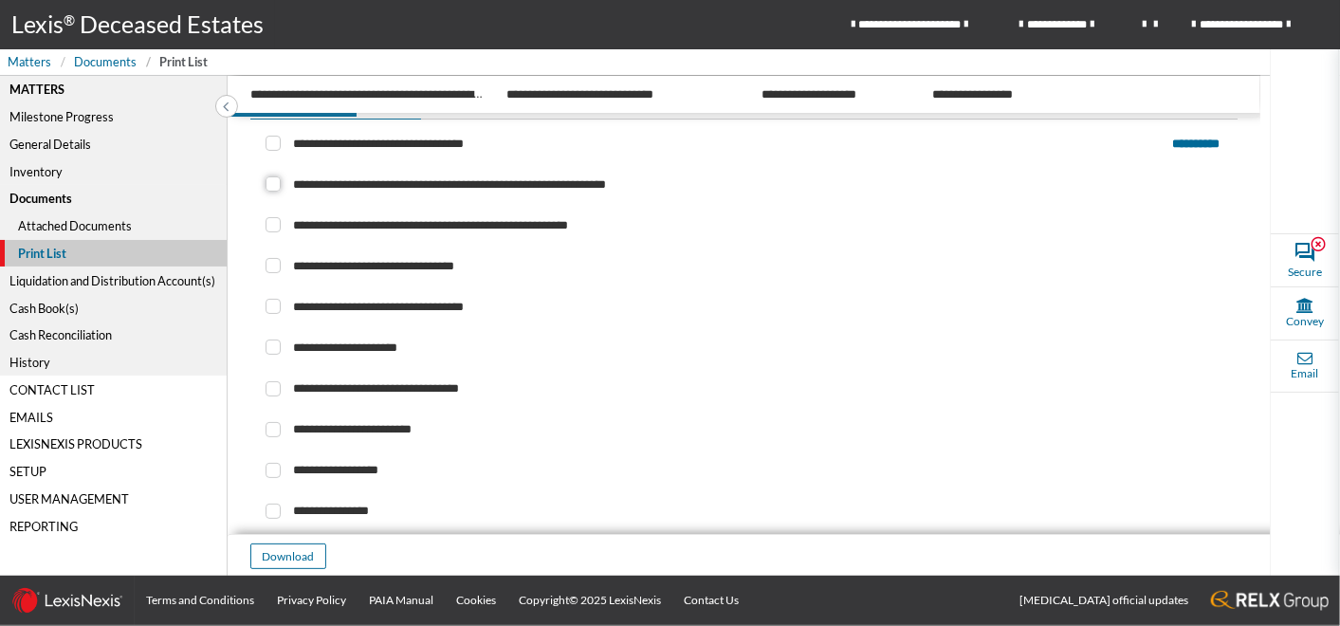
scroll to position [64, 0]
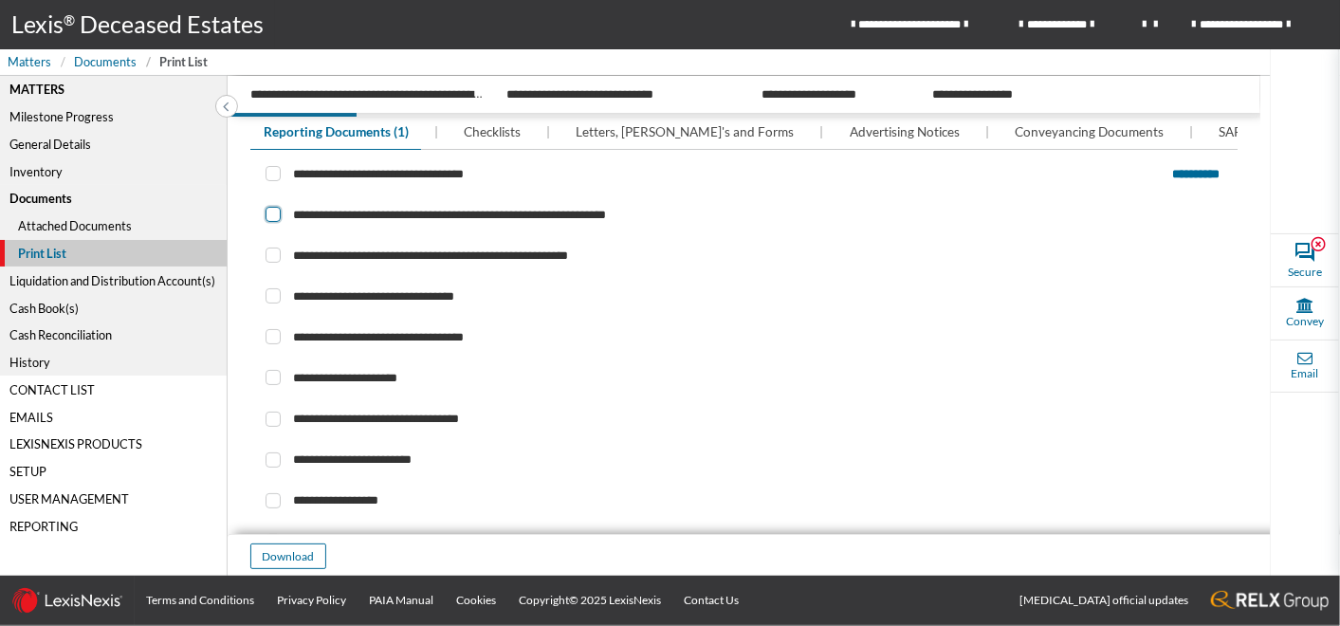
click at [274, 222] on span at bounding box center [273, 214] width 15 height 15
click at [274, 221] on input "checkbox" at bounding box center [272, 215] width 12 height 12
checkbox input "*****"
click at [491, 127] on span "Checklists" at bounding box center [474, 131] width 57 height 19
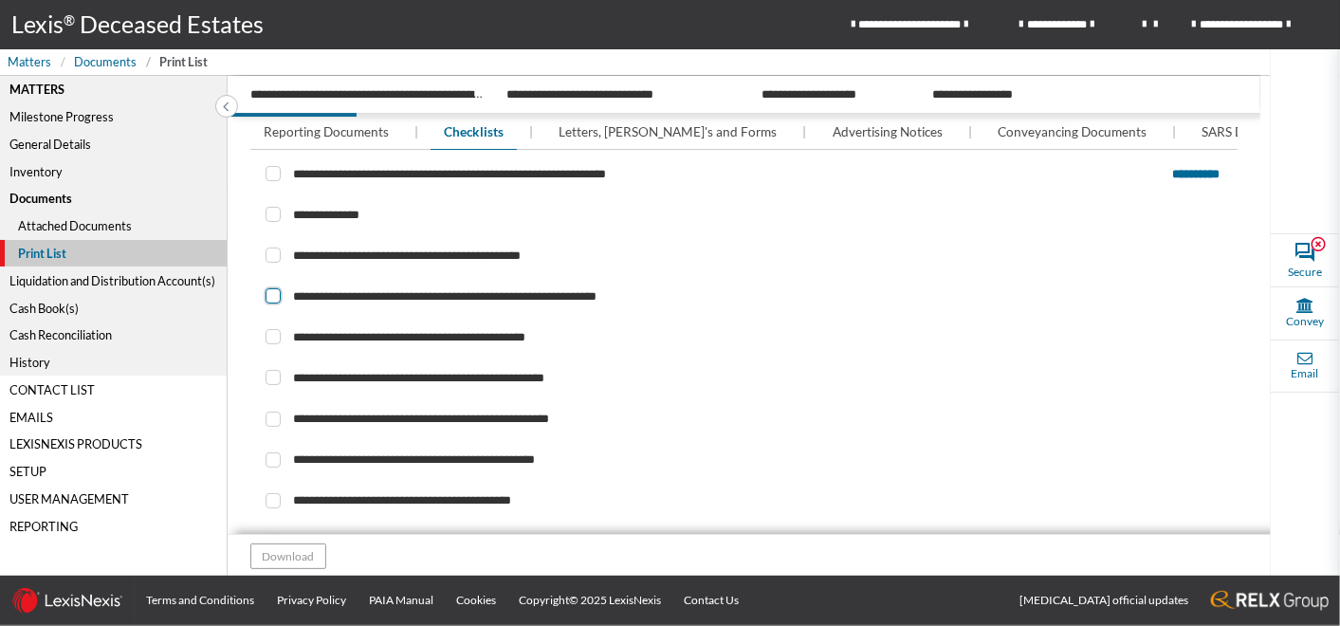
click at [276, 303] on span at bounding box center [273, 295] width 15 height 15
click at [276, 302] on input "checkbox" at bounding box center [272, 296] width 12 height 12
checkbox input "****"
click at [282, 566] on button "Download" at bounding box center [288, 556] width 76 height 26
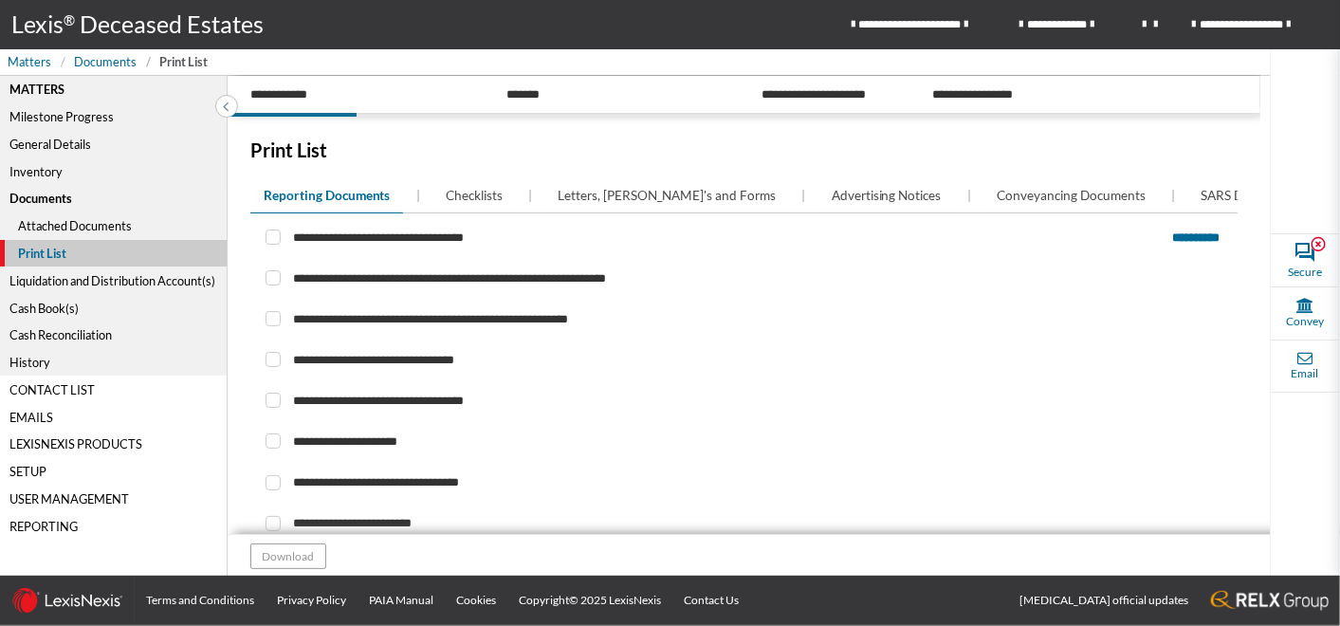
click at [99, 279] on div "Liquidation and Distribution Account(s)" at bounding box center [113, 279] width 227 height 27
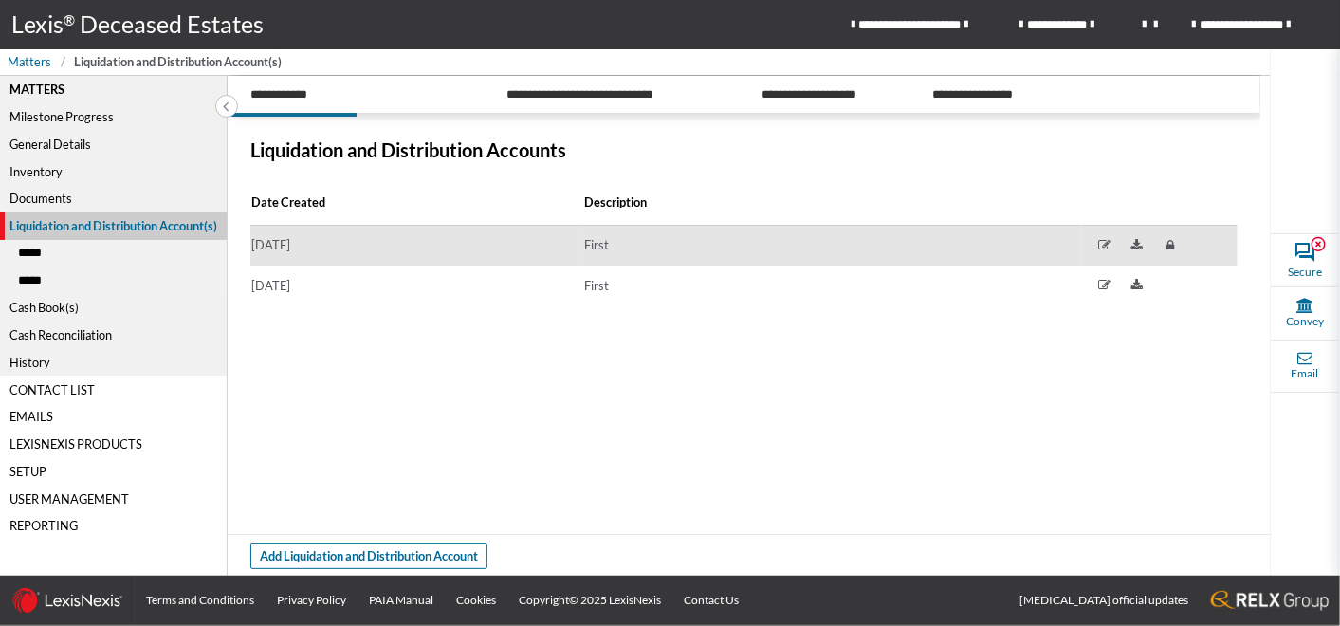
click at [305, 241] on td "[DATE]" at bounding box center [416, 246] width 333 height 41
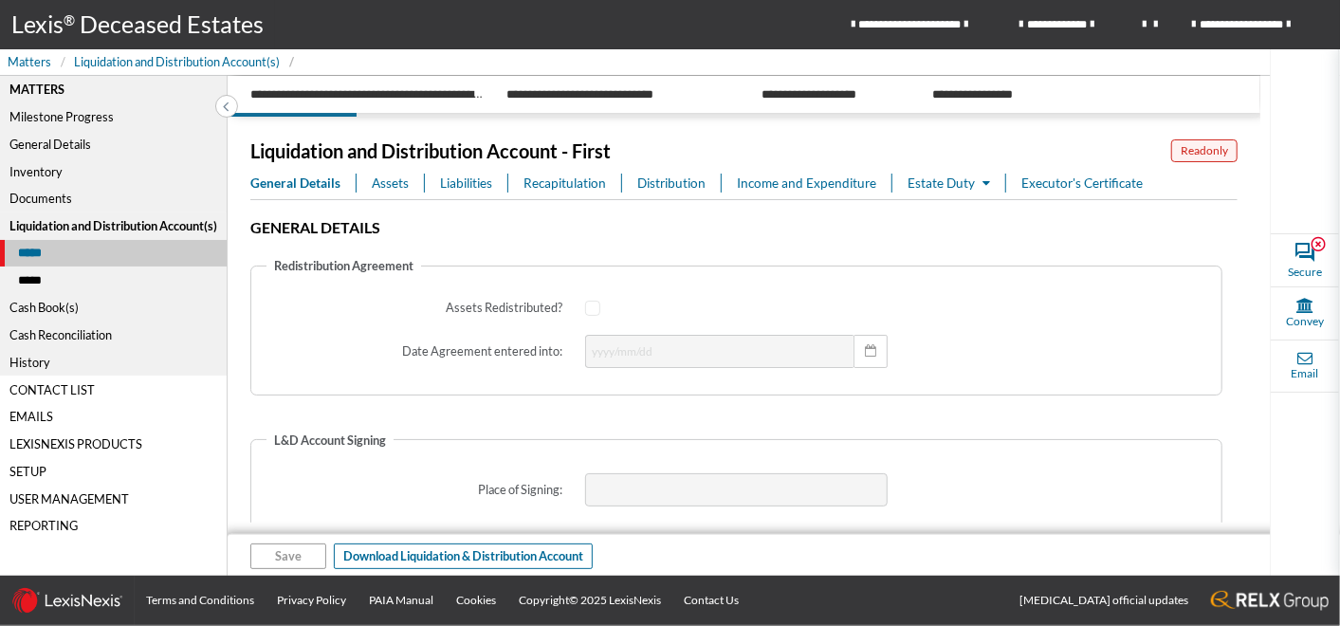
click at [308, 188] on span "General Details" at bounding box center [295, 183] width 90 height 19
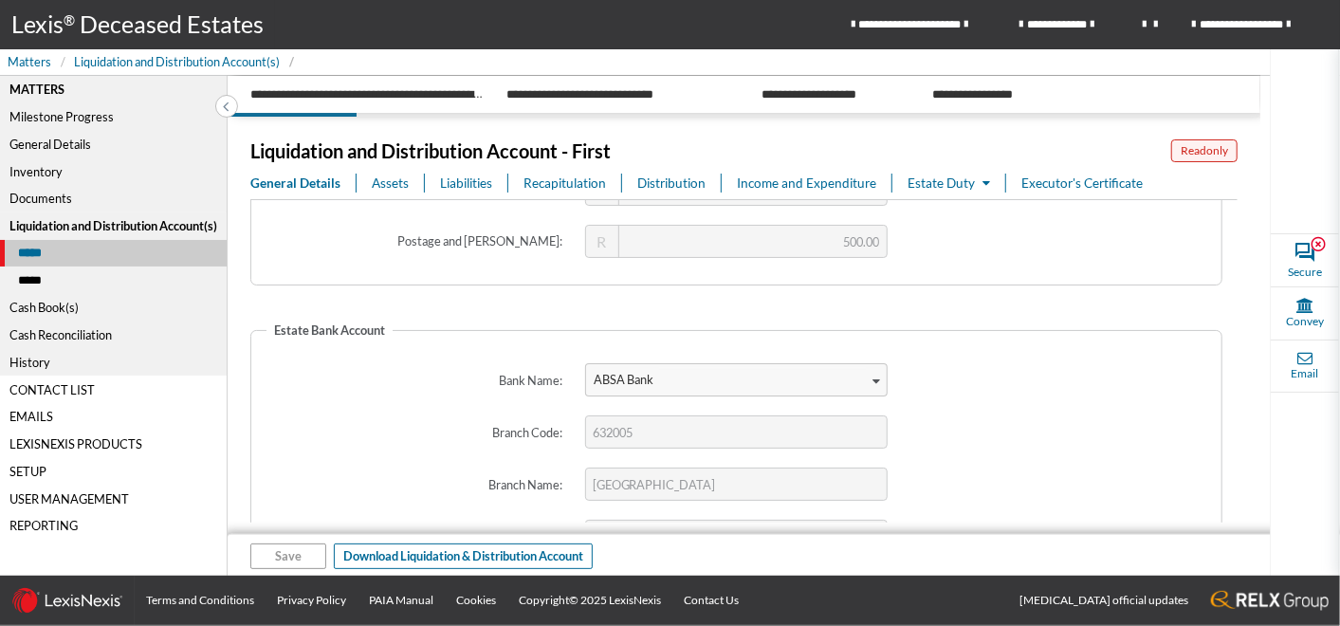
scroll to position [3169, 0]
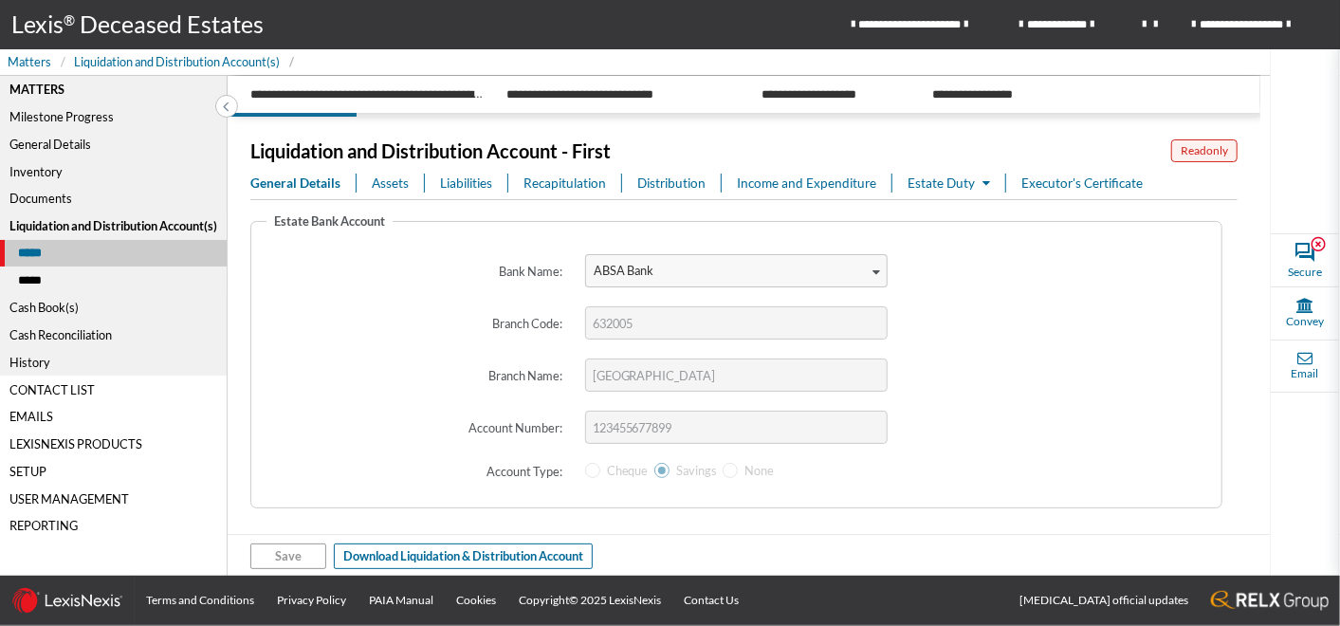
click at [393, 179] on span "Assets" at bounding box center [390, 183] width 37 height 19
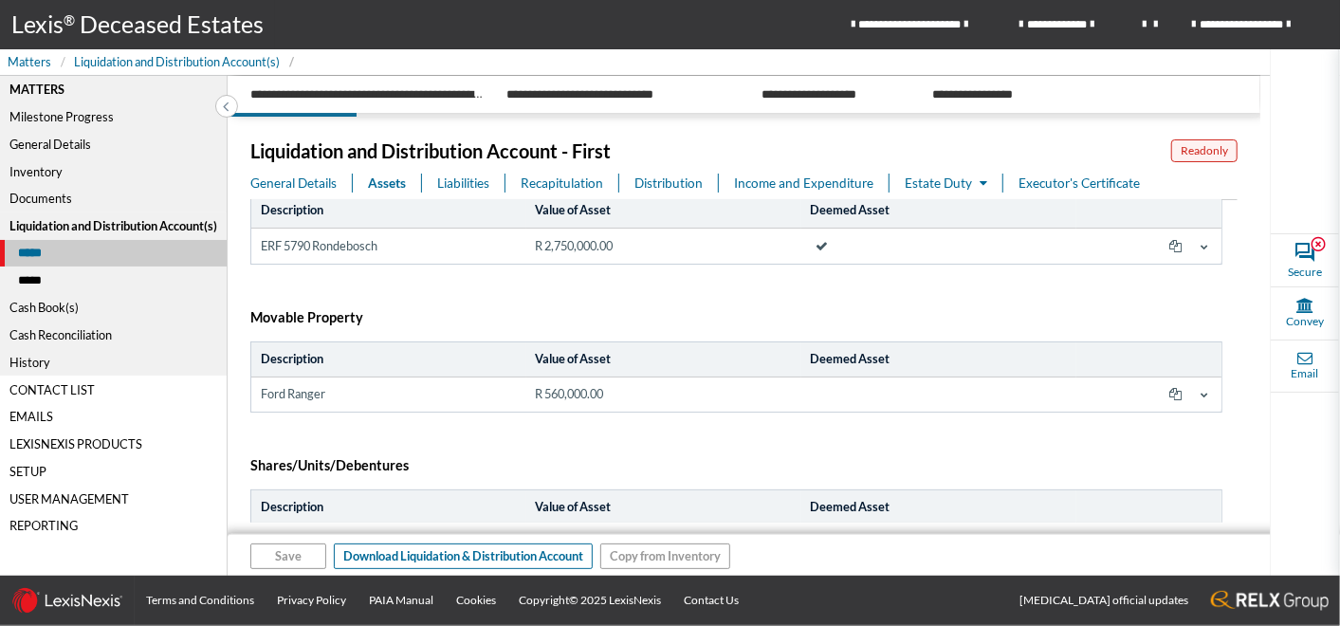
scroll to position [105, 0]
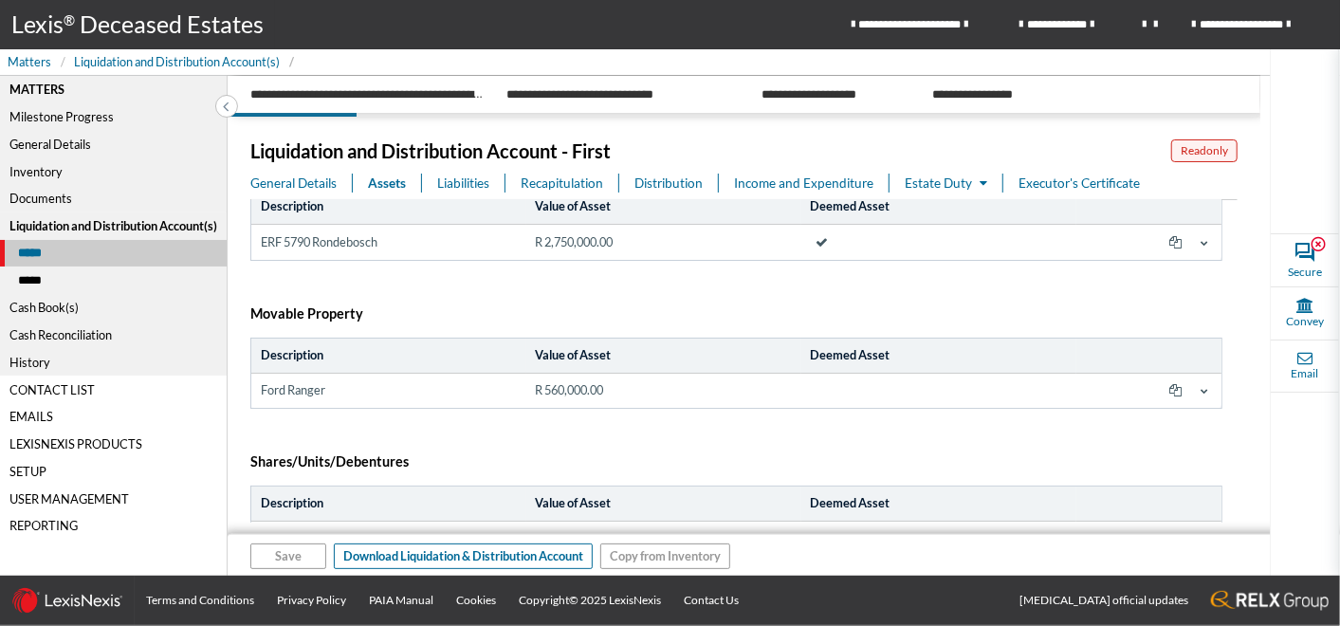
click at [1200, 387] on icon at bounding box center [1204, 391] width 8 height 8
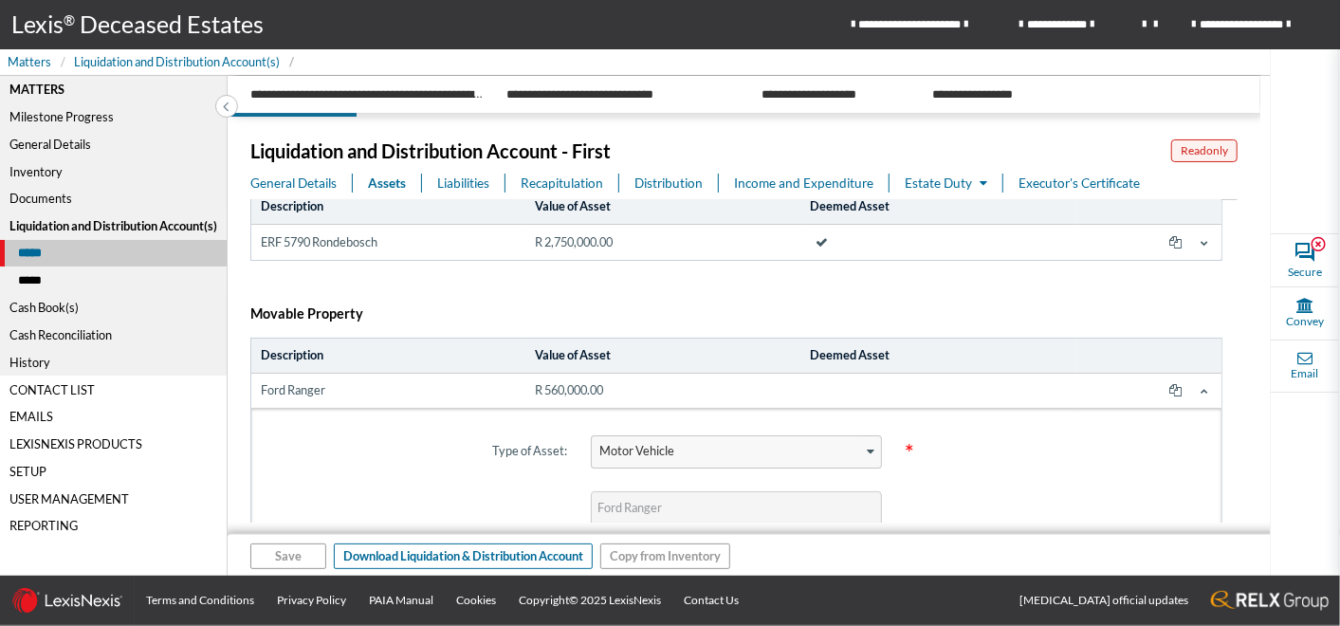
click at [1197, 387] on span at bounding box center [1204, 390] width 15 height 15
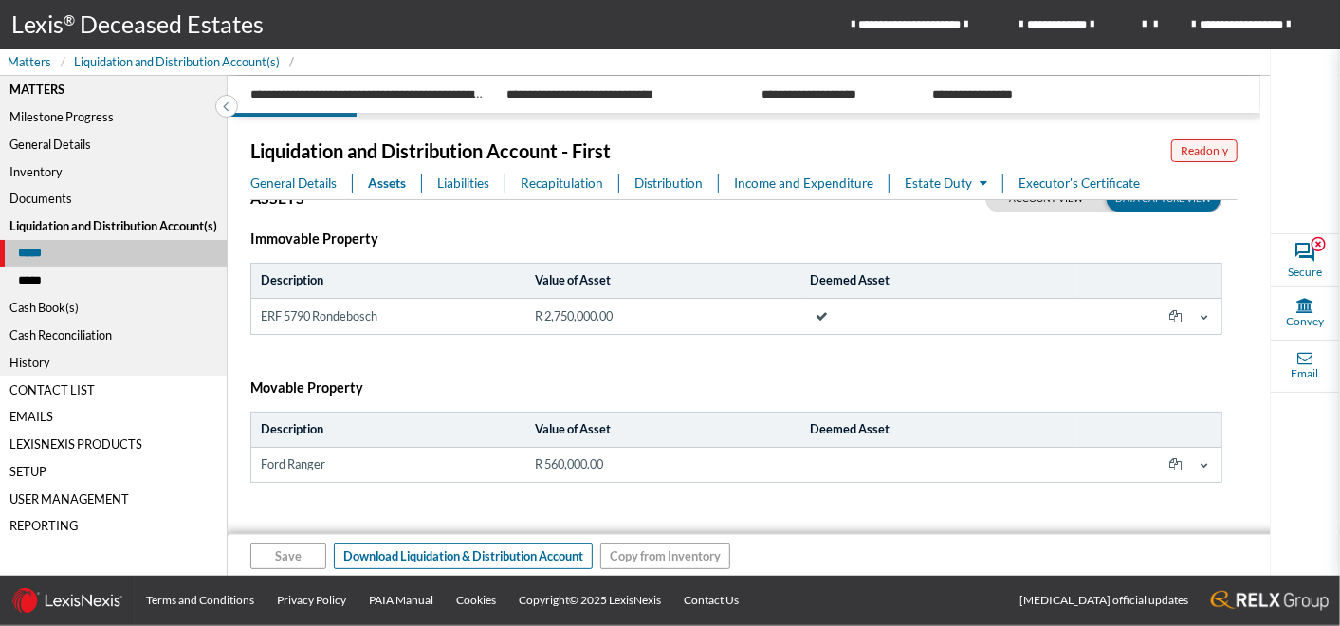
scroll to position [0, 0]
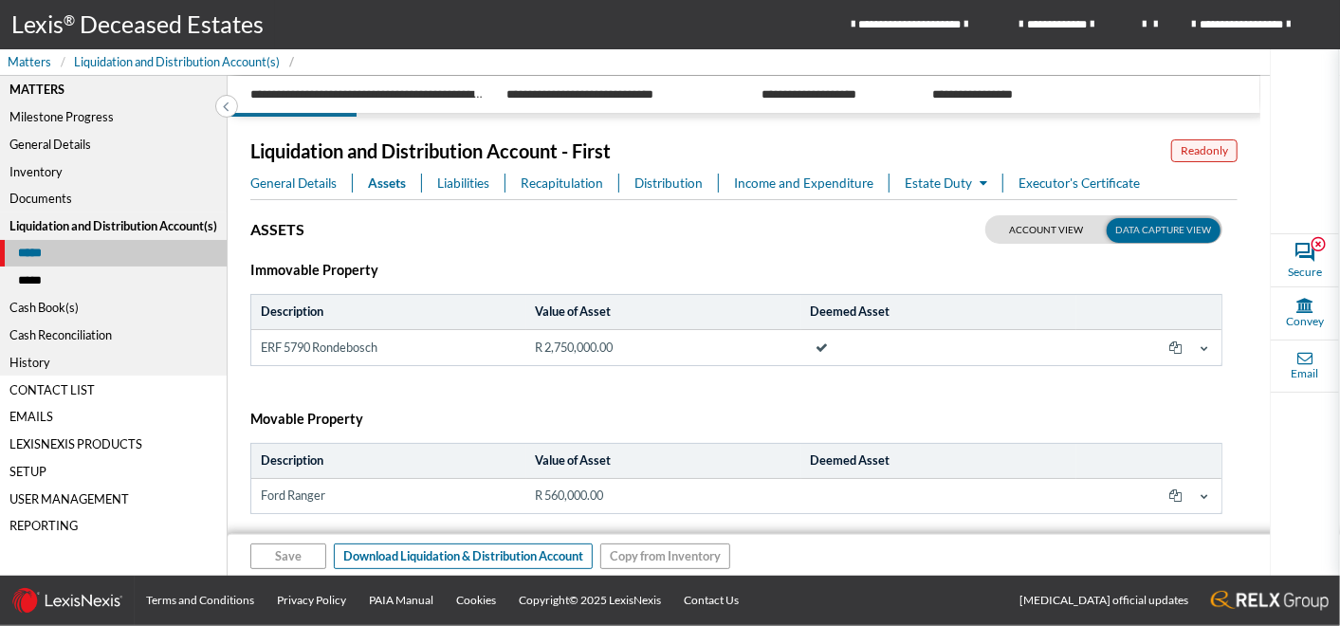
click at [1021, 229] on label at bounding box center [1103, 229] width 237 height 28
click at [1021, 229] on input "checkbox" at bounding box center [1008, 227] width 47 height 24
checkbox input "false"
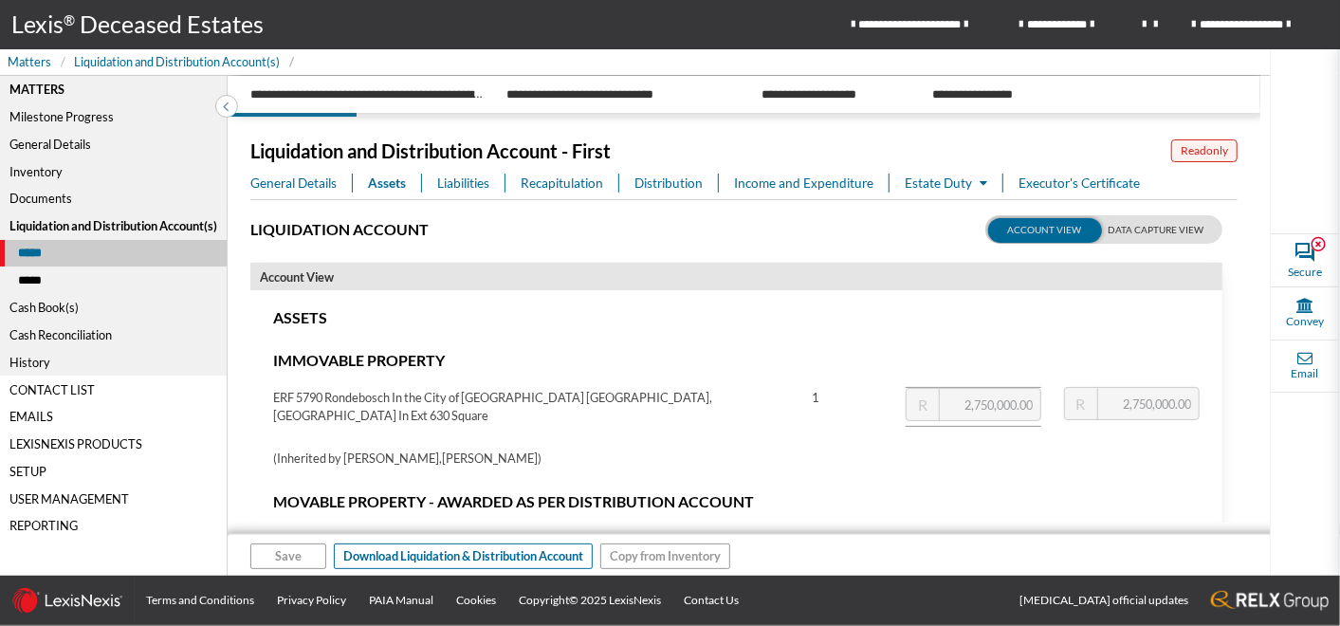
type input "156,372.50"
type input "2,000.00"
type input "3,690,000.00"
type input "158,372.50"
type input "337,725.50"
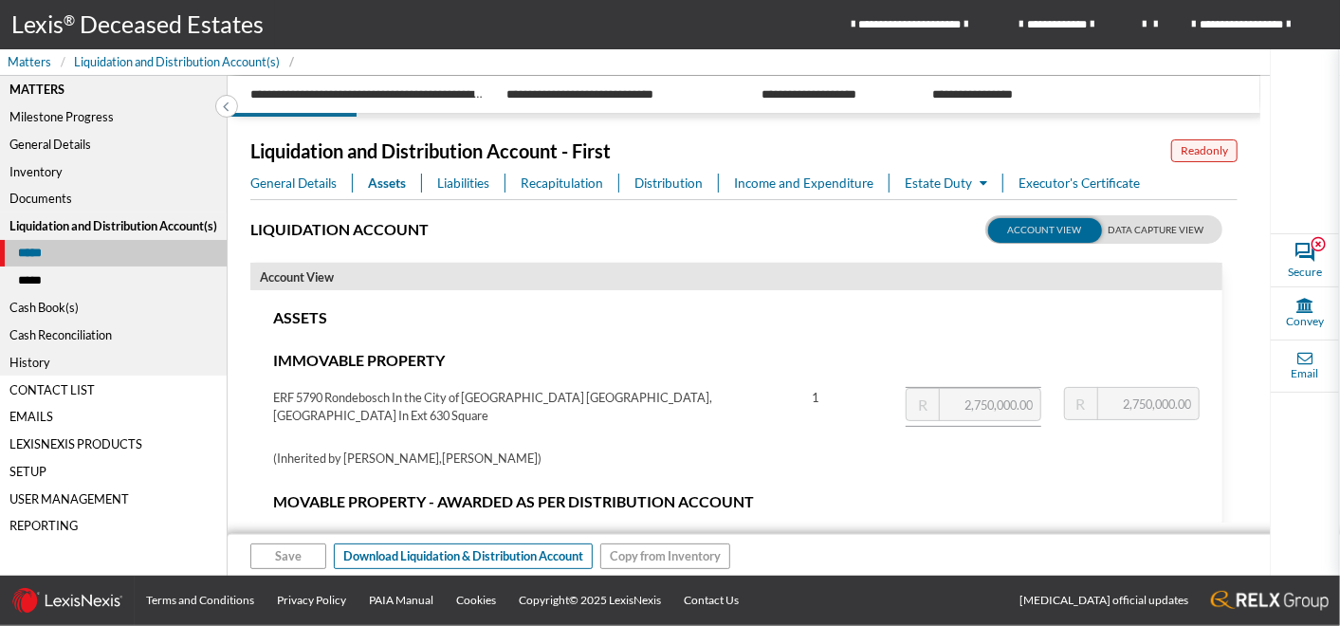
type input "3,193,902.00"
type input "3,690,000.00"
click at [1143, 232] on label at bounding box center [1103, 229] width 237 height 28
click at [1033, 232] on input "checkbox" at bounding box center [1008, 227] width 47 height 24
checkbox input "true"
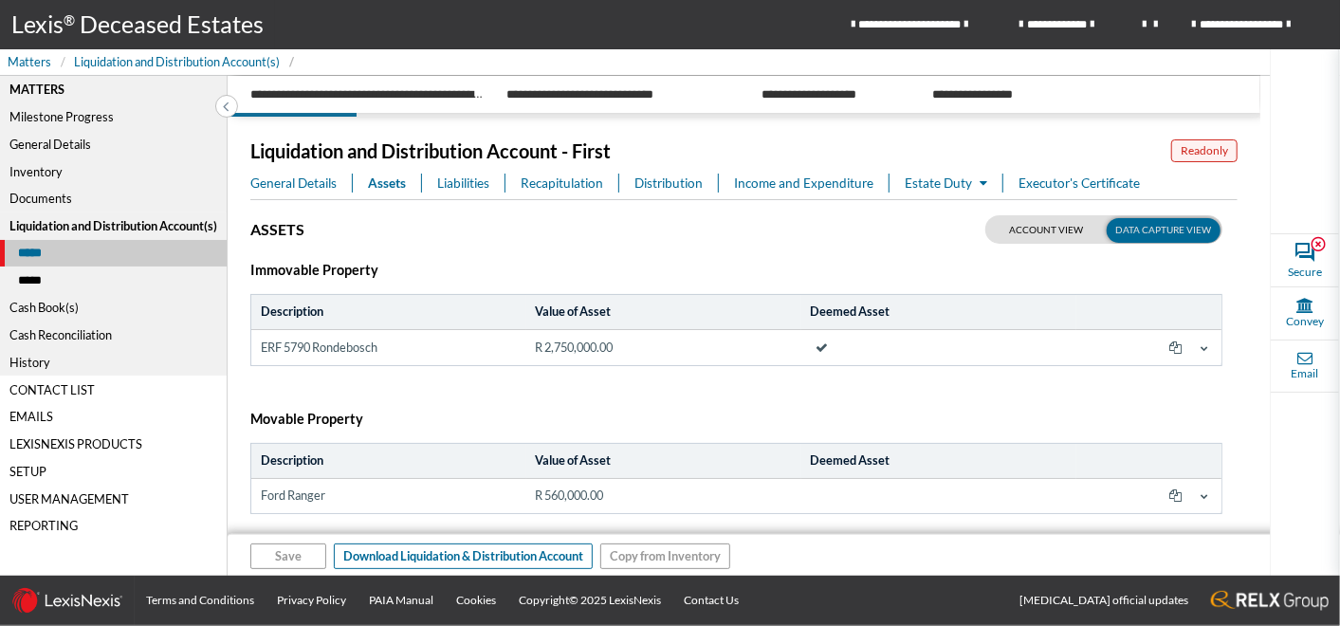
click at [462, 184] on span "Liabilities" at bounding box center [463, 183] width 52 height 19
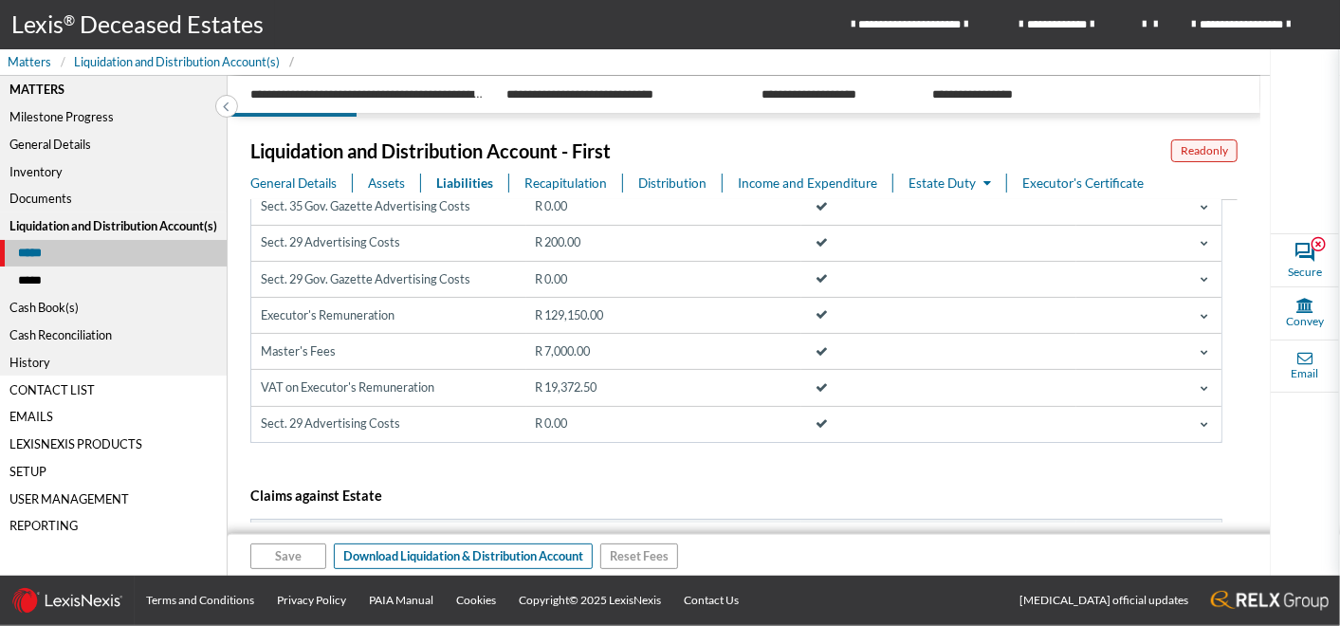
scroll to position [211, 0]
click at [1200, 423] on icon at bounding box center [1204, 427] width 8 height 8
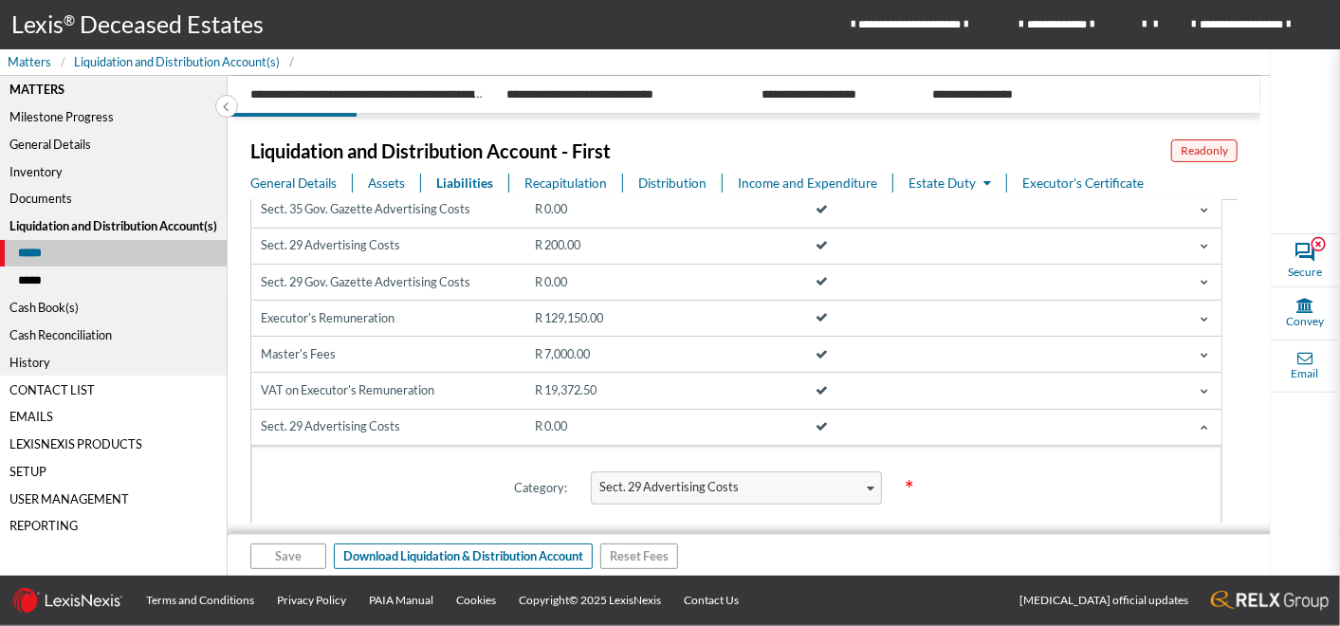
click at [1200, 423] on icon at bounding box center [1204, 427] width 8 height 8
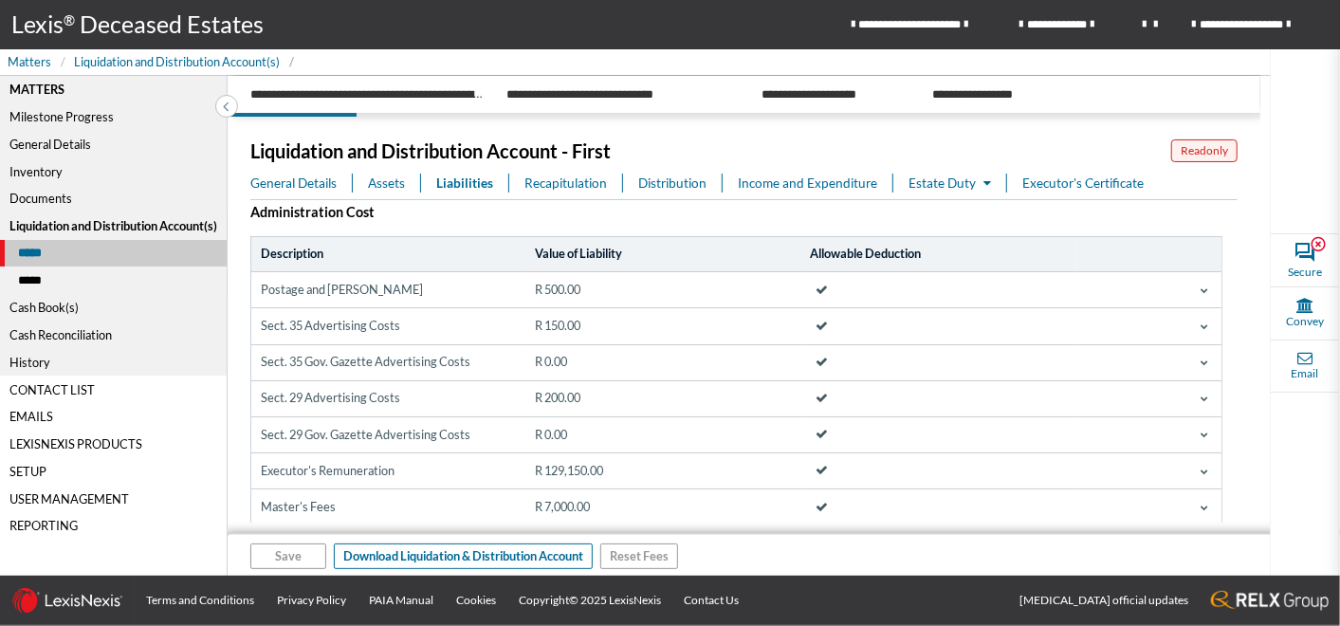
scroll to position [0, 0]
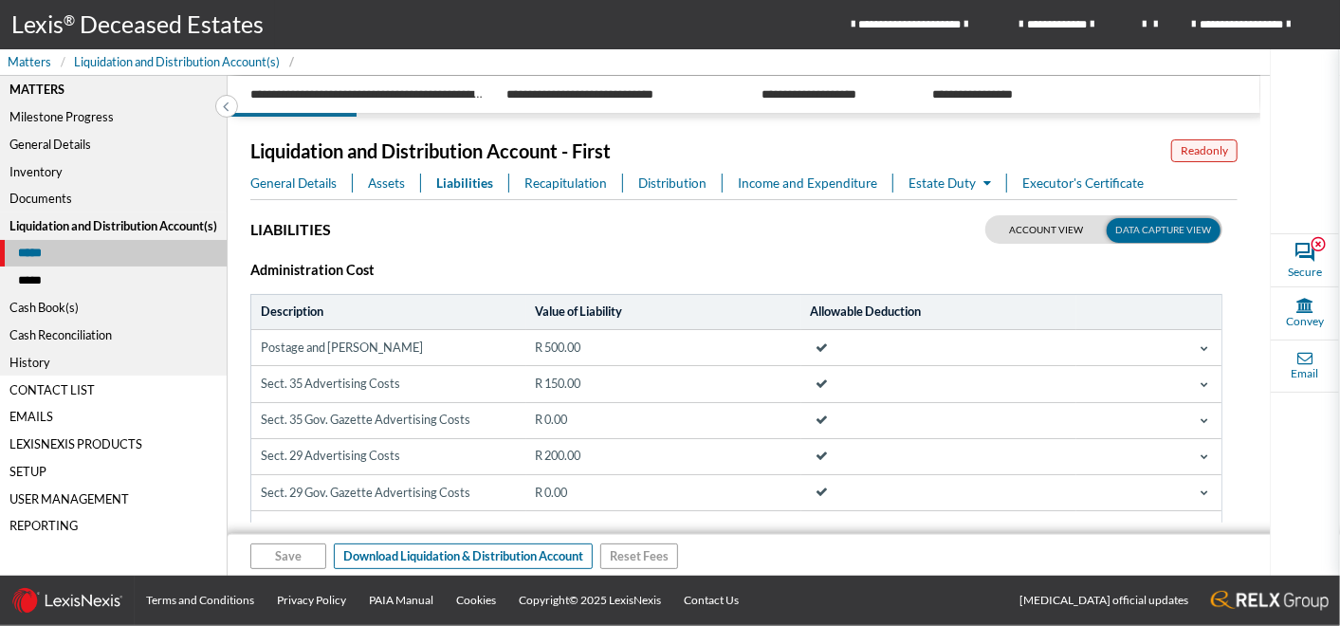
click at [567, 186] on span "Recapitulation" at bounding box center [565, 183] width 82 height 19
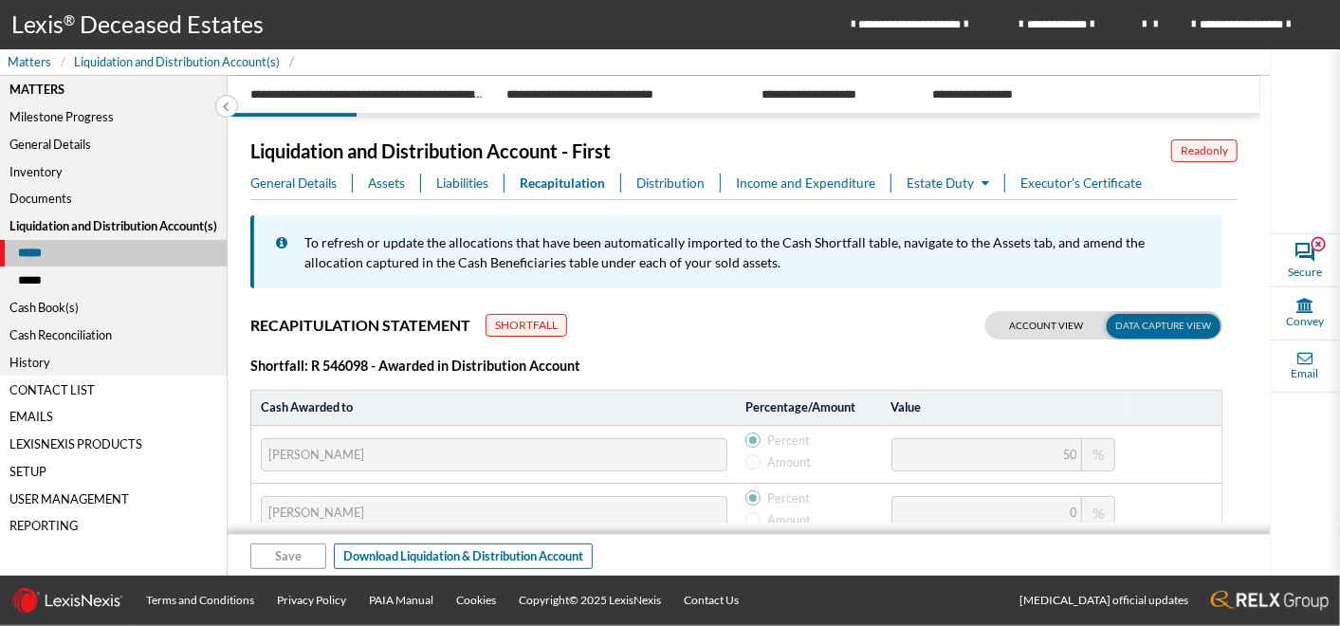
click at [1043, 320] on label at bounding box center [1103, 325] width 237 height 28
click at [1033, 320] on input "checkbox" at bounding box center [1008, 323] width 47 height 24
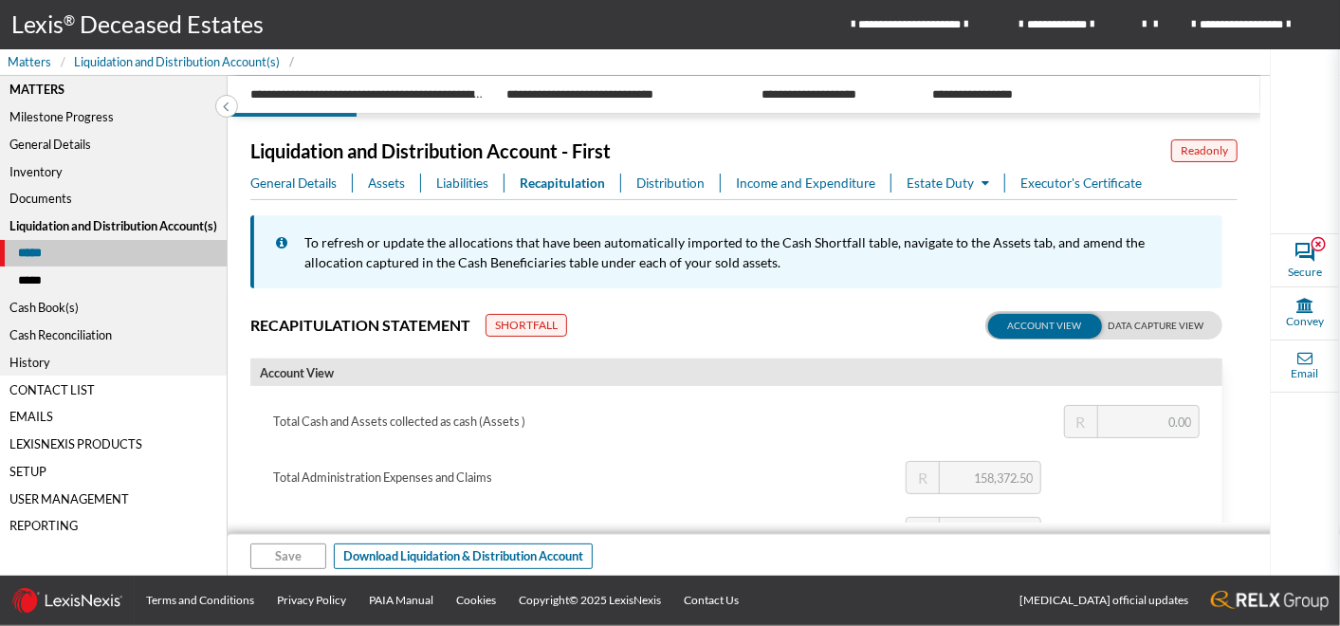
click at [1138, 322] on label at bounding box center [1103, 325] width 237 height 28
click at [1033, 322] on input "checkbox" at bounding box center [1008, 323] width 47 height 24
checkbox input "true"
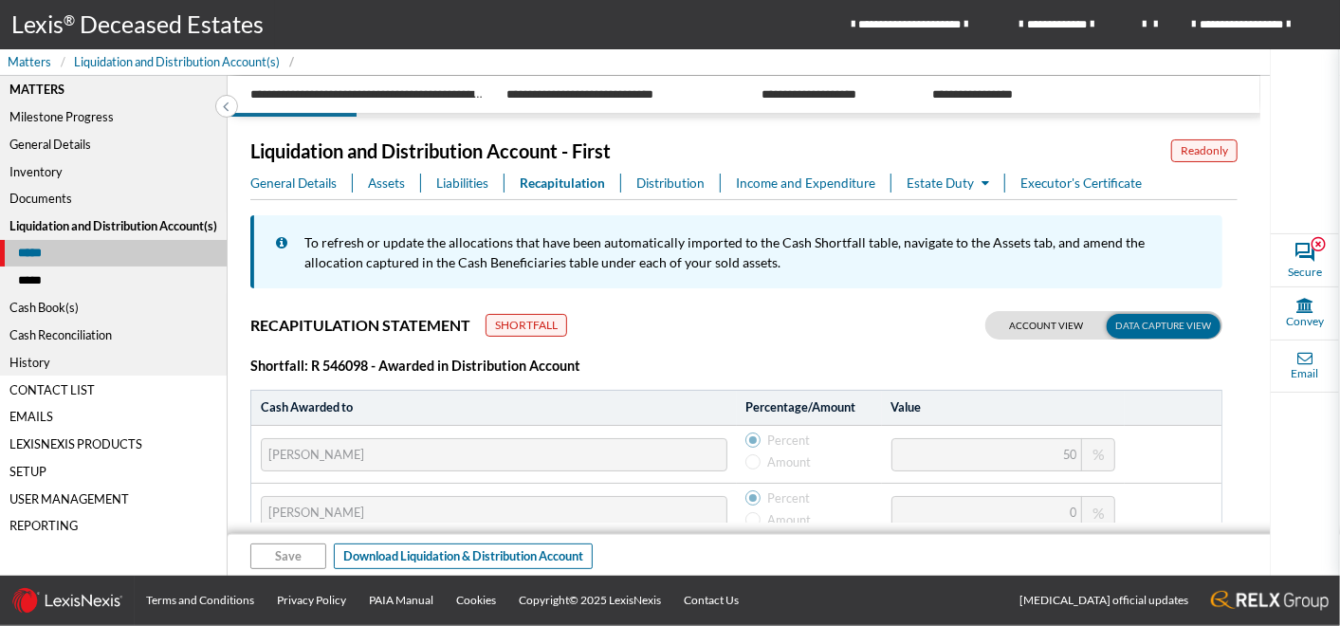
click at [664, 182] on span "Distribution" at bounding box center [670, 183] width 68 height 19
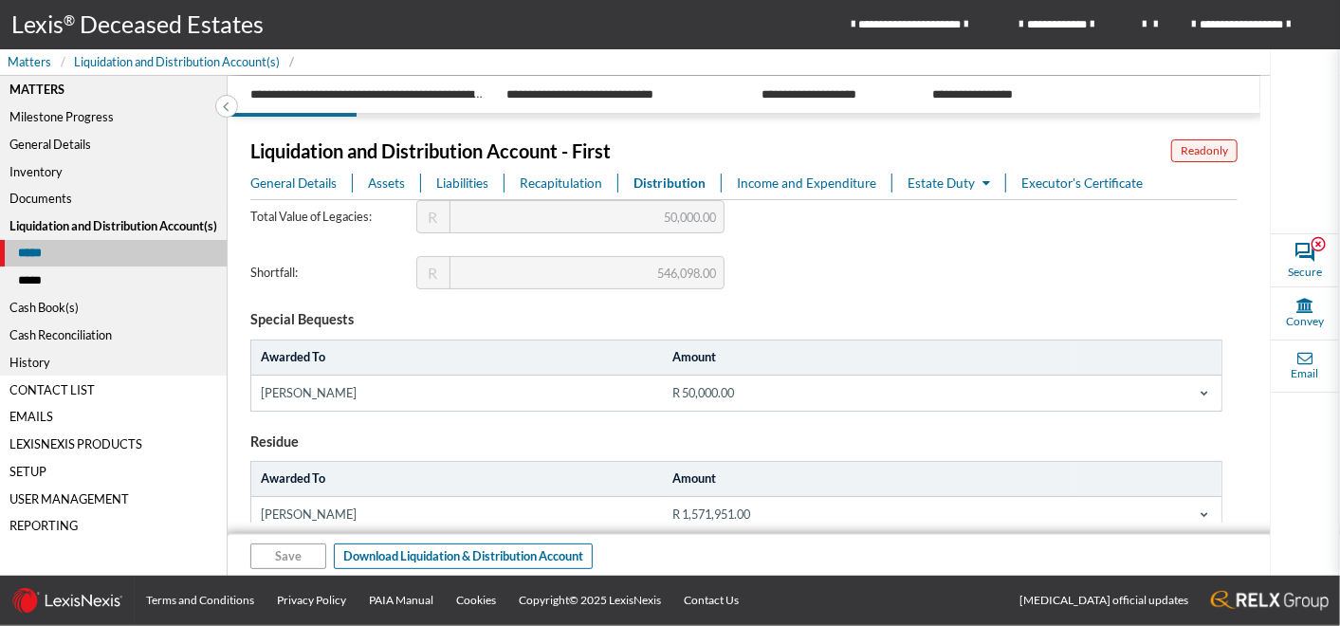
scroll to position [192, 0]
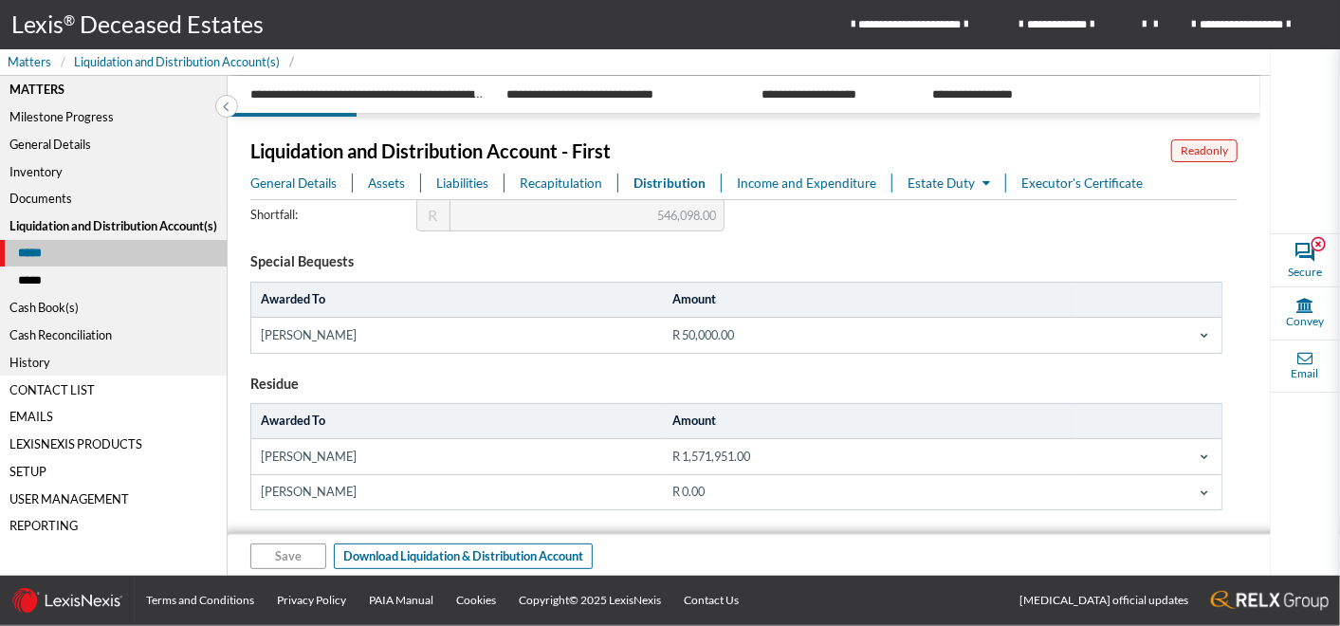
click at [1197, 334] on span at bounding box center [1204, 334] width 15 height 15
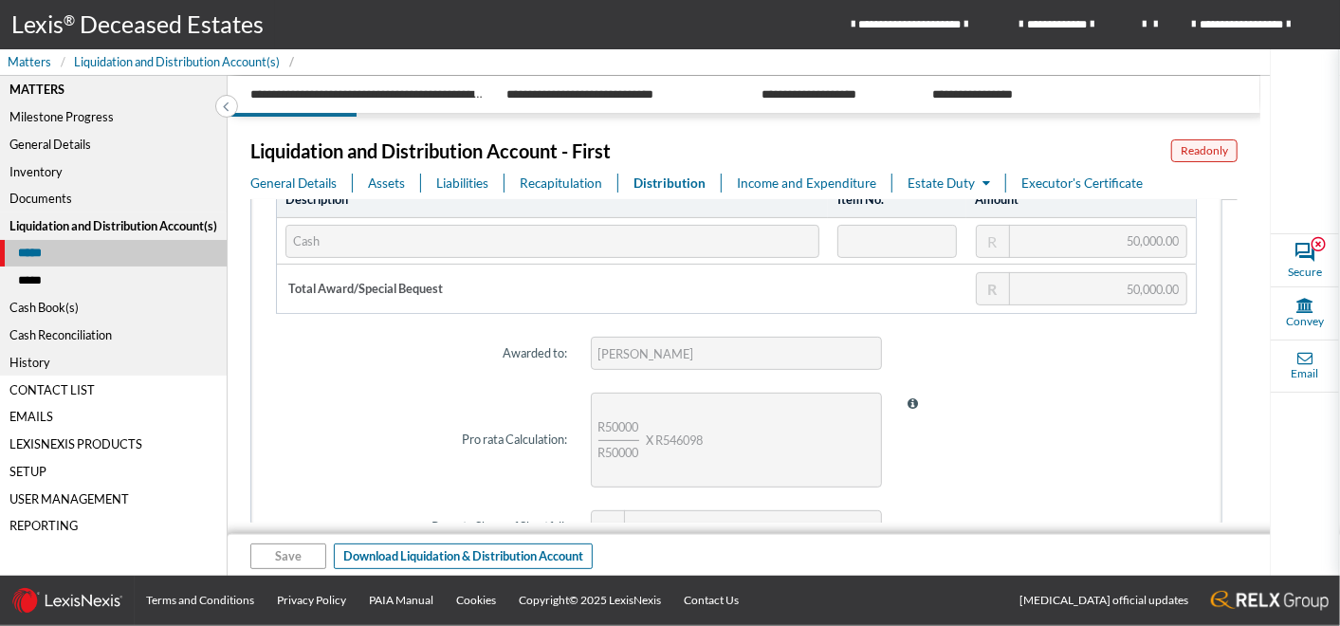
scroll to position [19, 0]
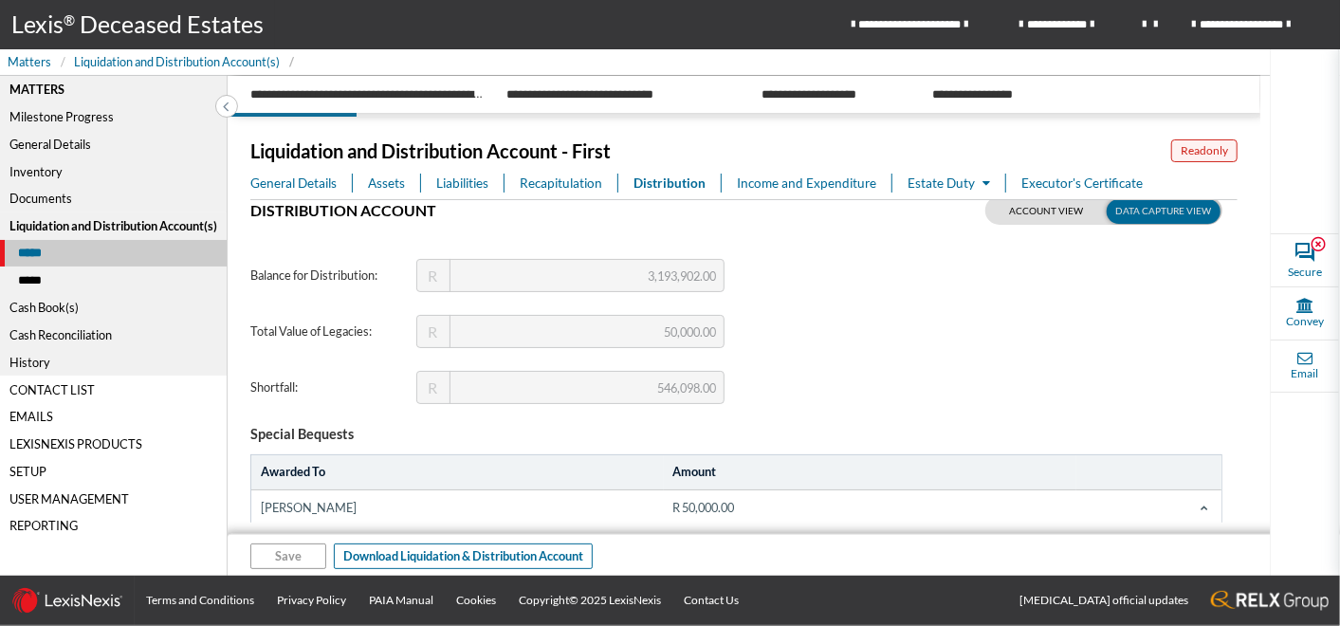
click at [1200, 504] on icon at bounding box center [1204, 508] width 8 height 8
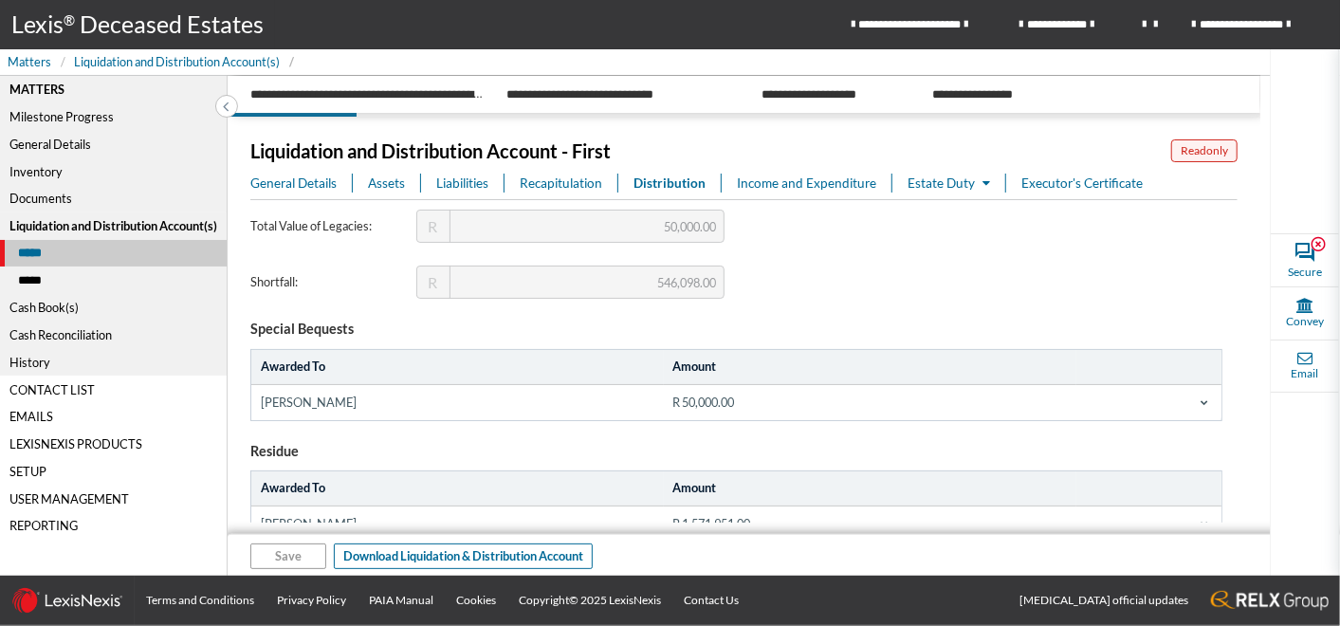
scroll to position [192, 0]
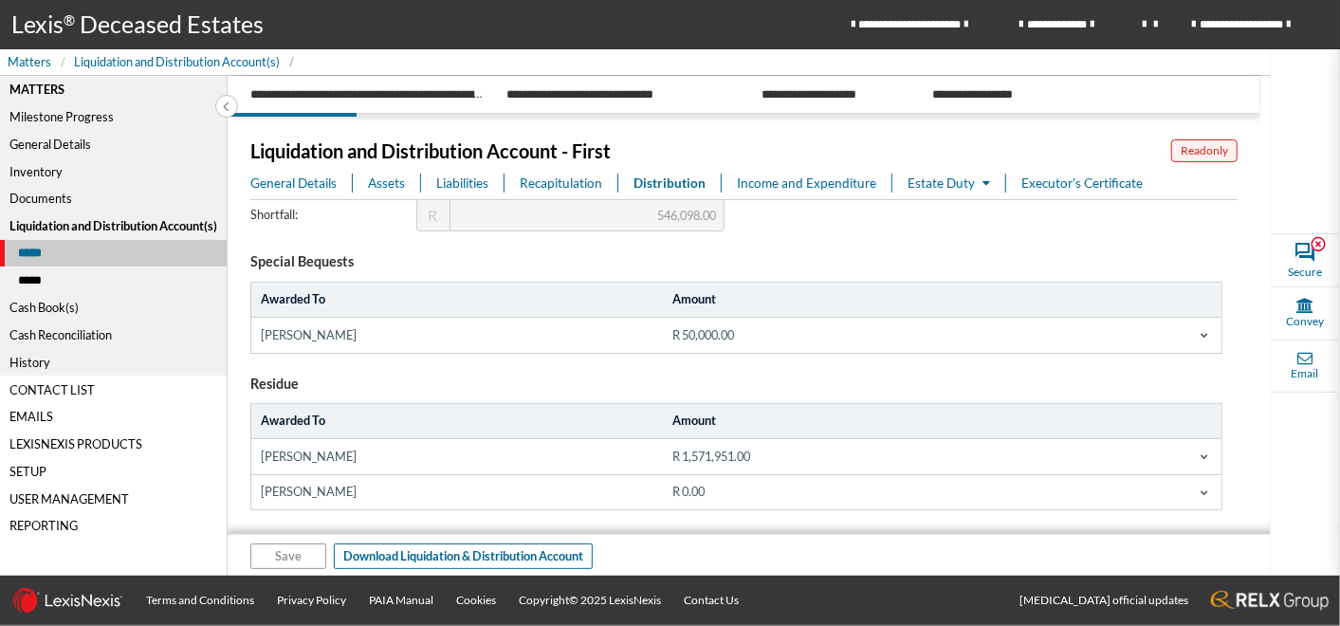
click at [790, 185] on span "Income and Expenditure" at bounding box center [806, 183] width 139 height 19
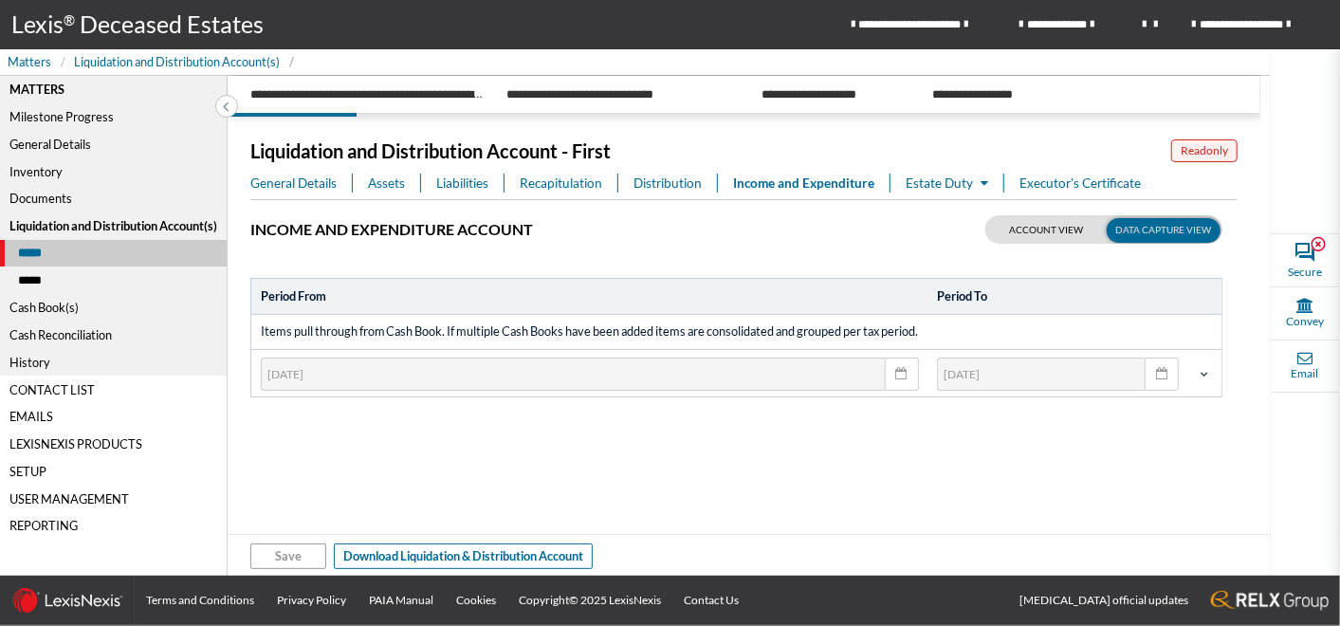
click at [1206, 374] on icon at bounding box center [1204, 374] width 8 height 8
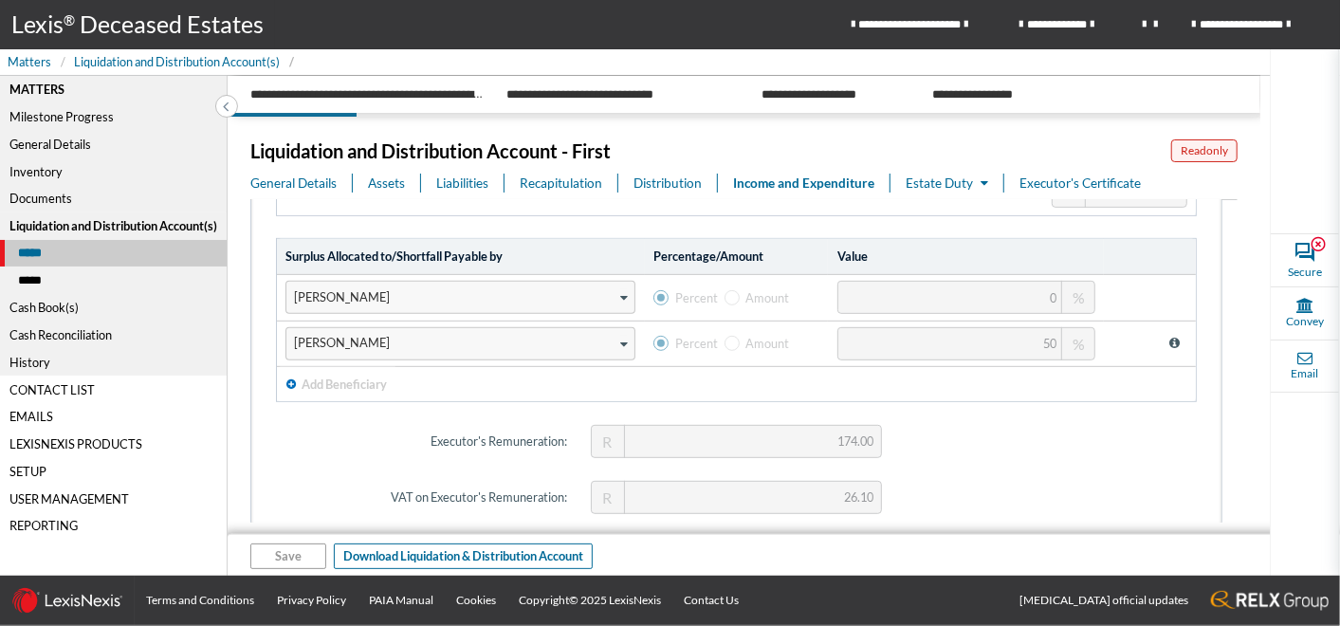
scroll to position [569, 0]
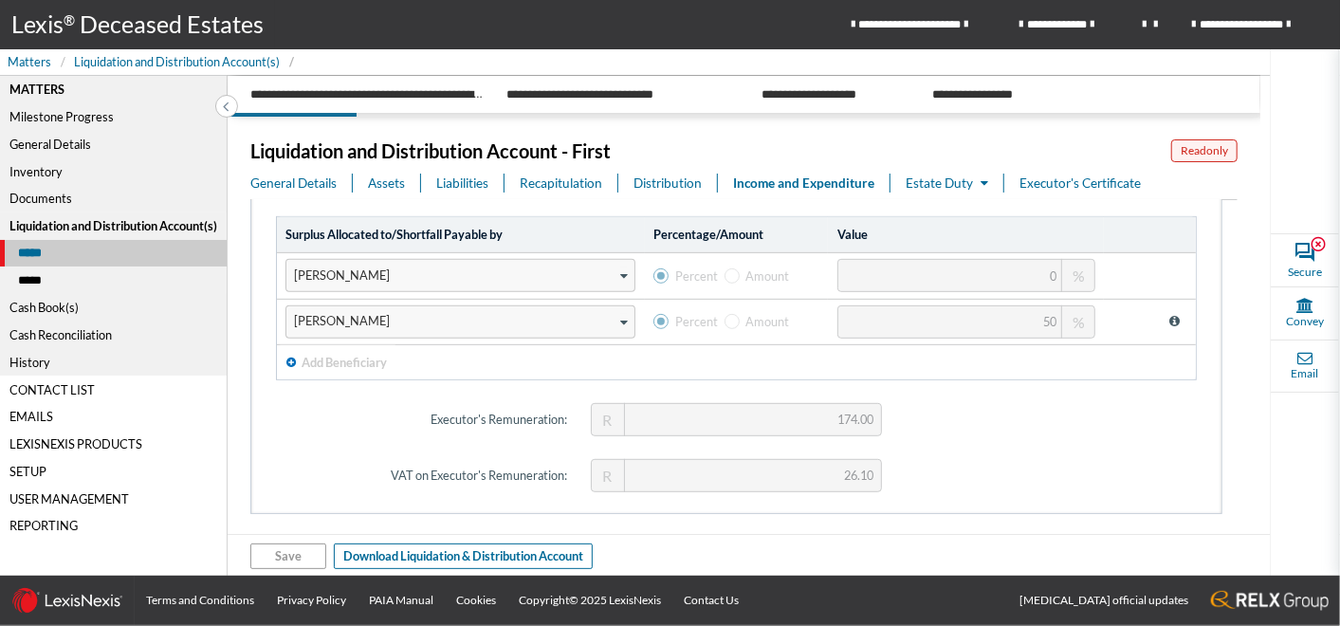
click at [936, 181] on span "Estate Duty" at bounding box center [947, 182] width 82 height 15
click at [939, 222] on link "Estate Duty" at bounding box center [998, 219] width 182 height 31
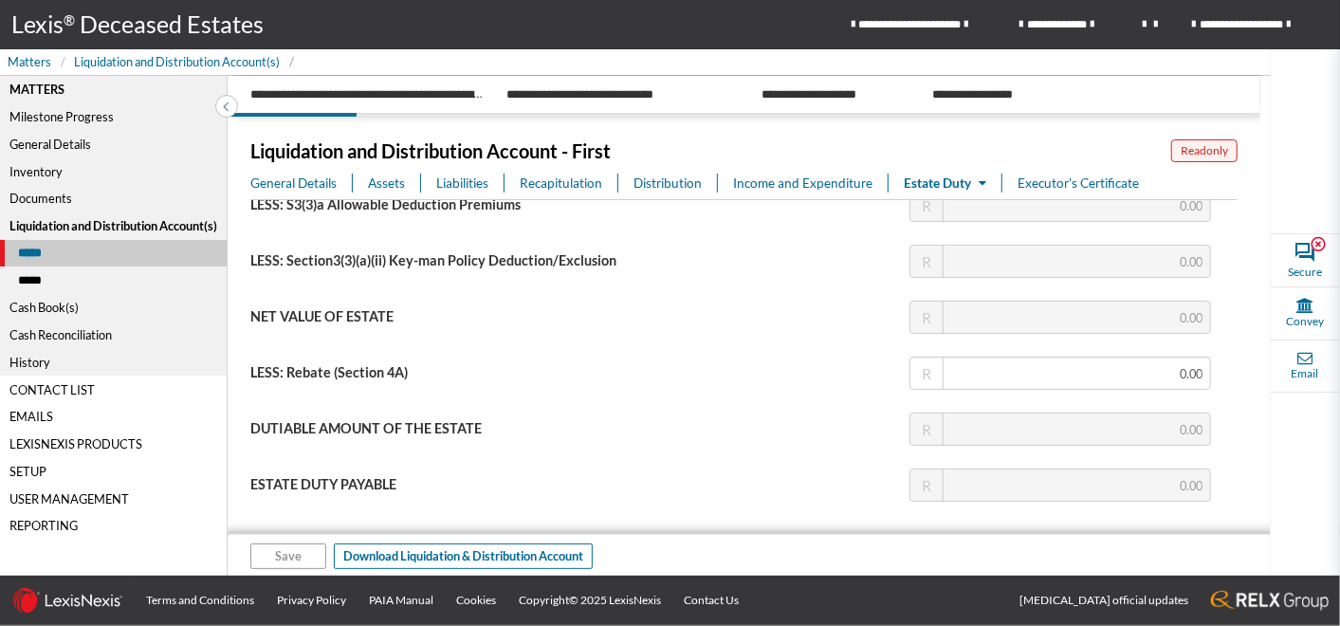
type input "3,690,000.00"
type input "1,845,000.00"
type input "1,688,627.50"
type input "337,725.50"
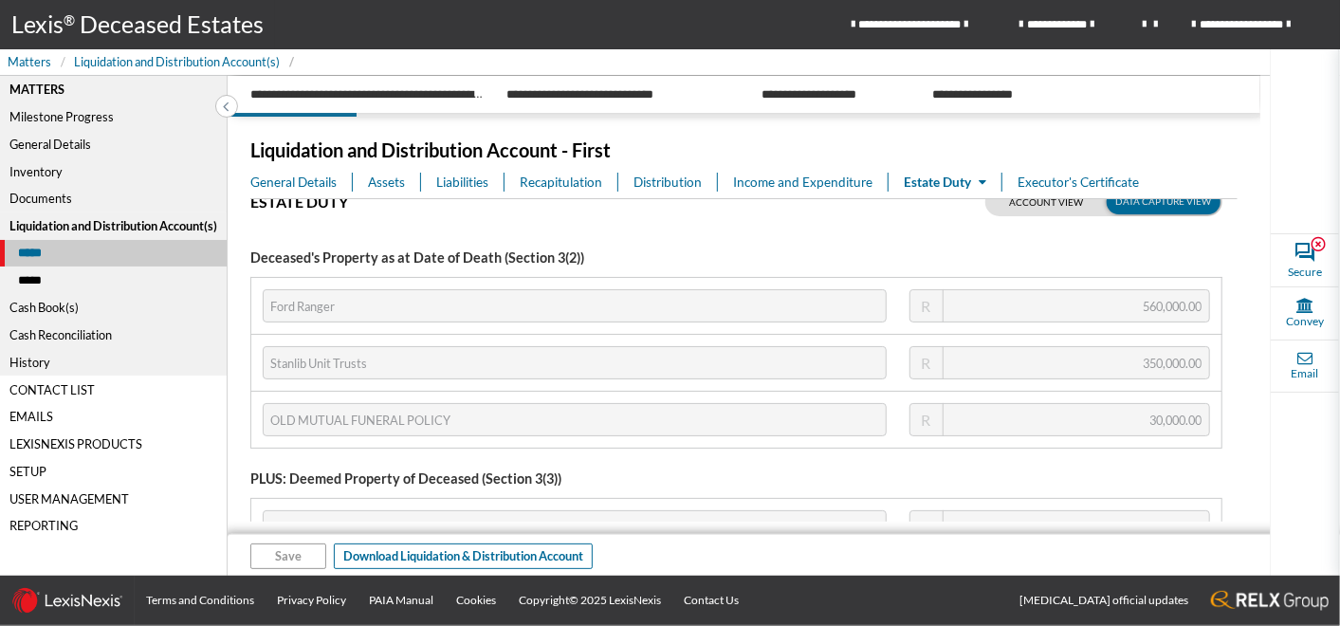
scroll to position [0, 0]
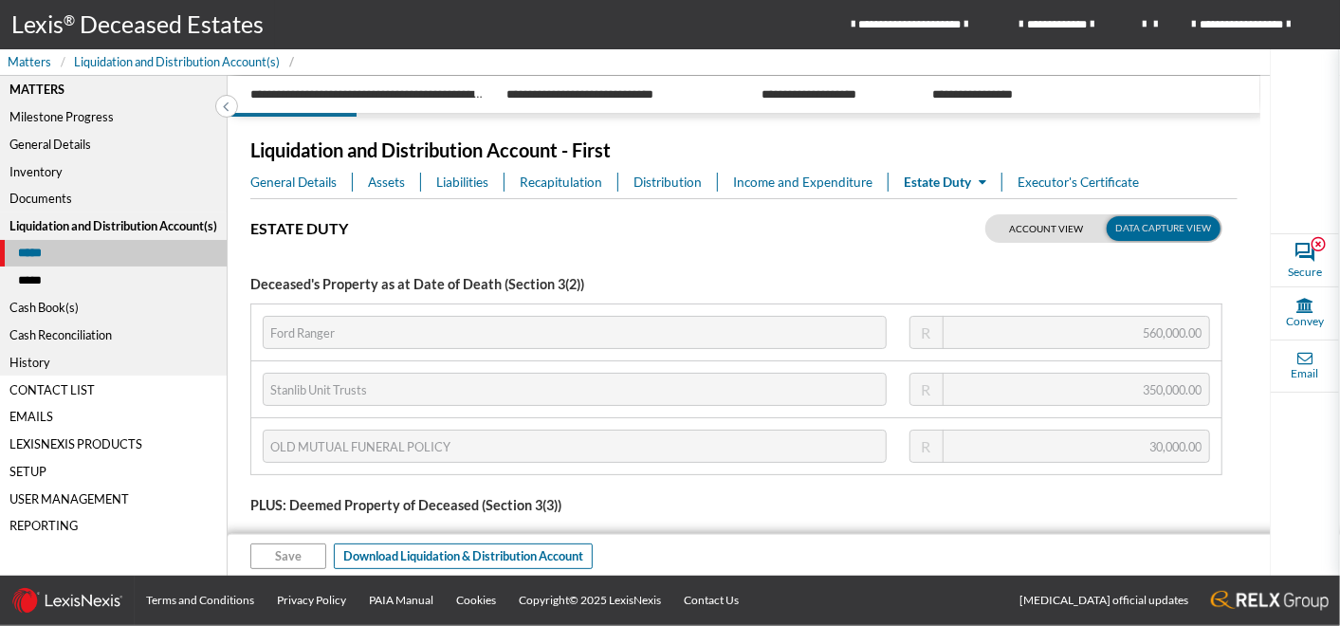
click at [1065, 178] on span "Executor's Certificate" at bounding box center [1077, 182] width 121 height 19
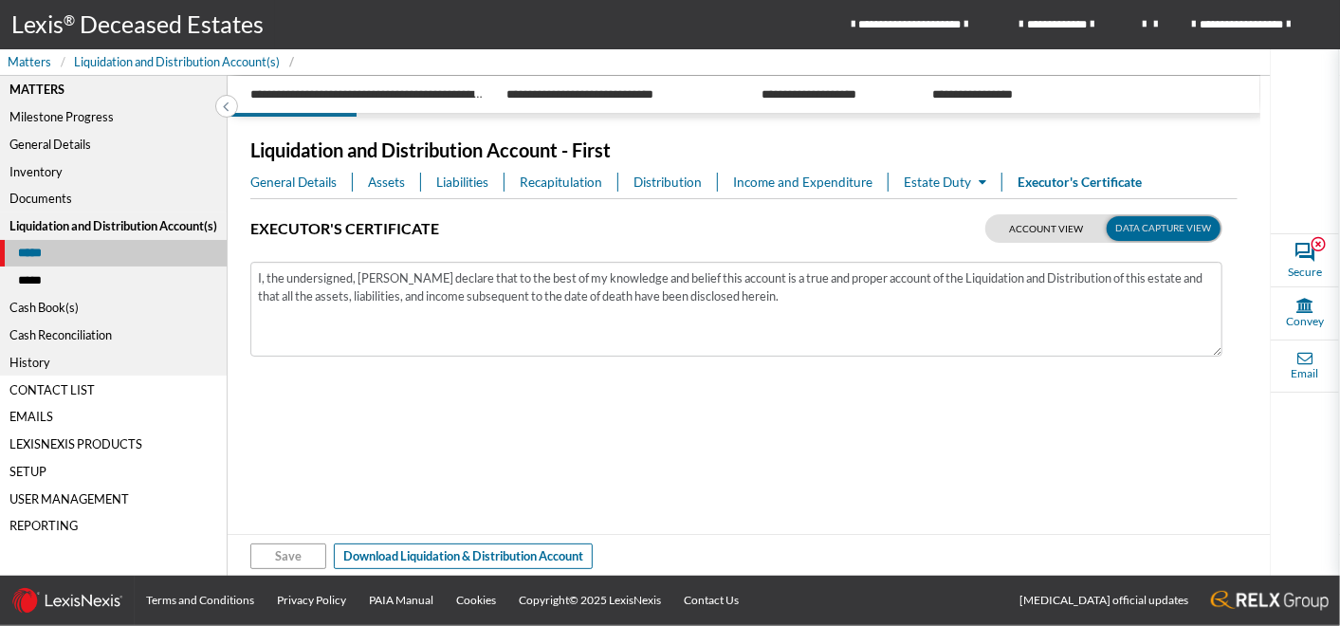
click at [1059, 225] on label at bounding box center [1103, 228] width 237 height 28
click at [1033, 225] on input "checkbox" at bounding box center [1008, 226] width 47 height 24
checkbox input "false"
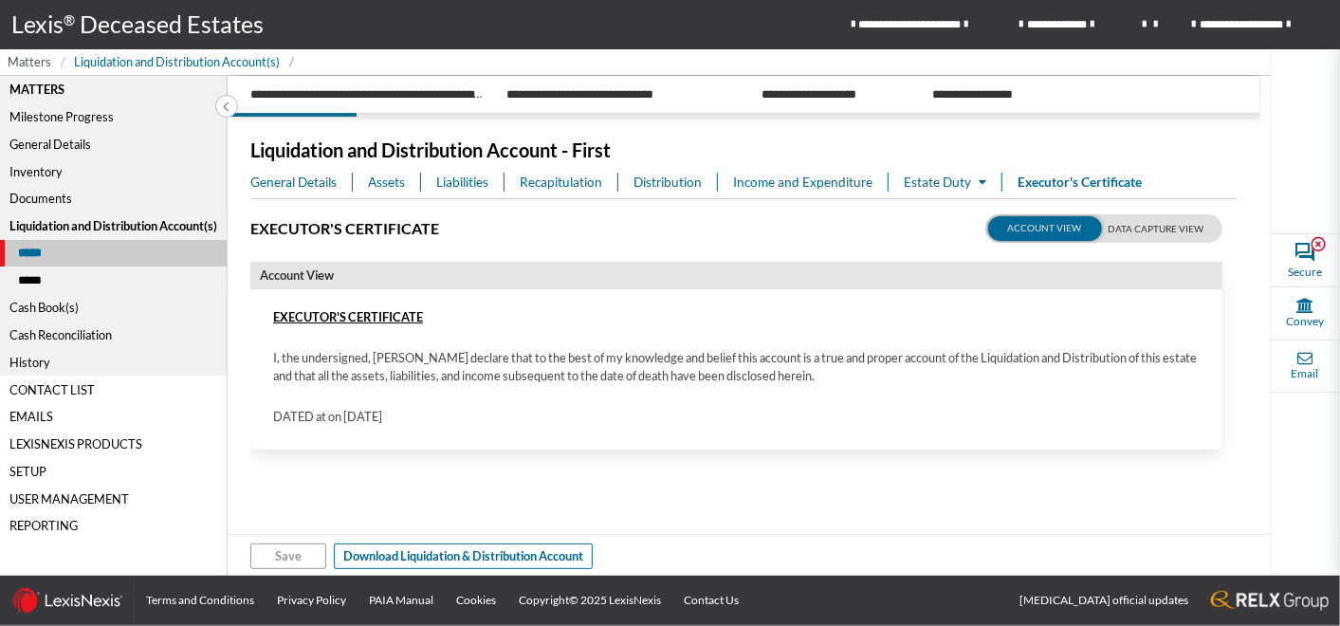
click at [28, 61] on span "Matters" at bounding box center [30, 62] width 44 height 18
